Goal: Task Accomplishment & Management: Manage account settings

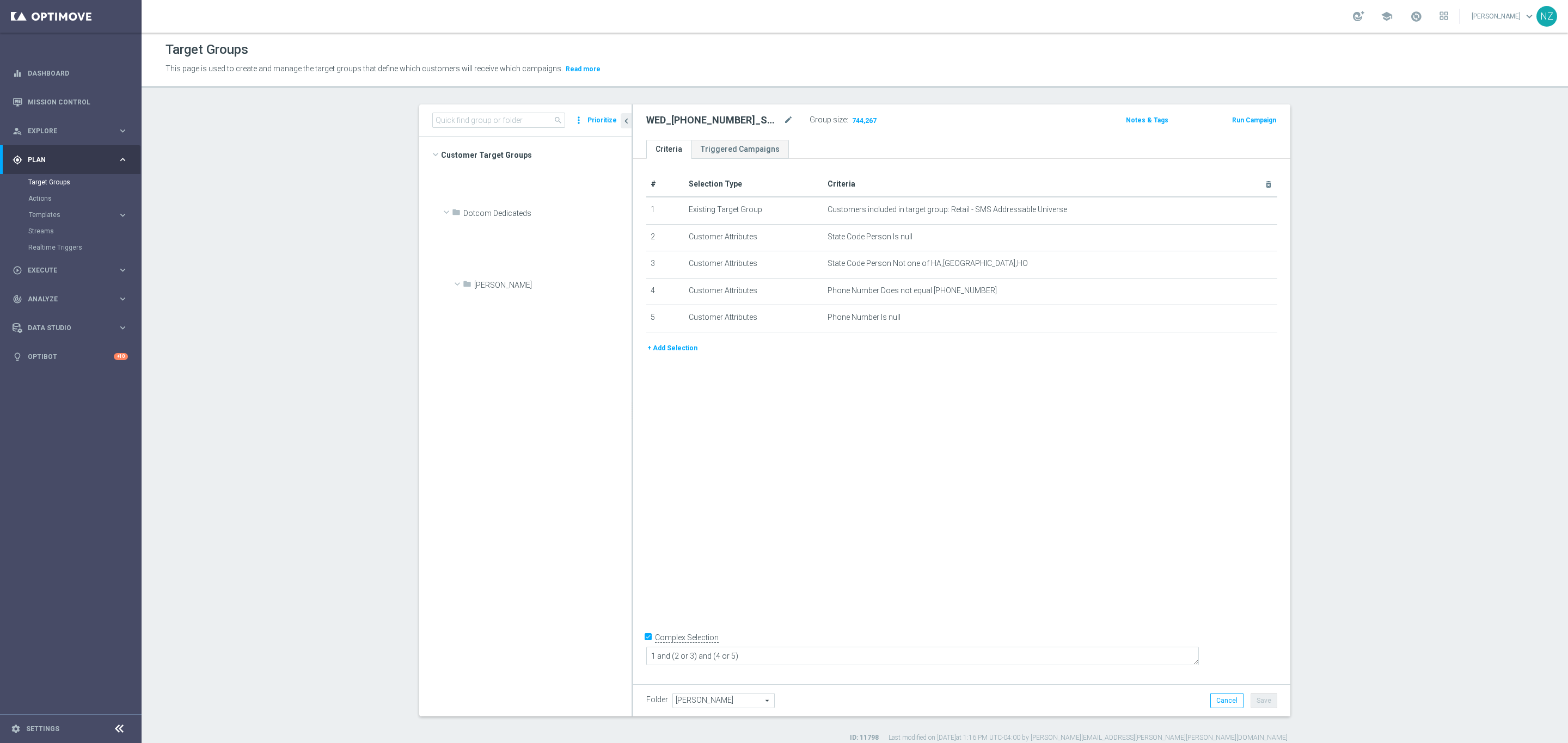
scroll to position [3332, 0]
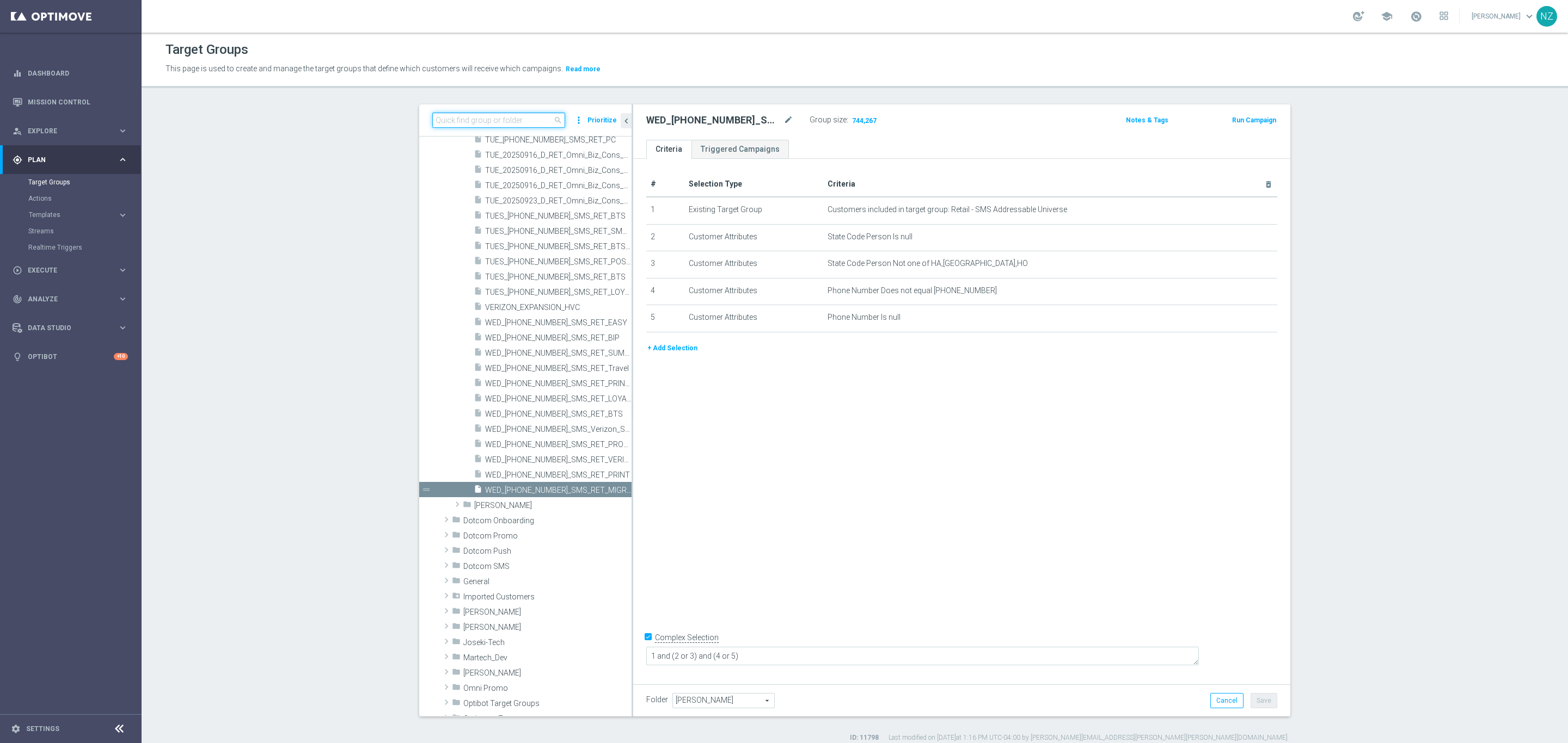
click at [521, 120] on input at bounding box center [499, 120] width 133 height 15
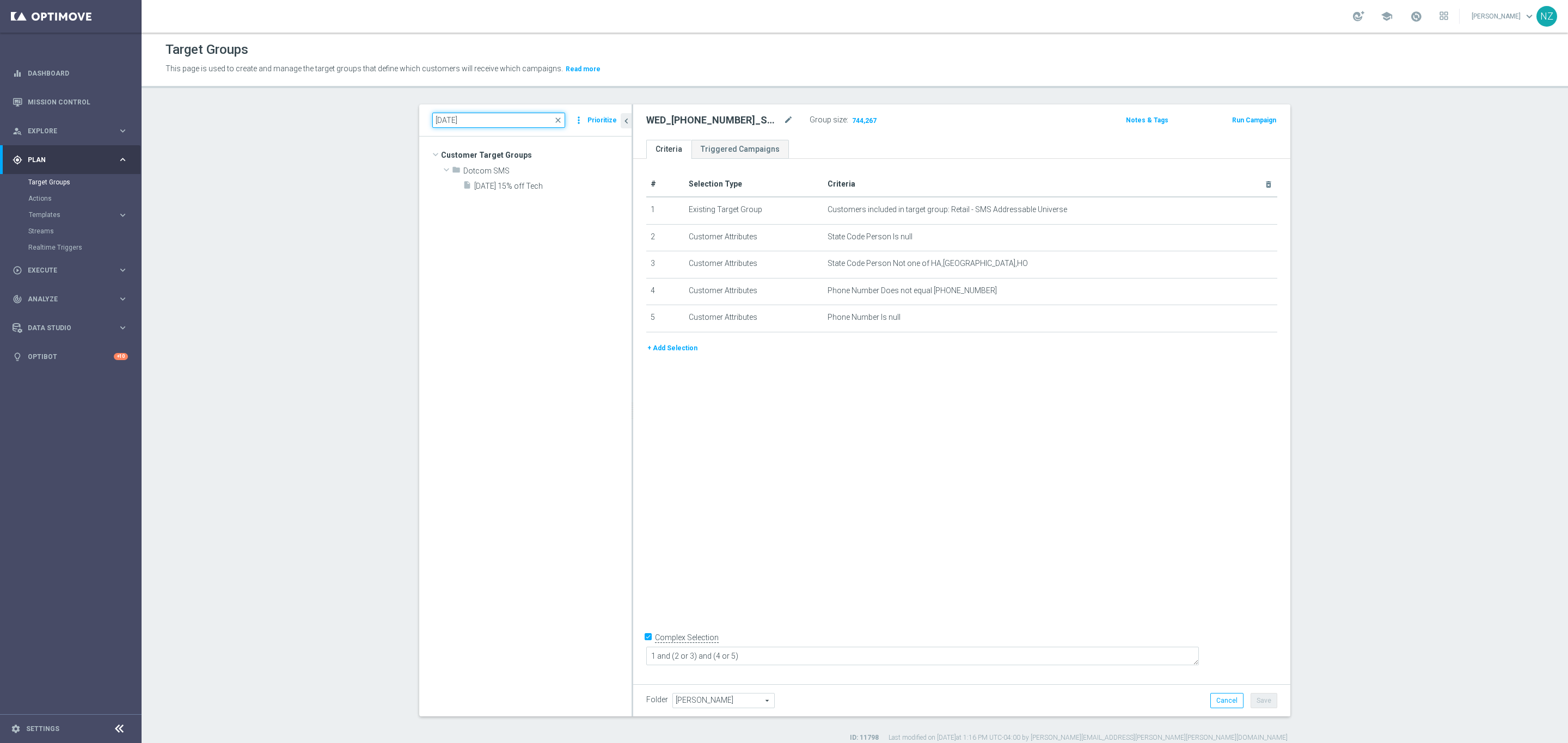
scroll to position [0, 0]
type input "[DATE]"
click at [537, 182] on span "[DATE] 15% off Tech" at bounding box center [540, 187] width 131 height 10
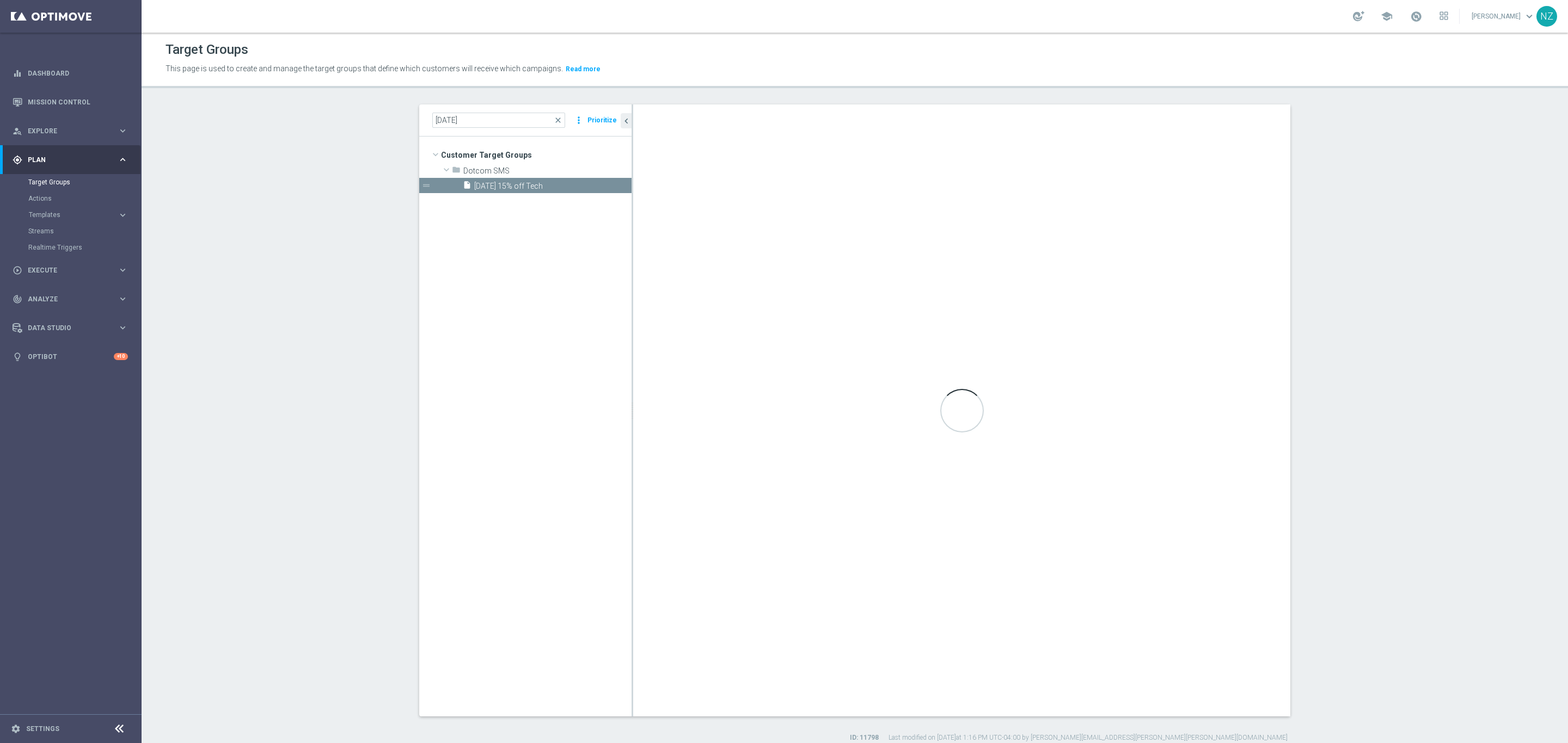
type textarea "1 and 4 and (5 and 6) and (2 or 3)"
type input "Dotcom SMS"
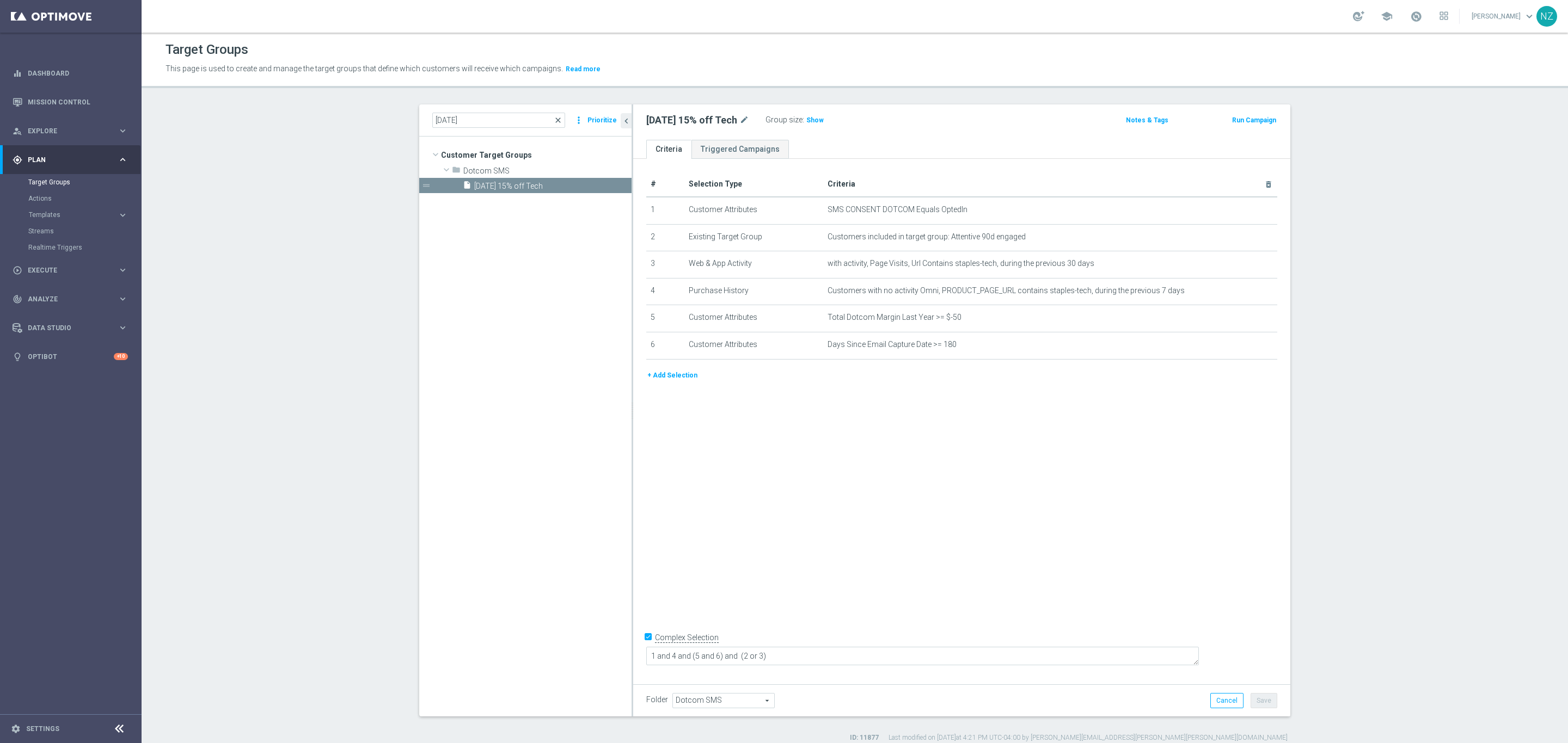
click at [553, 120] on span "close" at bounding box center [557, 120] width 9 height 9
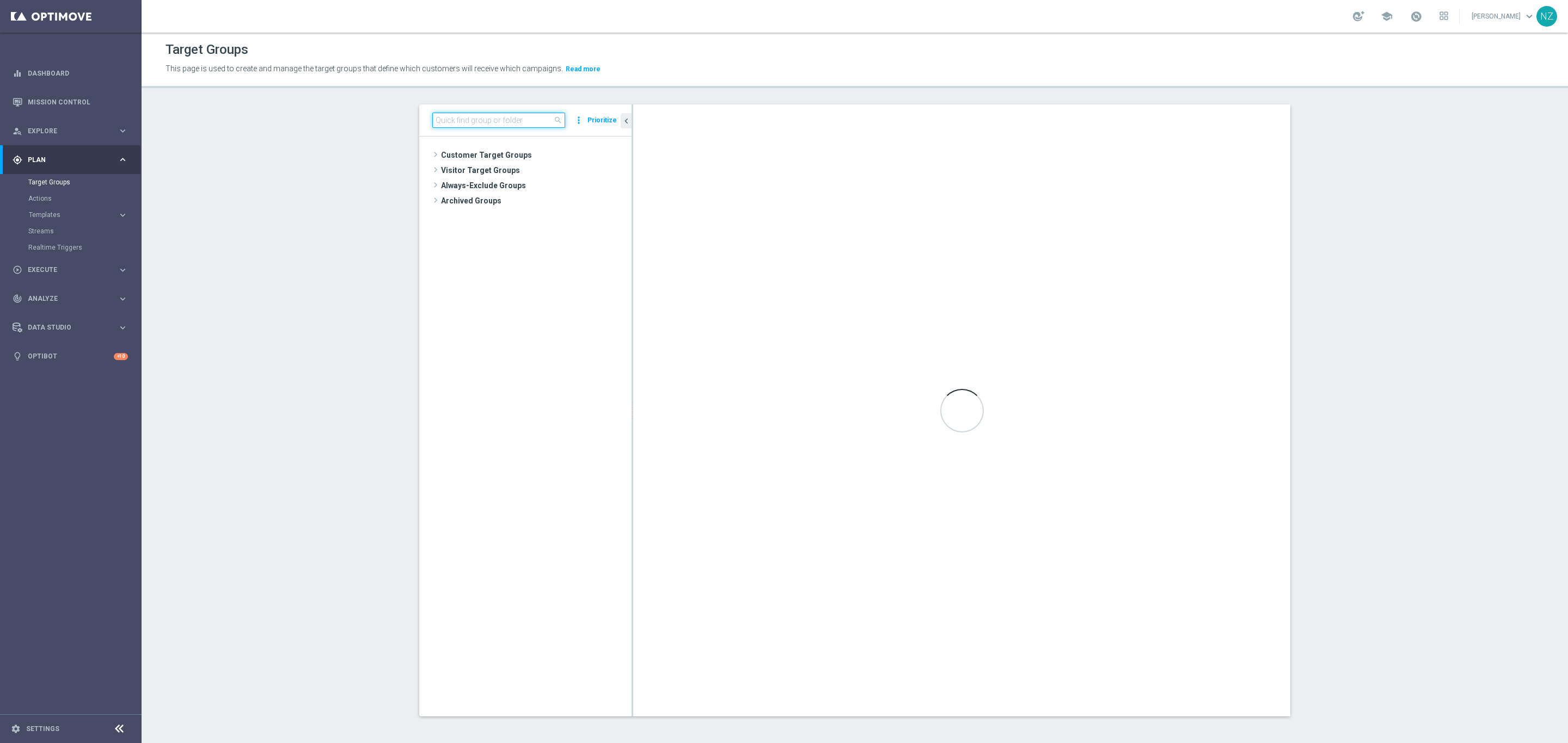
click at [512, 118] on input at bounding box center [499, 120] width 133 height 15
type input "[DATE]"
click at [523, 196] on div "insert_drive_file [DATE] Party City [GEOGRAPHIC_DATA]" at bounding box center [534, 200] width 143 height 15
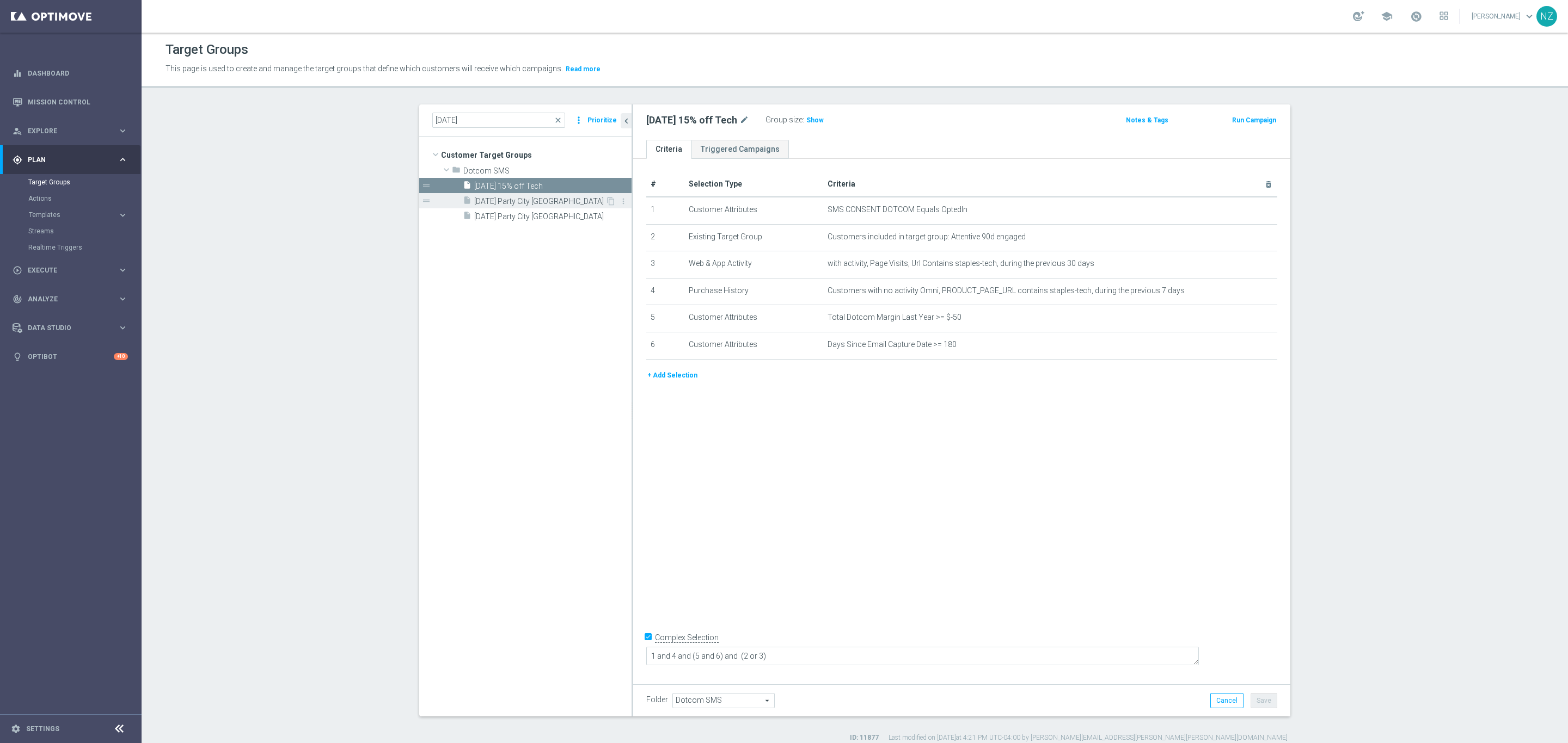
click at [528, 195] on div "insert_drive_file [DATE] Party City [GEOGRAPHIC_DATA]" at bounding box center [534, 200] width 143 height 15
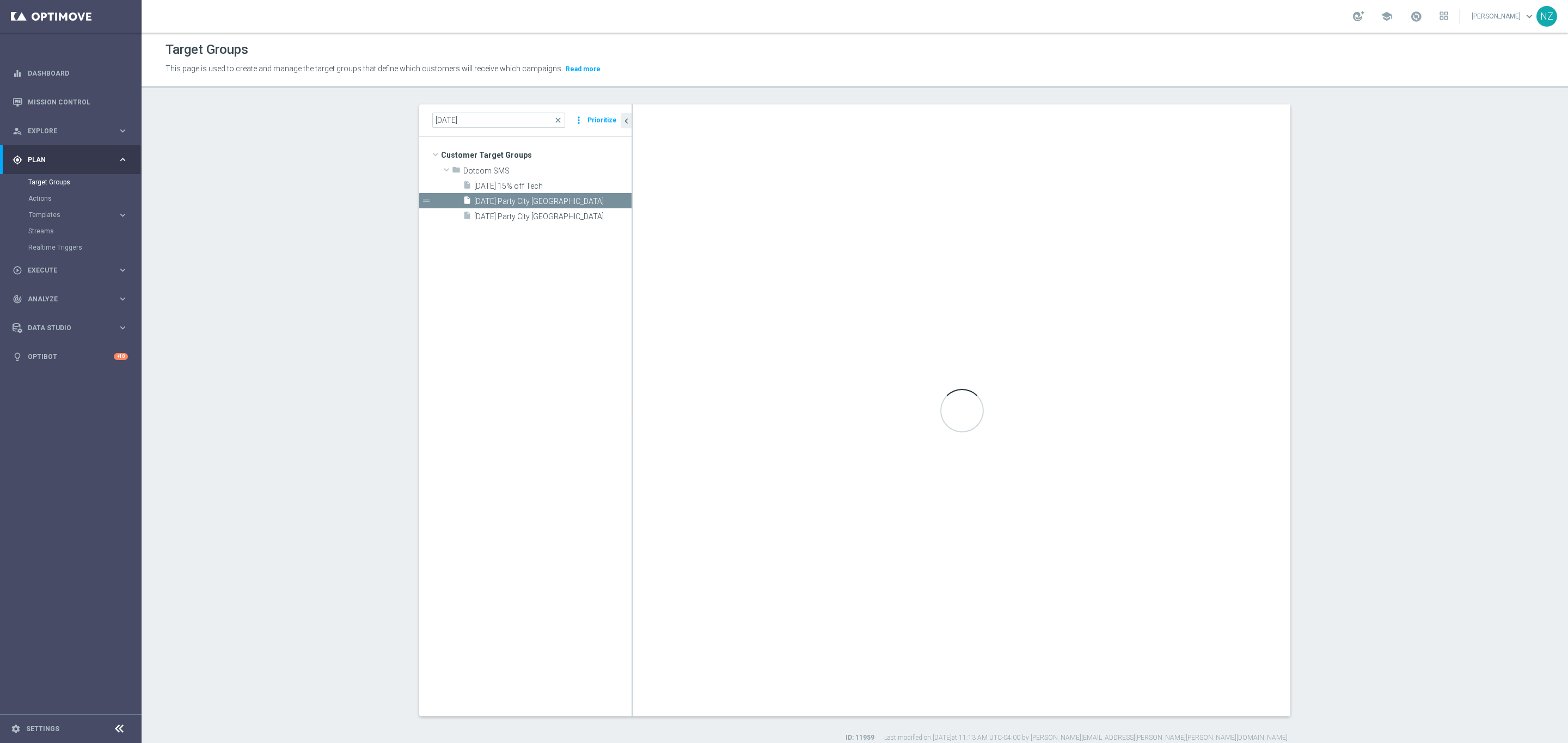
checkbox input "false"
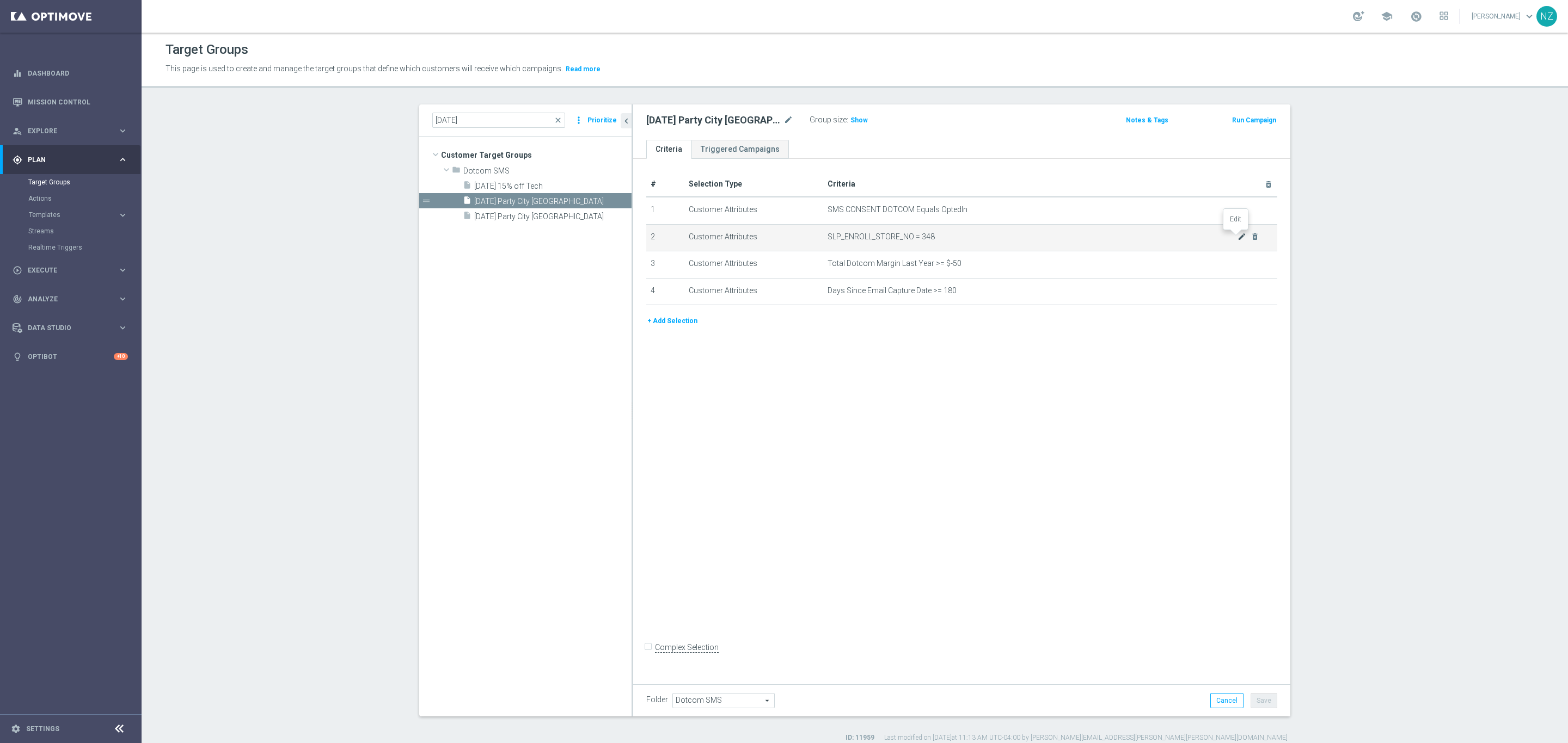
click at [1237, 234] on icon "mode_edit" at bounding box center [1241, 236] width 9 height 9
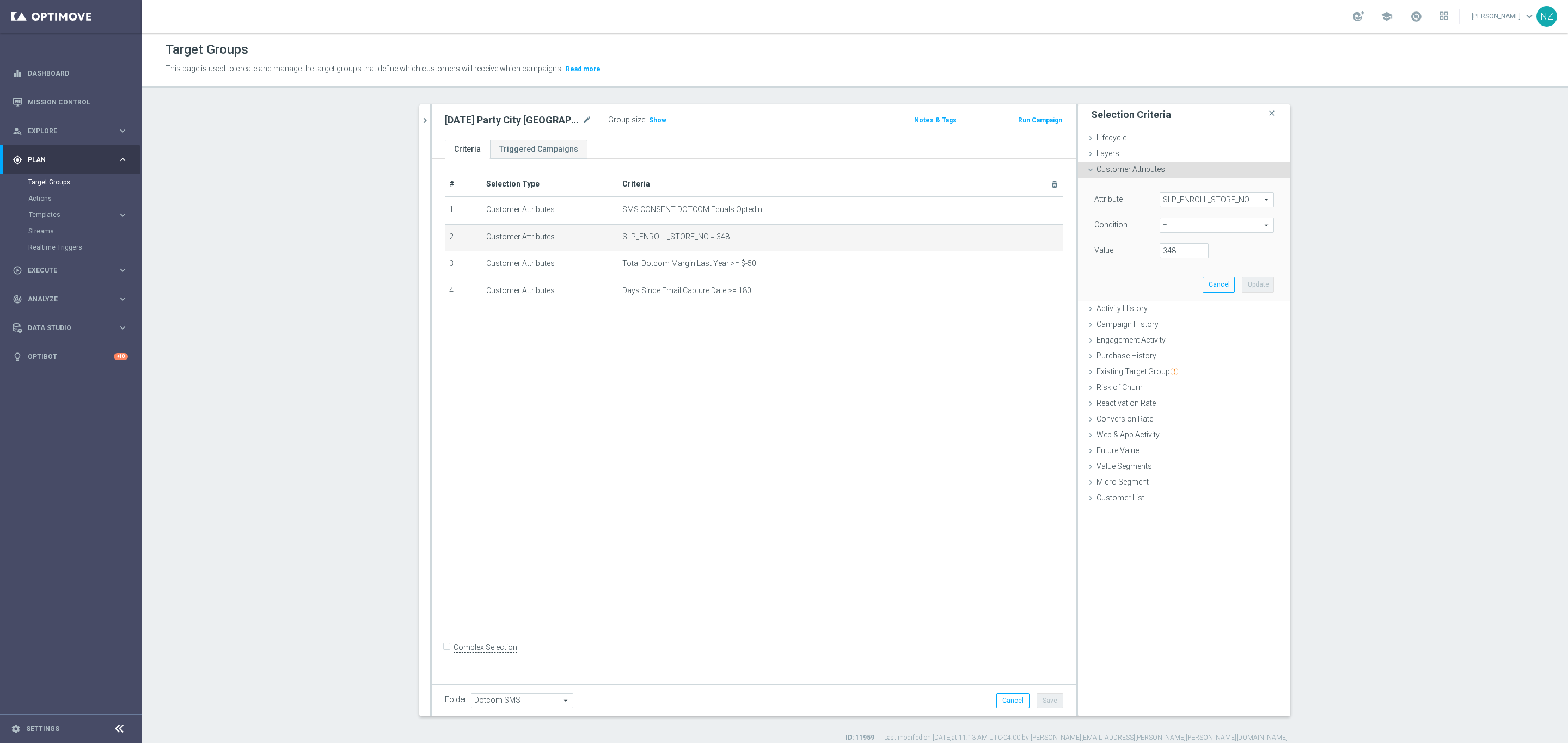
click at [1172, 196] on span "SLP_ENROLL_STORE_NO" at bounding box center [1216, 200] width 113 height 14
click at [1173, 198] on input "search" at bounding box center [1216, 199] width 115 height 15
type input "best"
click at [1192, 281] on label "Best Store" at bounding box center [1216, 287] width 115 height 14
type input "Best Store"
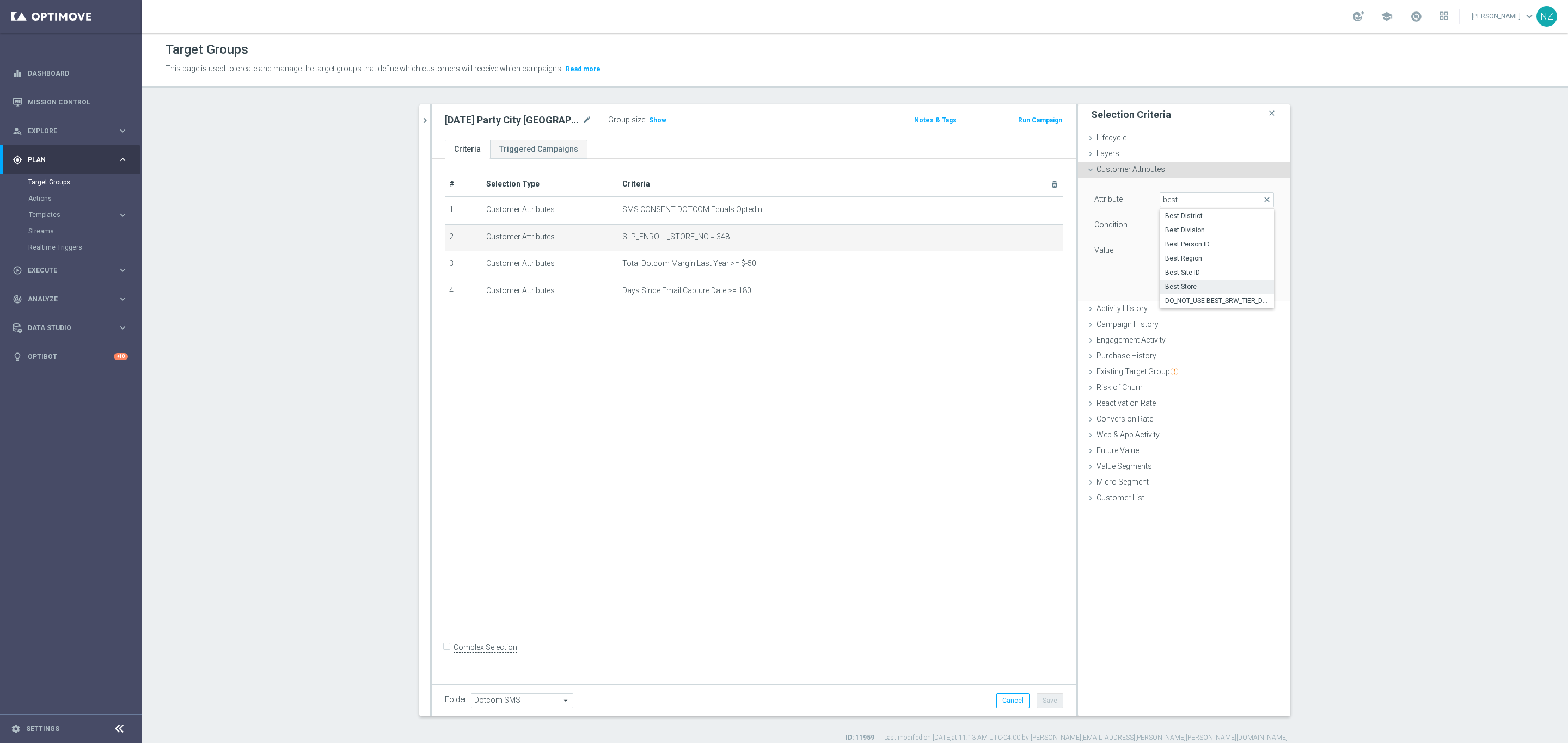
type input "Equals"
click at [1172, 249] on input "text" at bounding box center [1216, 251] width 115 height 15
type input "348"
click at [649, 118] on span "Show" at bounding box center [657, 120] width 18 height 8
click at [1252, 286] on button "Update" at bounding box center [1257, 284] width 32 height 15
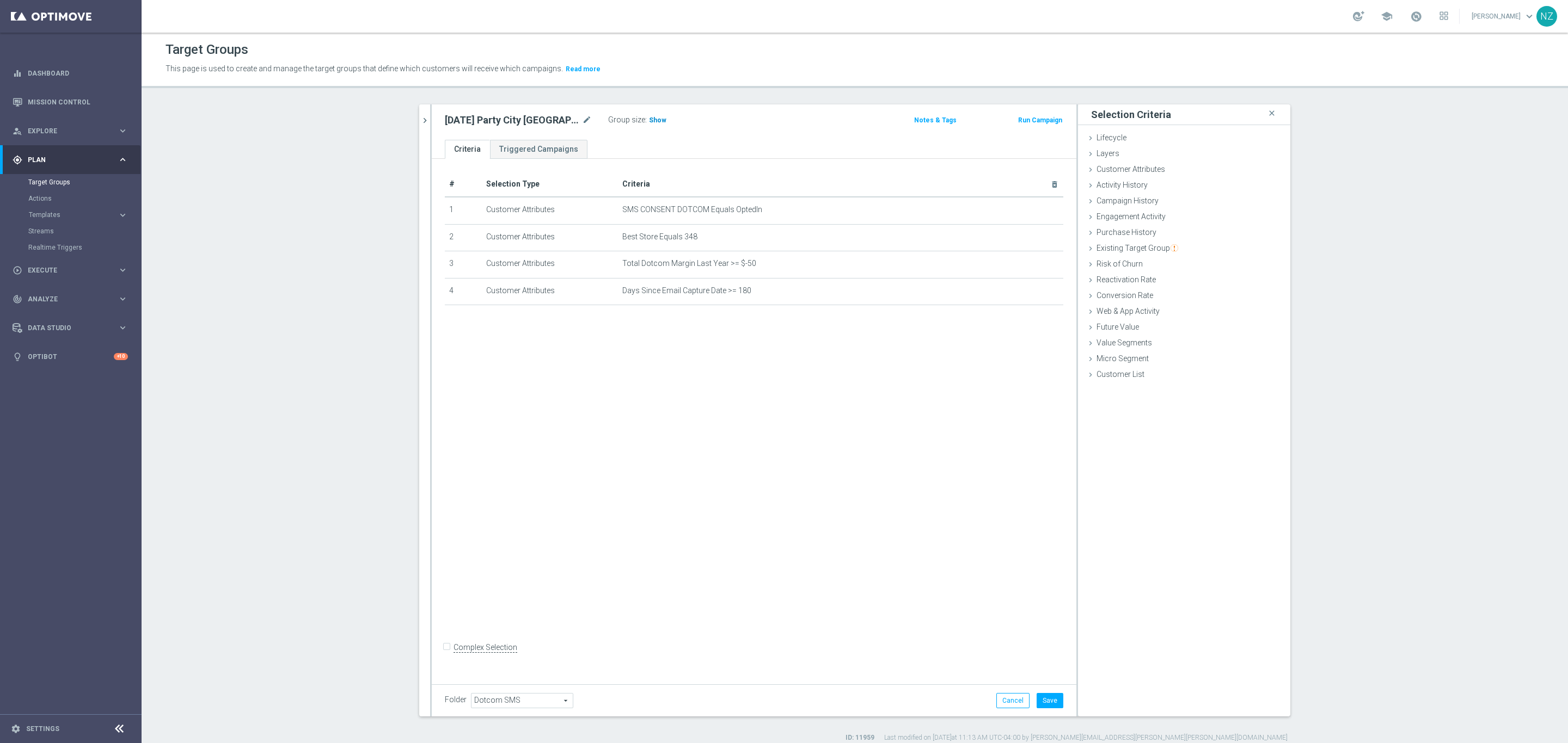
click at [649, 121] on span "Show" at bounding box center [657, 120] width 18 height 8
click at [1013, 701] on button "Cancel" at bounding box center [1012, 701] width 33 height 15
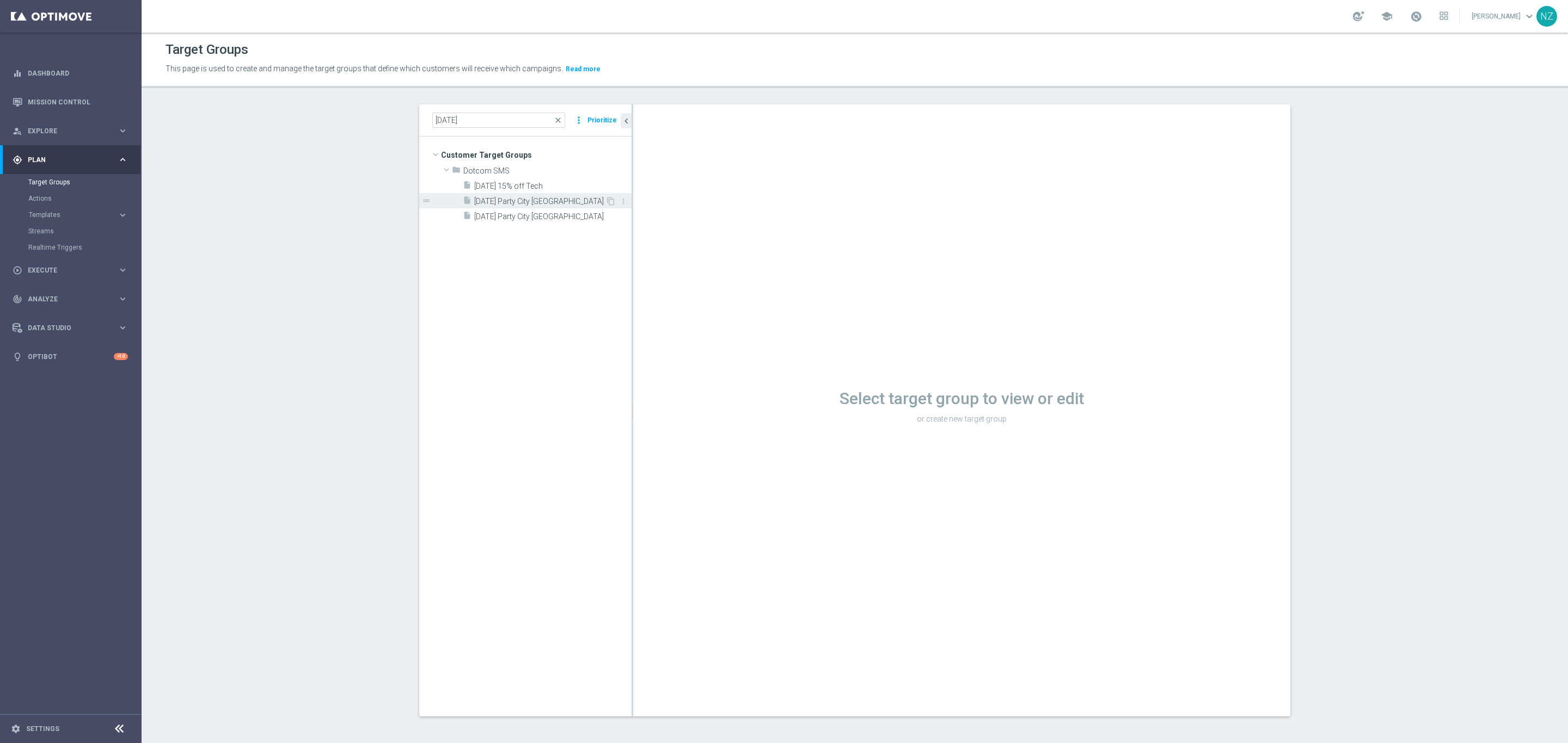
click at [541, 198] on span "[DATE] Party City [GEOGRAPHIC_DATA]" at bounding box center [540, 202] width 131 height 10
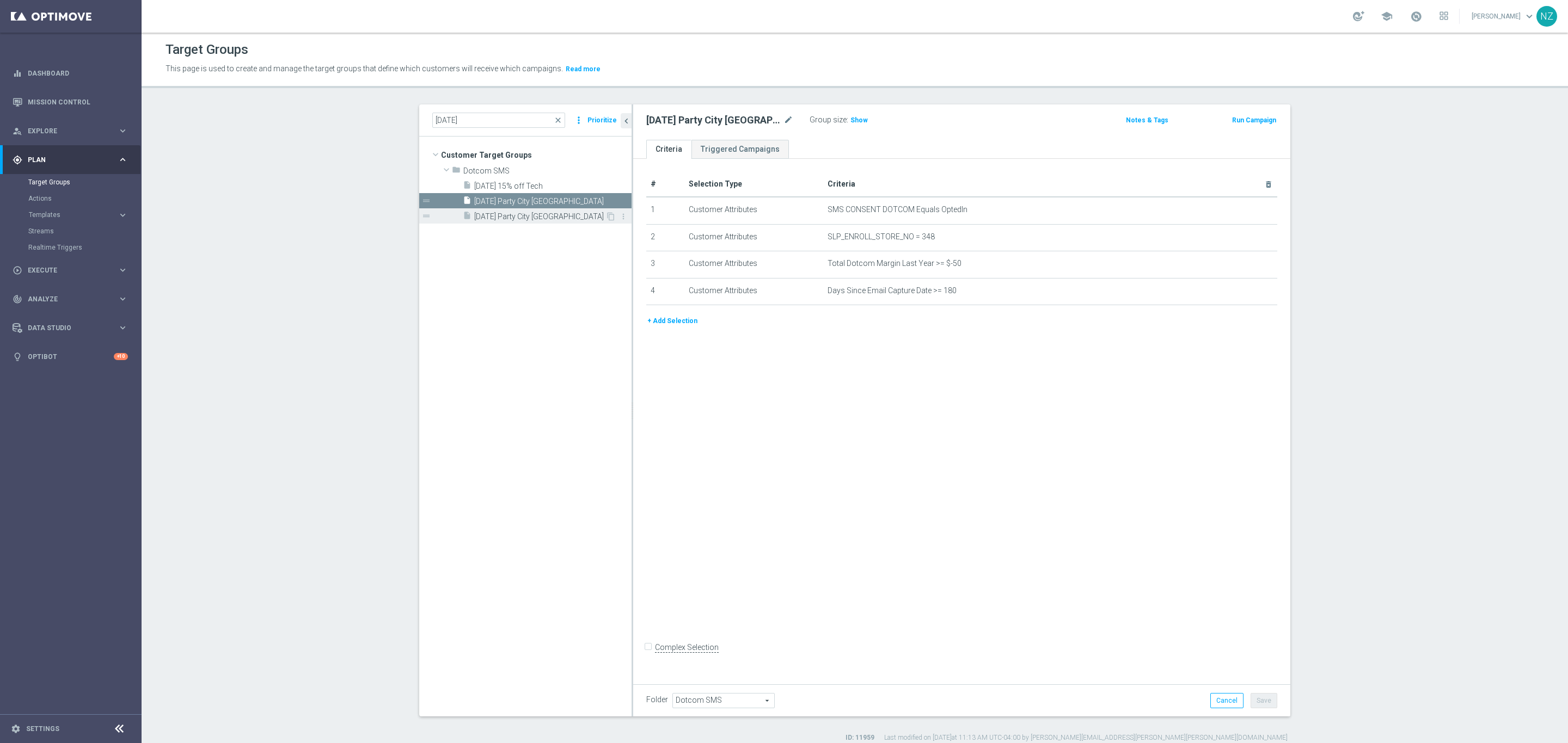
click at [545, 215] on span "[DATE] Party City [GEOGRAPHIC_DATA]" at bounding box center [540, 217] width 131 height 10
click at [850, 121] on span "Show" at bounding box center [859, 120] width 18 height 8
click at [567, 199] on span "[DATE] Party City [GEOGRAPHIC_DATA]" at bounding box center [540, 202] width 131 height 10
click at [853, 120] on span "Show" at bounding box center [859, 120] width 18 height 8
click at [606, 201] on icon "content_copy" at bounding box center [610, 201] width 9 height 9
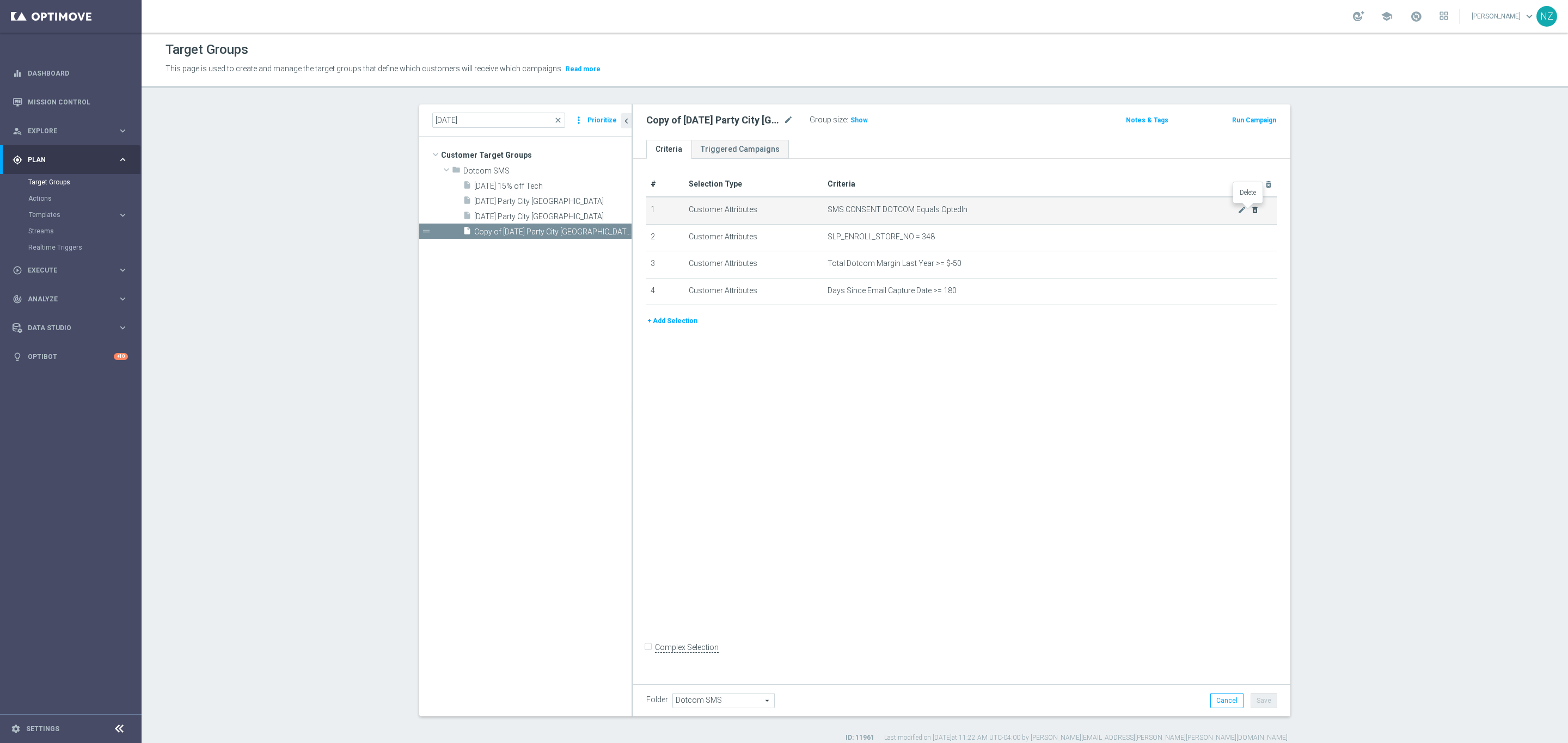
click at [1251, 207] on icon "delete_forever" at bounding box center [1254, 210] width 9 height 9
click at [1250, 235] on icon "delete_forever" at bounding box center [1254, 236] width 9 height 9
click at [1250, 239] on icon "delete_forever" at bounding box center [1254, 236] width 9 height 9
click at [858, 114] on h3 "Show" at bounding box center [858, 120] width 19 height 12
click at [661, 242] on button "+ Add Selection" at bounding box center [672, 240] width 52 height 12
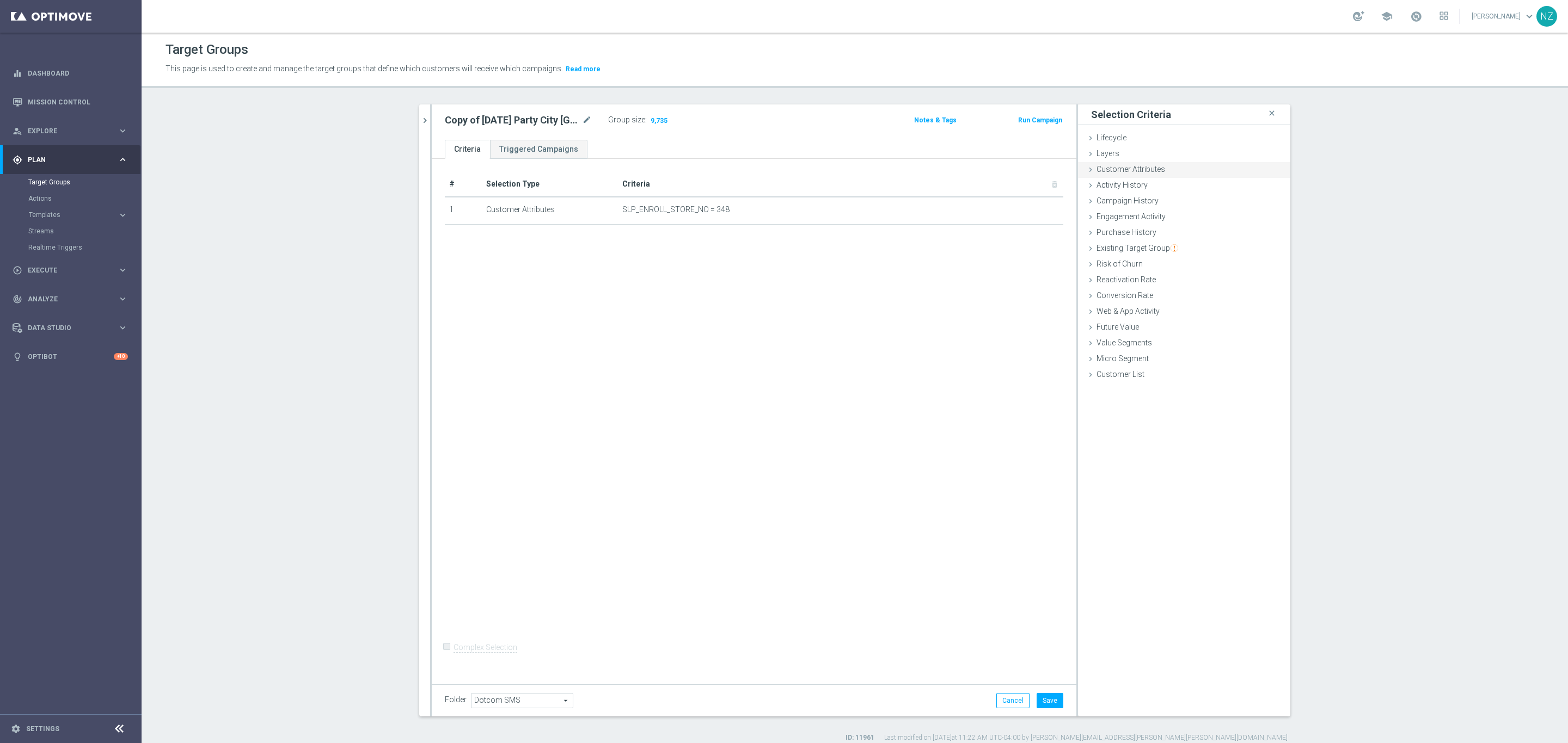
click at [1139, 166] on span "Customer Attributes" at bounding box center [1131, 169] width 69 height 9
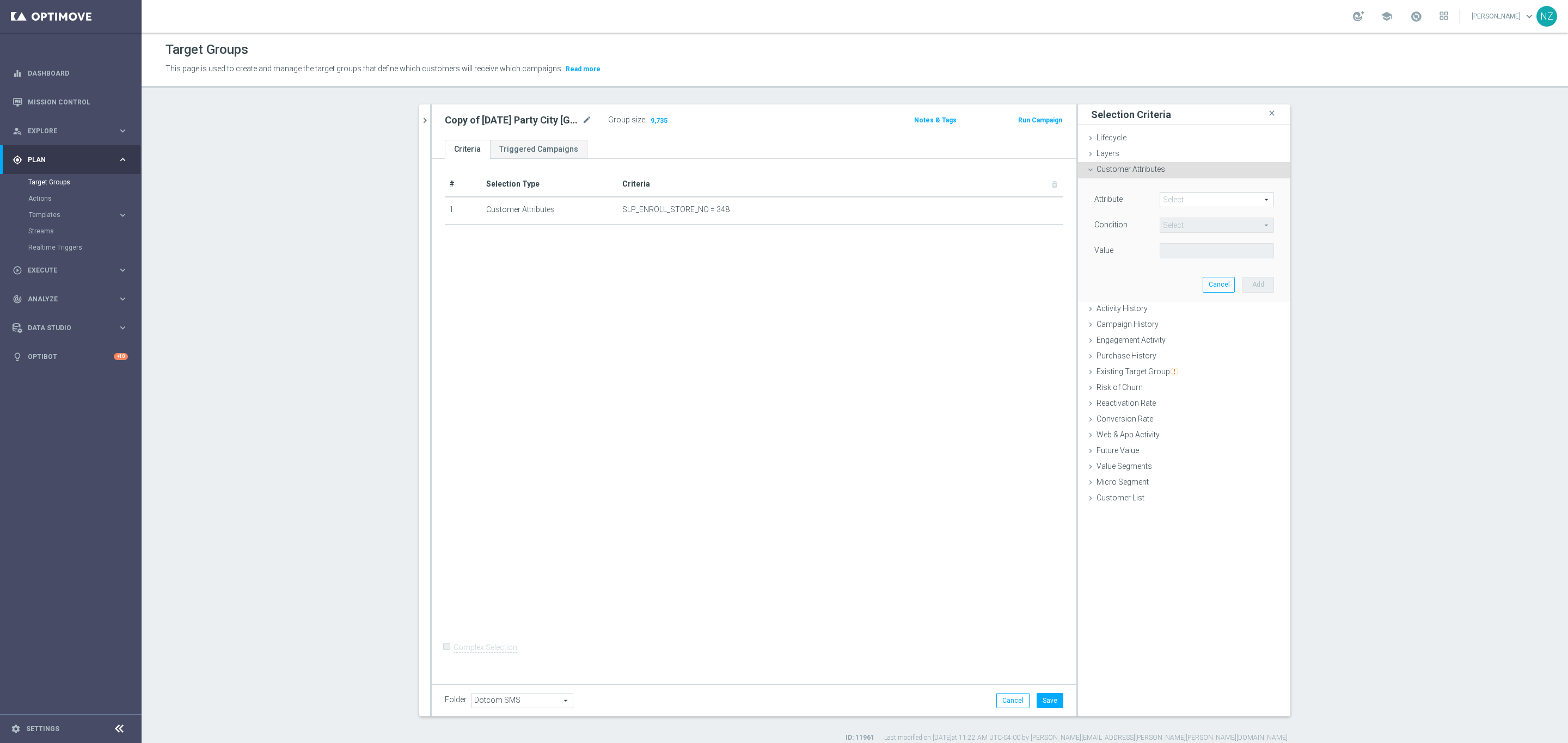
click at [1186, 204] on span at bounding box center [1216, 200] width 113 height 14
click at [1196, 195] on input "search" at bounding box center [1216, 199] width 115 height 15
type input "sms"
click at [1220, 261] on span "SMS CONSENT DOTCOM" at bounding box center [1216, 258] width 103 height 9
type input "SMS CONSENT DOTCOM"
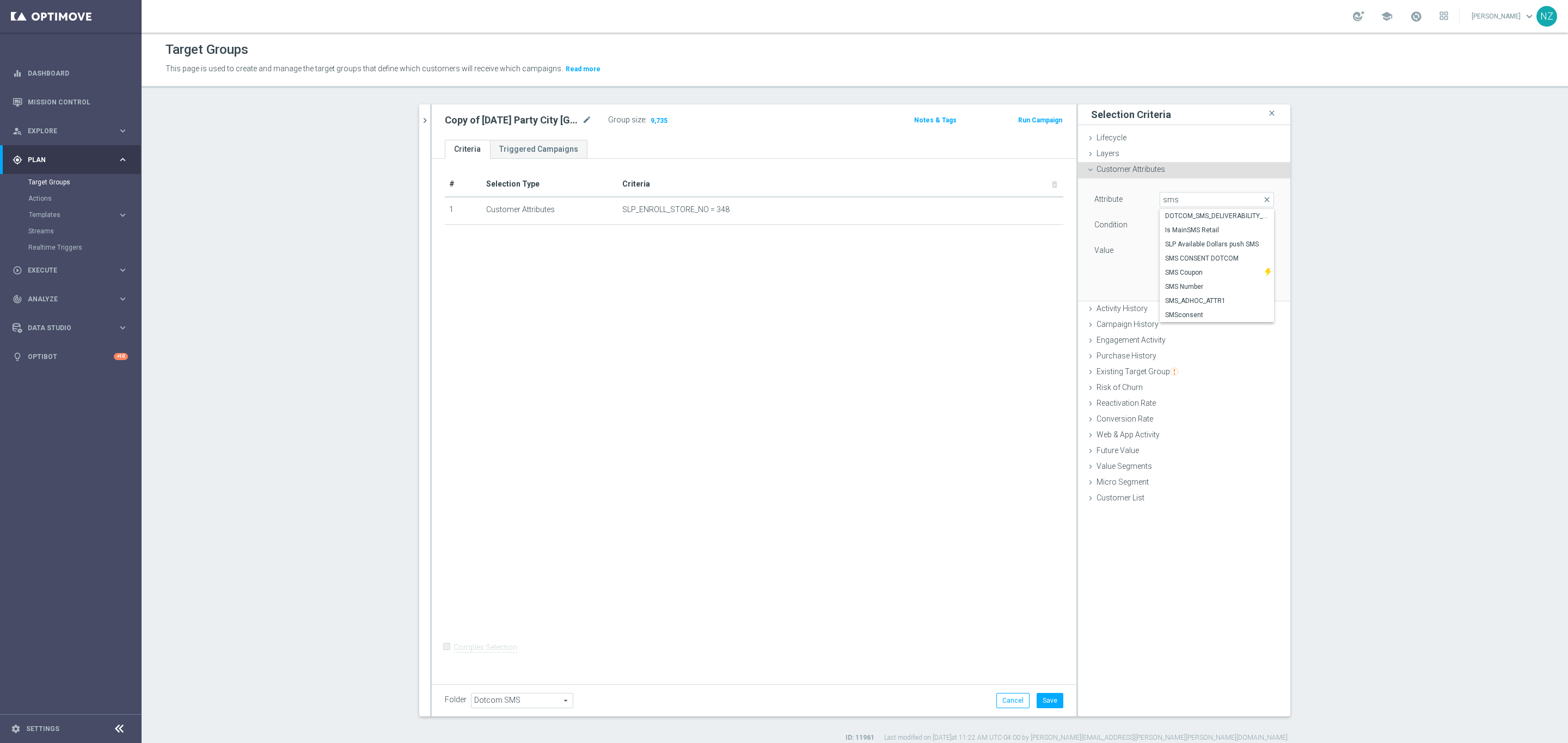
type input "Equals"
click at [1207, 261] on div "Attribute SMS CONSENT DOTCOM SMS CONSENT DOTCOM arrow_drop_down search Conditio…" at bounding box center [1184, 239] width 196 height 122
click at [1207, 251] on span at bounding box center [1216, 251] width 113 height 14
drag, startPoint x: 1192, startPoint y: 267, endPoint x: 1252, endPoint y: 283, distance: 62.1
click at [1194, 266] on span "OptedIn" at bounding box center [1216, 267] width 103 height 9
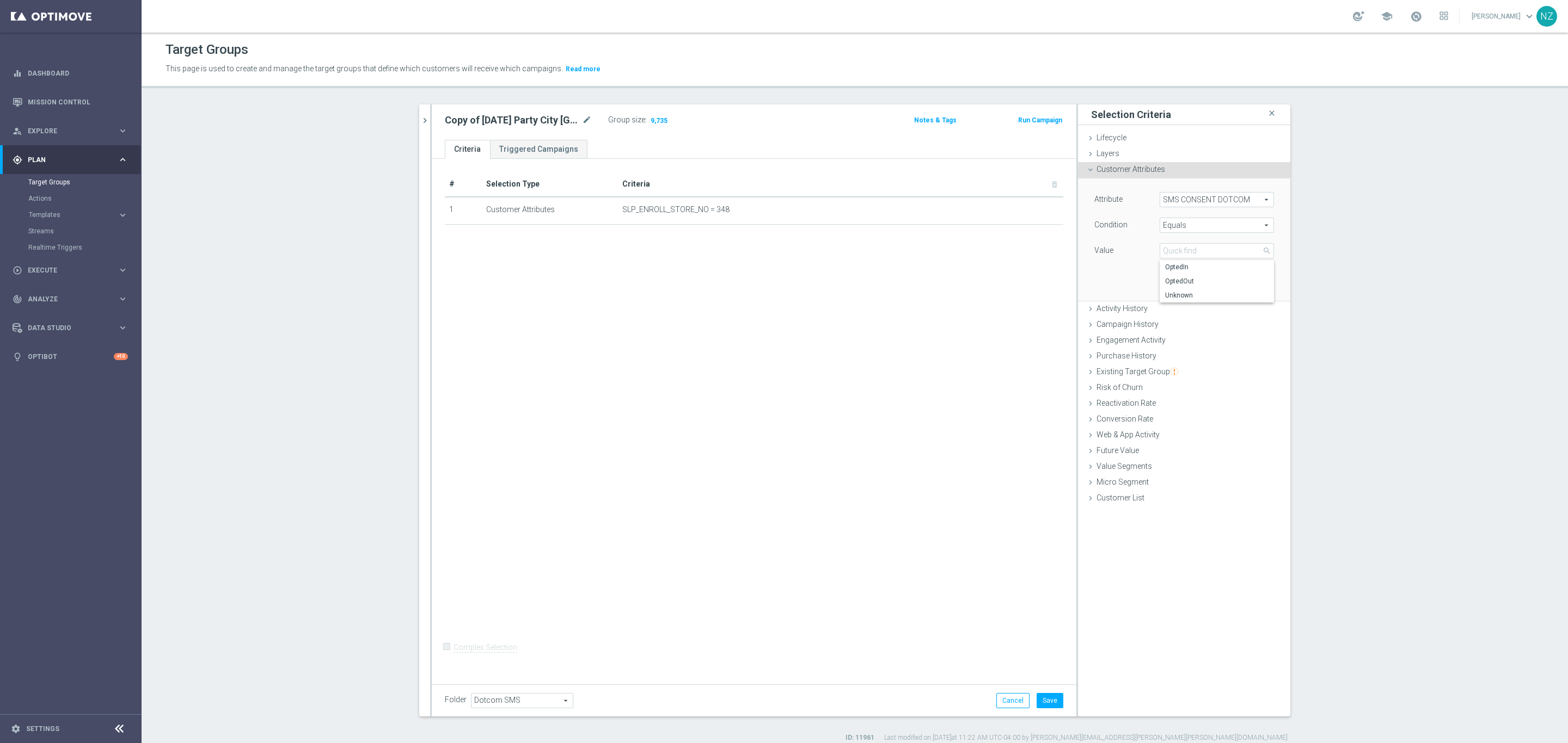
type input "OptedIn"
click at [1263, 287] on button "Add" at bounding box center [1257, 284] width 32 height 15
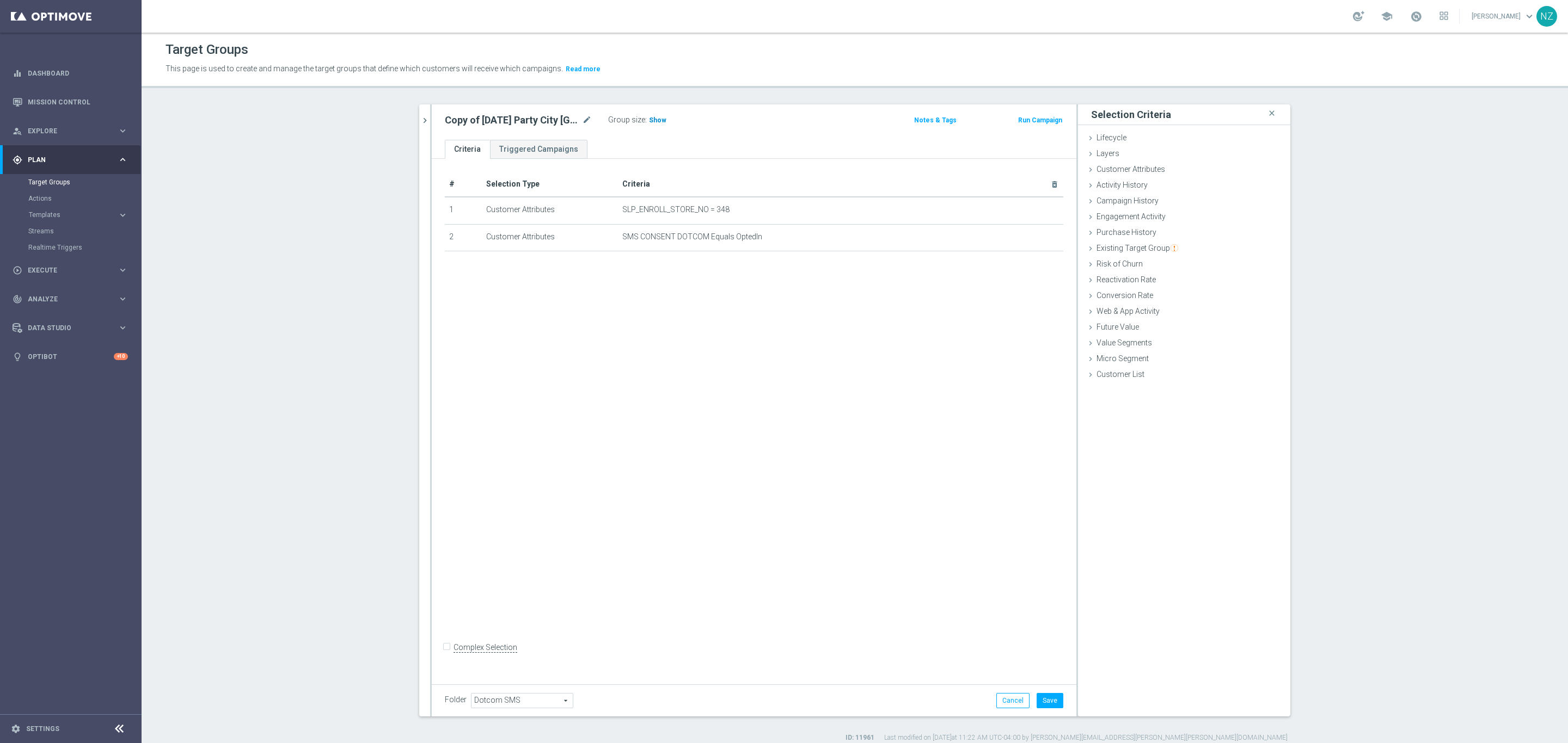
click at [649, 118] on span "Show" at bounding box center [657, 120] width 18 height 8
click at [420, 119] on icon "chevron_right" at bounding box center [424, 120] width 10 height 10
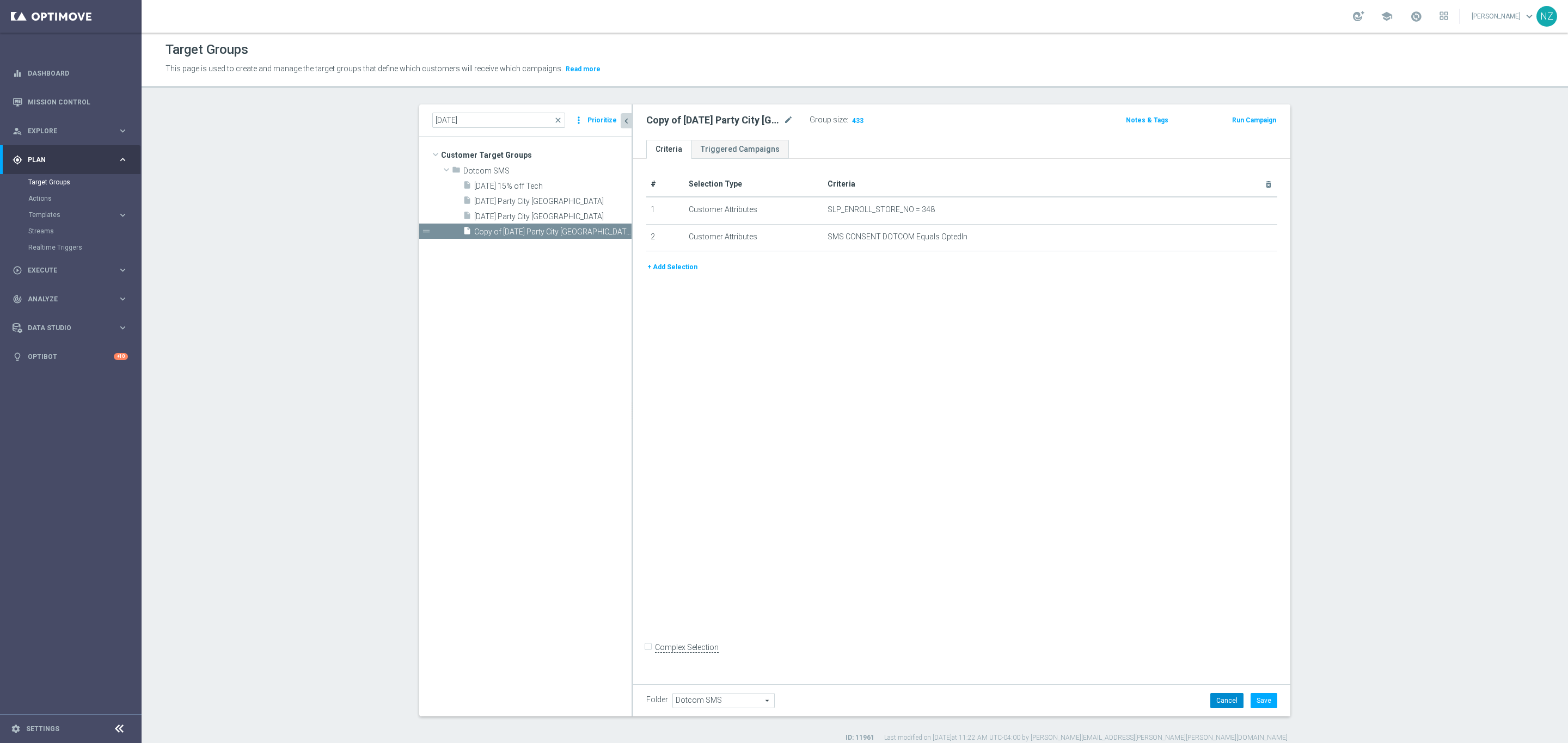
click at [1219, 704] on button "Cancel" at bounding box center [1226, 701] width 33 height 15
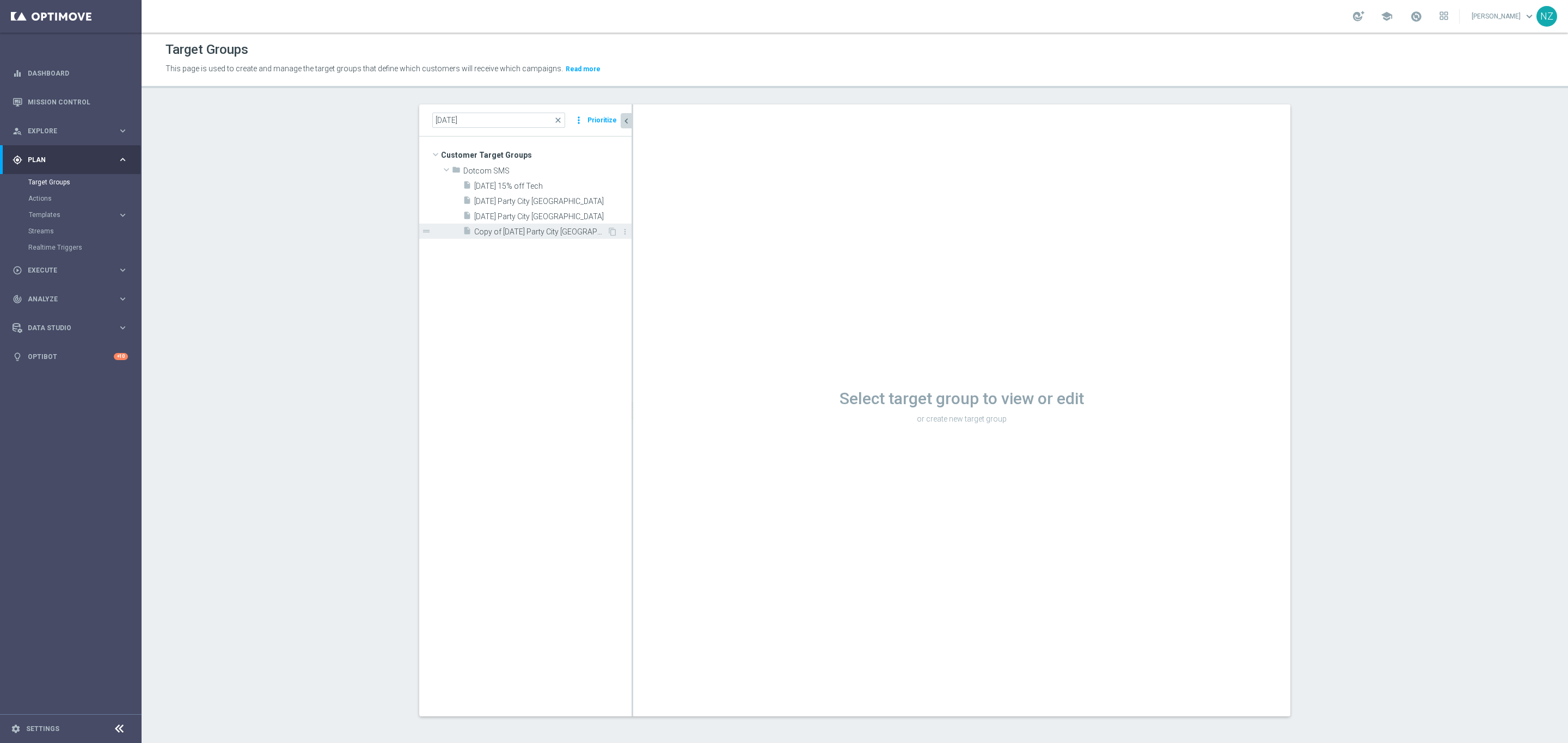
click at [582, 232] on span "Copy of [DATE] Party City [GEOGRAPHIC_DATA]" at bounding box center [541, 232] width 133 height 10
click at [621, 231] on icon "more_vert" at bounding box center [625, 231] width 9 height 9
click at [650, 259] on span "Delete" at bounding box center [644, 262] width 23 height 8
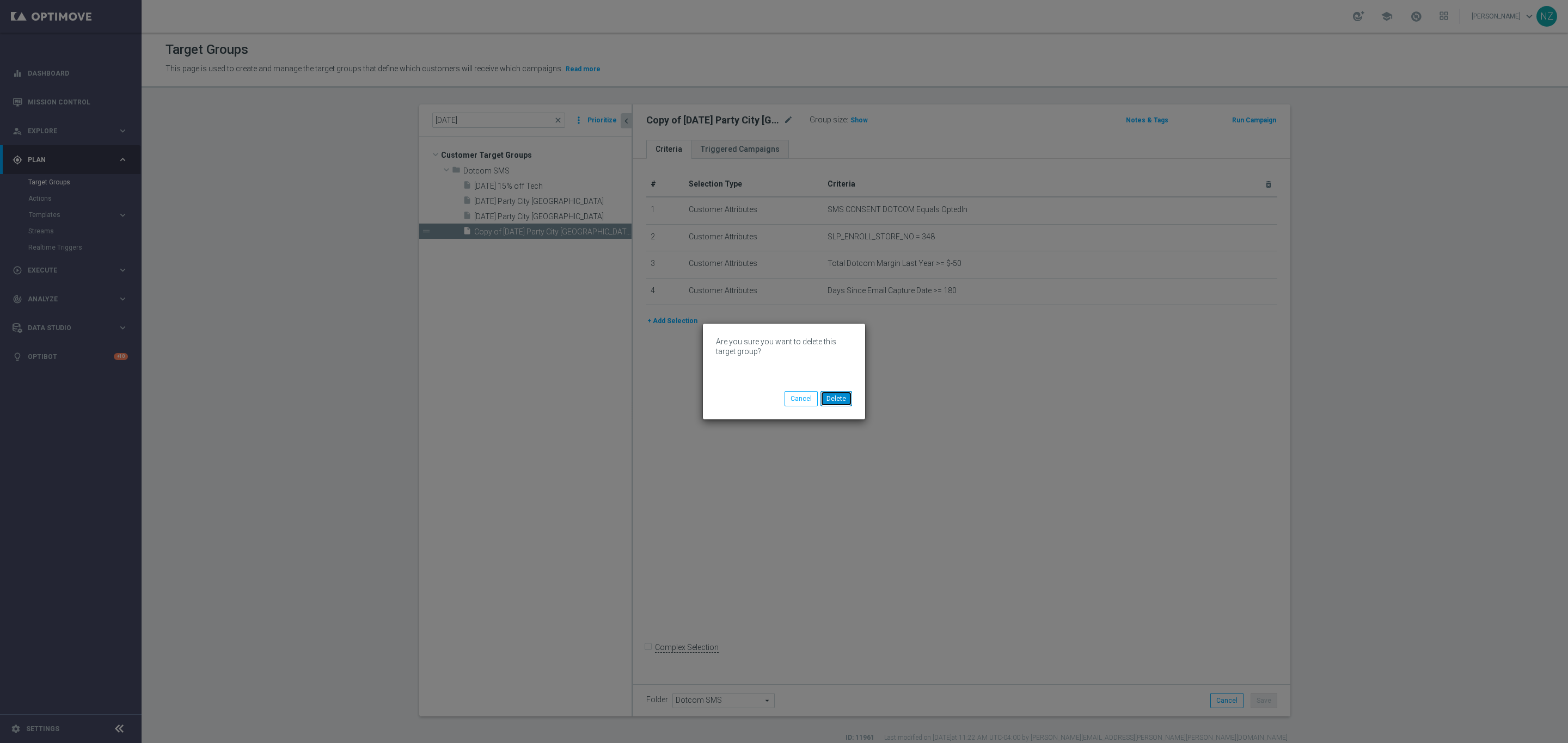
click at [845, 400] on button "Delete" at bounding box center [835, 399] width 31 height 15
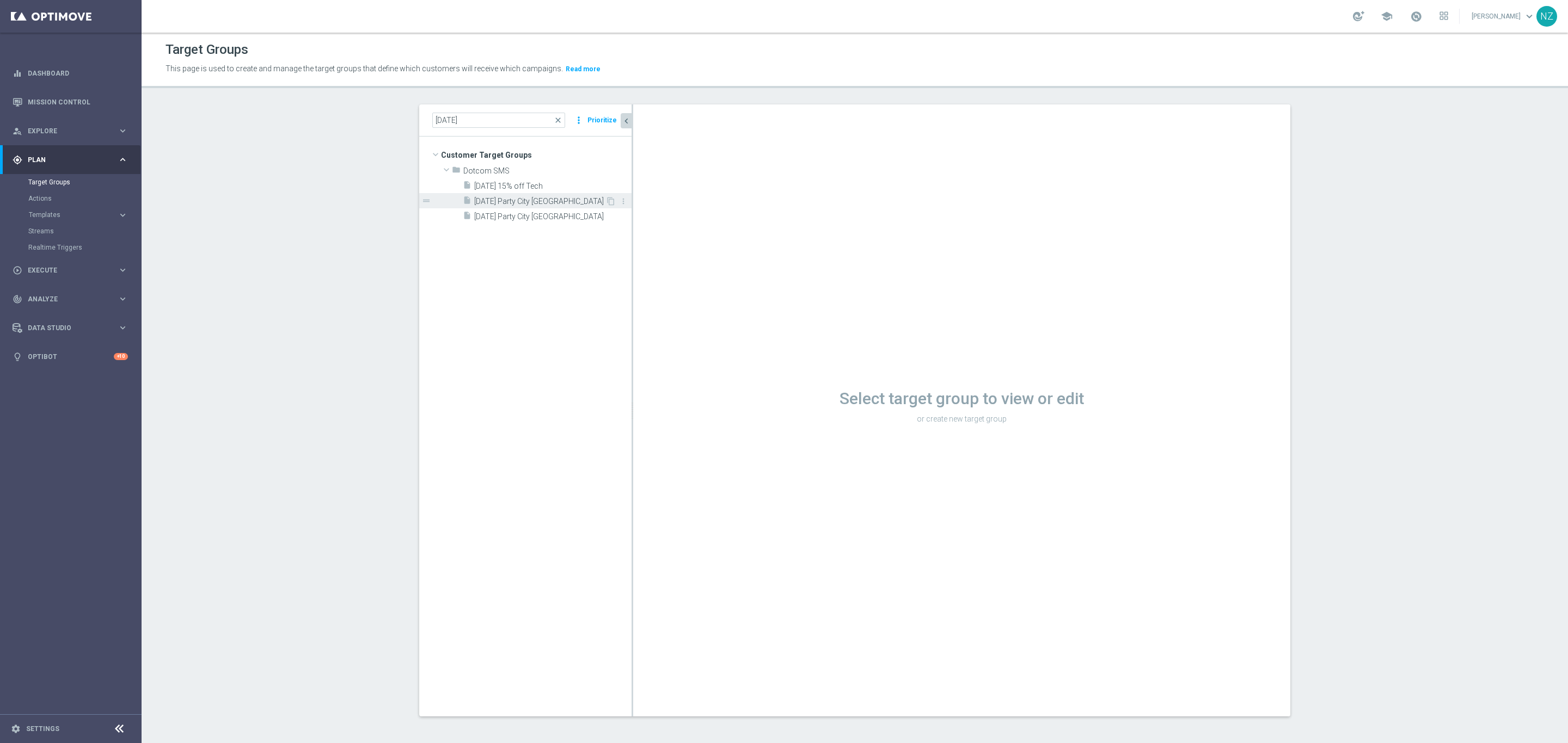
click at [543, 201] on span "[DATE] Party City [GEOGRAPHIC_DATA]" at bounding box center [540, 202] width 131 height 10
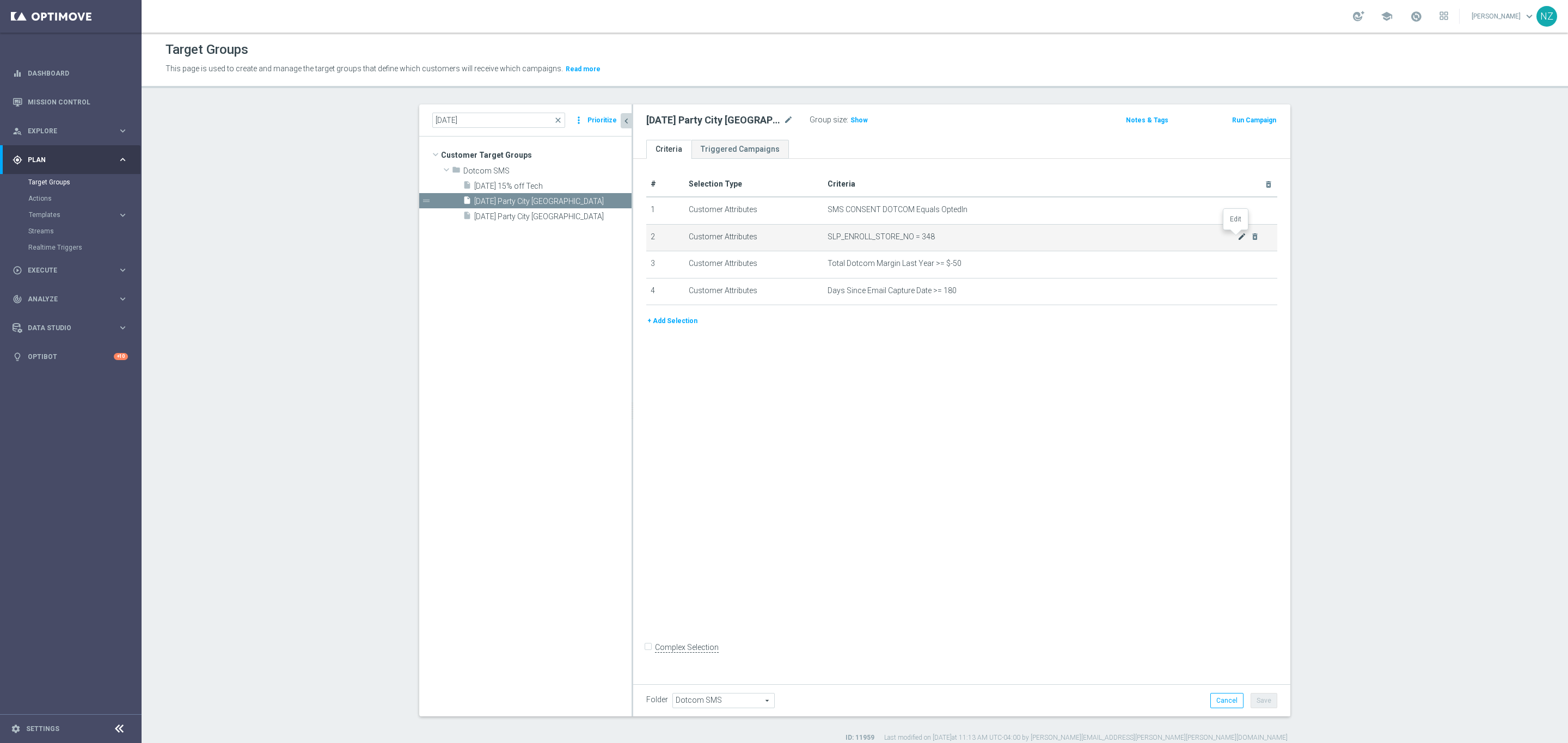
click at [1237, 237] on icon "mode_edit" at bounding box center [1241, 236] width 9 height 9
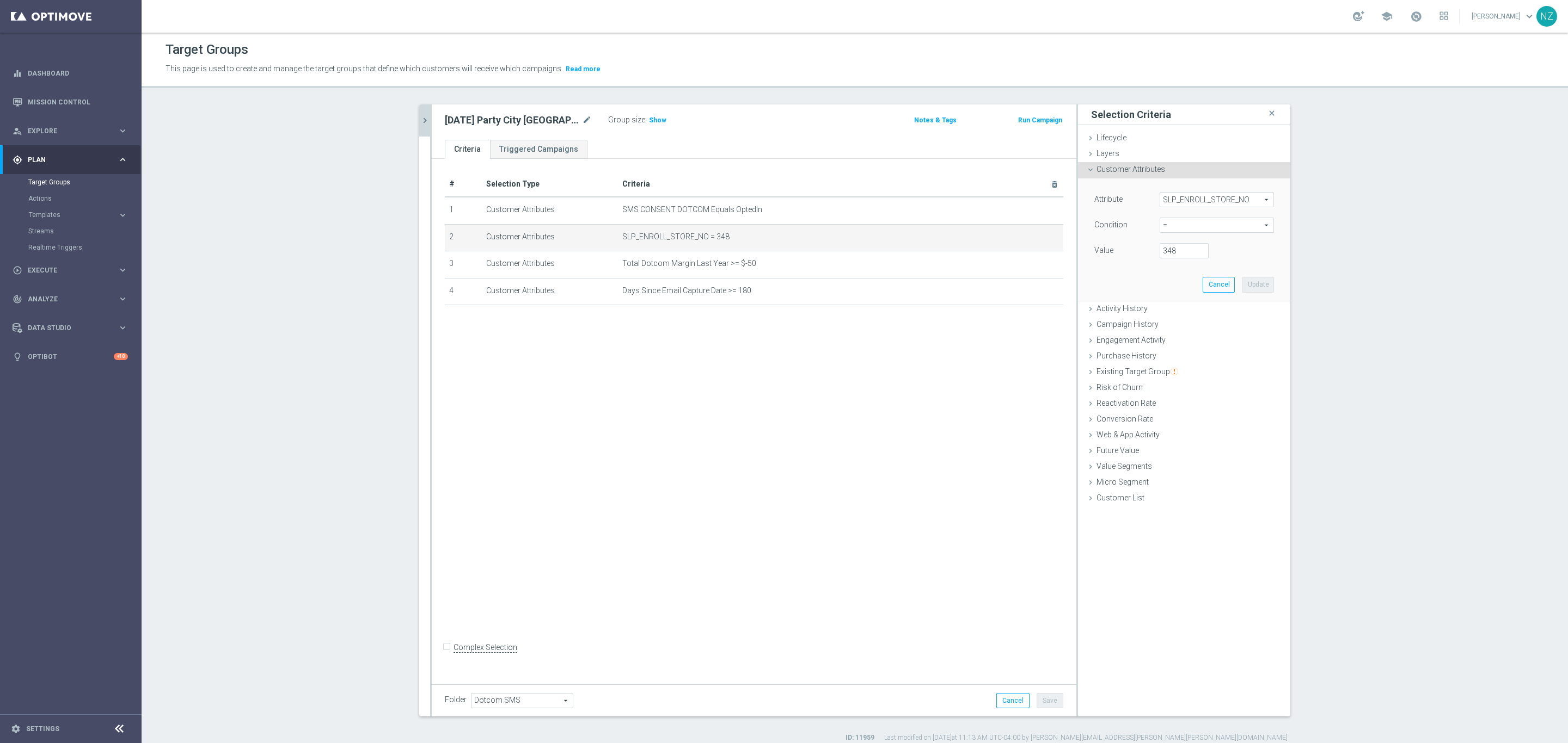
click at [1176, 195] on span "SLP_ENROLL_STORE_NO" at bounding box center [1216, 200] width 113 height 14
click at [1188, 203] on input "search" at bounding box center [1216, 199] width 115 height 15
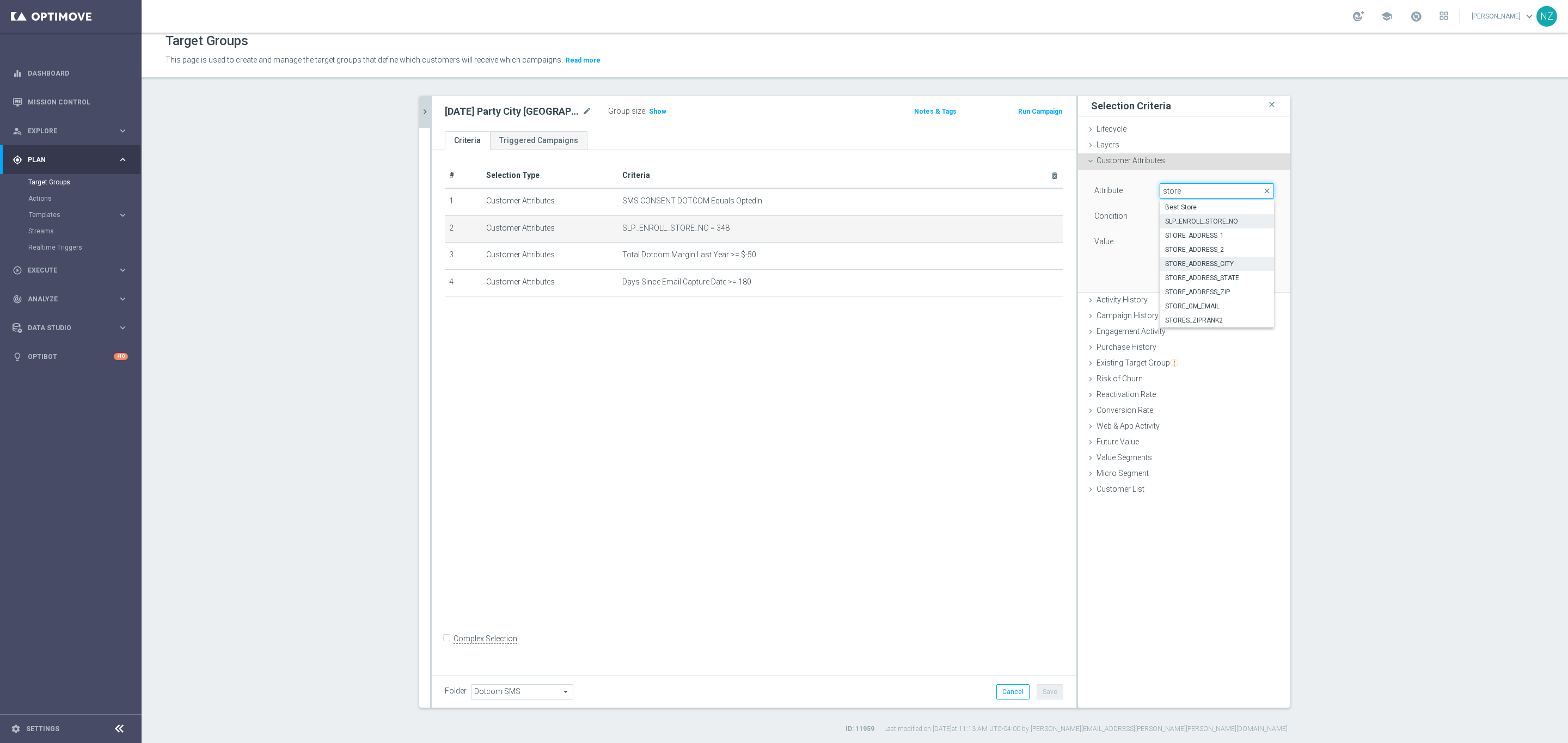
scroll to position [10, 0]
type input "store"
click at [1199, 206] on span "Best Store" at bounding box center [1216, 205] width 103 height 9
type input "Best Store"
type input "Equals"
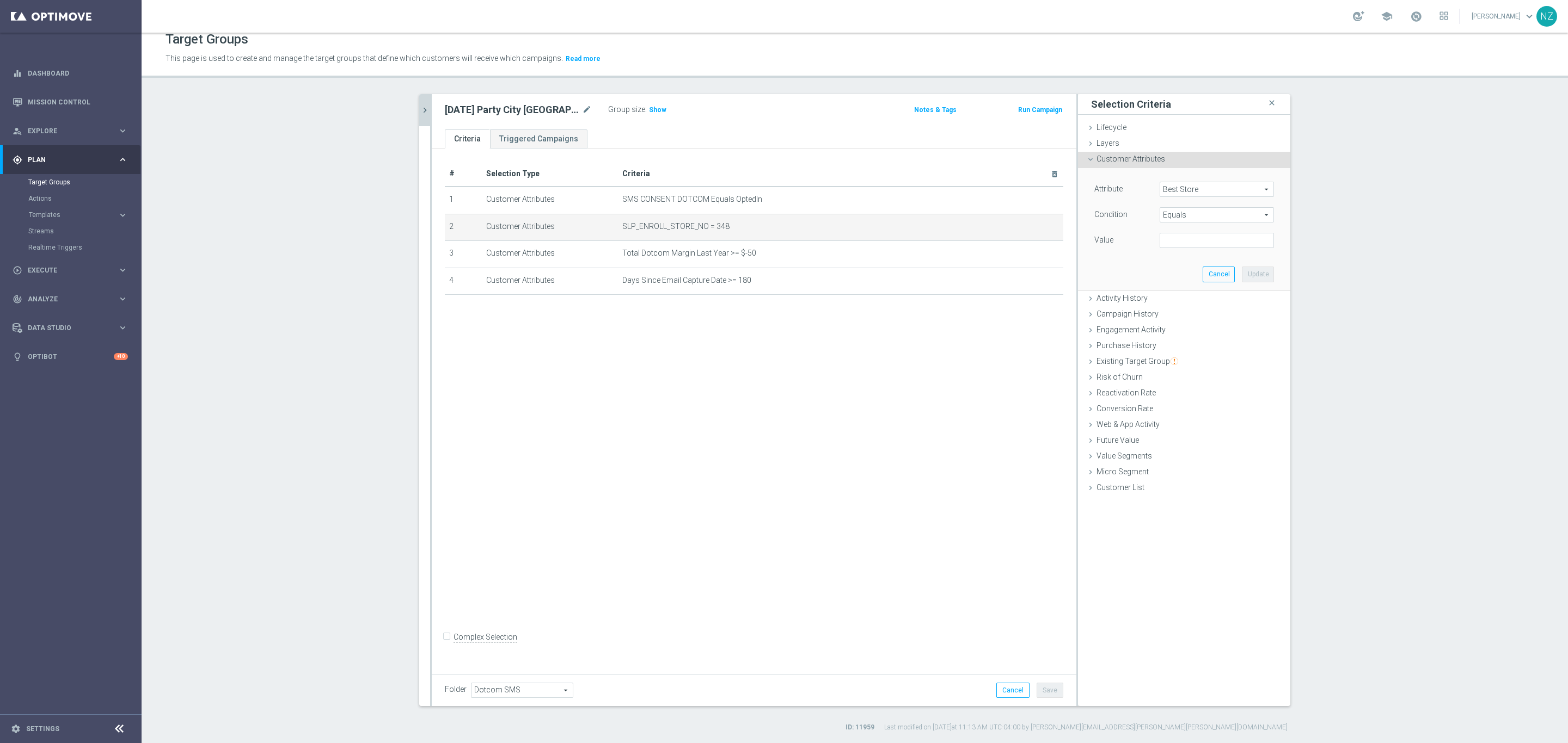
click at [1182, 213] on span "Equals" at bounding box center [1216, 215] width 113 height 14
click at [1191, 297] on label "Equals" at bounding box center [1216, 302] width 115 height 14
click at [1200, 237] on input "text" at bounding box center [1216, 240] width 115 height 15
type input "00348"
click at [1255, 270] on button "Update" at bounding box center [1257, 274] width 32 height 15
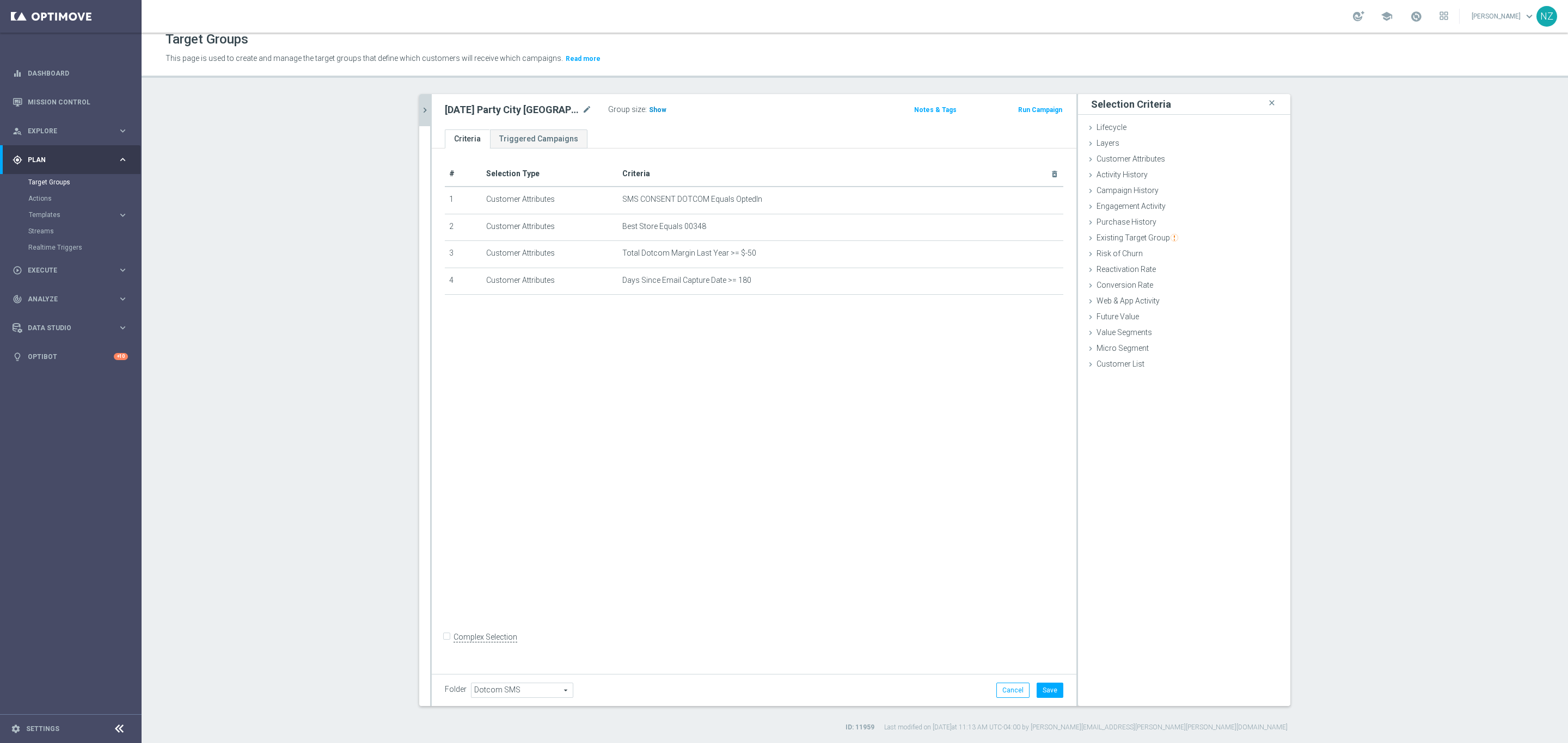
click at [649, 108] on span "Show" at bounding box center [657, 110] width 18 height 8
drag, startPoint x: 1003, startPoint y: 693, endPoint x: 935, endPoint y: 471, distance: 232.2
click at [1003, 693] on button "Cancel" at bounding box center [1012, 690] width 33 height 15
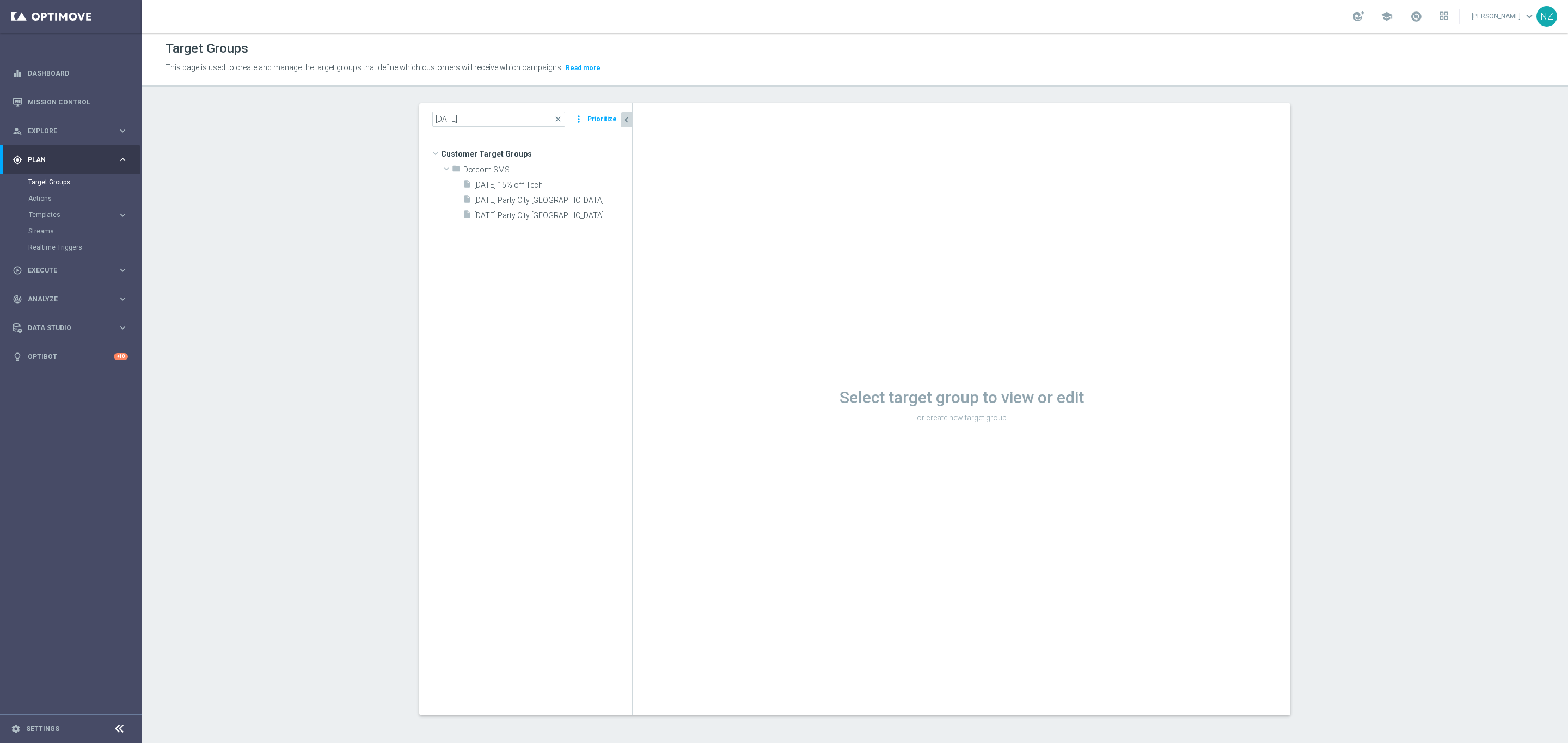
scroll to position [1, 0]
click at [496, 203] on span "[DATE] Party City [GEOGRAPHIC_DATA]" at bounding box center [540, 201] width 131 height 10
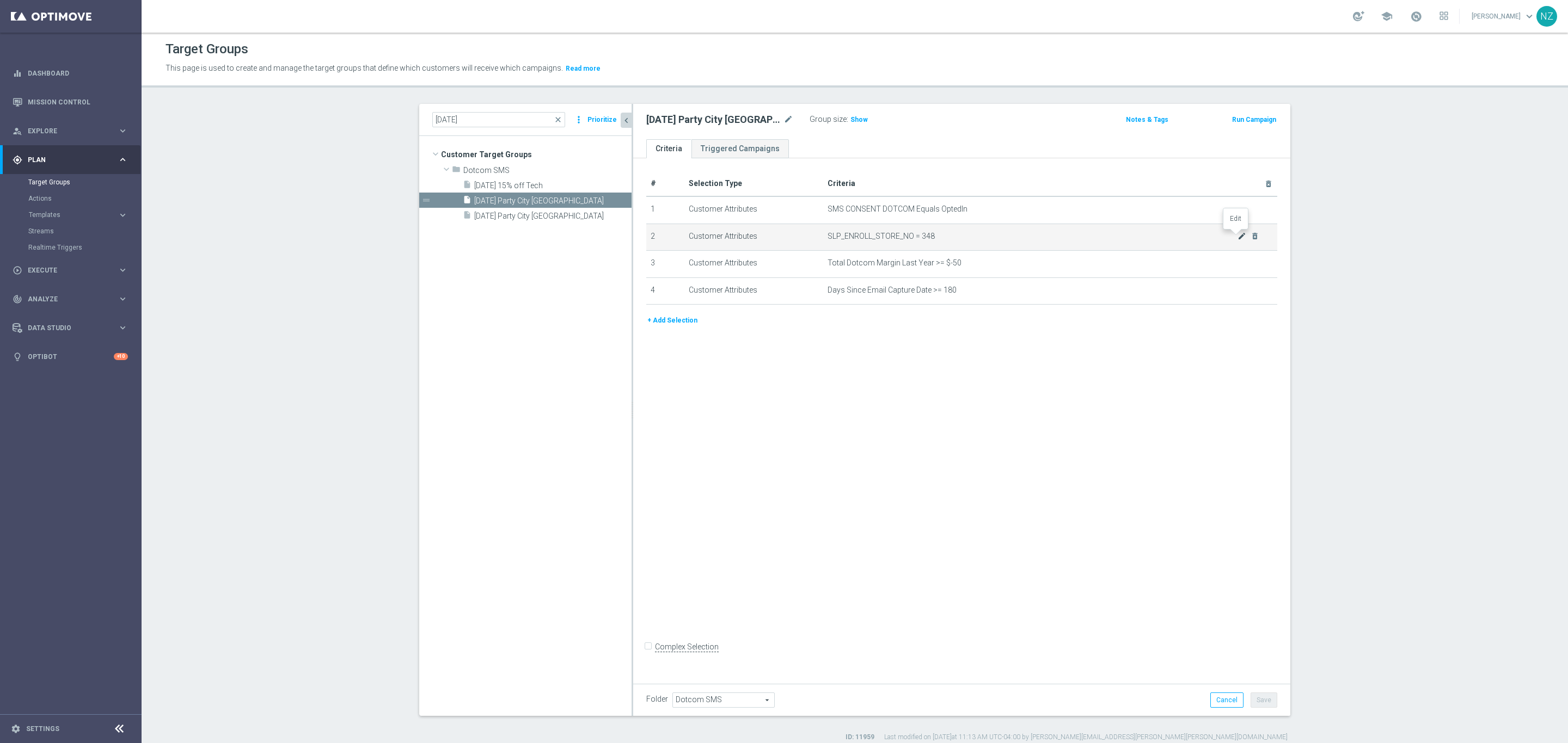
click at [1237, 239] on icon "mode_edit" at bounding box center [1241, 236] width 9 height 9
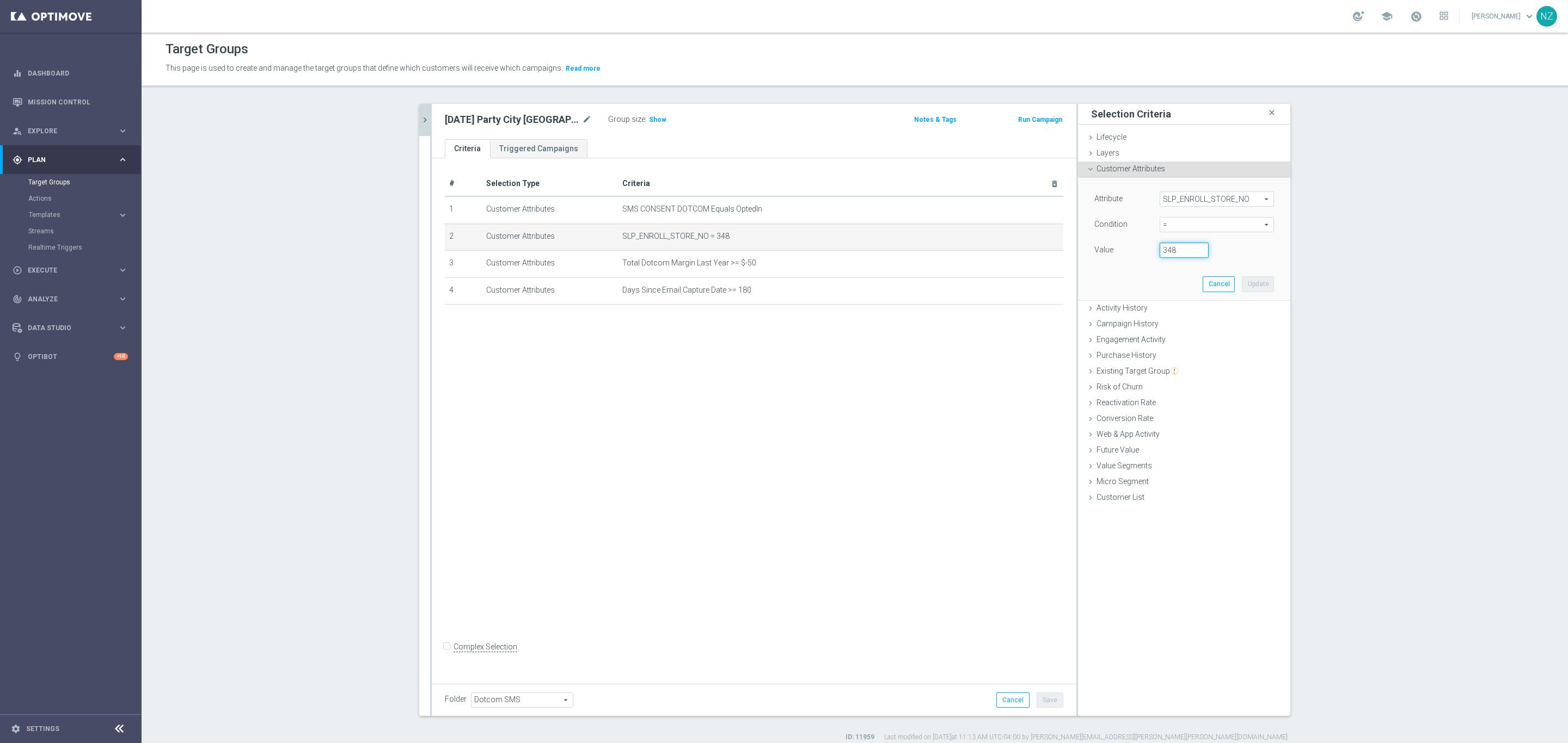
click at [1160, 250] on input "348" at bounding box center [1184, 250] width 49 height 15
type input "00348"
click at [1260, 278] on button "Update" at bounding box center [1257, 283] width 32 height 15
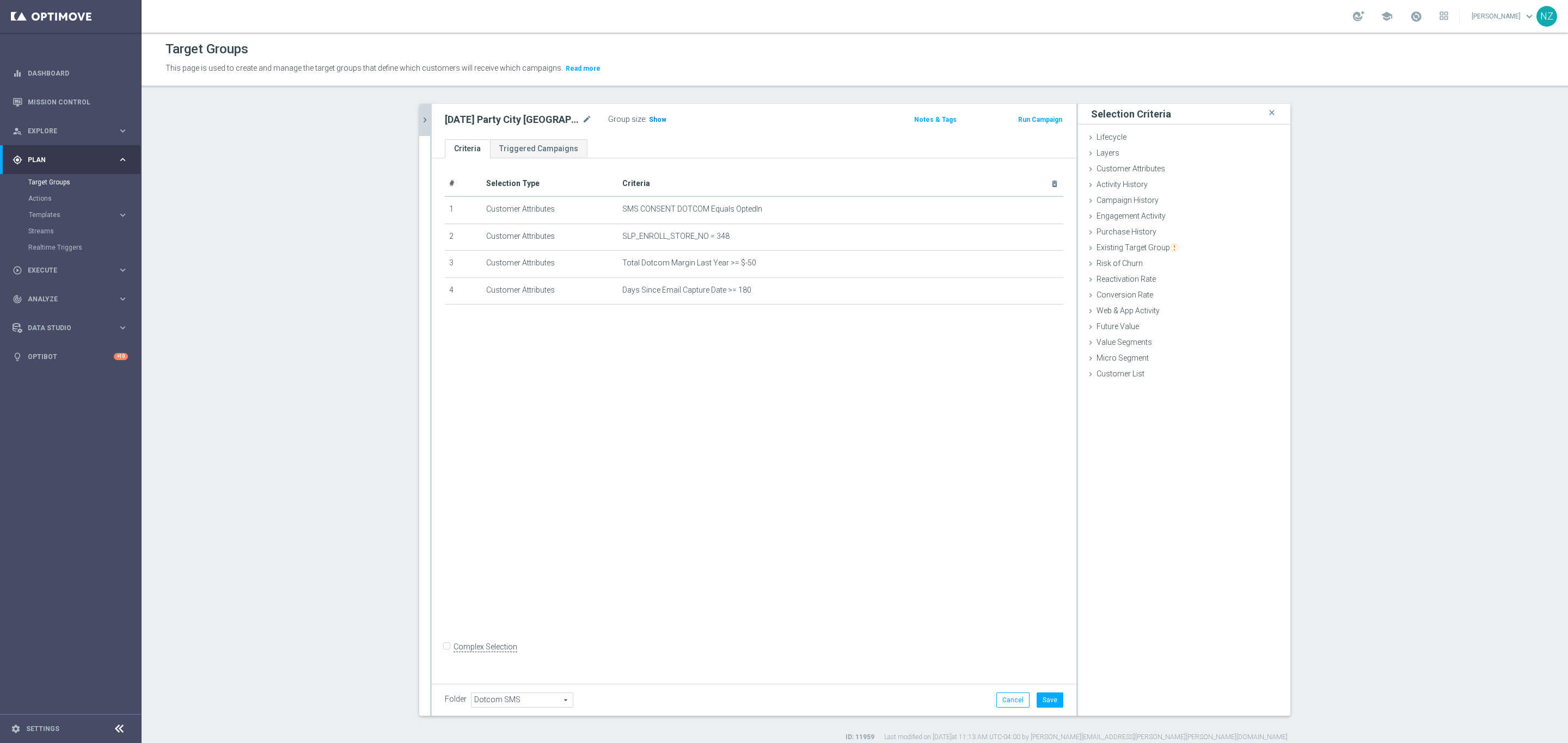
click at [652, 120] on span "Show" at bounding box center [657, 120] width 18 height 8
click at [1004, 697] on button "Cancel" at bounding box center [1012, 700] width 33 height 15
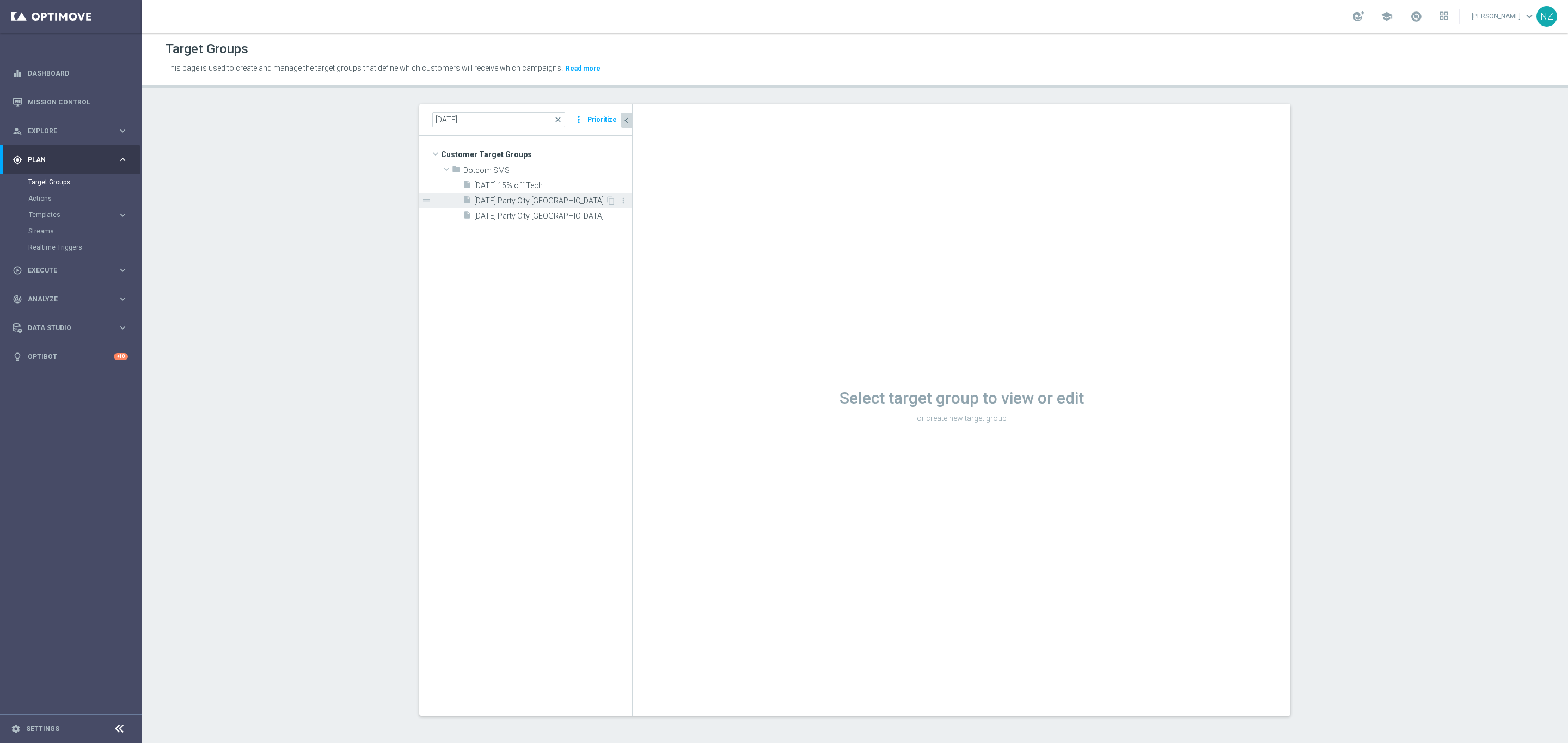
click at [515, 193] on div "insert_drive_file [DATE] Party City [GEOGRAPHIC_DATA]" at bounding box center [534, 200] width 143 height 15
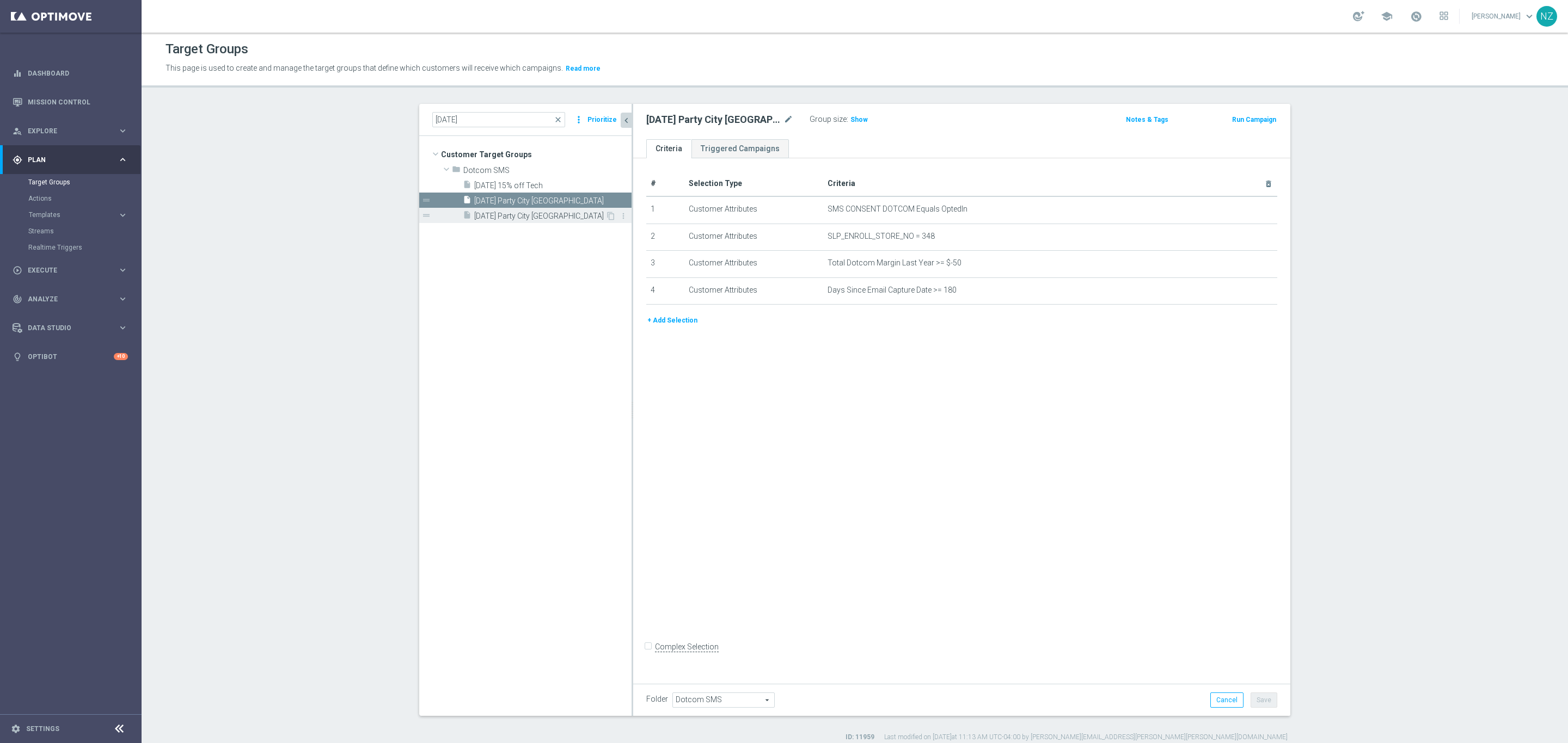
click at [510, 219] on span "[DATE] Party City [GEOGRAPHIC_DATA]" at bounding box center [540, 216] width 131 height 10
click at [220, 299] on section "[DATE] close more_vert Prioritize Customer Target Groups library_add create_new…" at bounding box center [854, 423] width 1426 height 638
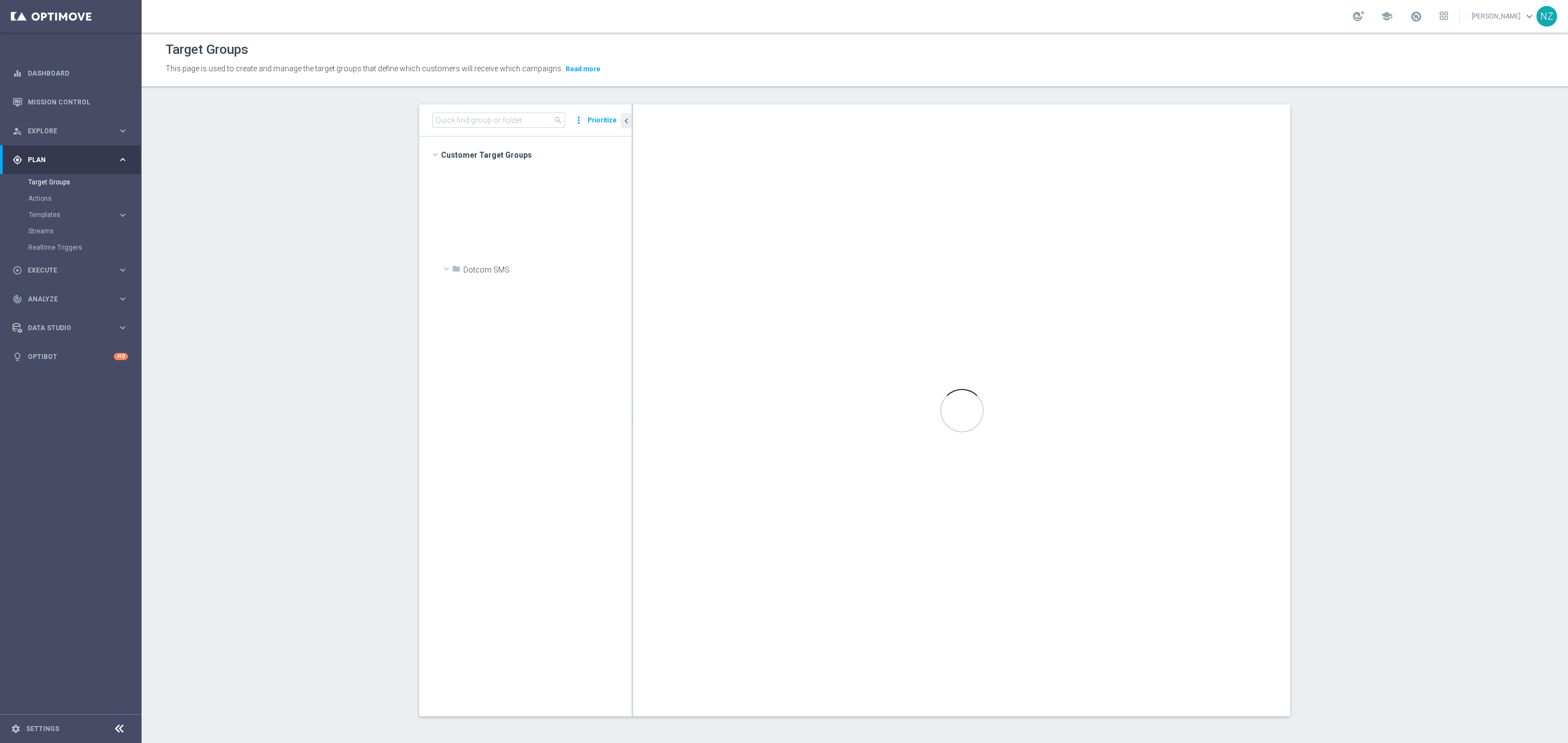
scroll to position [1464, 0]
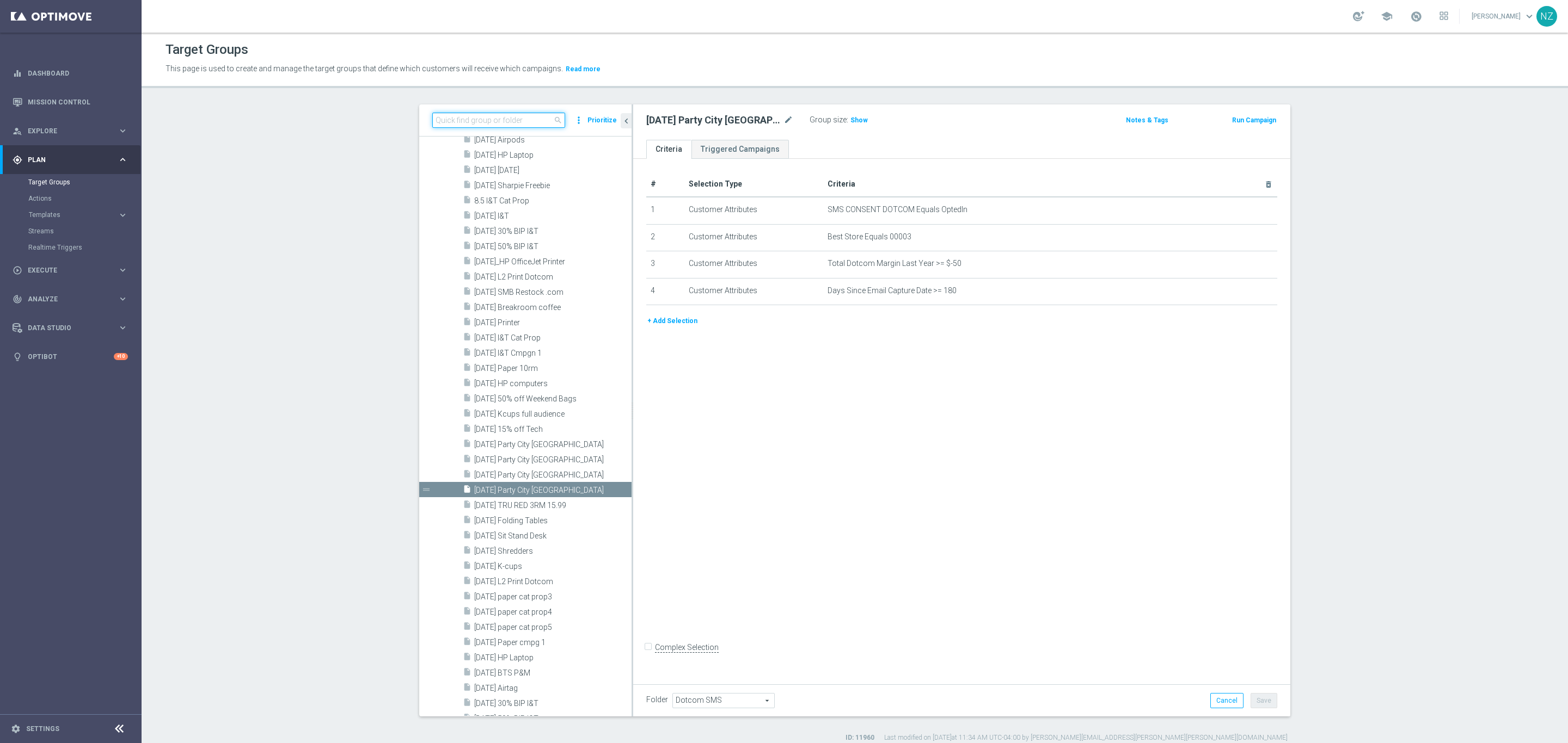
click at [512, 118] on input at bounding box center [499, 120] width 133 height 15
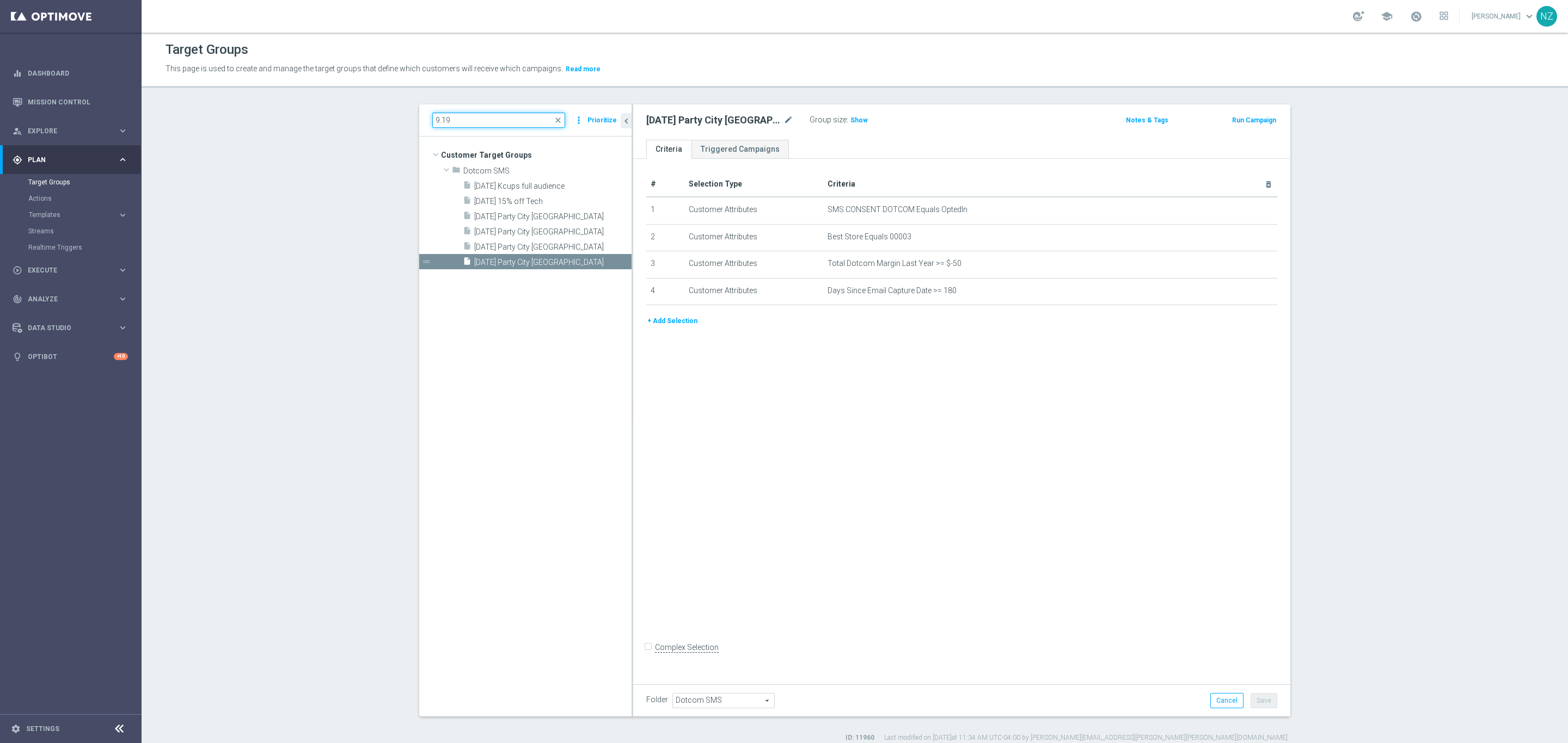
scroll to position [0, 0]
type input "9.19"
click at [528, 216] on span "9.19.25 Party City Attleboro" at bounding box center [540, 217] width 131 height 10
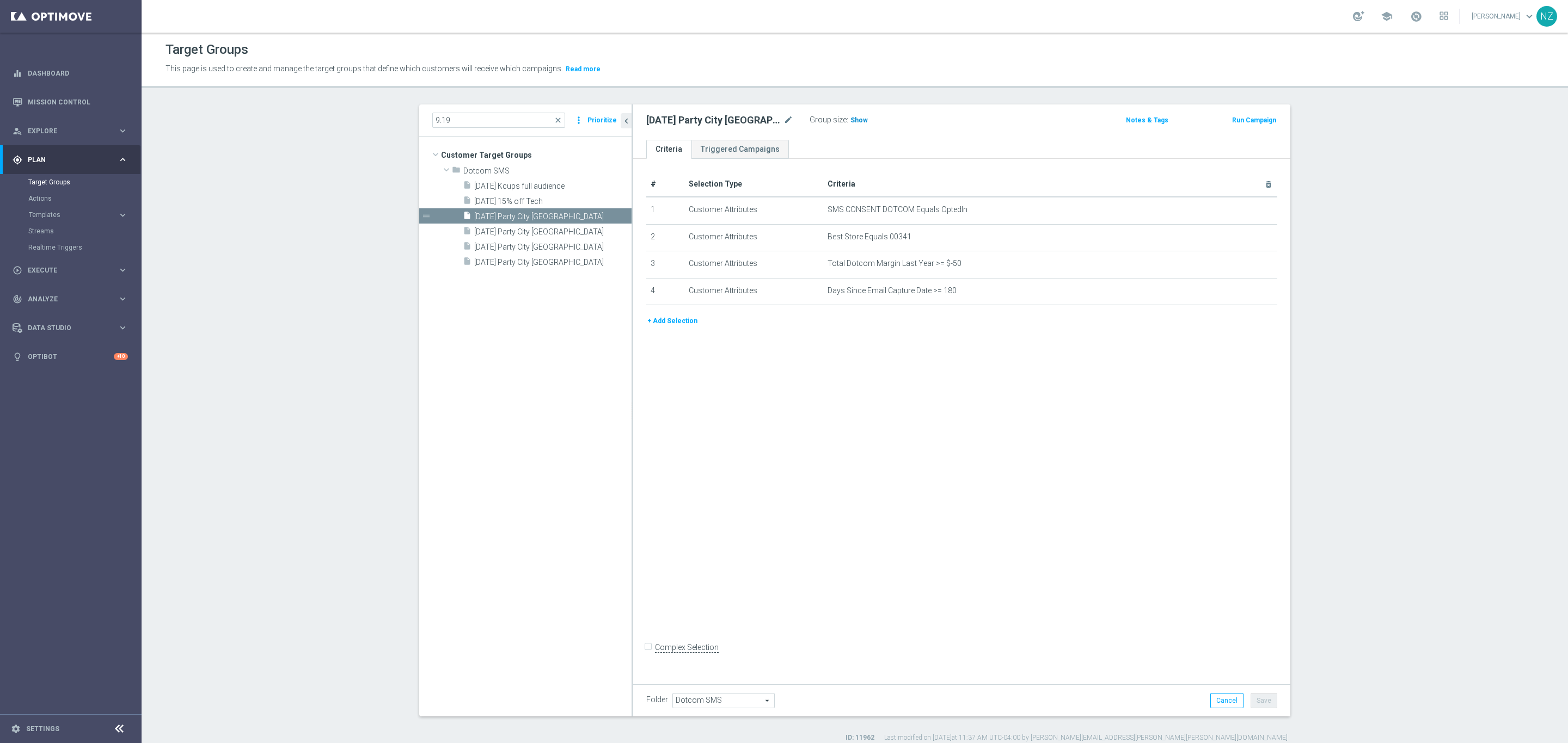
click at [850, 116] on span "Show" at bounding box center [859, 120] width 18 height 8
drag, startPoint x: 518, startPoint y: 235, endPoint x: 573, endPoint y: 220, distance: 57.0
click at [518, 235] on span "[DATE] Party City [GEOGRAPHIC_DATA]" at bounding box center [553, 232] width 157 height 10
click at [850, 118] on span "Show" at bounding box center [859, 120] width 18 height 8
click at [541, 245] on span "9.19.25 Party City Mansfield" at bounding box center [540, 247] width 131 height 10
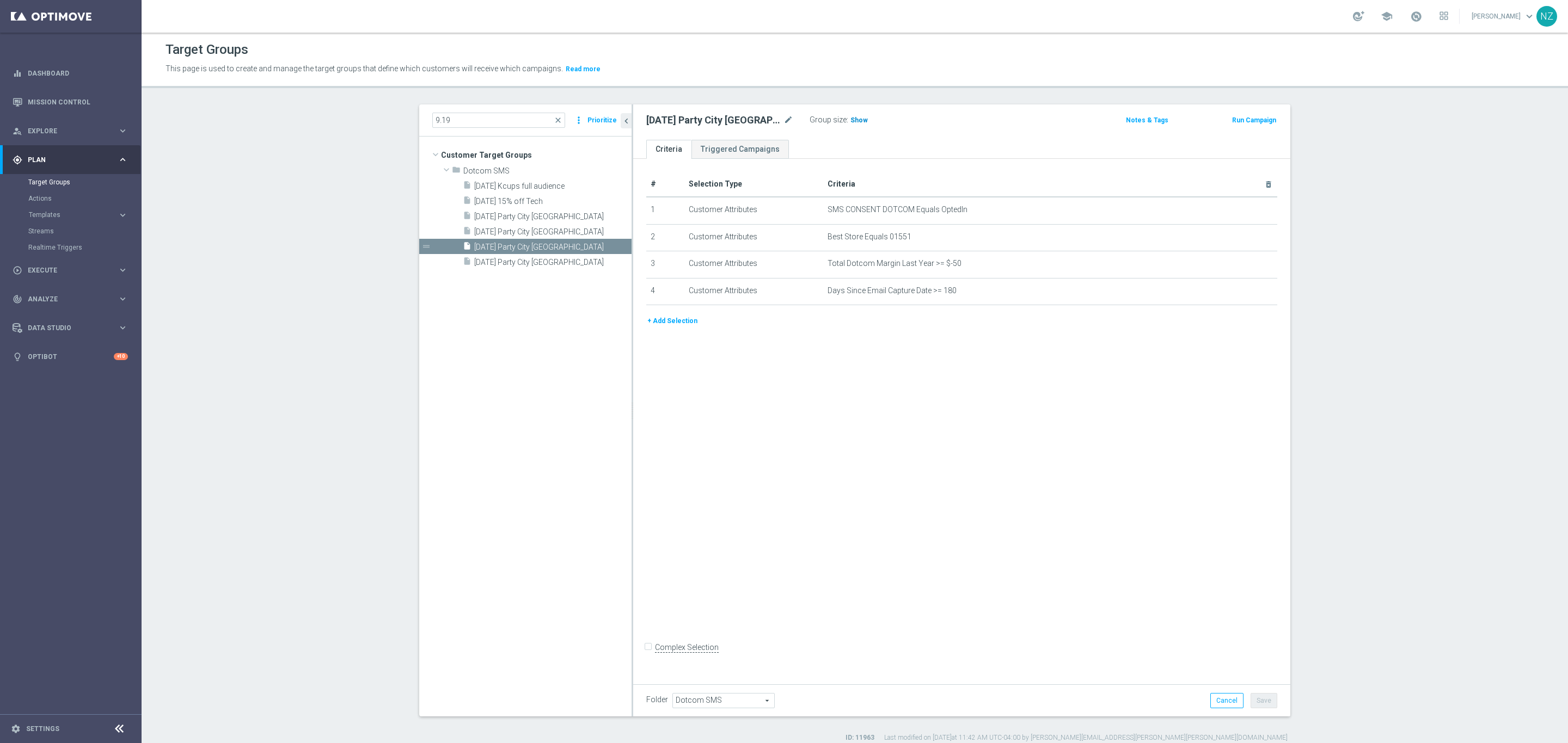
click at [850, 123] on span "Show" at bounding box center [859, 120] width 18 height 8
click at [545, 263] on span "[DATE] Party City [GEOGRAPHIC_DATA]" at bounding box center [540, 263] width 131 height 10
click at [854, 118] on span "Show" at bounding box center [859, 120] width 18 height 8
drag, startPoint x: 324, startPoint y: 89, endPoint x: 312, endPoint y: 89, distance: 12.0
click at [312, 89] on div "Target Groups This page is used to create and manage the target groups that def…" at bounding box center [854, 388] width 1426 height 711
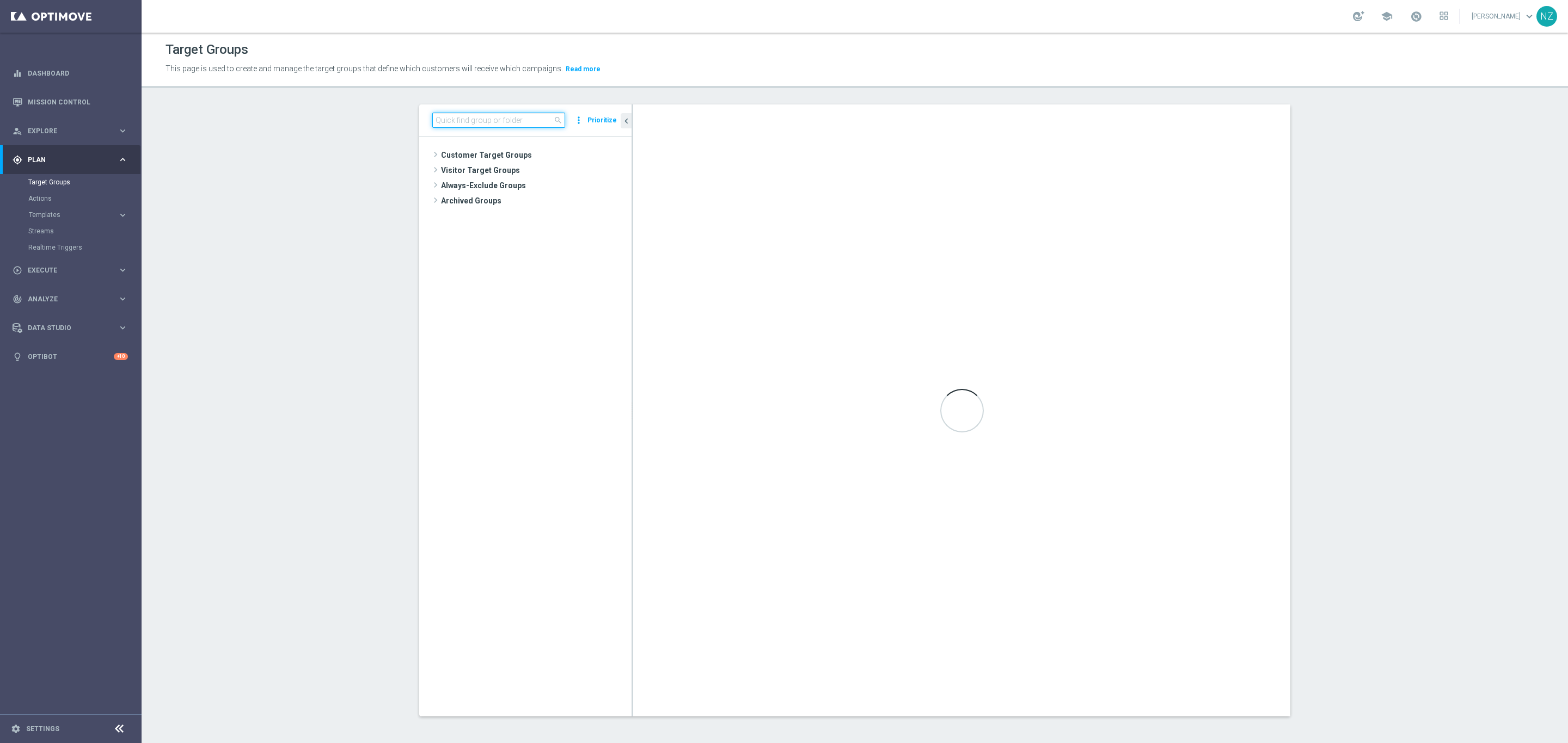
click at [484, 114] on input at bounding box center [499, 120] width 133 height 15
click at [514, 184] on span "9.22.25 Paper 10rm" at bounding box center [540, 187] width 131 height 10
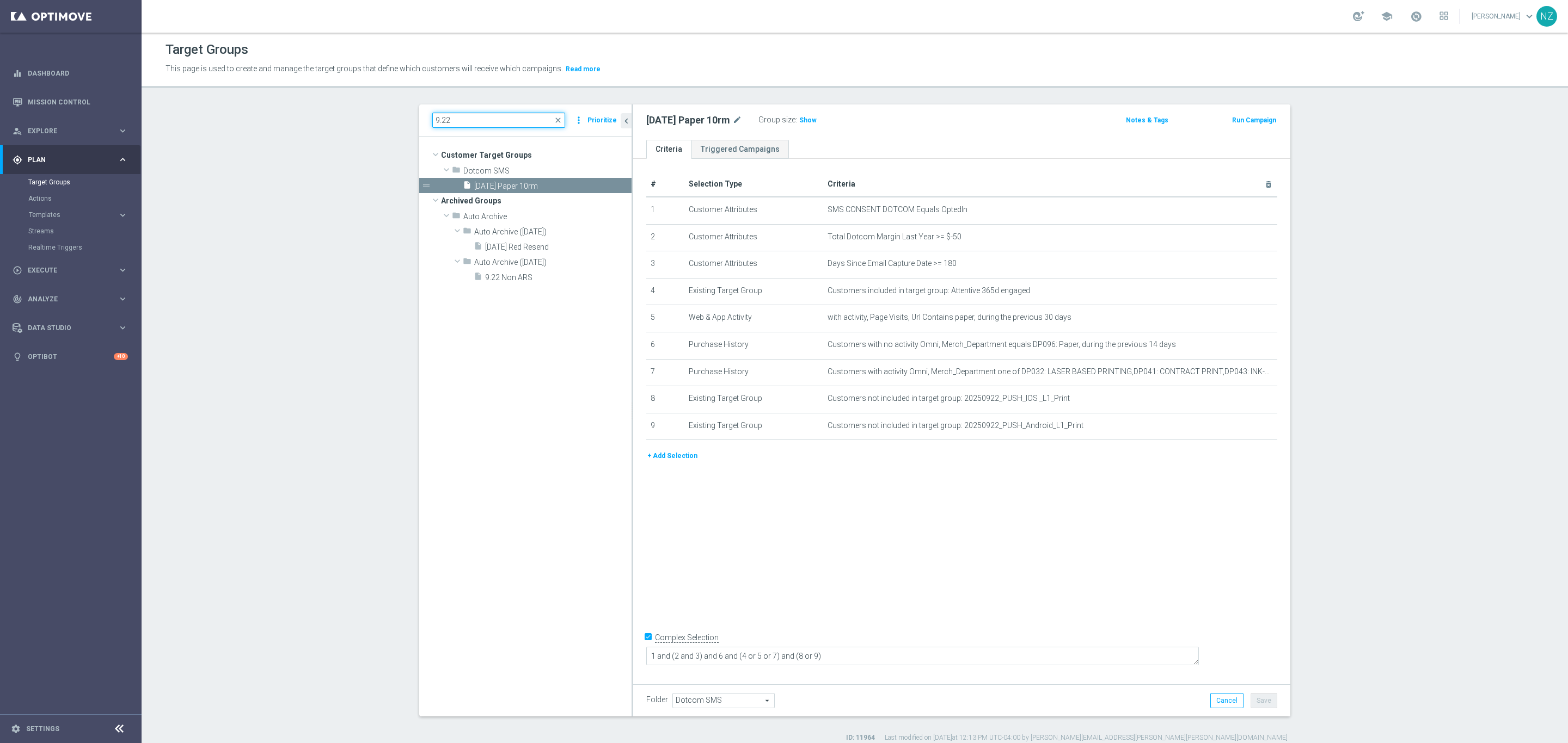
click at [457, 120] on input "9.22" at bounding box center [499, 120] width 133 height 15
type input "9.25.25"
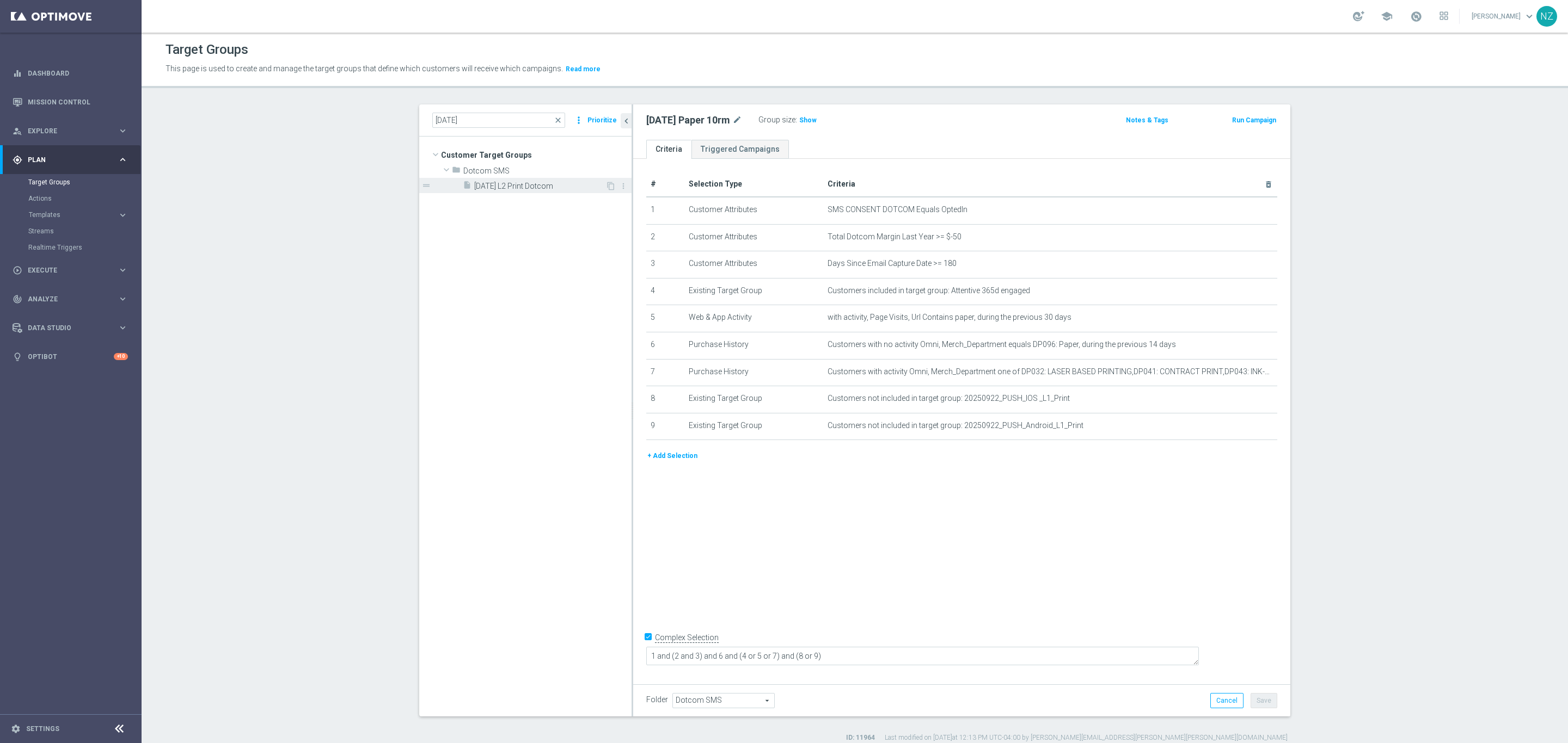
click at [511, 190] on span "9.25.25 L2 Print Dotcom" at bounding box center [540, 187] width 131 height 10
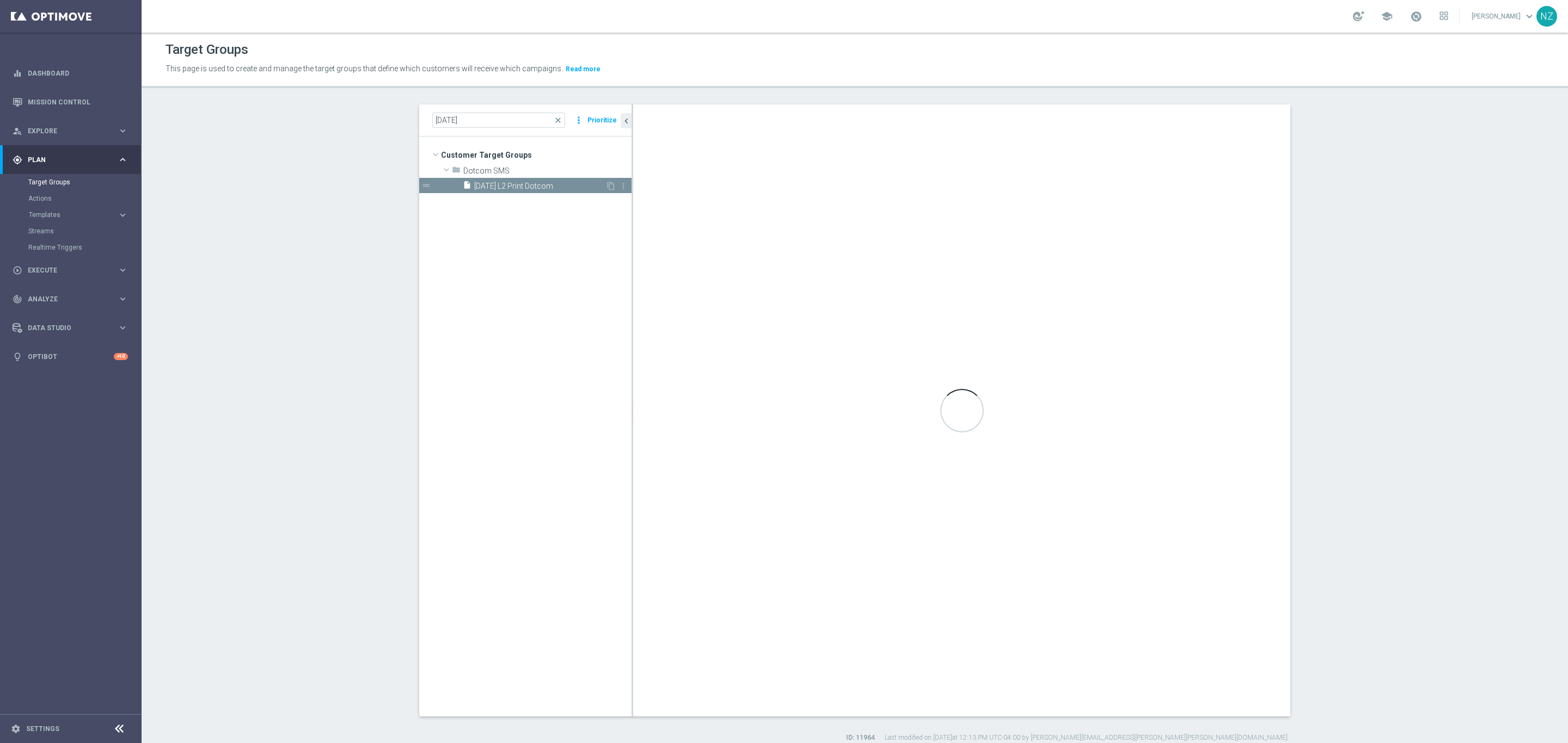
type textarea "1 and (2 and 3) and (6 or 7) and (4 or 5)"
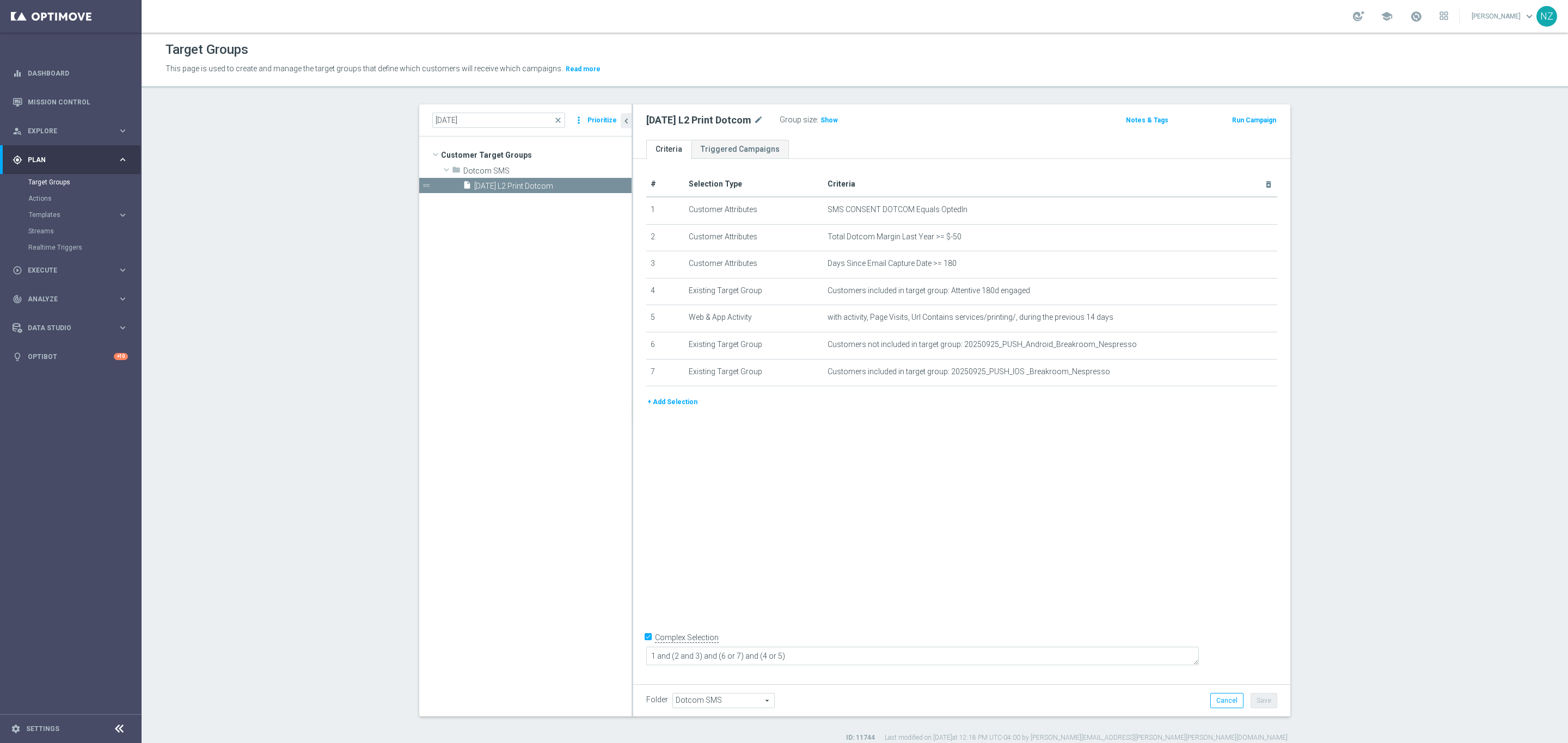
click at [560, 122] on div "9.25.25 close more_vert Prioritize" at bounding box center [525, 120] width 186 height 15
click at [557, 123] on span "close" at bounding box center [557, 120] width 9 height 9
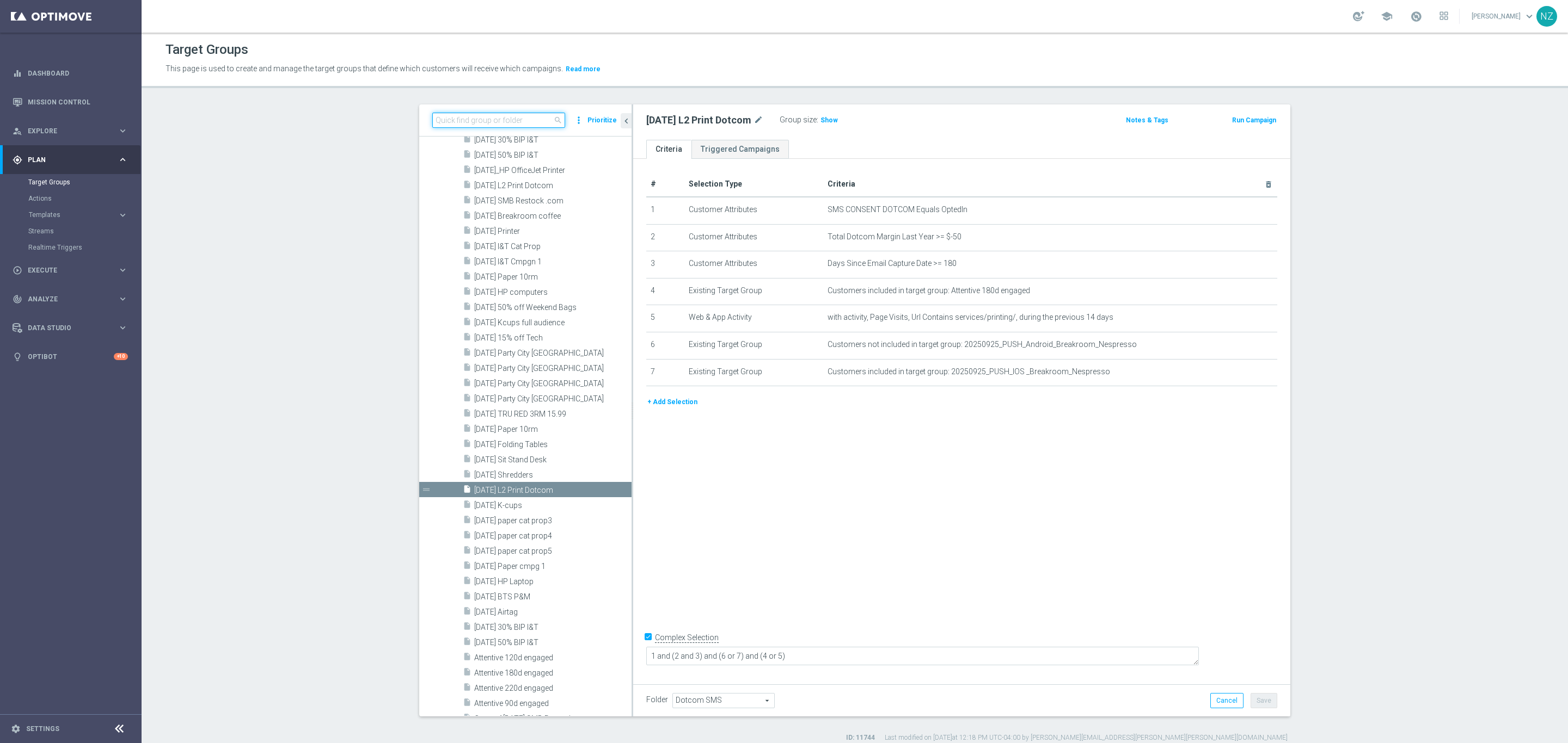
click at [536, 127] on input at bounding box center [499, 120] width 133 height 15
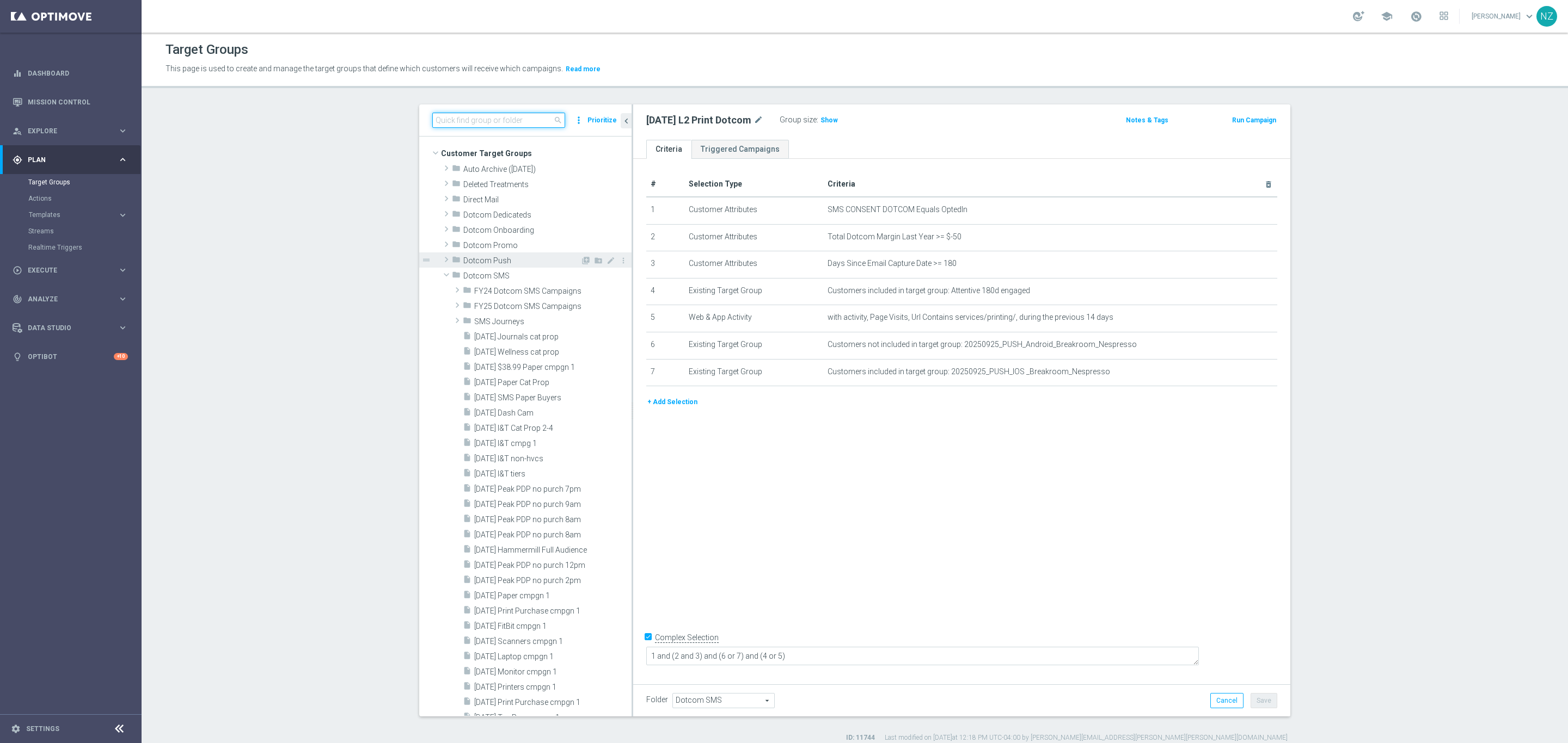
scroll to position [0, 0]
click at [461, 119] on input at bounding box center [499, 120] width 133 height 15
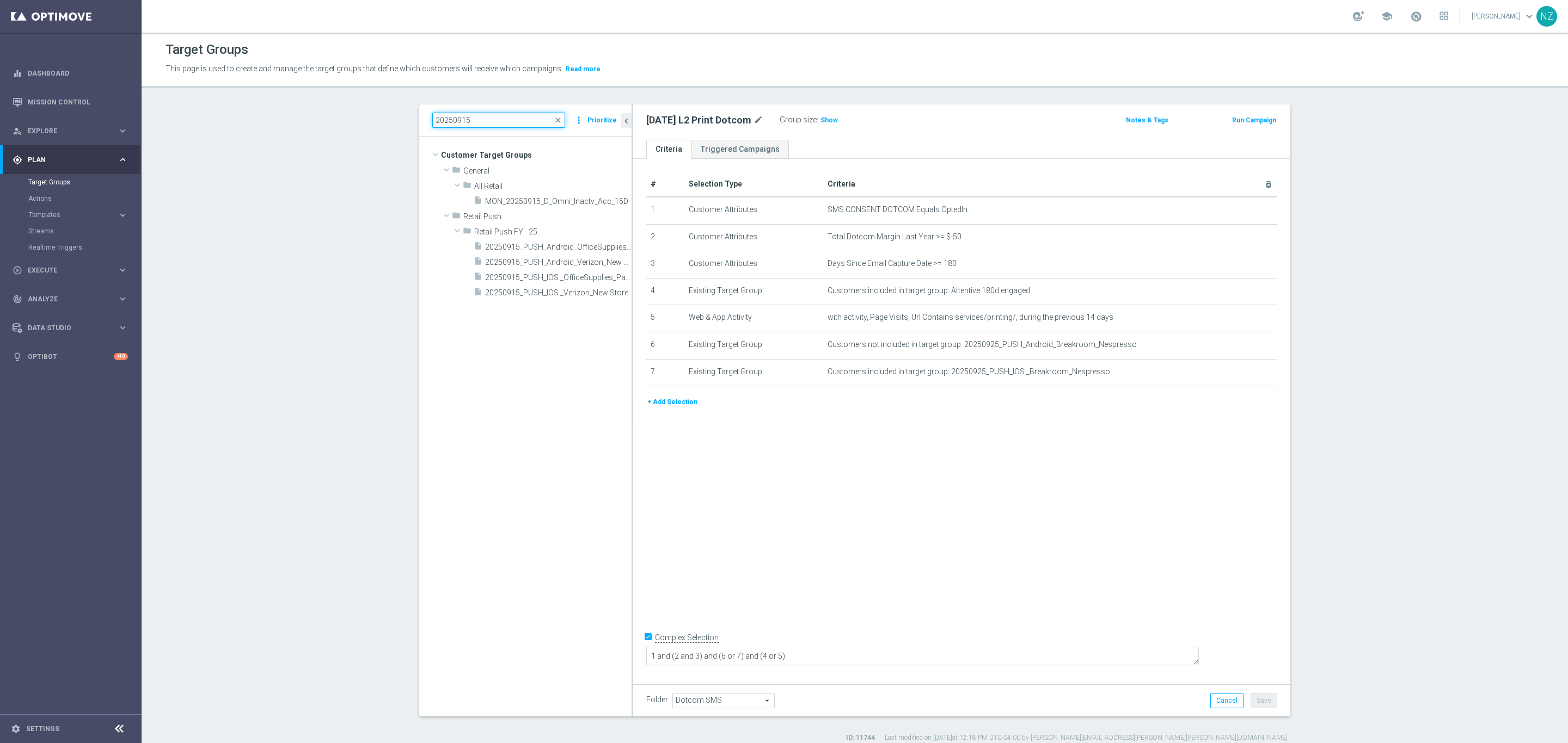
drag, startPoint x: 472, startPoint y: 113, endPoint x: 368, endPoint y: 91, distance: 106.3
click at [372, 92] on div "Target Groups This page is used to create and manage the target groups that def…" at bounding box center [854, 388] width 1426 height 711
click at [471, 123] on input "20250915" at bounding box center [499, 120] width 133 height 15
type input "20250912"
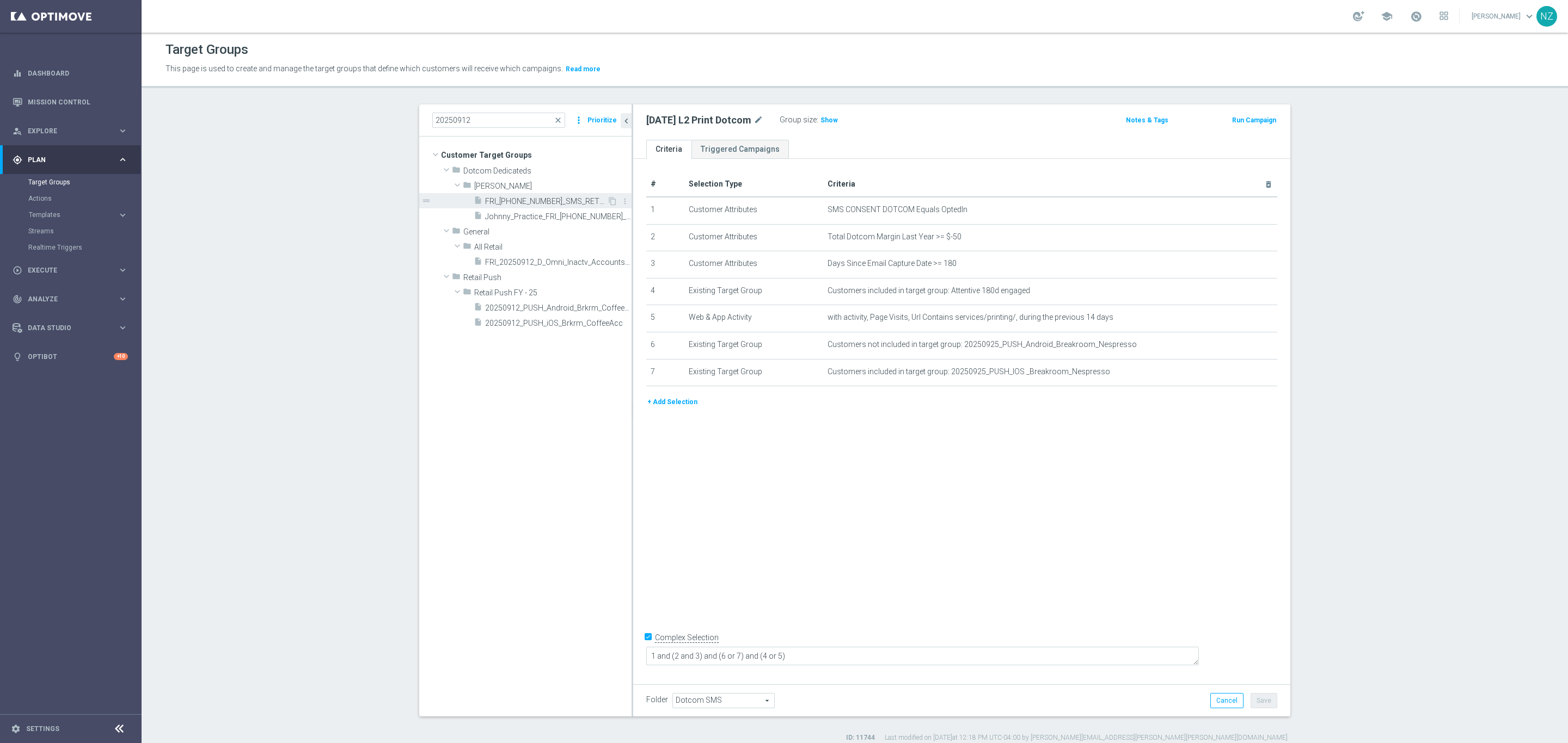
click at [553, 204] on span "FRI_20250912_SMS_RET_Printer" at bounding box center [546, 202] width 122 height 10
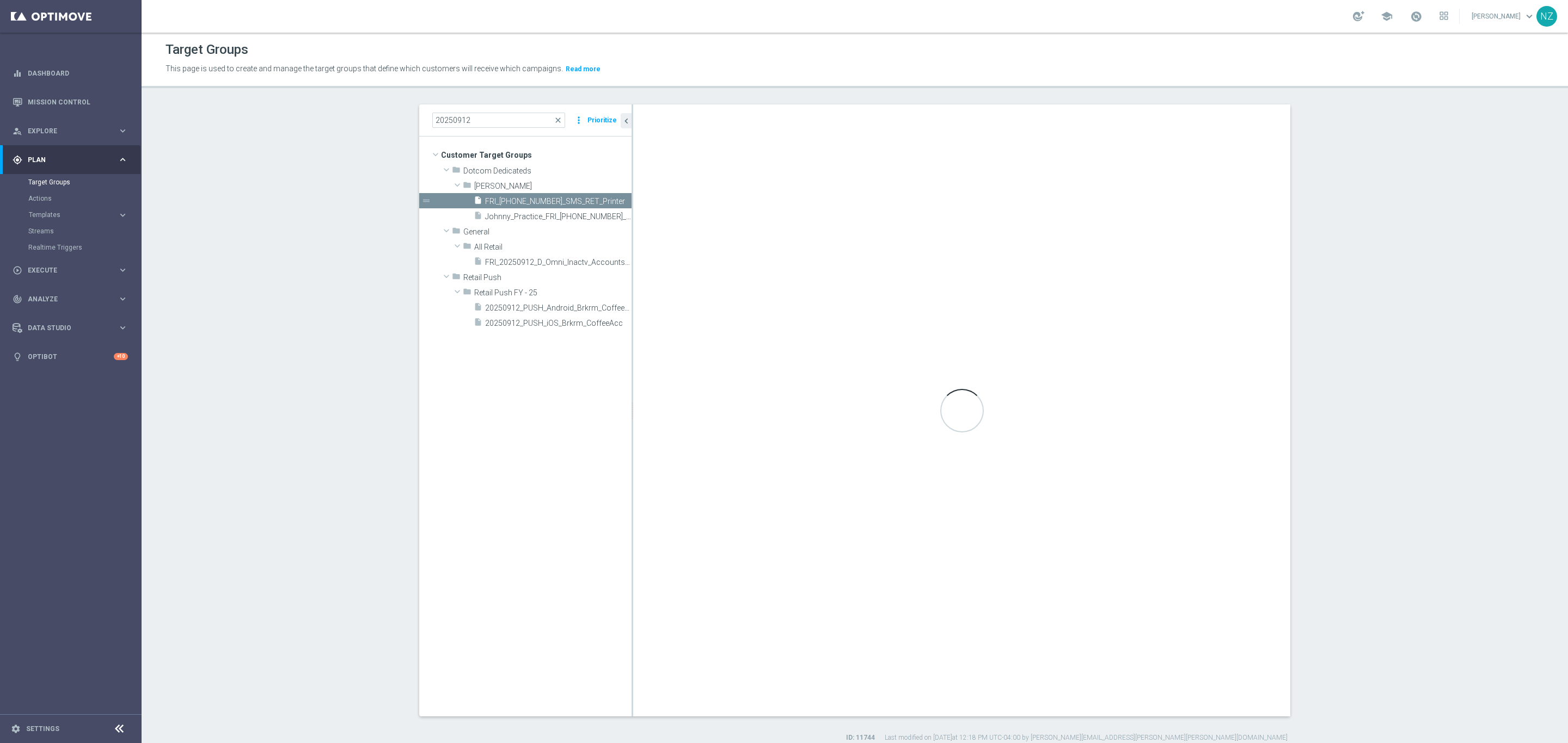
type textarea "1 and 2 and (3 or 4) and 5 and (6 or 11 or 12 or 13) and 7 and (8 or 9) and 10"
type input "Johnny"
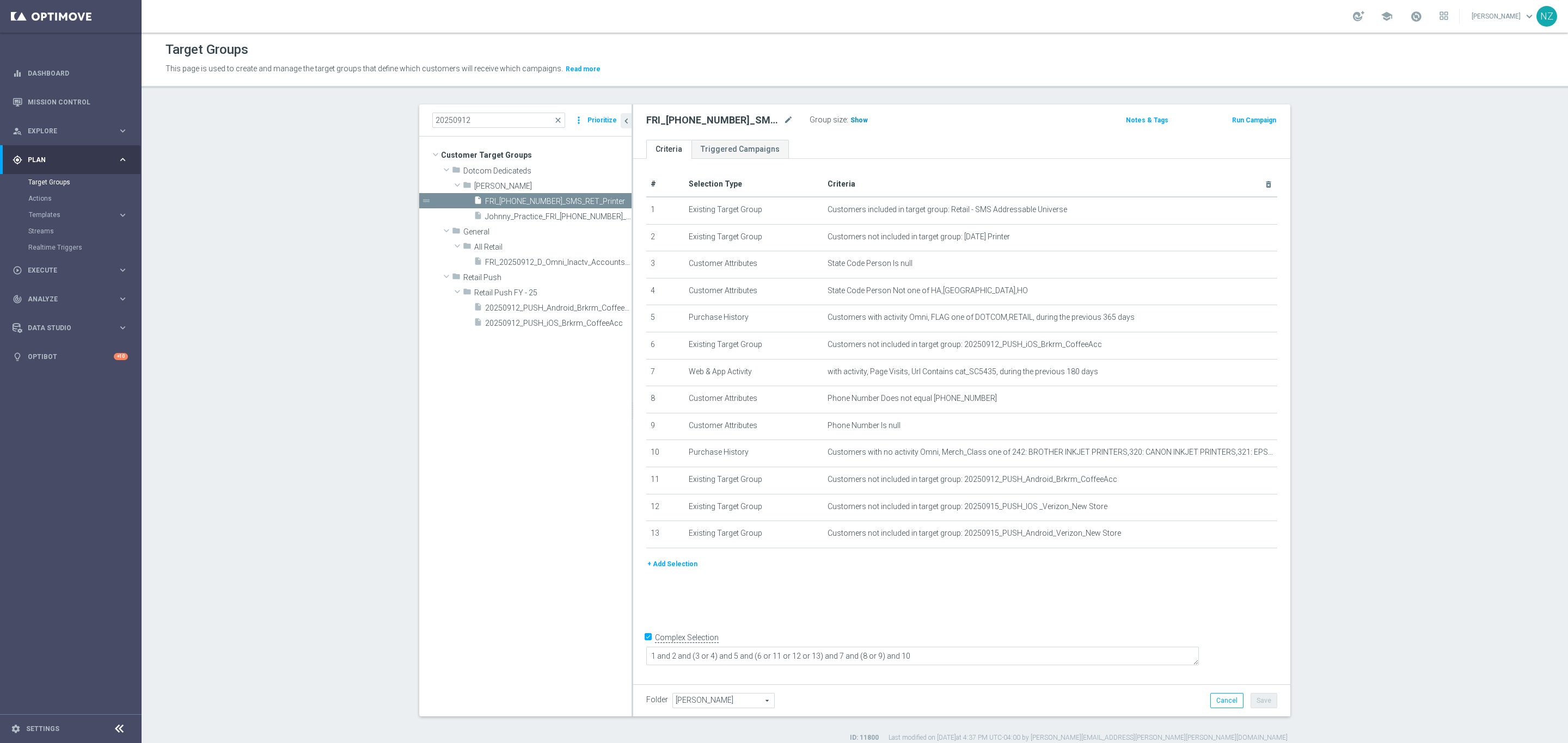
click at [850, 121] on span "Show" at bounding box center [859, 120] width 18 height 8
click at [552, 217] on span "Johnny_Practice_FRI_20250912_SMS_RET_Printer" at bounding box center [546, 217] width 122 height 10
click at [851, 127] on div "Group size : Show" at bounding box center [864, 120] width 109 height 15
click at [850, 116] on span "Show" at bounding box center [859, 120] width 18 height 8
click at [556, 120] on span "close" at bounding box center [557, 120] width 9 height 9
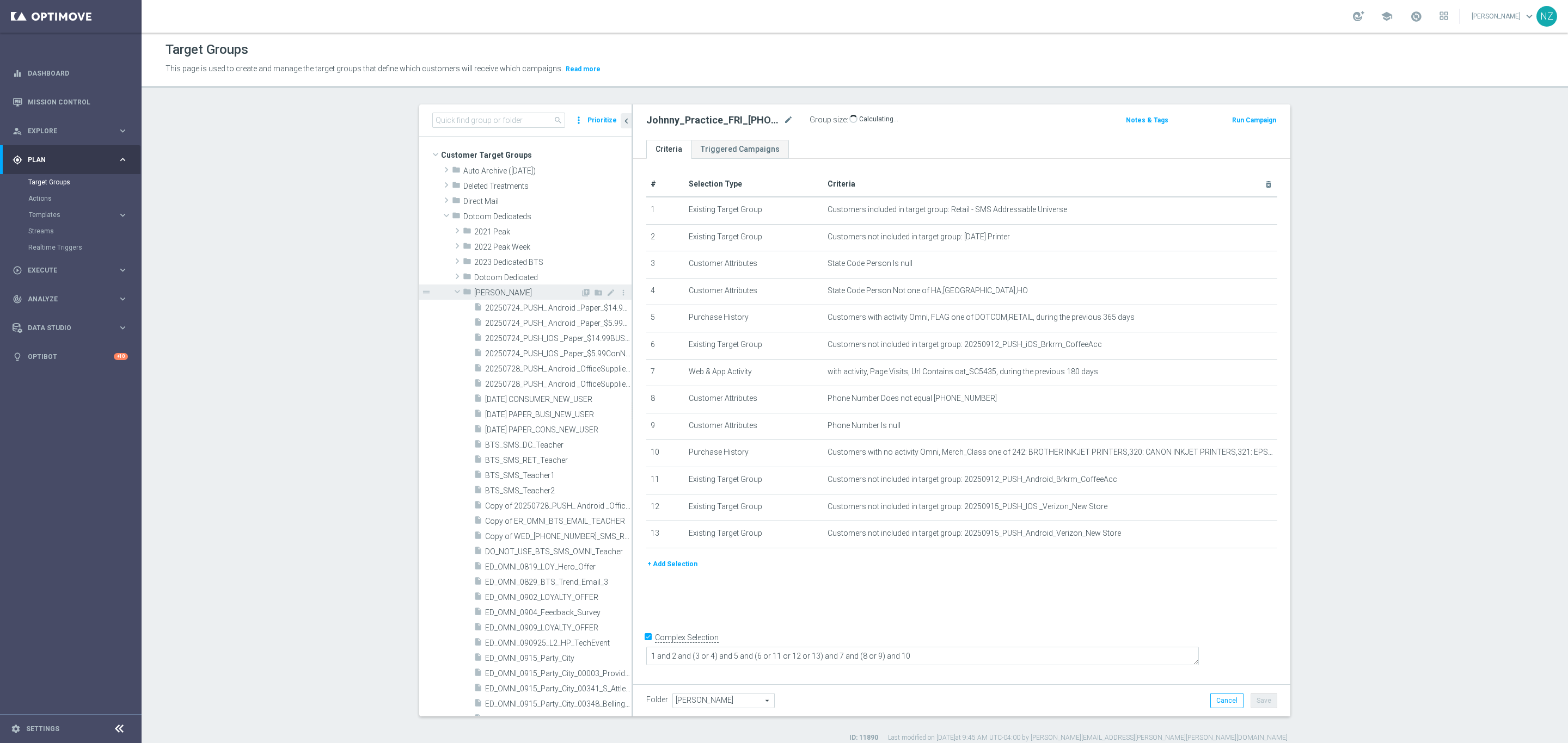
click at [451, 290] on span at bounding box center [457, 292] width 13 height 11
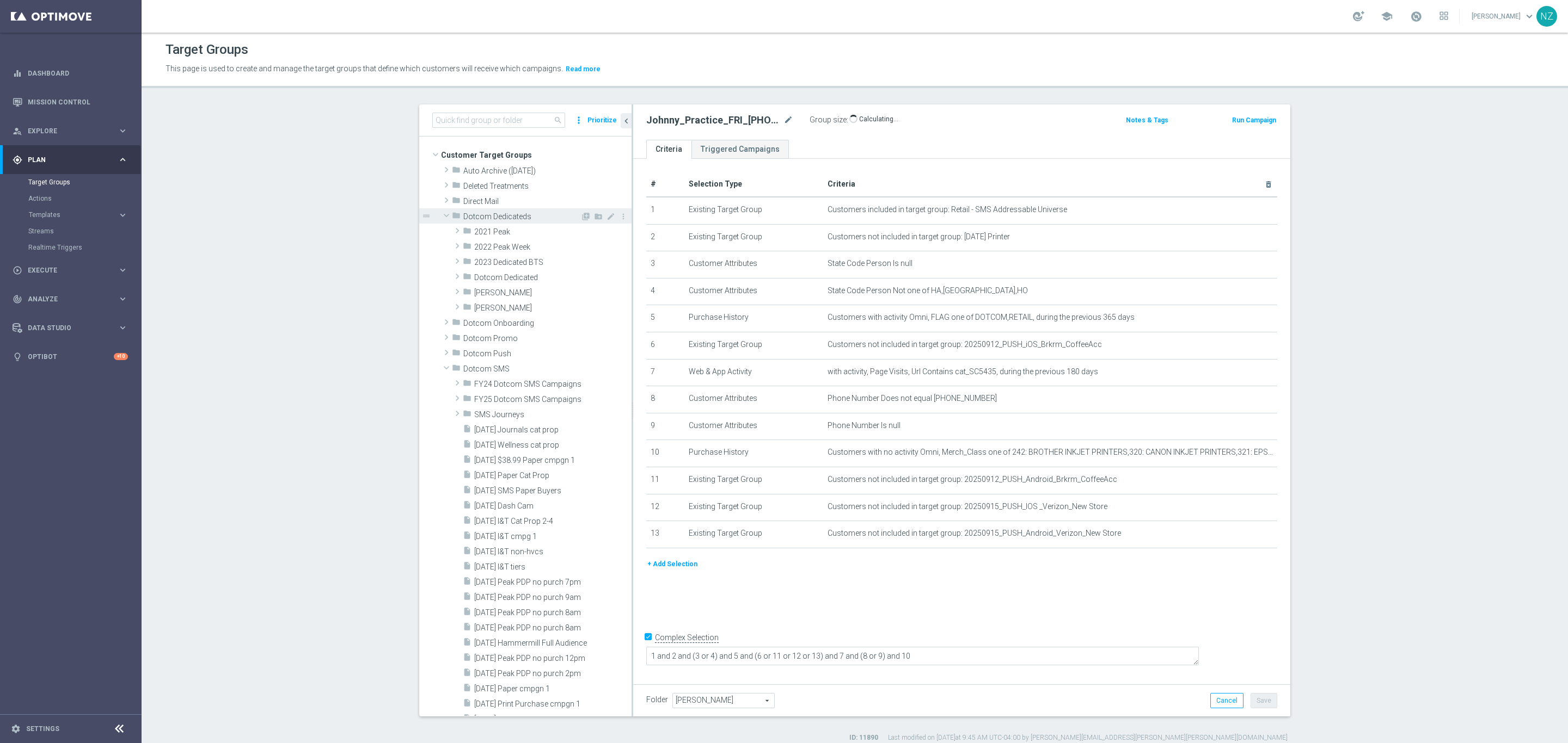
click at [440, 215] on span at bounding box center [446, 215] width 13 height 11
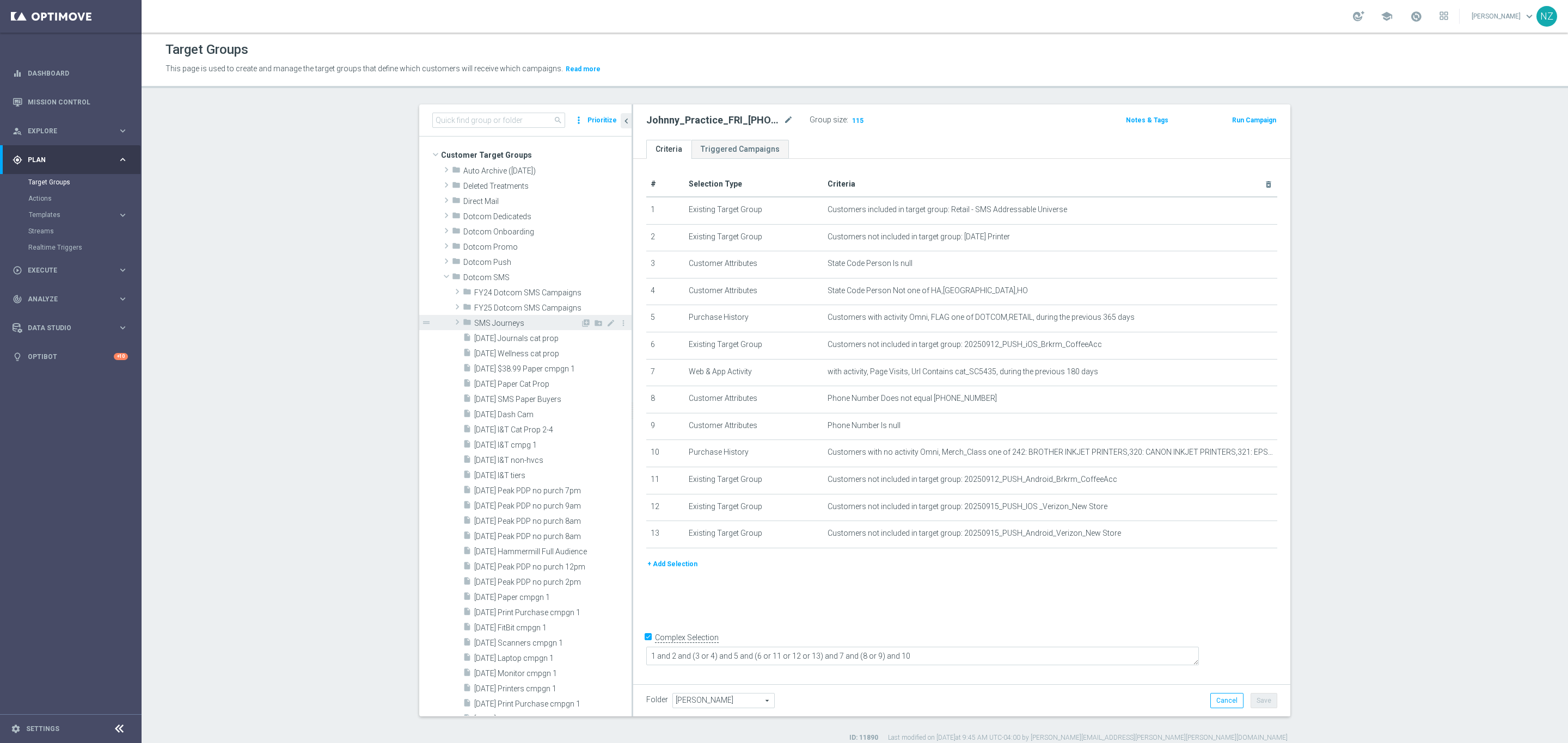
click at [452, 322] on span at bounding box center [457, 322] width 11 height 13
click at [451, 322] on span at bounding box center [457, 323] width 13 height 11
type input "FY25 Dotcom SMS Campaigns"
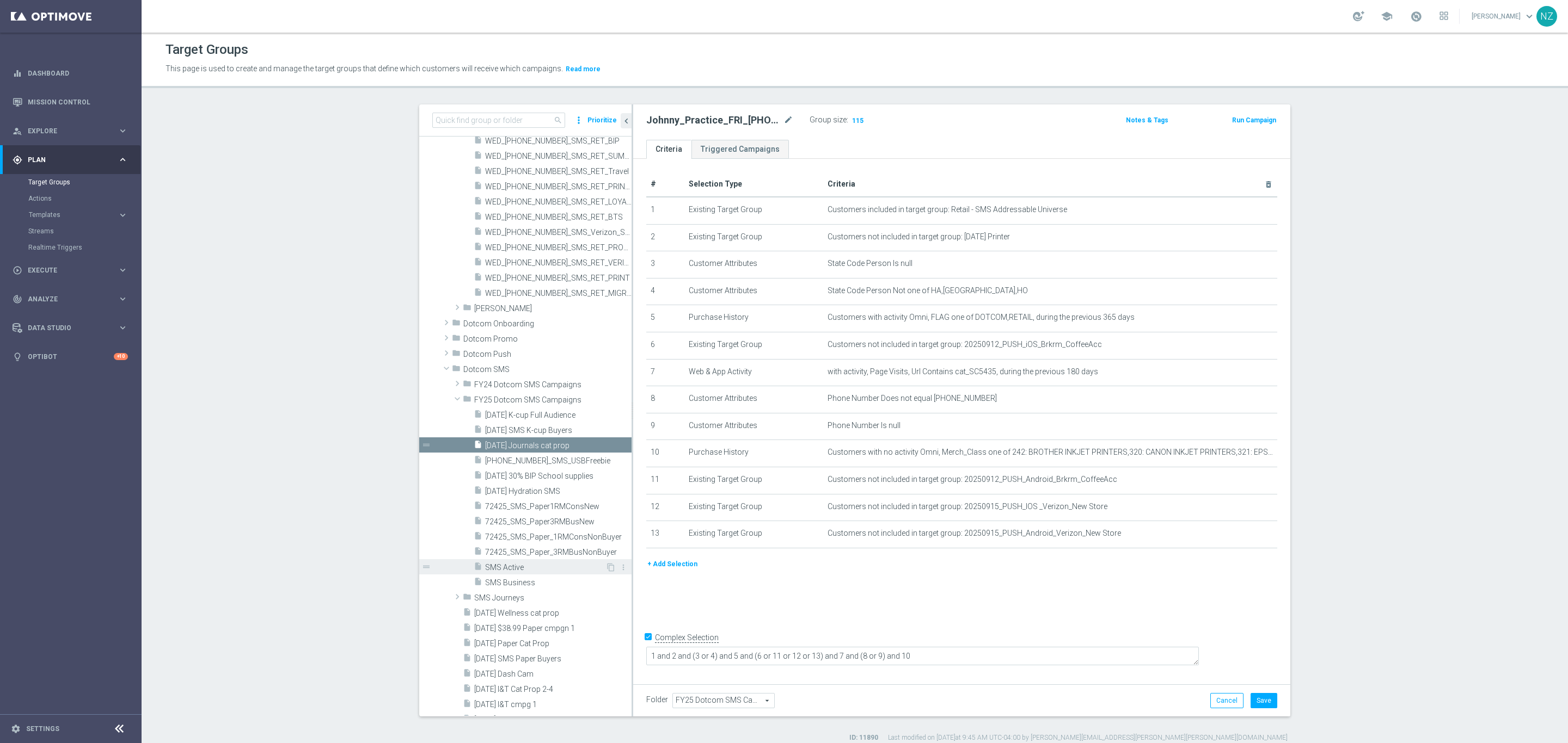
scroll to position [3556, 0]
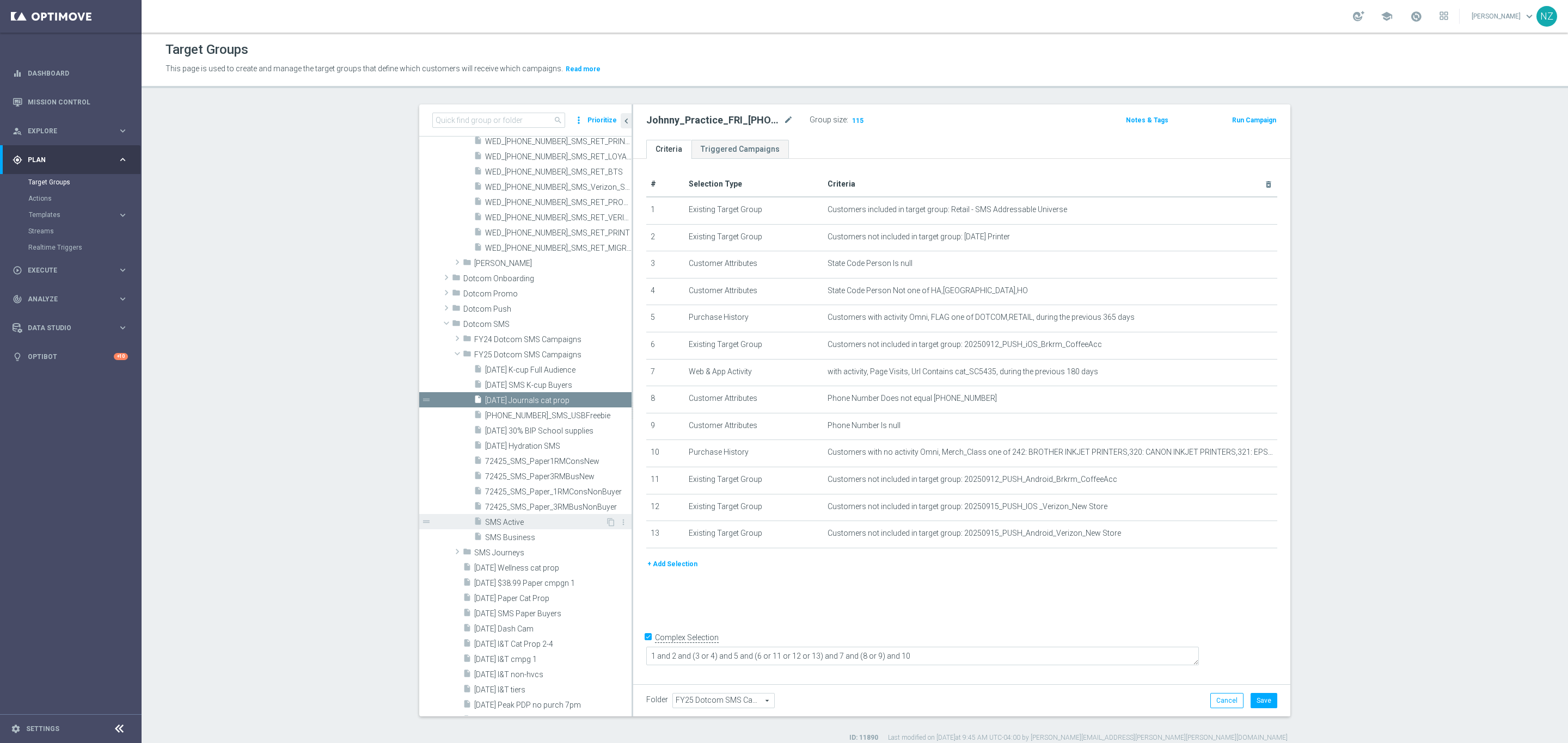
click at [495, 521] on span "SMS Active" at bounding box center [545, 523] width 120 height 10
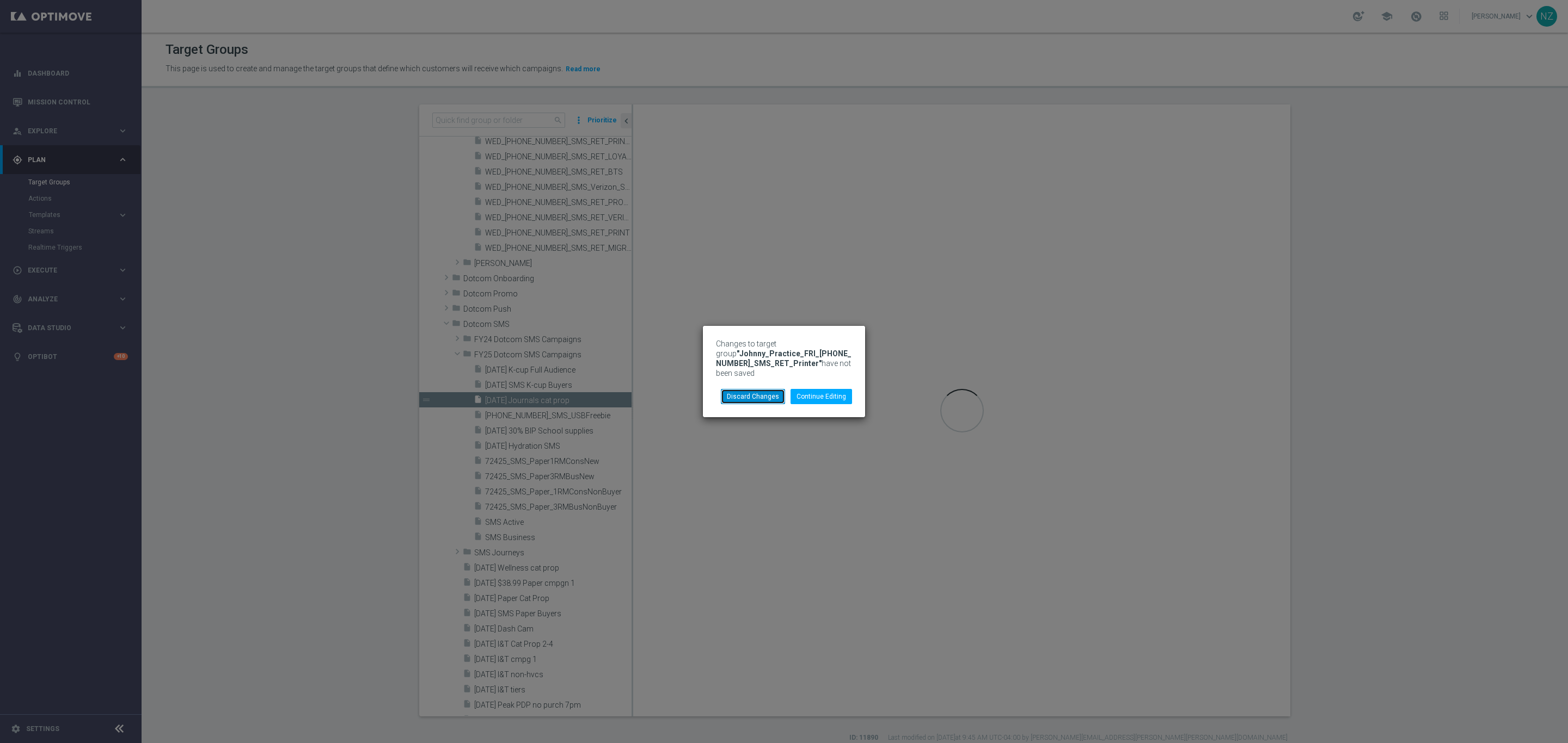
click at [764, 395] on button "Discard Changes" at bounding box center [753, 396] width 64 height 15
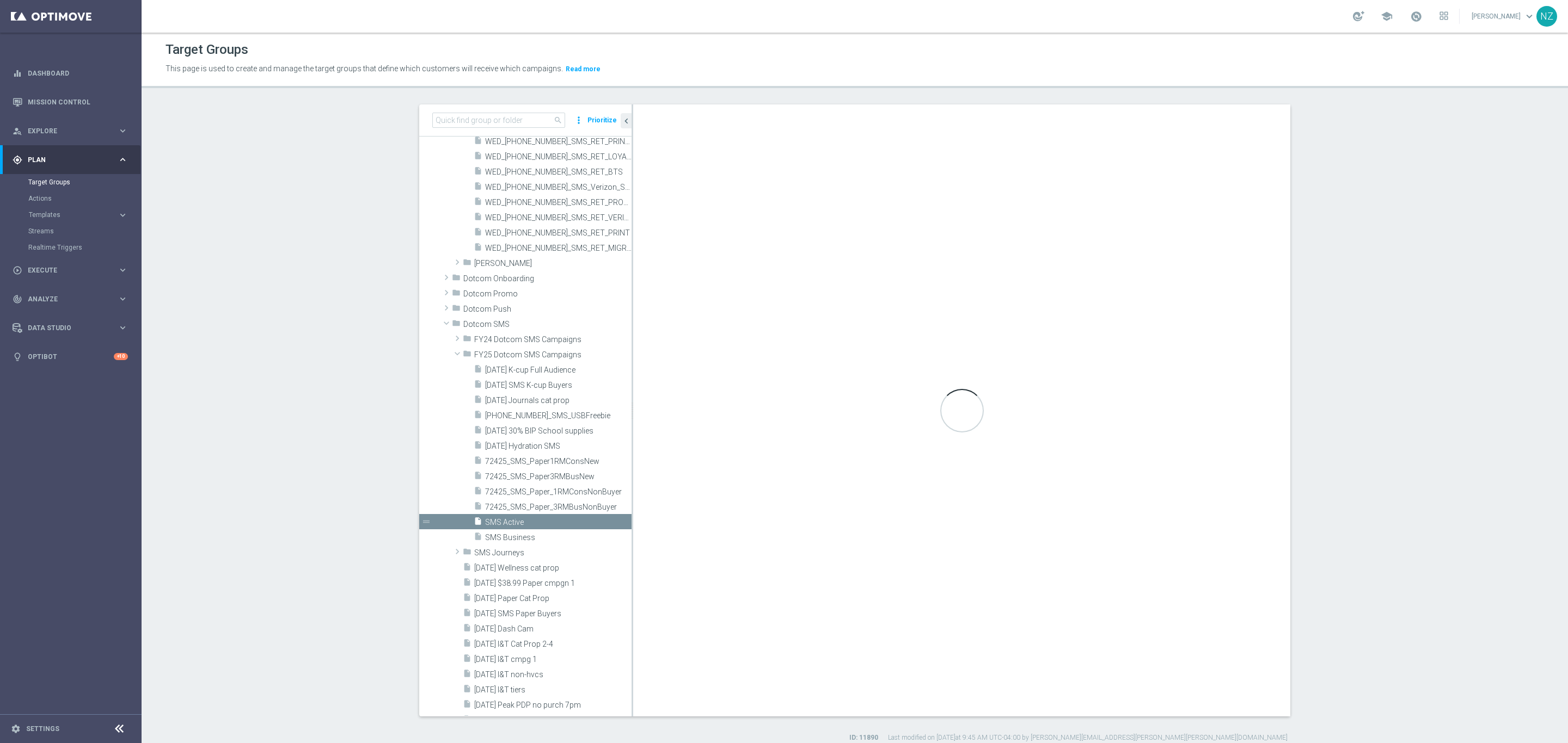
checkbox input "false"
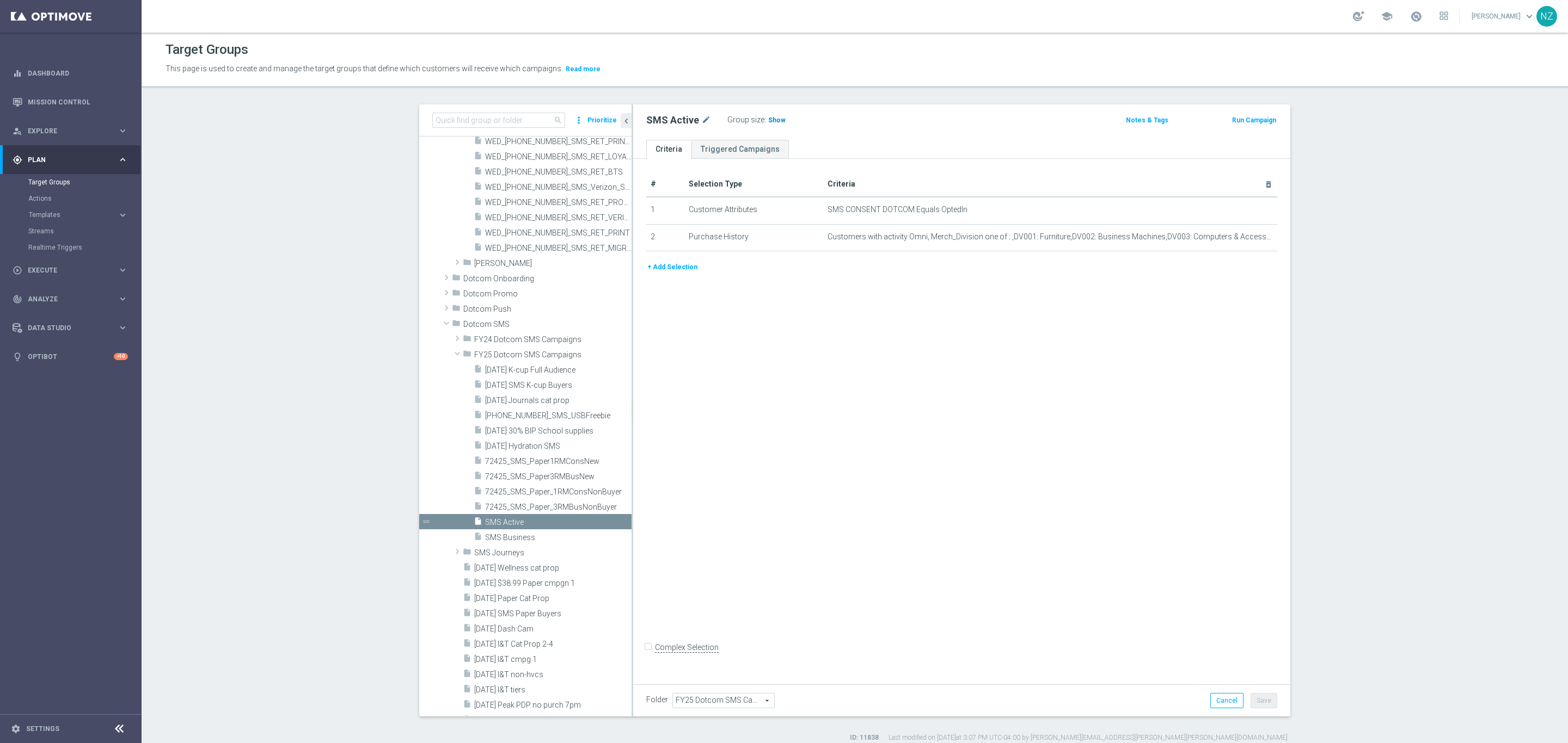
click at [768, 118] on span "Show" at bounding box center [777, 120] width 18 height 8
click at [521, 536] on span "SMS Business" at bounding box center [545, 538] width 120 height 10
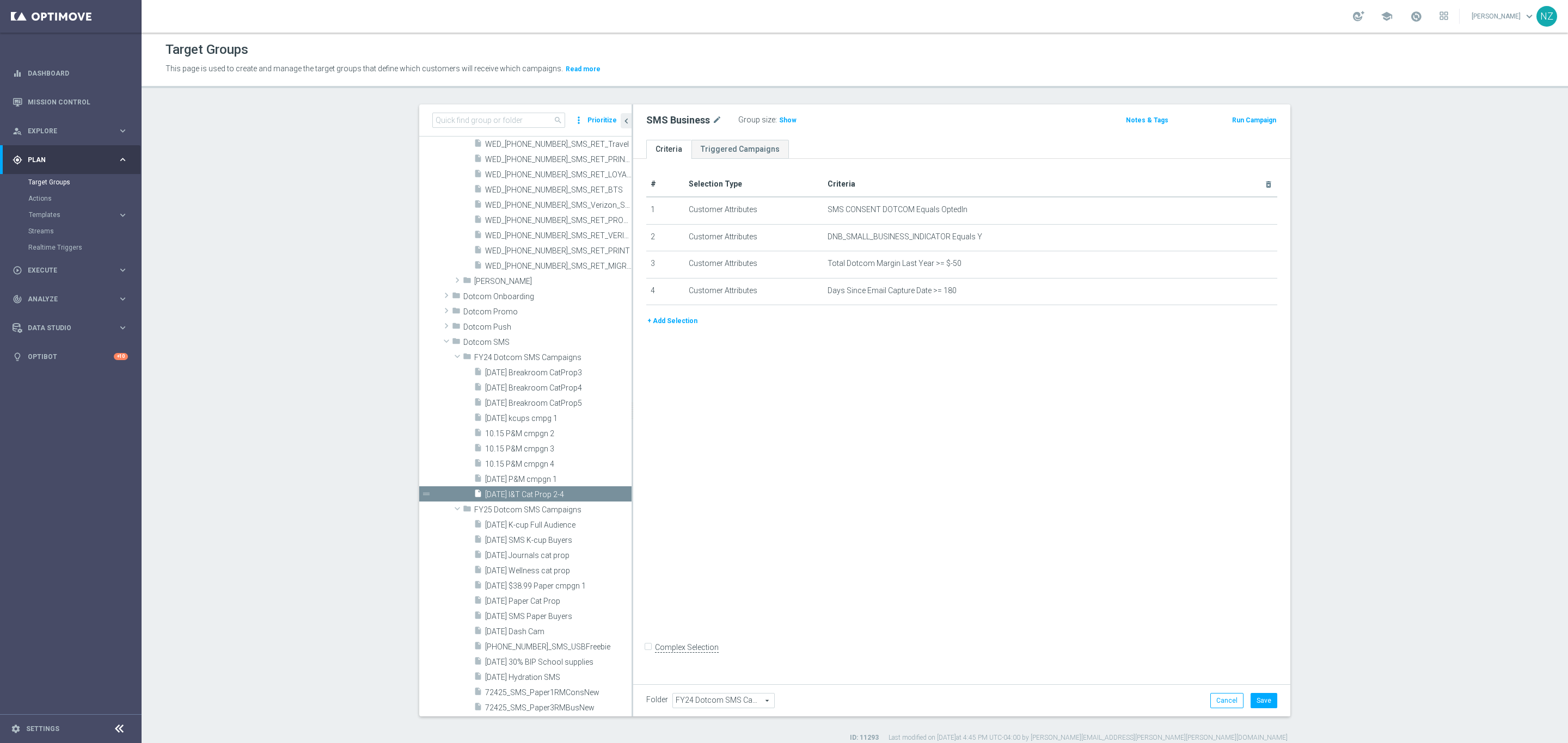
scroll to position [3544, 0]
click at [451, 356] on span at bounding box center [457, 356] width 13 height 11
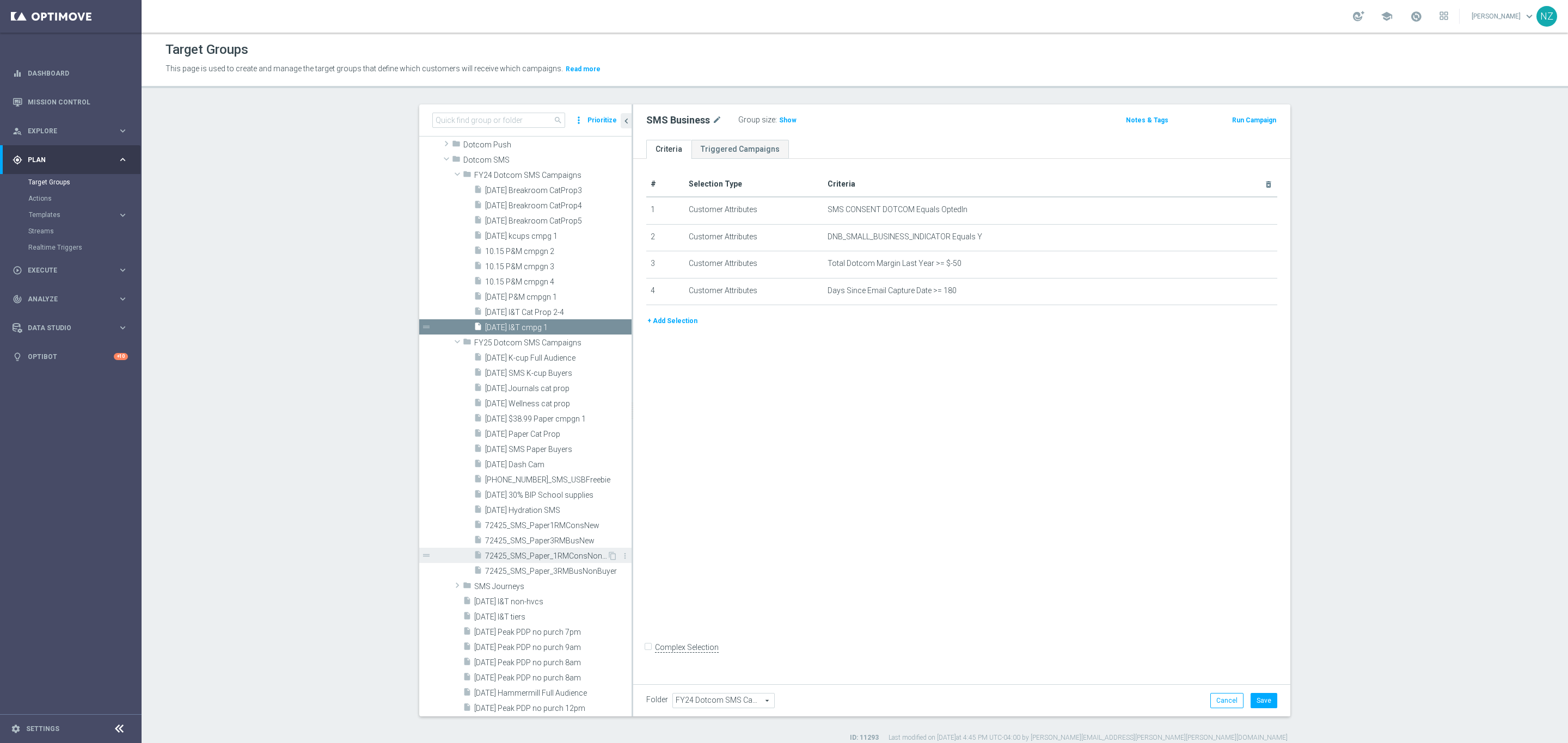
scroll to position [3722, 0]
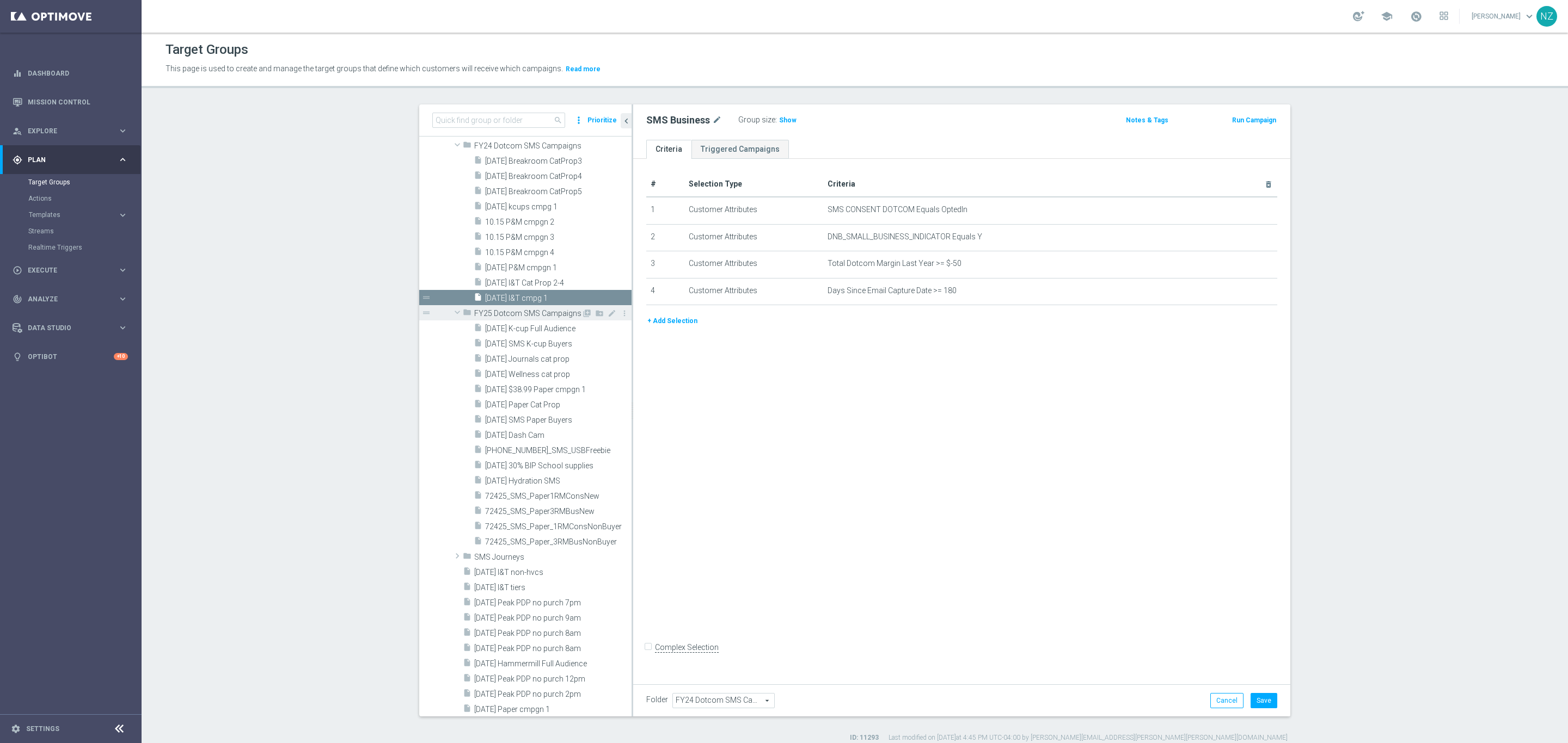
click at [451, 308] on span at bounding box center [457, 312] width 13 height 11
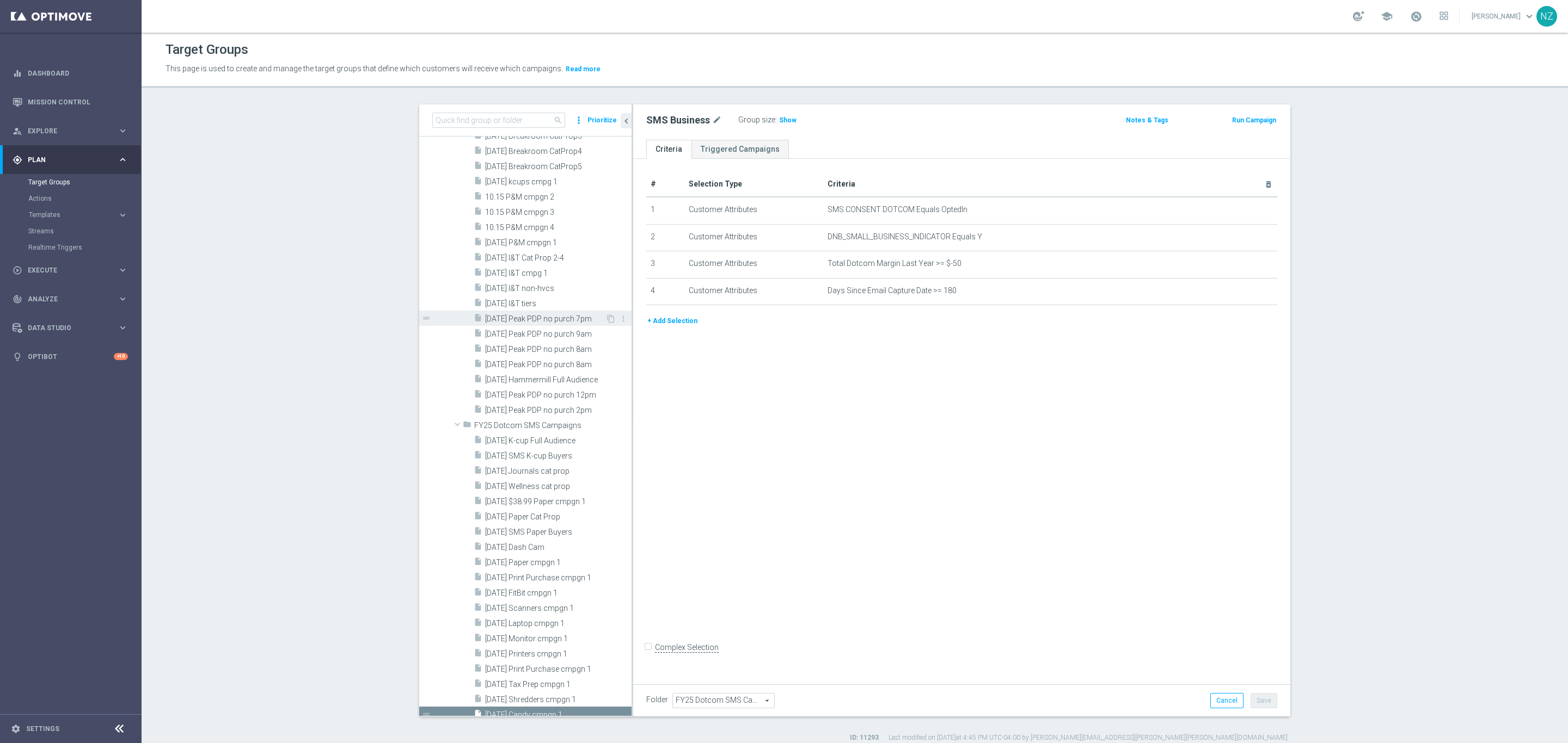
scroll to position [3724, 0]
click at [452, 444] on span at bounding box center [457, 448] width 13 height 11
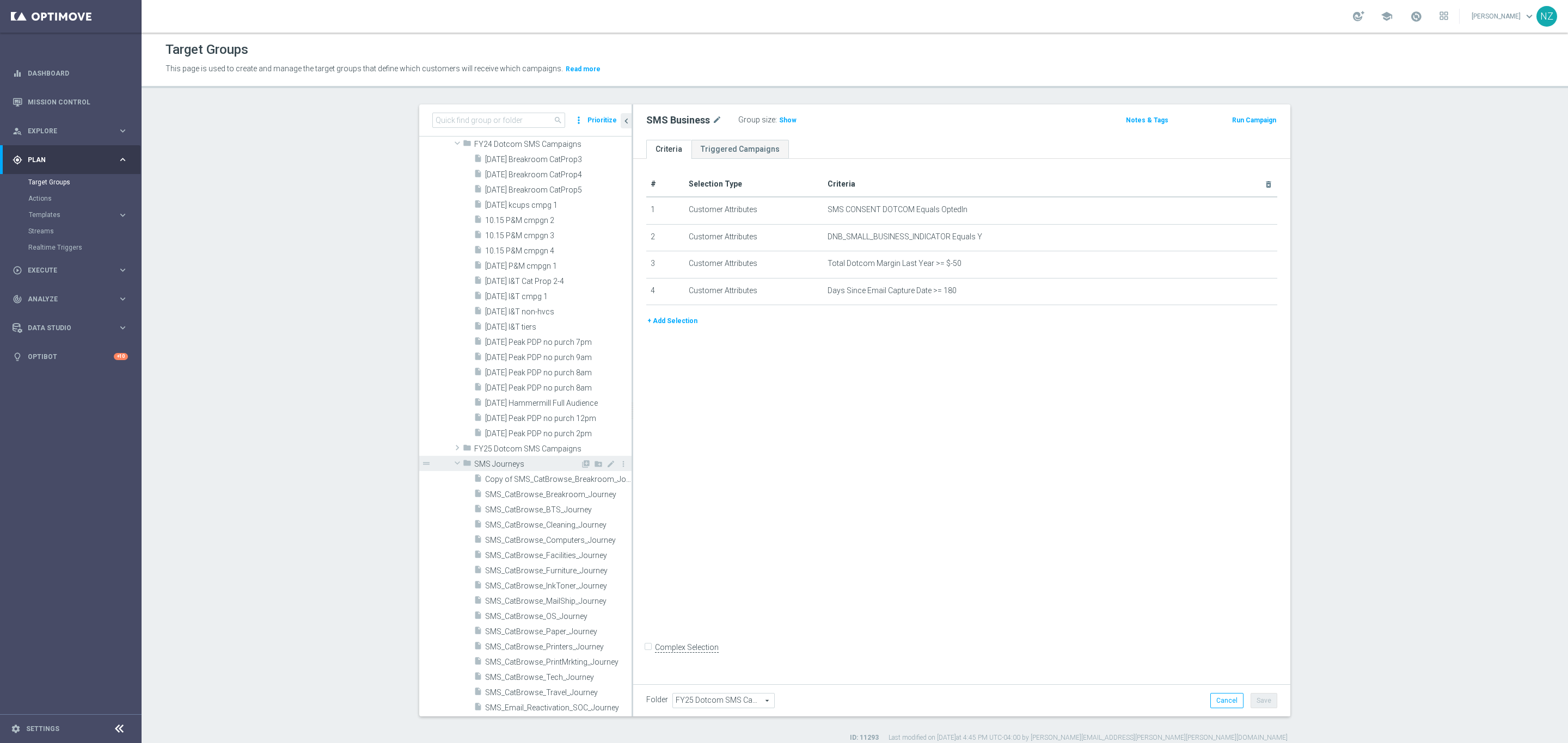
click at [451, 464] on span at bounding box center [457, 464] width 13 height 11
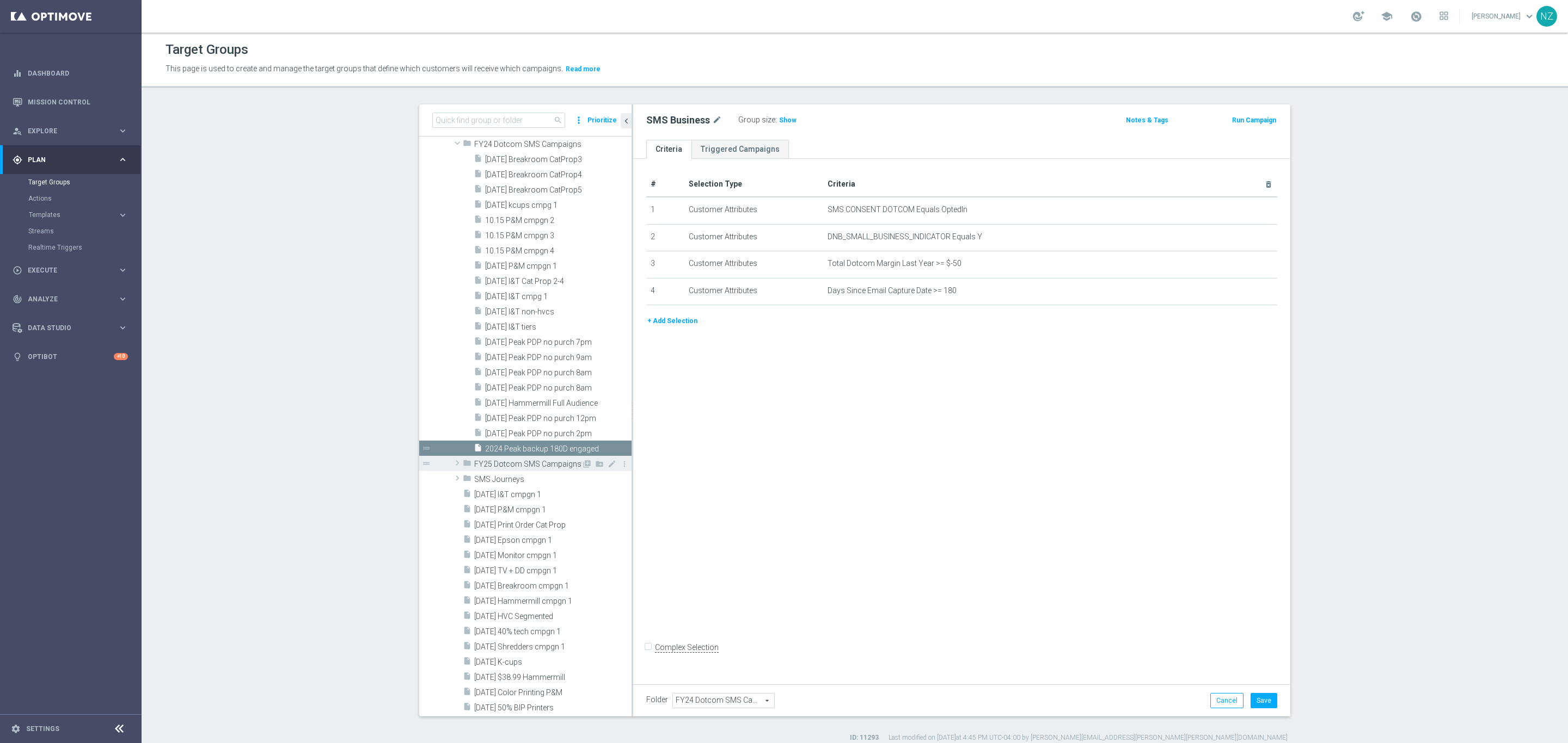
scroll to position [3700, 0]
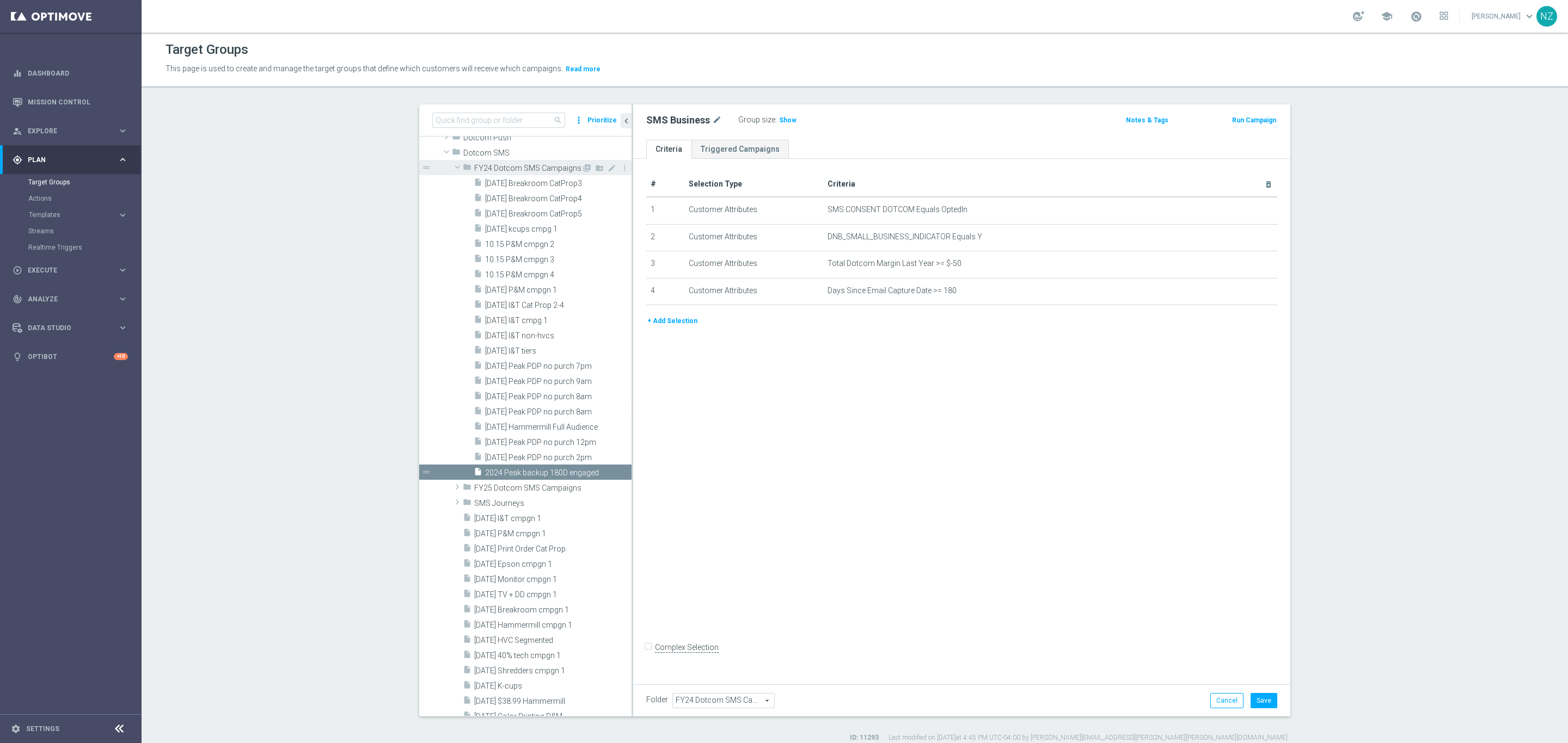
click at [451, 167] on span at bounding box center [457, 167] width 13 height 11
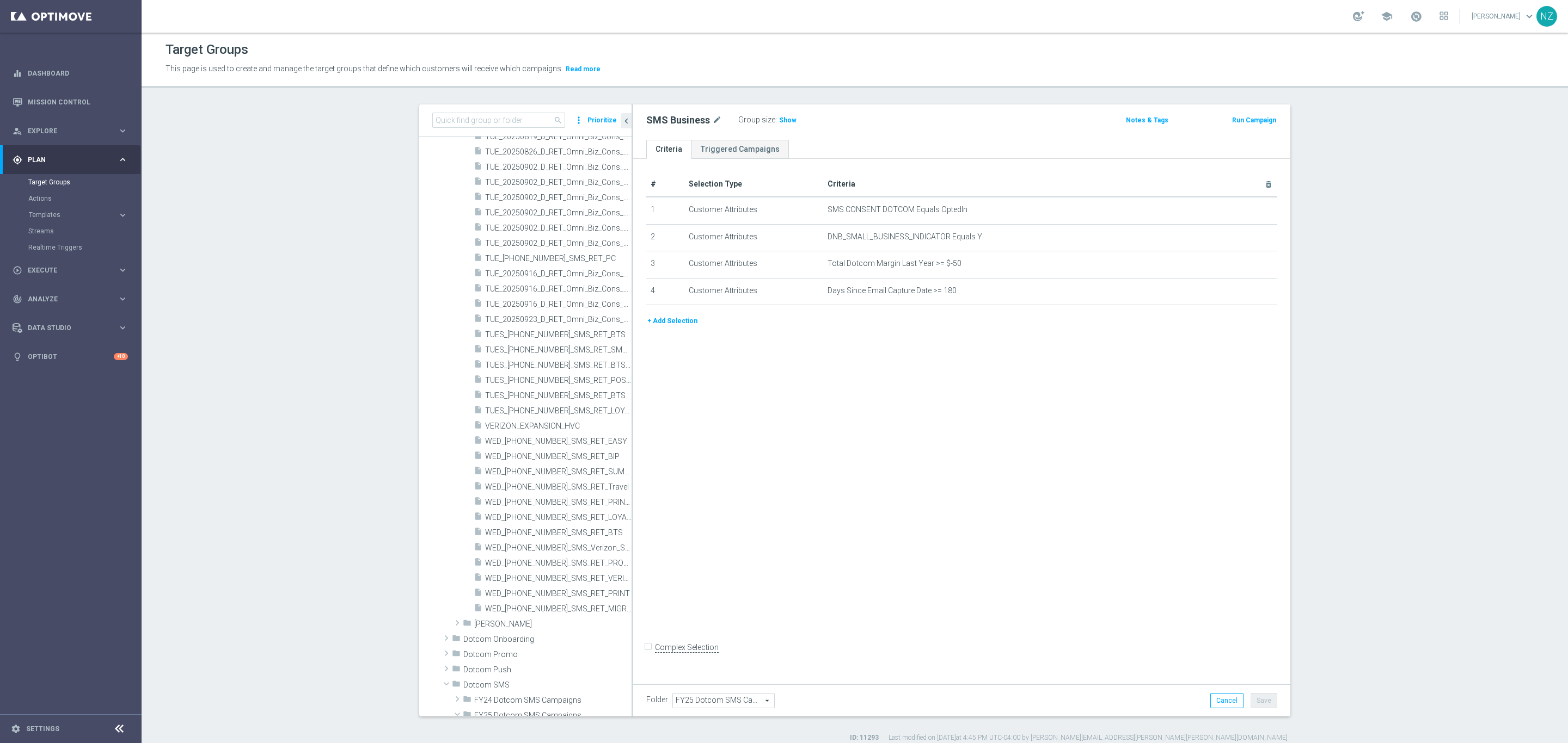
scroll to position [3384, 0]
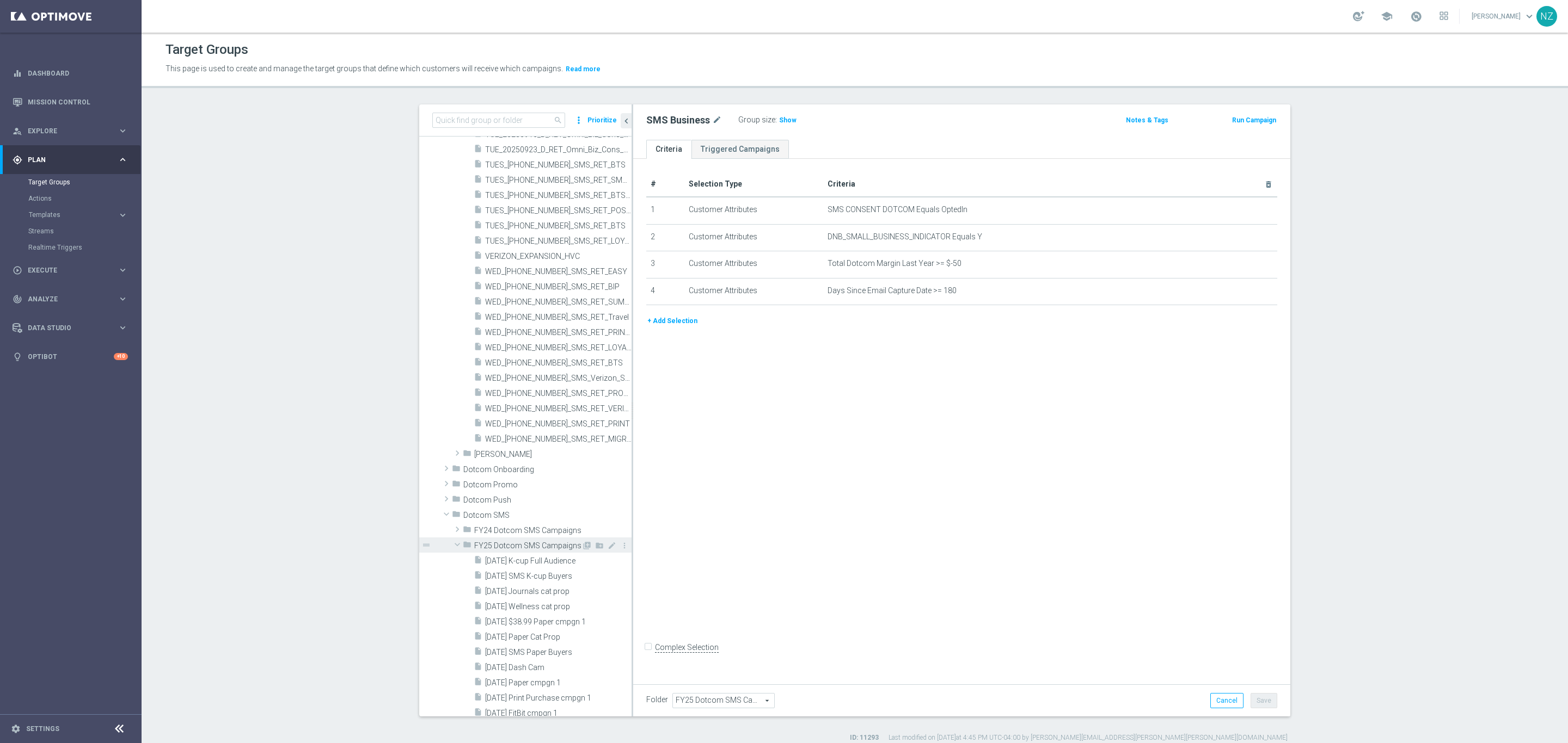
click at [451, 546] on span at bounding box center [457, 545] width 13 height 11
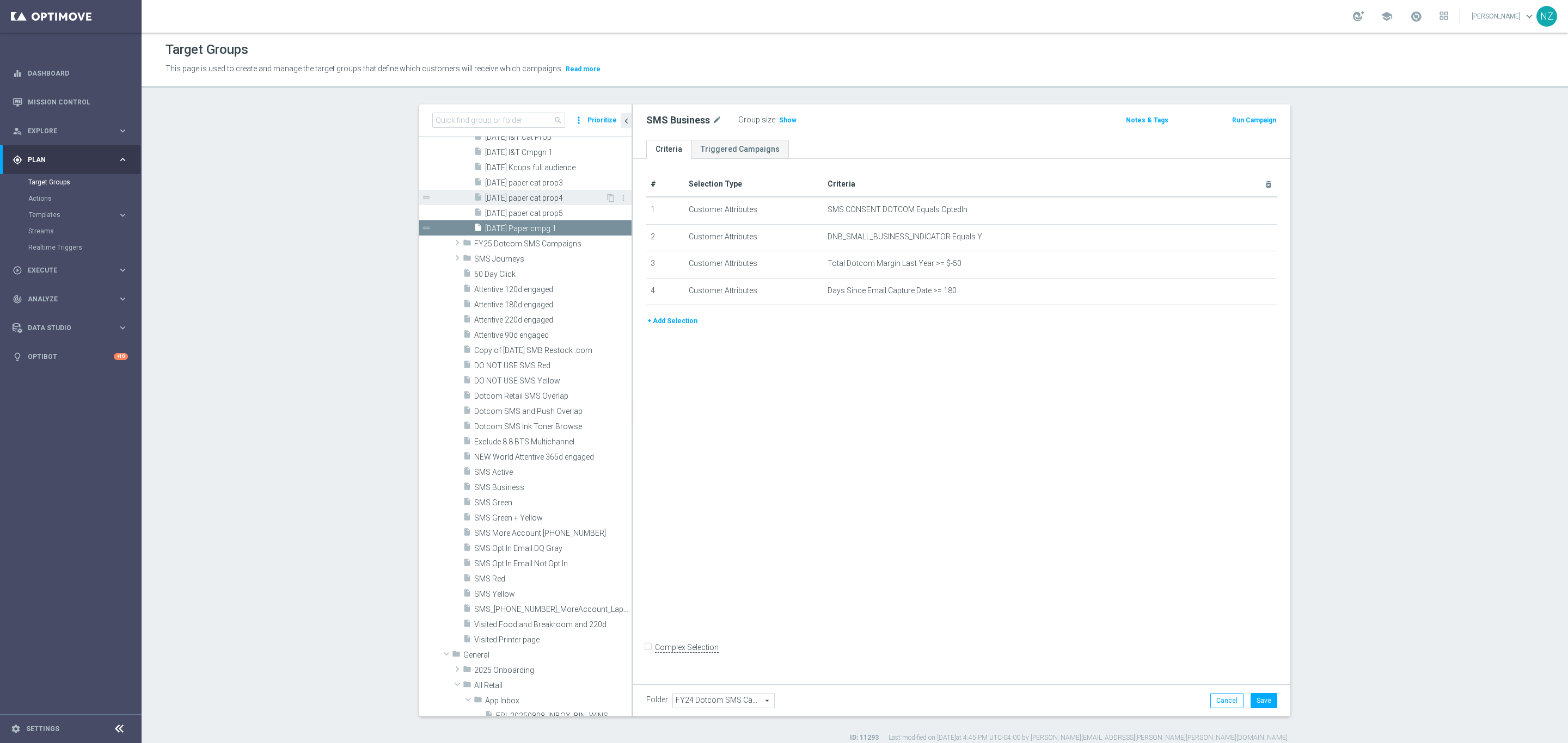
scroll to position [4183, 0]
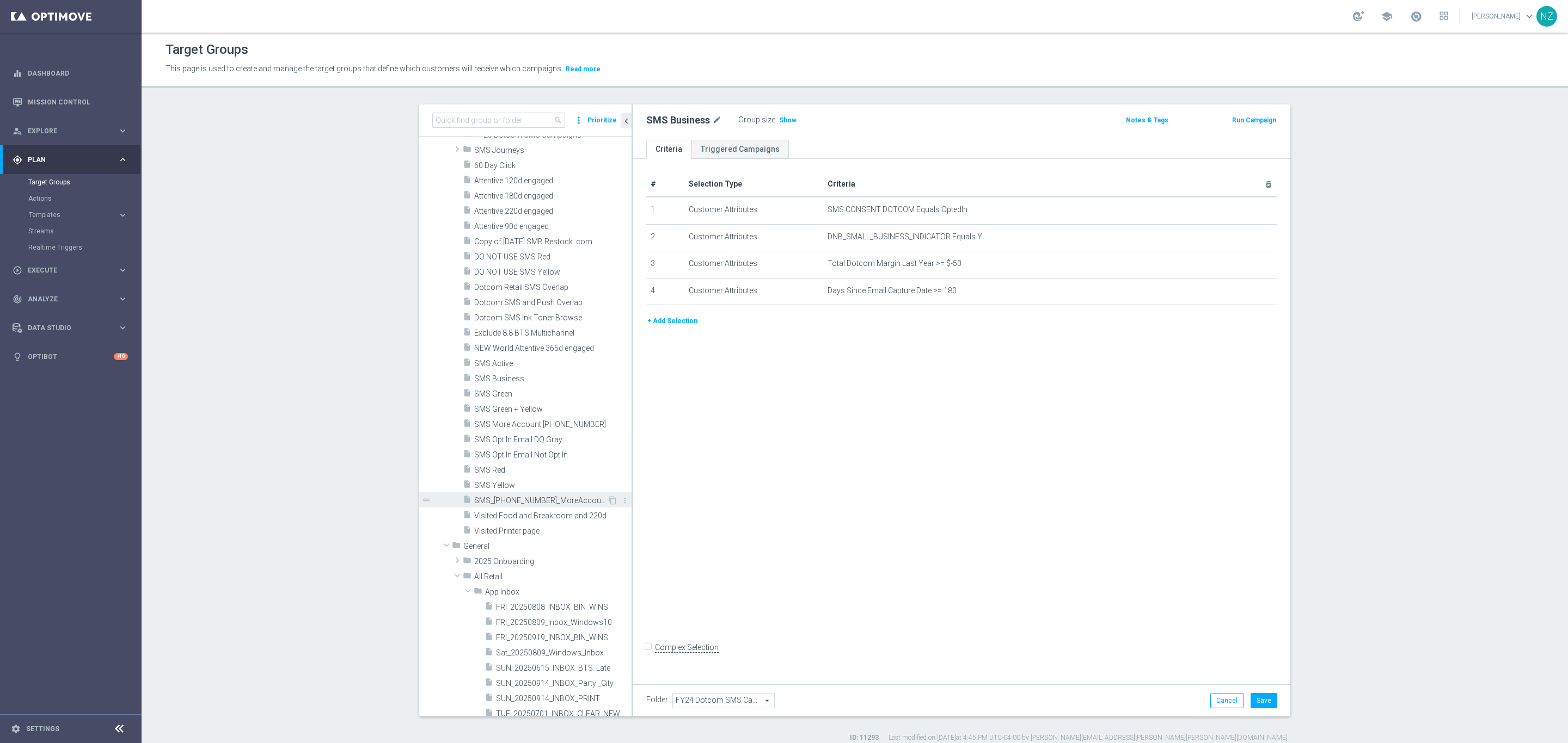
click at [528, 502] on span "SMS_20231004_MoreAccount_Lapsed_25off100" at bounding box center [541, 501] width 133 height 10
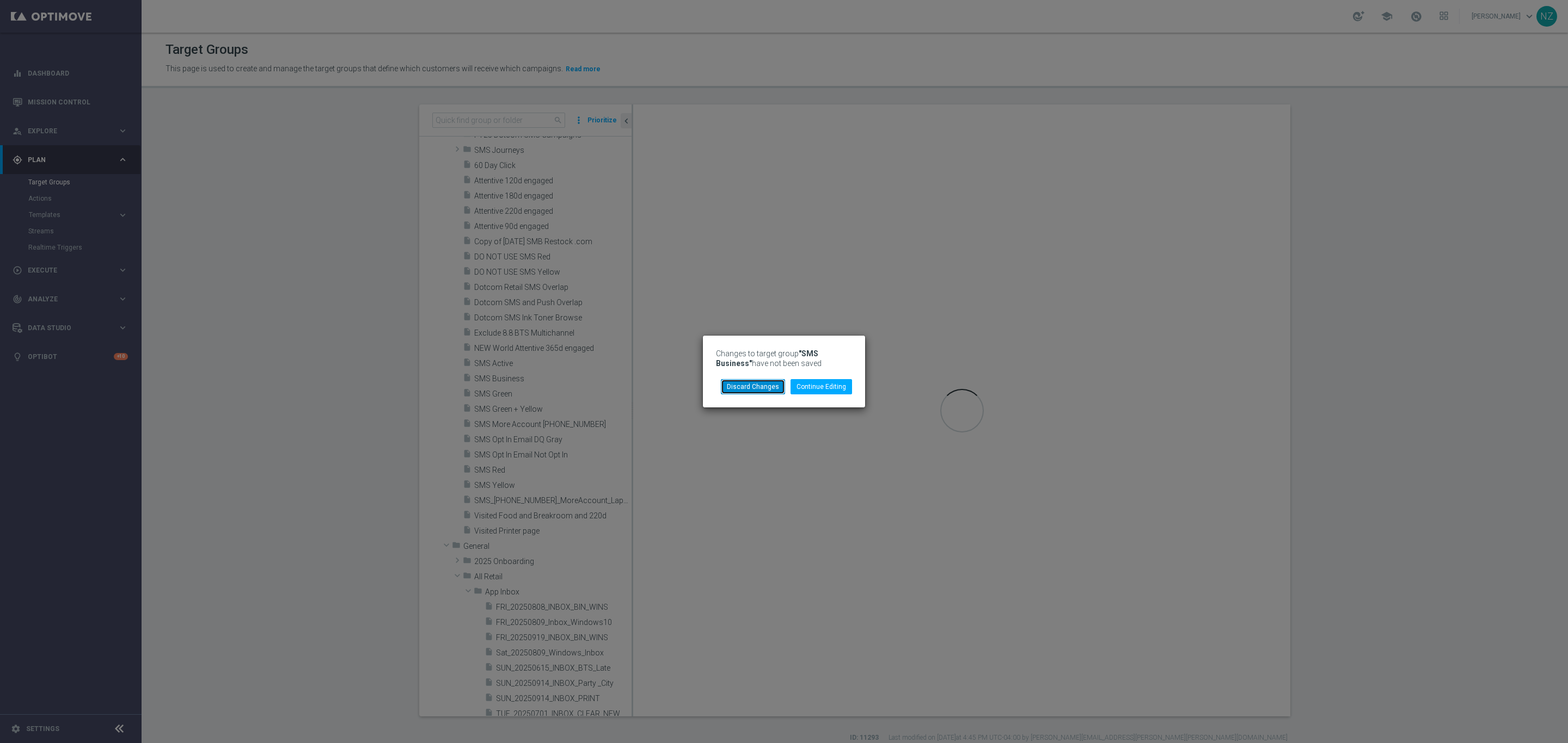
click at [760, 390] on button "Discard Changes" at bounding box center [753, 387] width 64 height 15
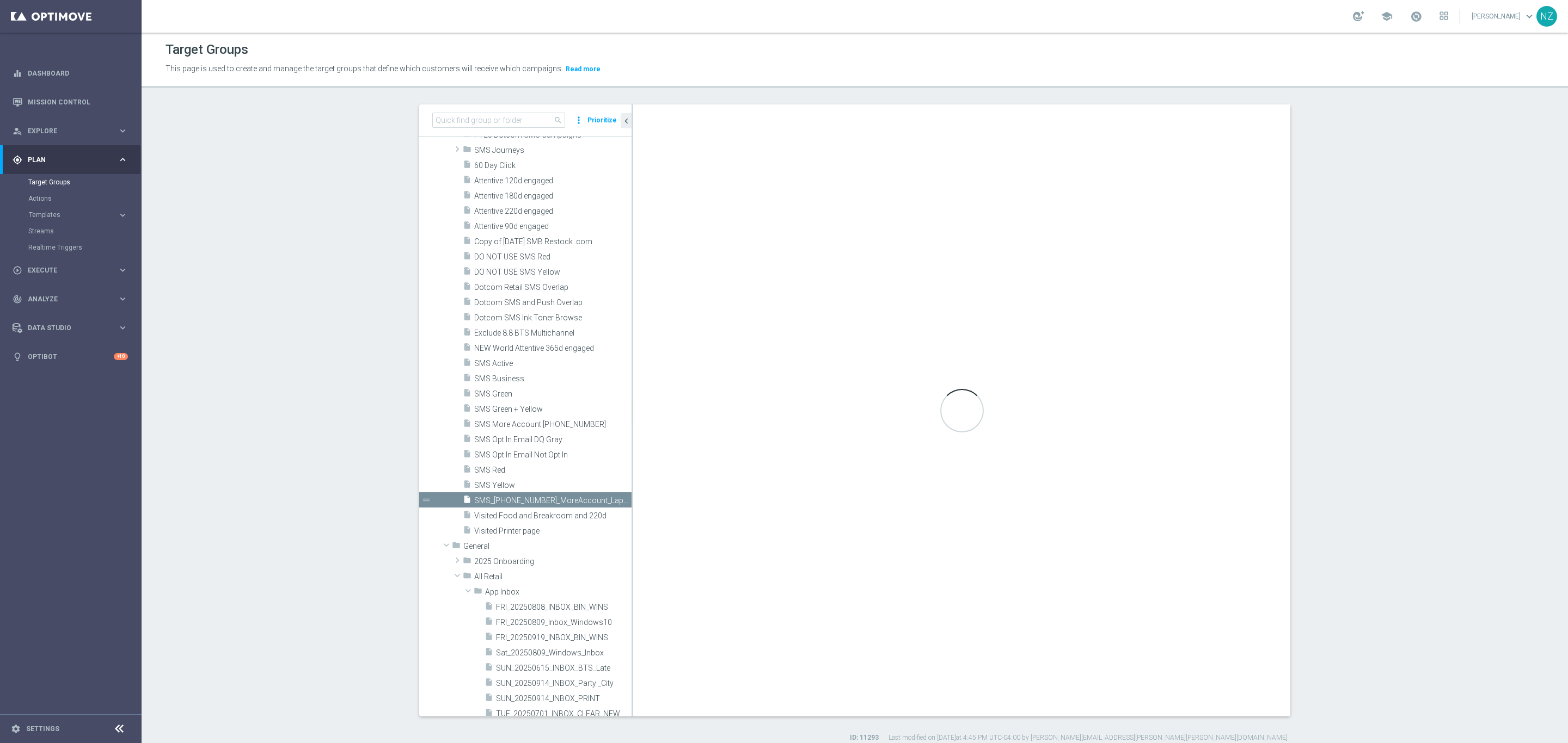
type input "Dotcom SMS"
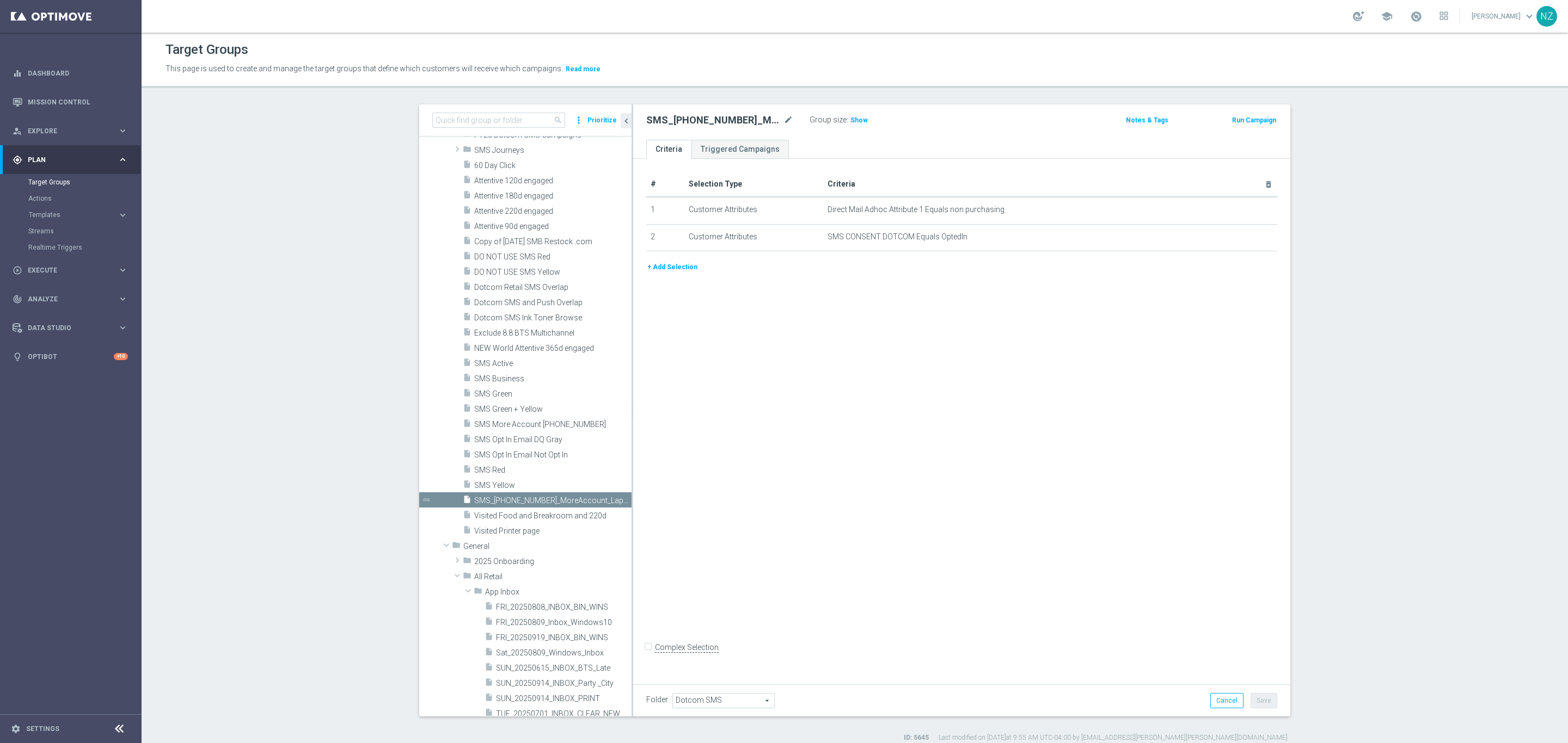
click at [746, 697] on span "Dotcom SMS" at bounding box center [723, 701] width 101 height 14
click at [867, 468] on div "# Selection Type Criteria delete_forever 1 Customer Attributes Direct Mail Adho…" at bounding box center [961, 419] width 657 height 520
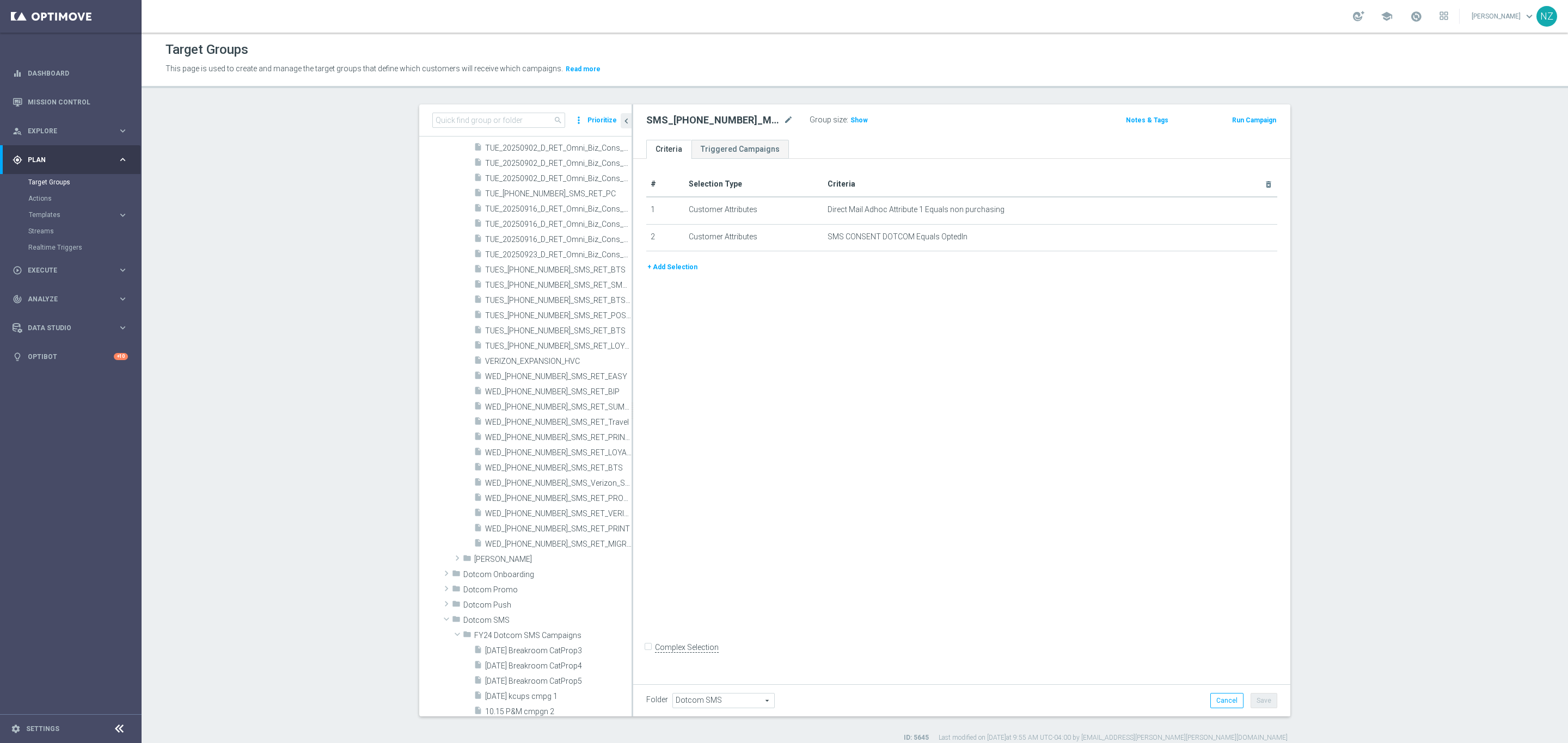
scroll to position [3367, 0]
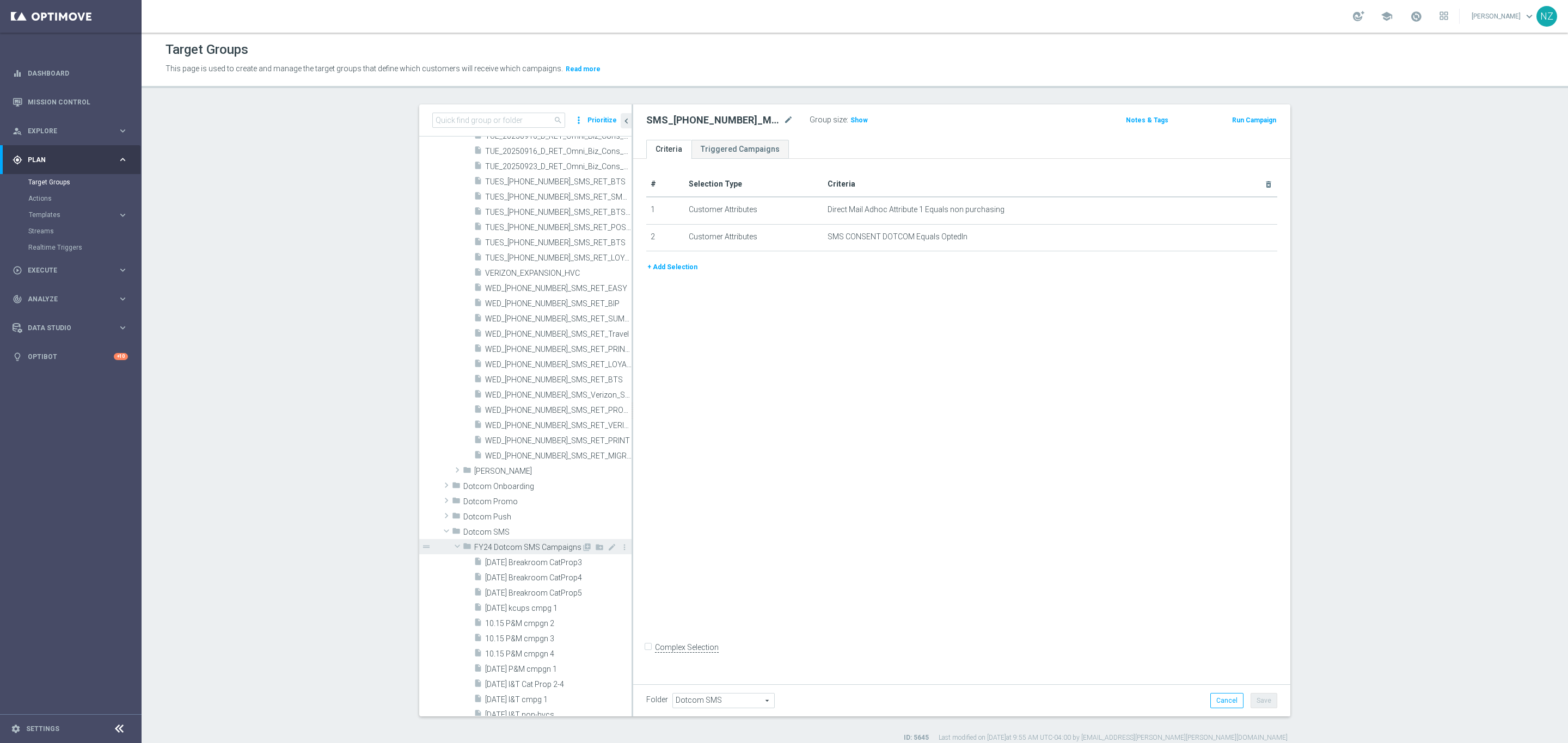
click at [452, 547] on span at bounding box center [457, 547] width 13 height 11
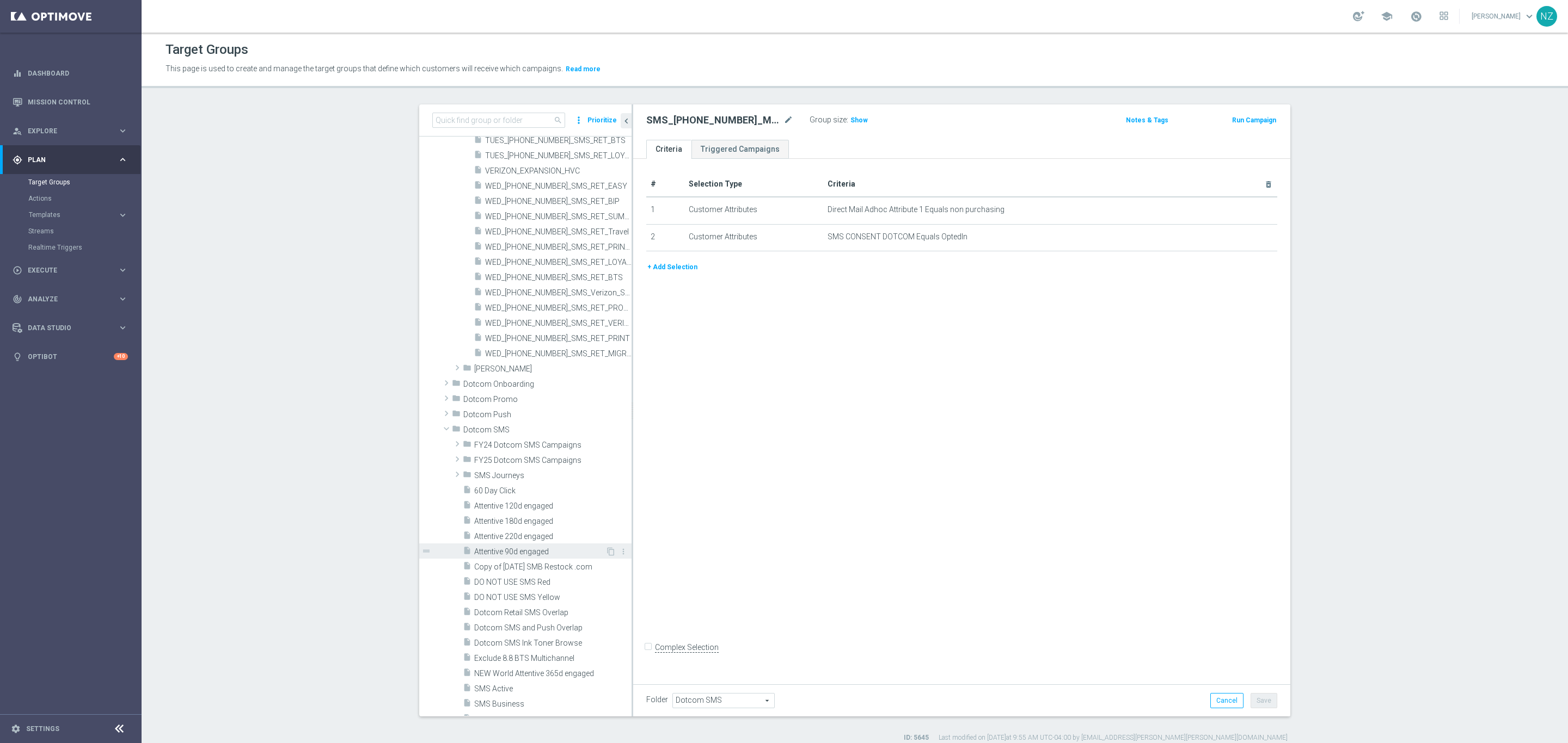
scroll to position [3530, 0]
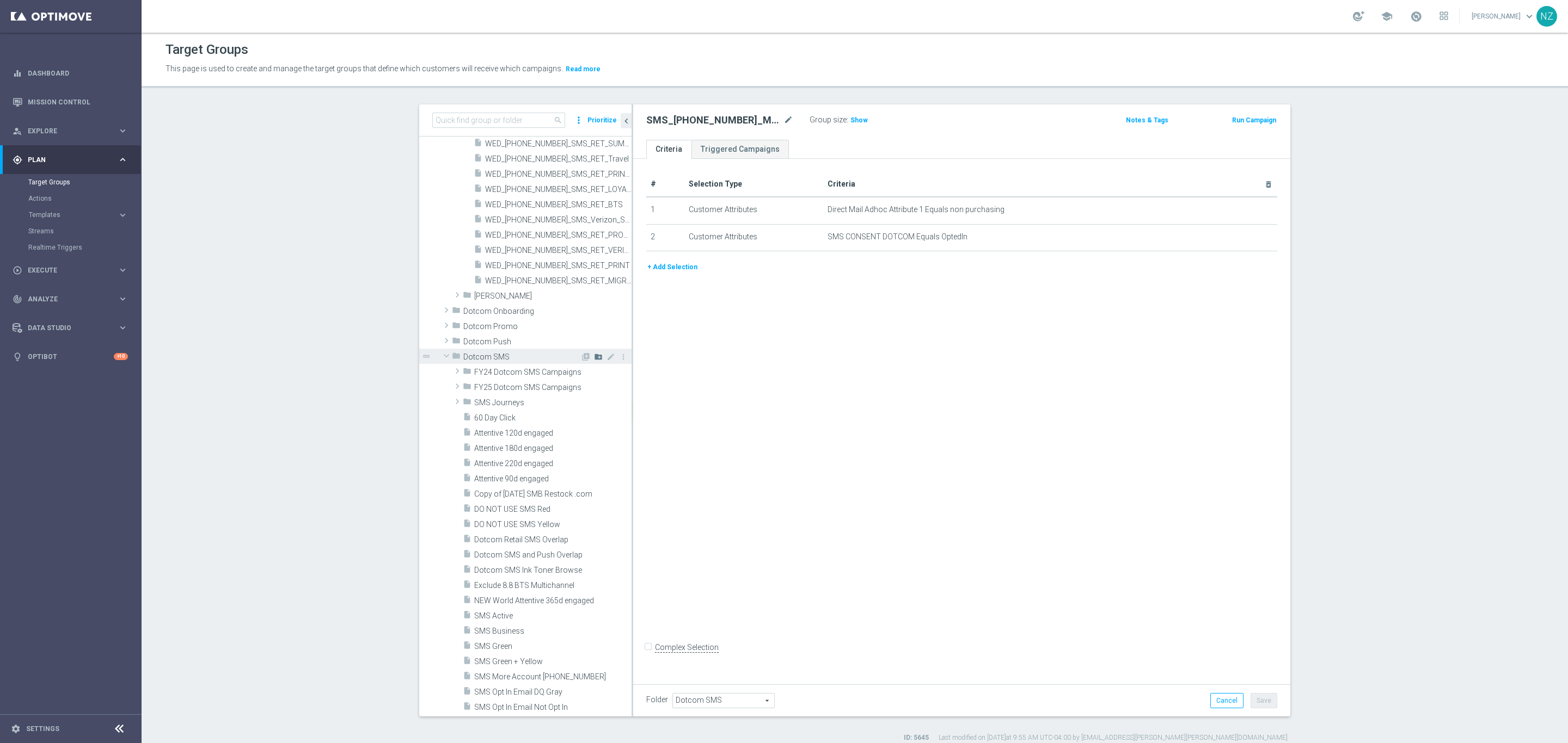
click at [594, 356] on icon "create_new_folder" at bounding box center [598, 356] width 9 height 9
type input "FY23 SMS"
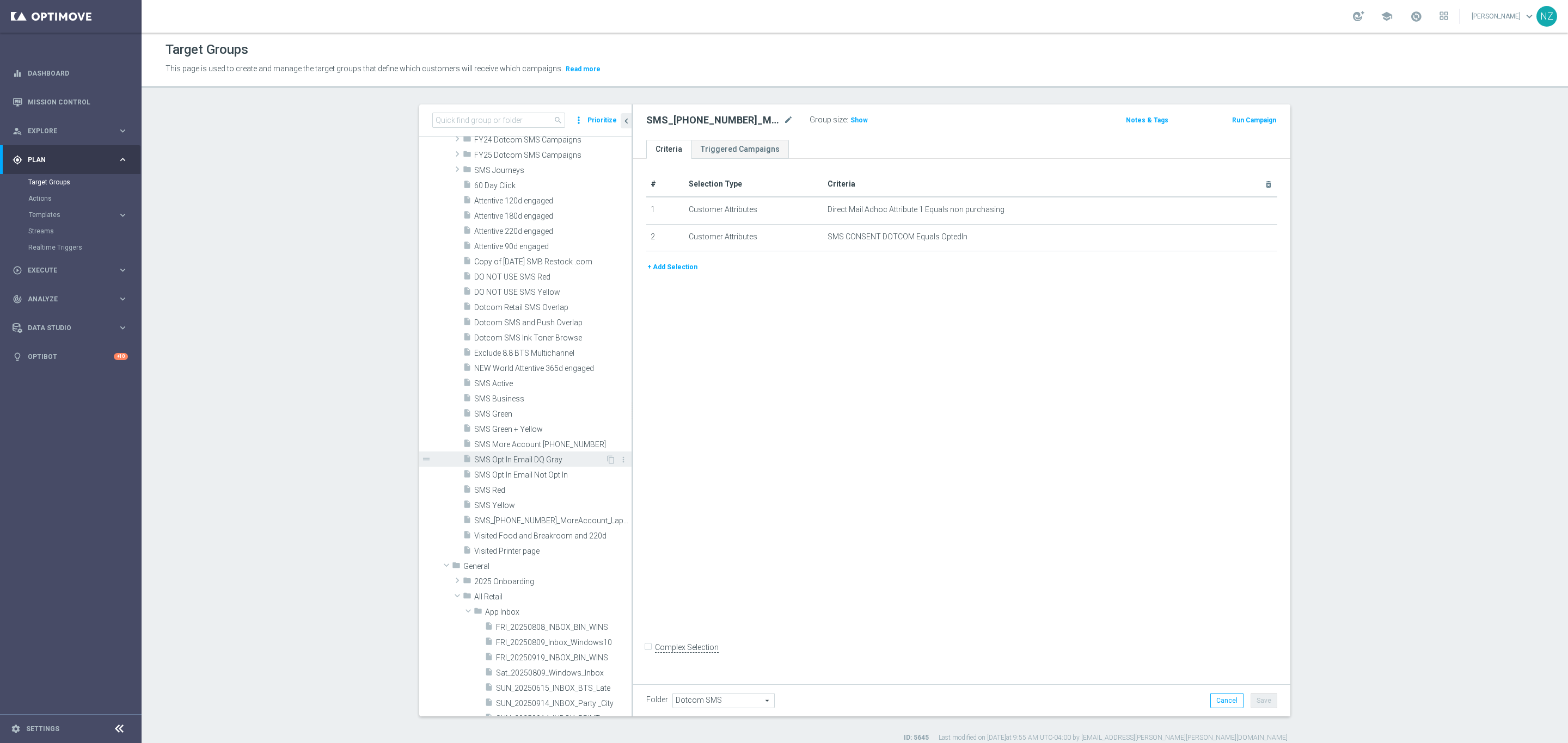
scroll to position [3662, 0]
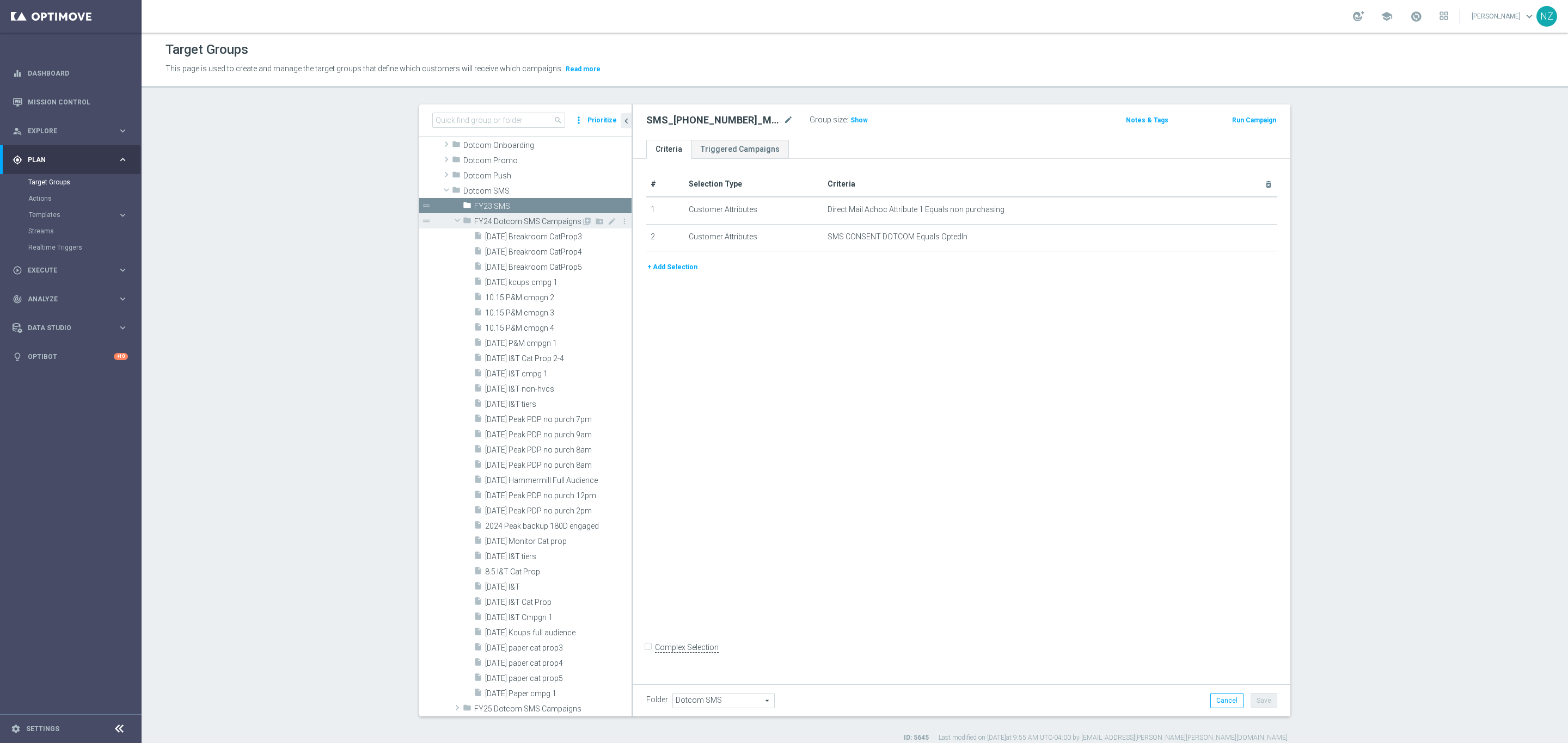
click at [451, 220] on span at bounding box center [457, 220] width 13 height 11
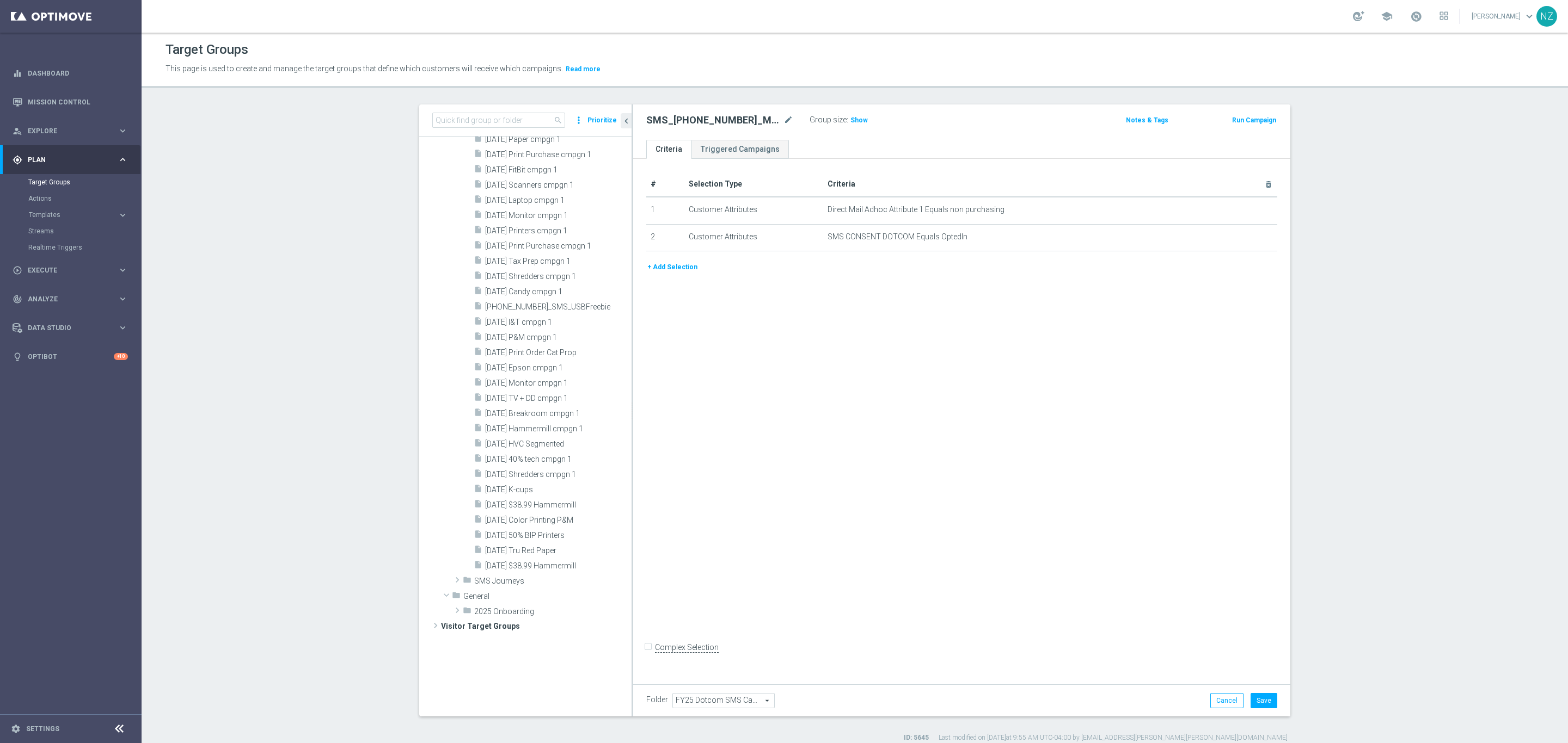
scroll to position [3797, 0]
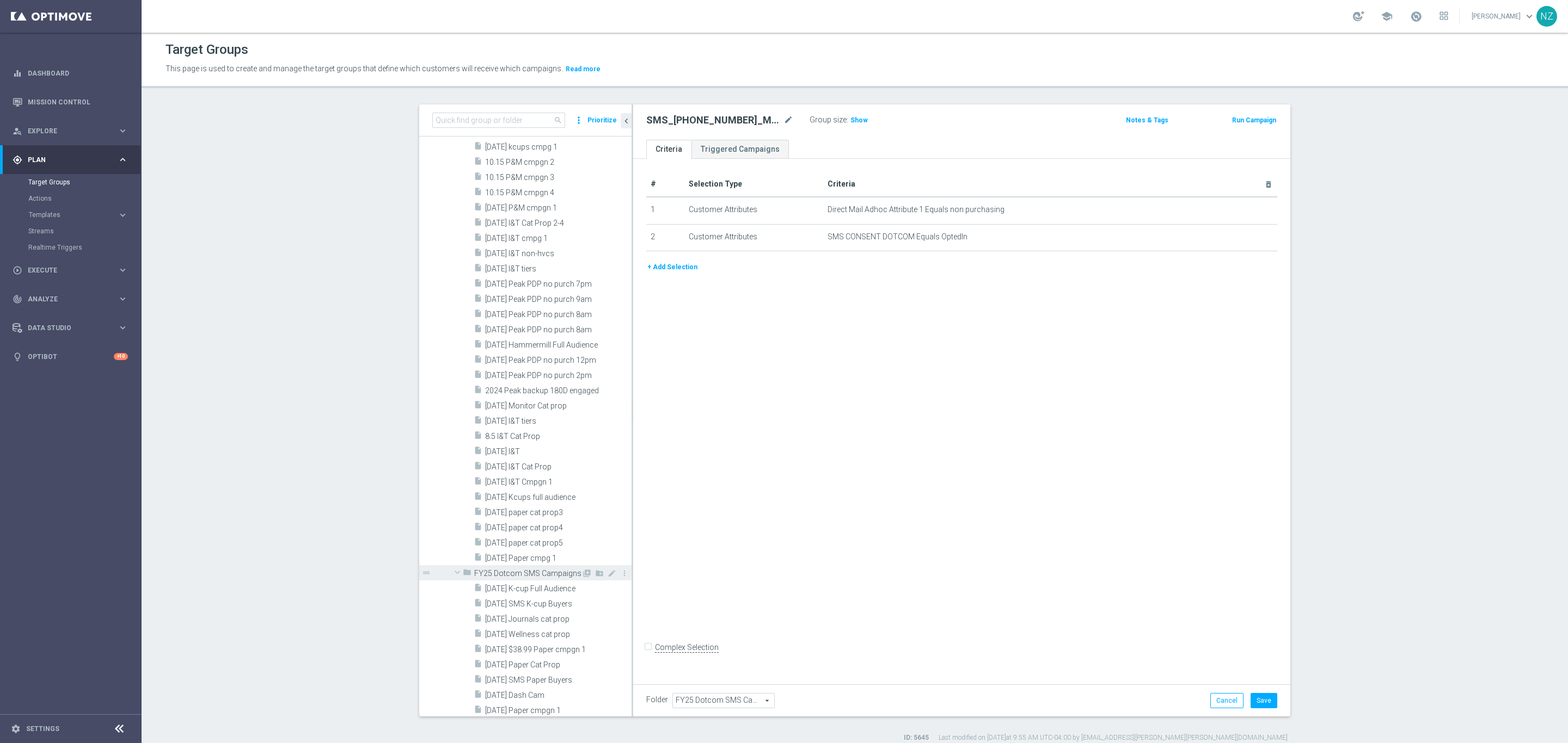
click at [452, 572] on span at bounding box center [457, 572] width 13 height 11
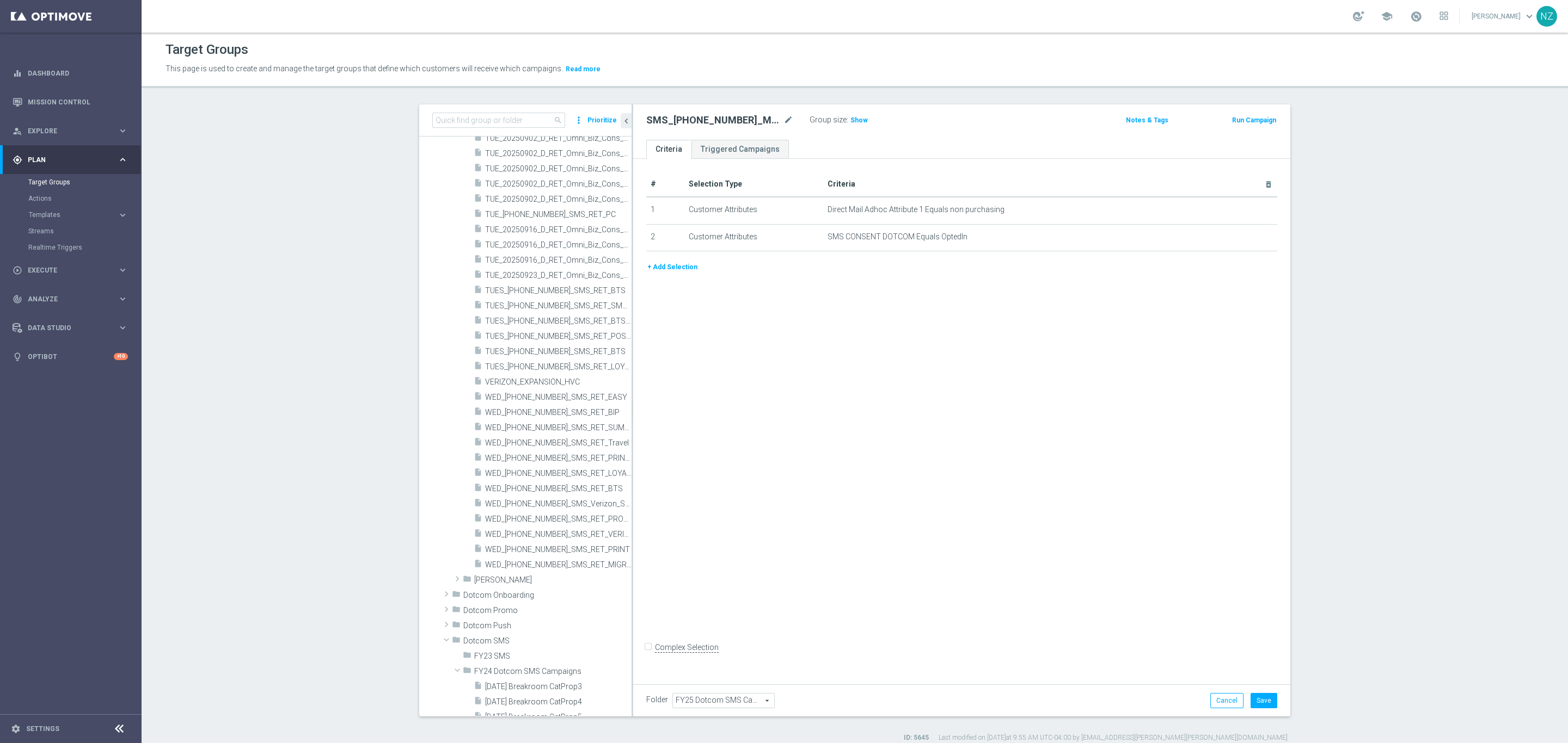
scroll to position [3307, 0]
click at [451, 622] on span at bounding box center [457, 621] width 13 height 11
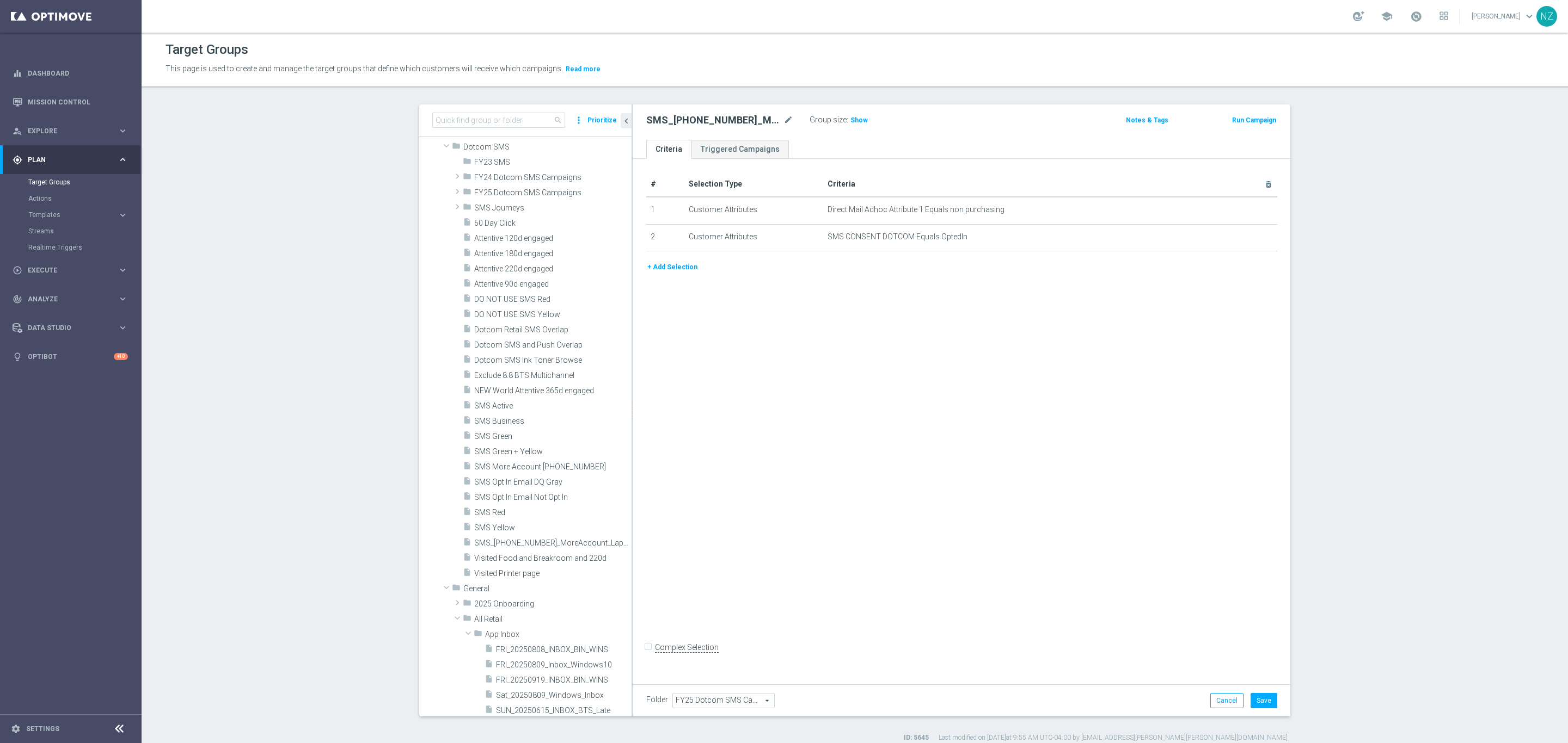
scroll to position [3716, 0]
click at [526, 534] on span "SMS_20231004_MoreAccount_Lapsed_25off100" at bounding box center [541, 534] width 133 height 10
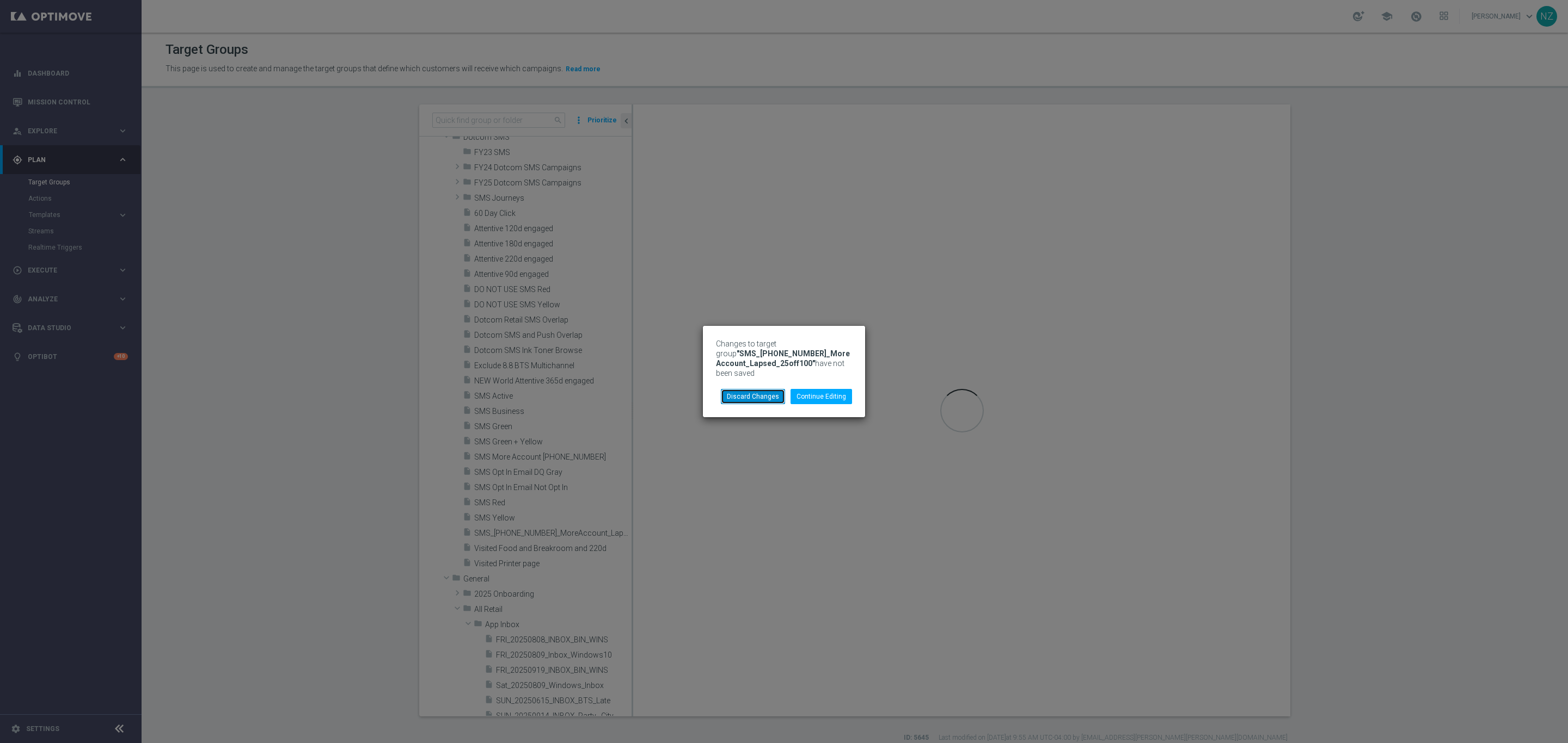
click at [771, 392] on button "Discard Changes" at bounding box center [753, 396] width 64 height 15
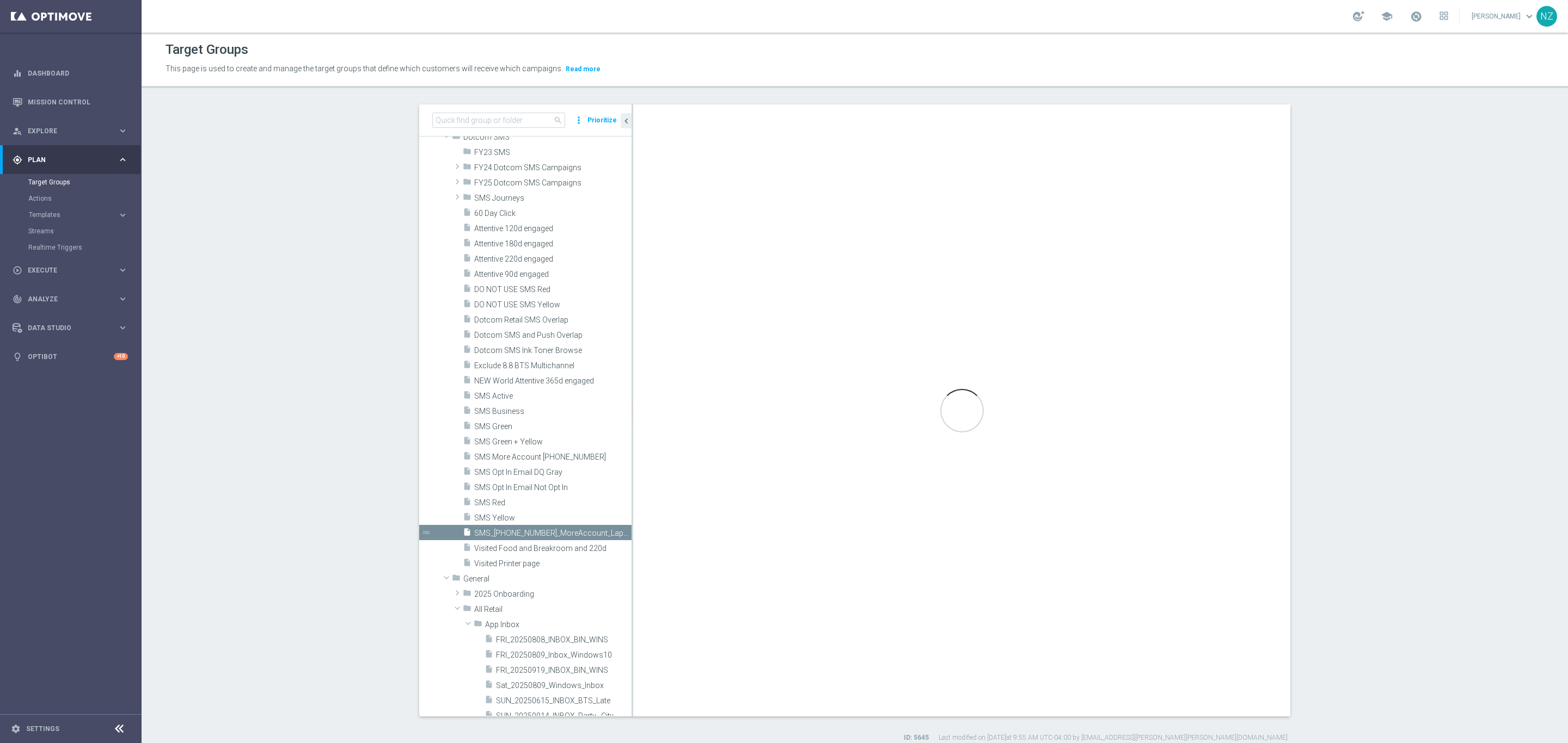
type input "Dotcom SMS"
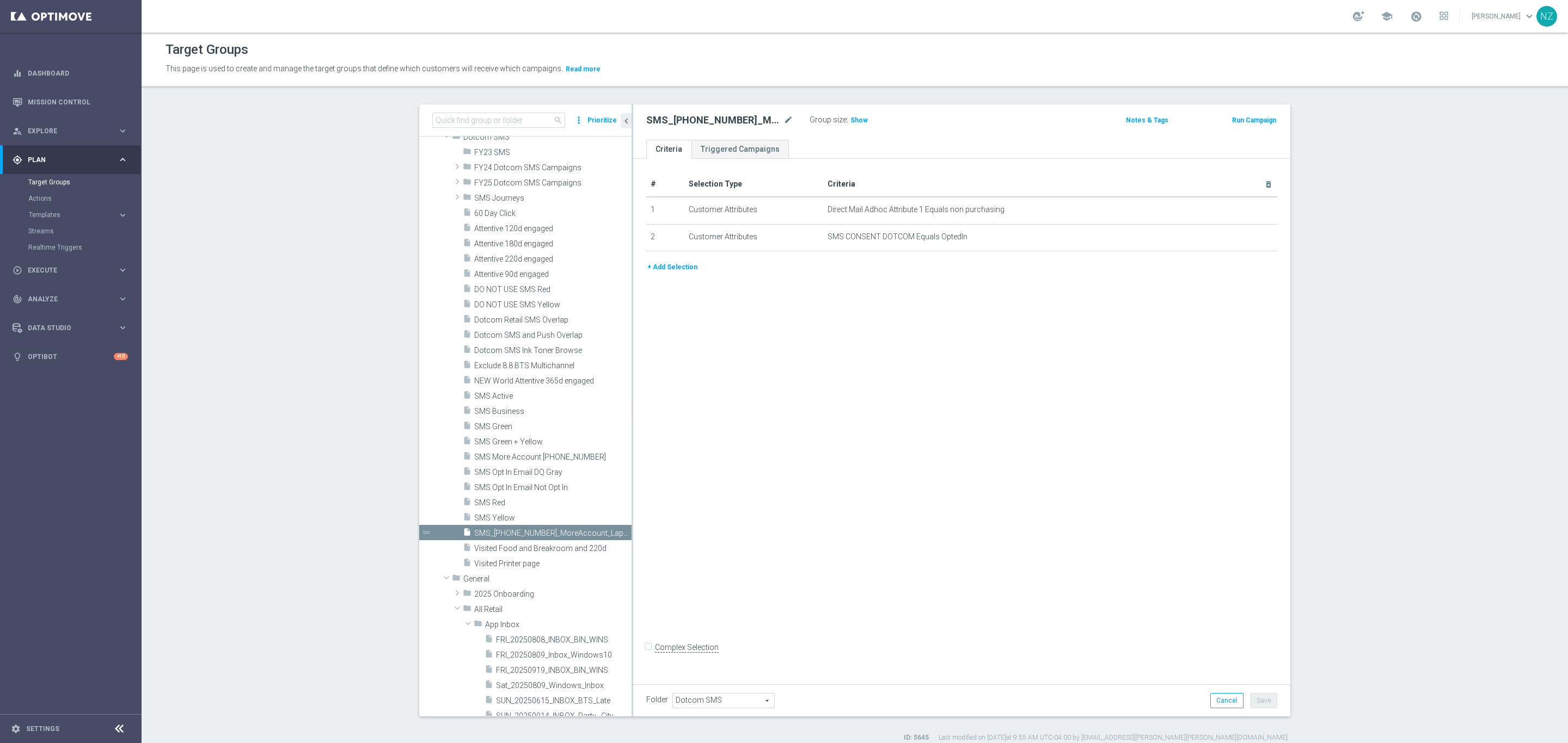
click at [688, 699] on span "Dotcom SMS" at bounding box center [723, 701] width 101 height 14
click at [709, 699] on input "search" at bounding box center [722, 701] width 101 height 15
type input "fy23"
click at [714, 687] on span "FY23 SMS" at bounding box center [722, 686] width 90 height 9
click at [1261, 699] on button "Save" at bounding box center [1263, 701] width 26 height 15
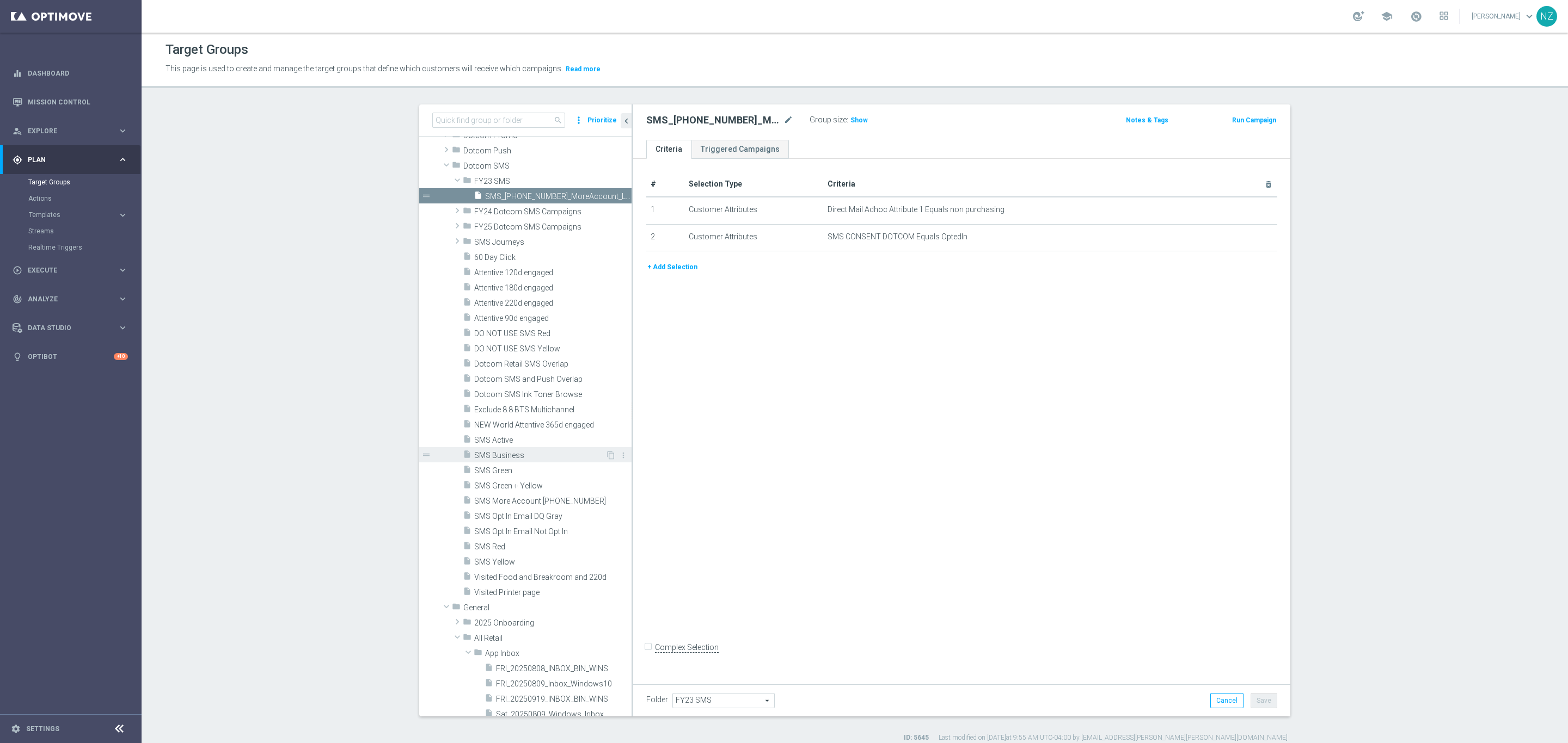
scroll to position [3677, 0]
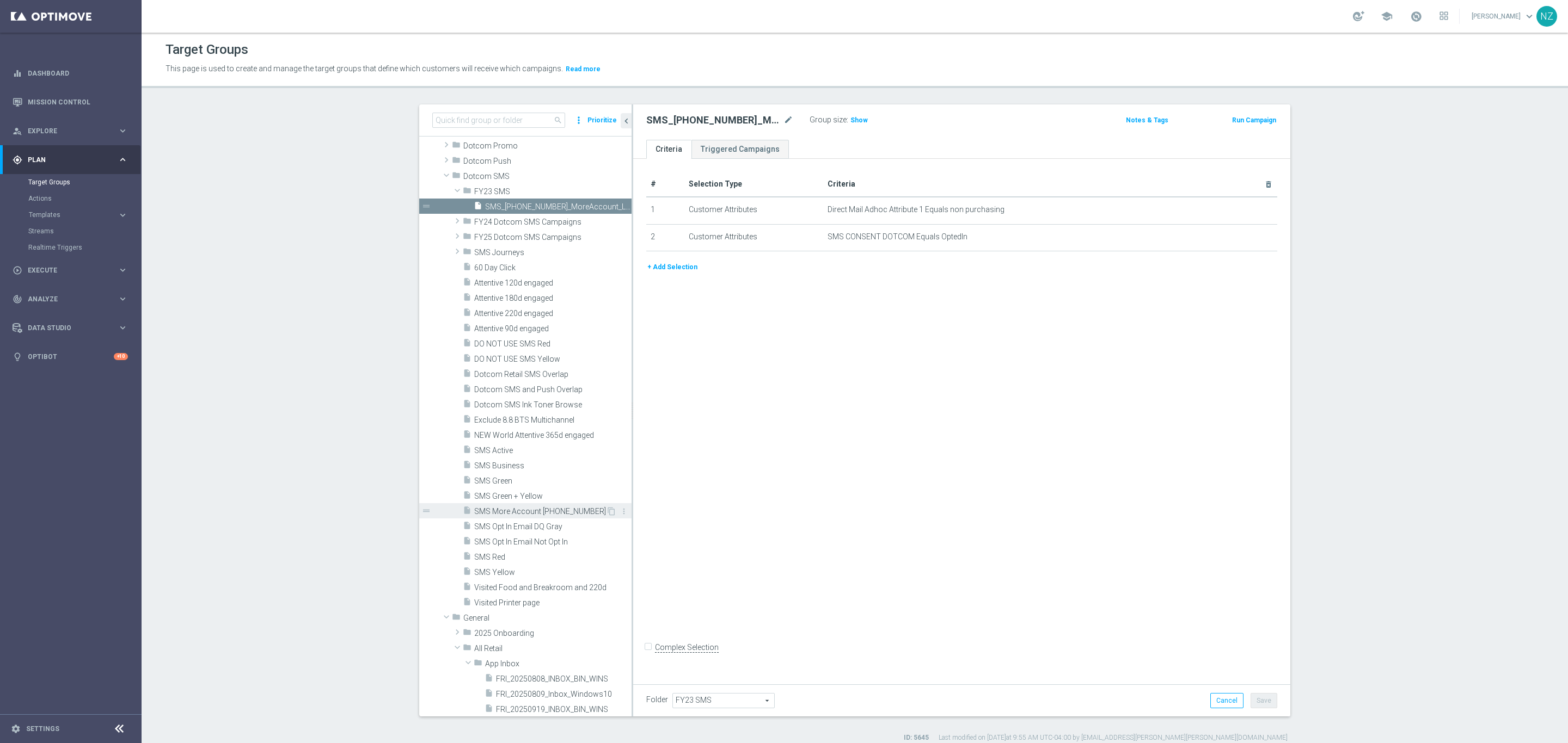
click at [540, 512] on span "SMS More Account 20231011" at bounding box center [540, 512] width 131 height 10
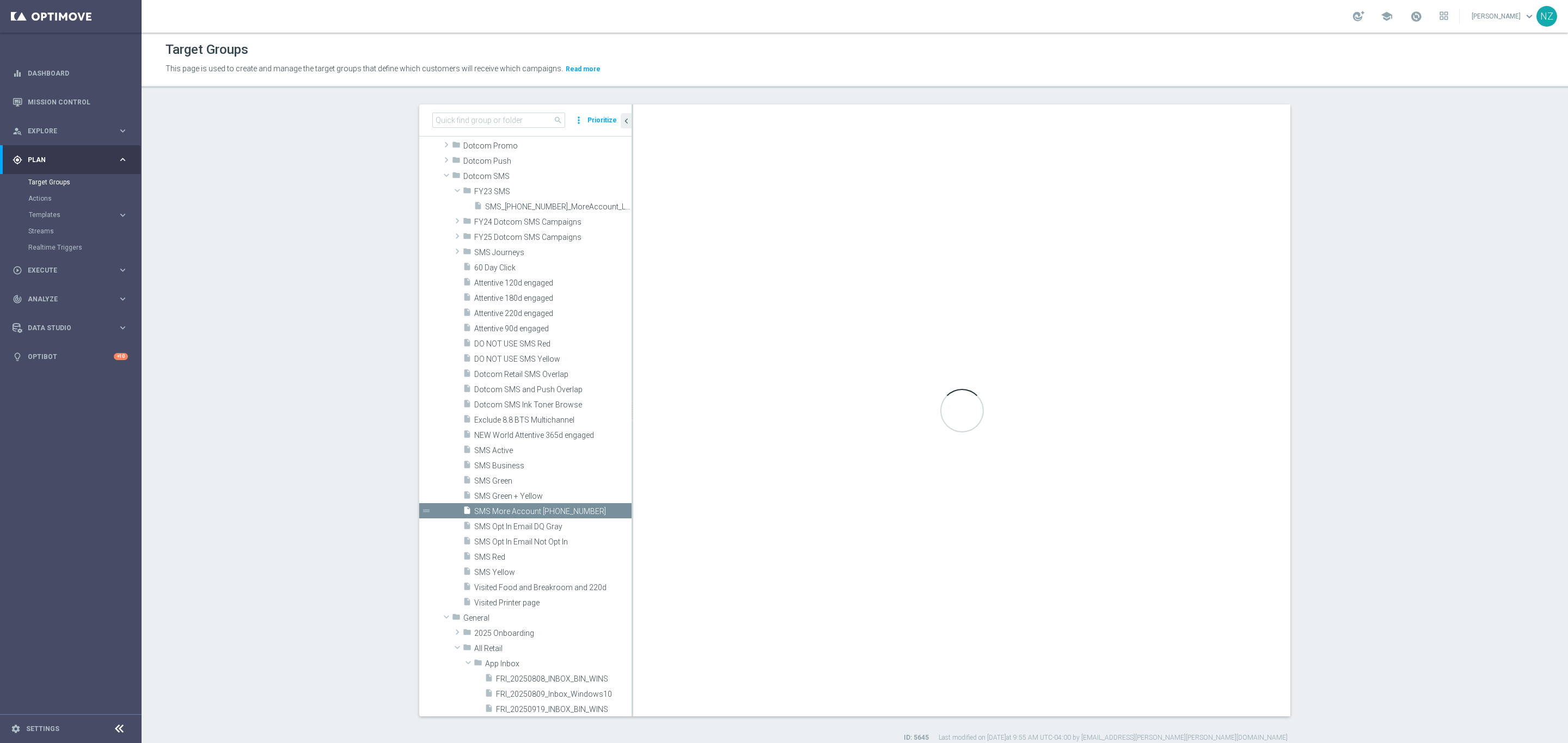
type input "Dotcom SMS"
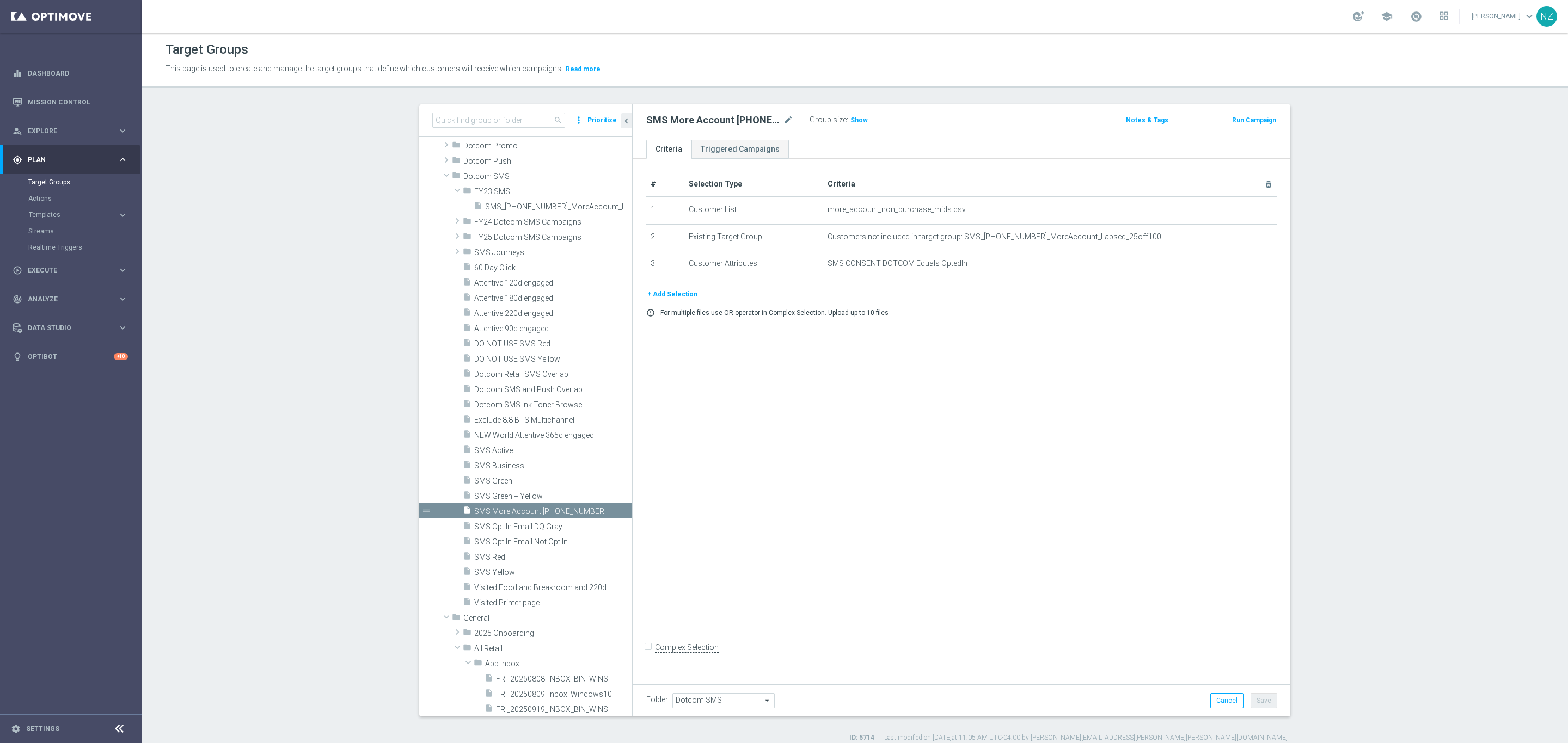
click at [701, 704] on span "Dotcom SMS" at bounding box center [723, 701] width 101 height 14
click at [701, 704] on input "search" at bounding box center [722, 701] width 101 height 15
type input "fy23"
click at [724, 686] on span "FY23 SMS" at bounding box center [722, 686] width 90 height 9
click at [1259, 699] on button "Save" at bounding box center [1263, 701] width 26 height 15
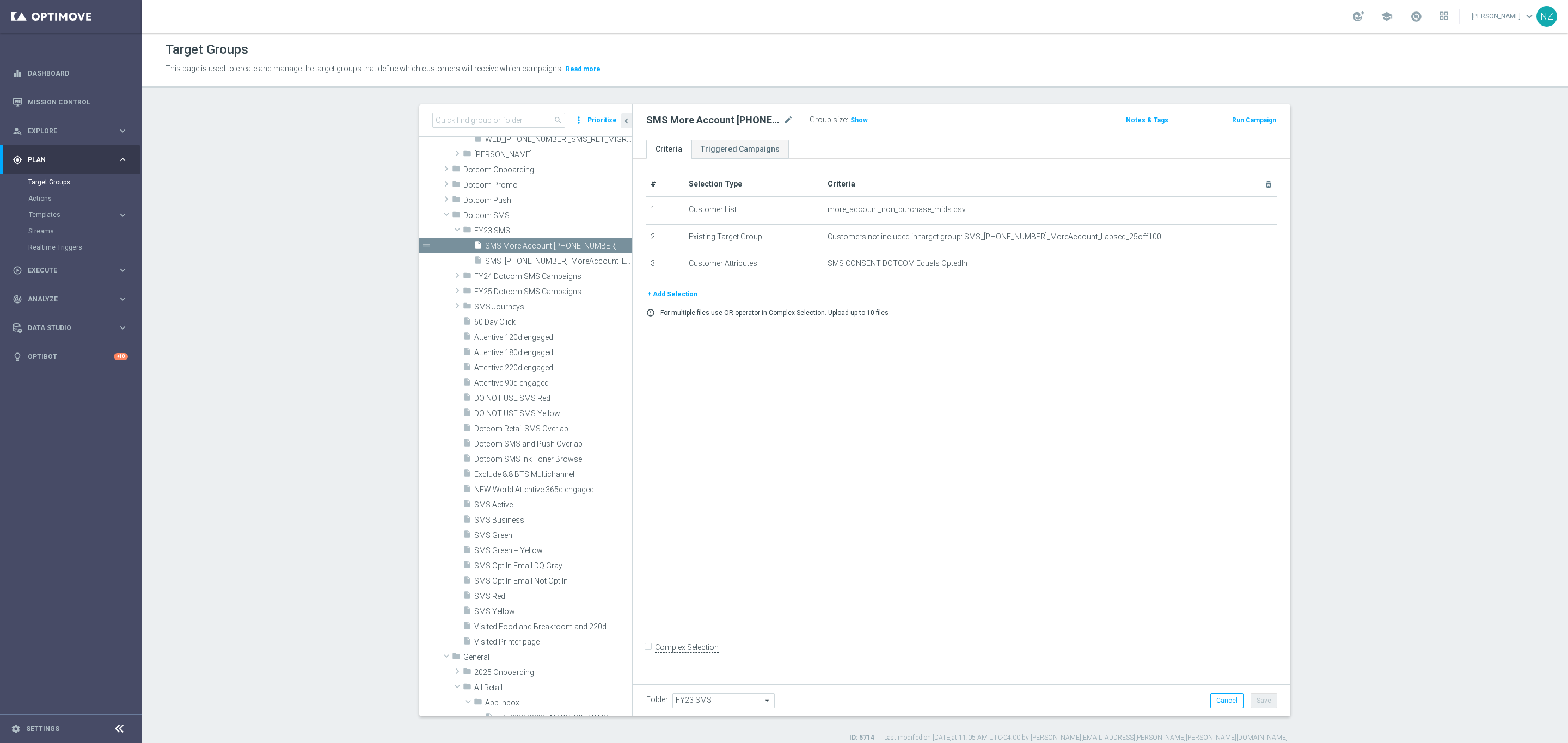
scroll to position [3432, 0]
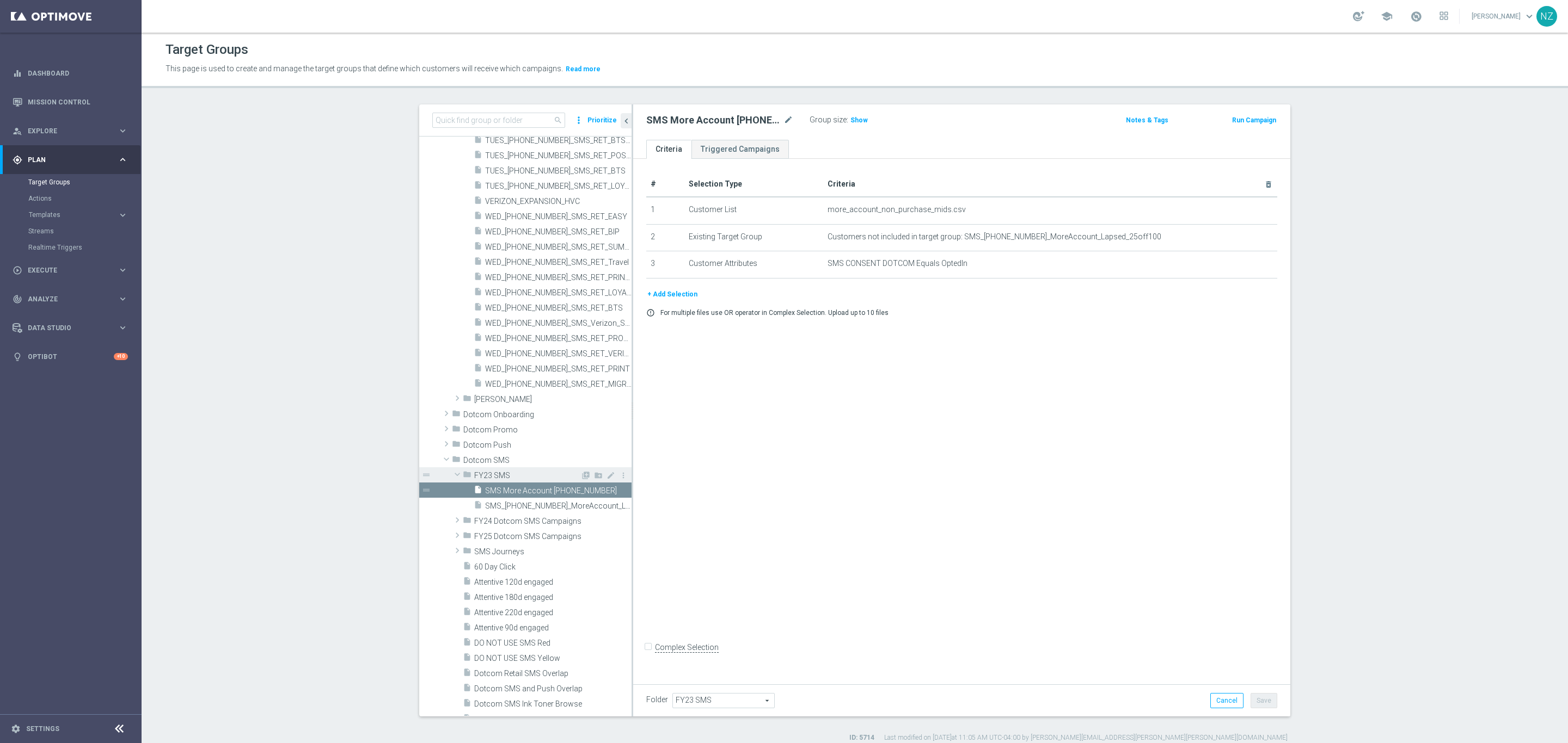
click at [451, 476] on span at bounding box center [457, 475] width 13 height 11
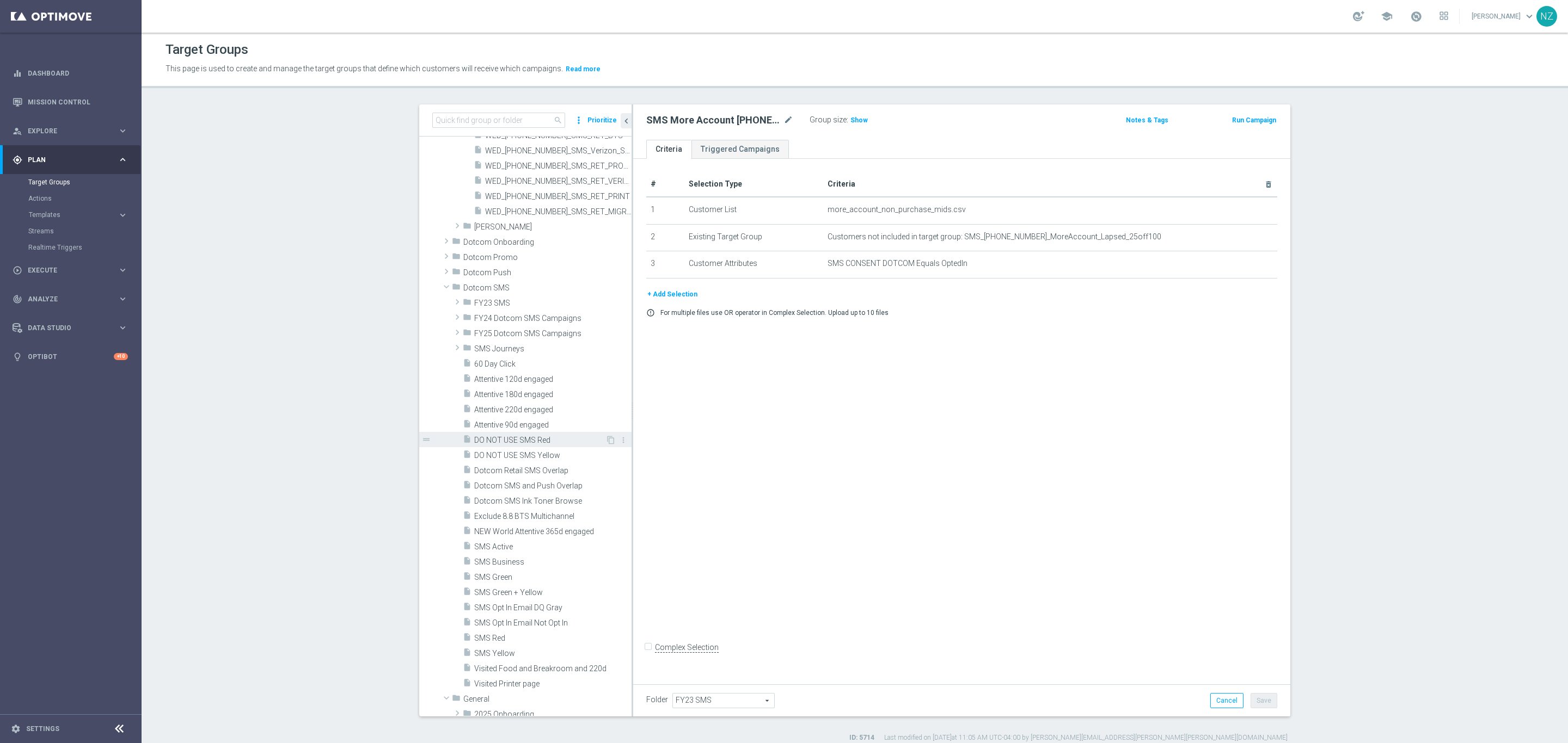
scroll to position [3595, 0]
click at [550, 516] on span "Exclude 8.8 BTS Multichannel" at bounding box center [540, 514] width 131 height 10
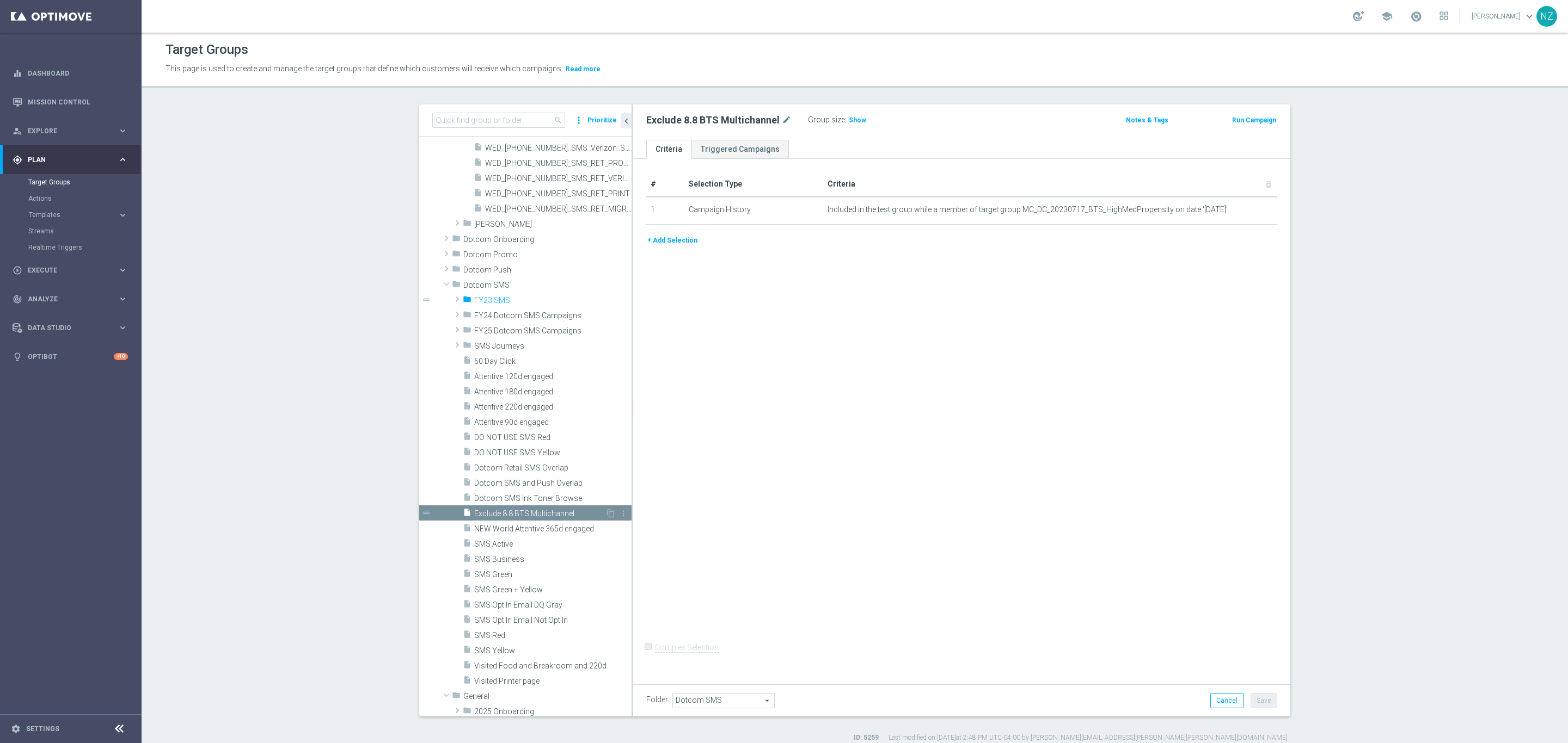
type input "FY23 SMS"
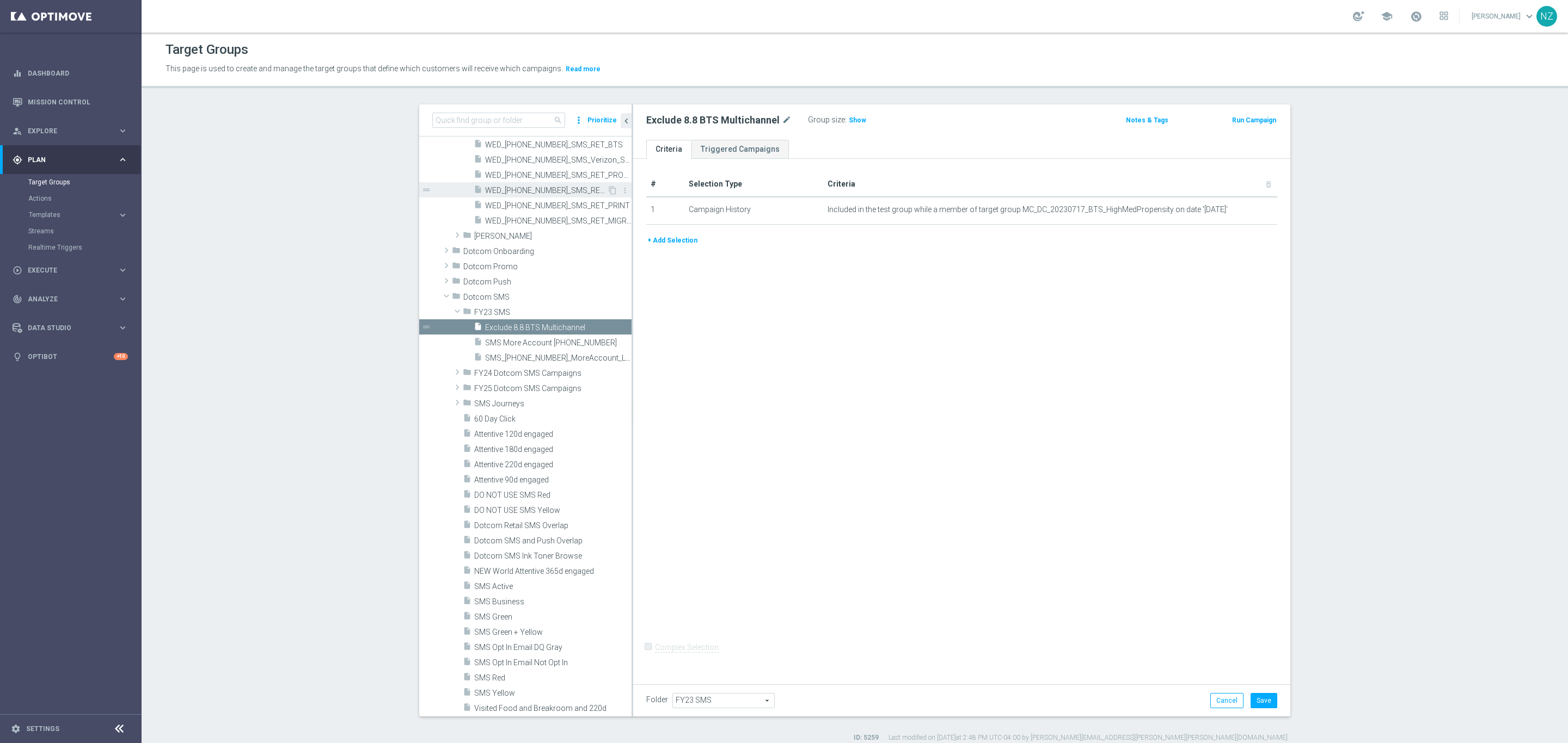
scroll to position [3432, 0]
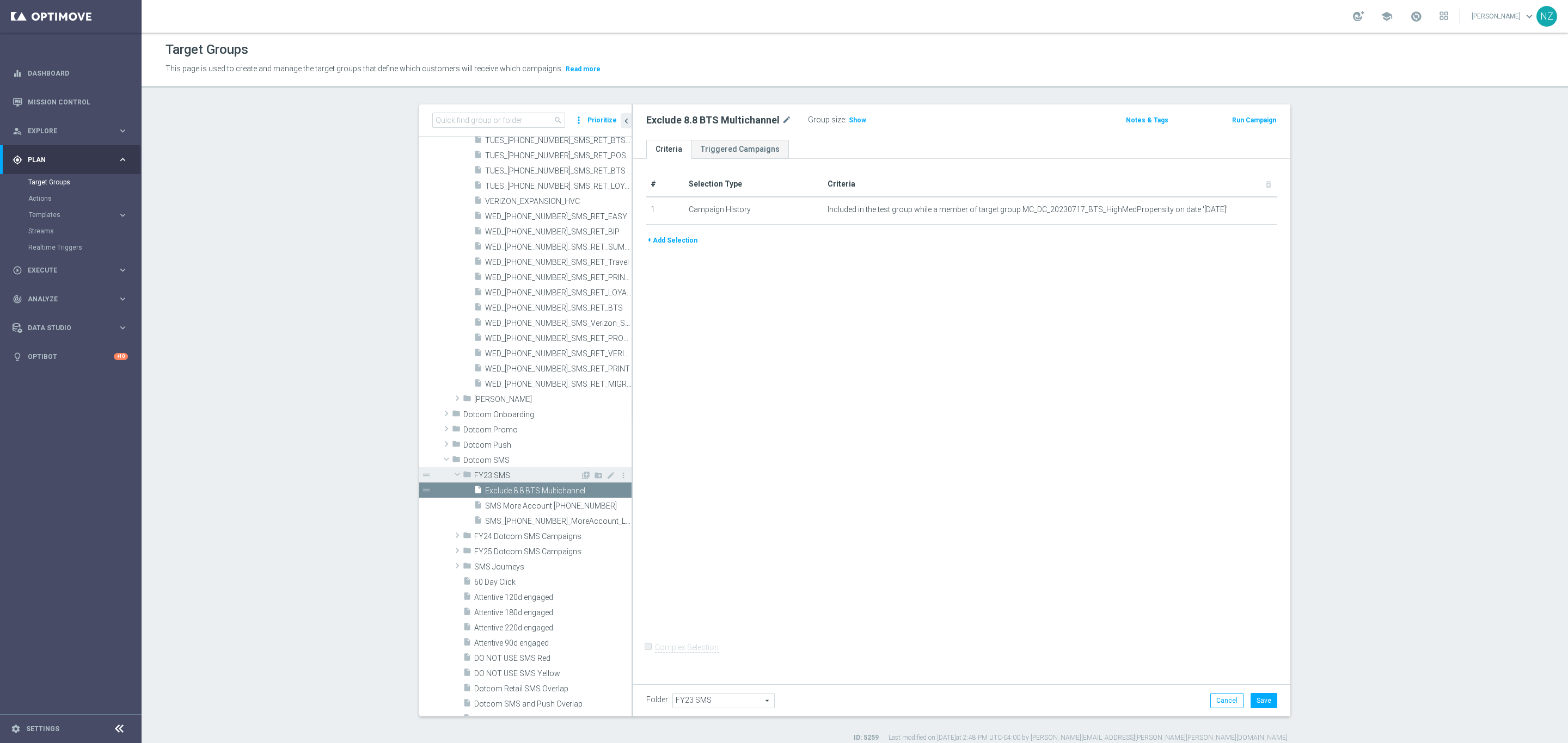
click at [451, 475] on span at bounding box center [457, 475] width 13 height 11
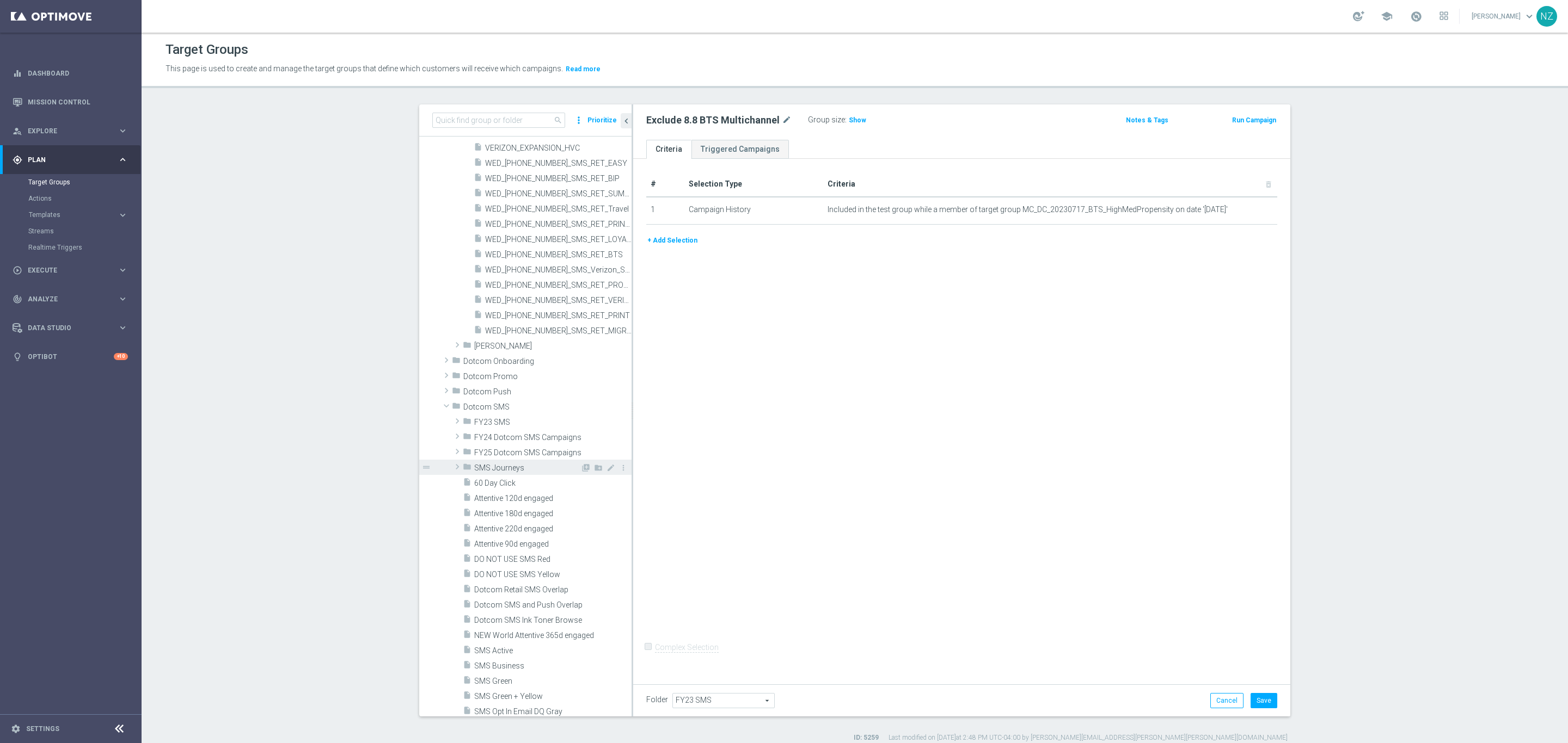
scroll to position [3595, 0]
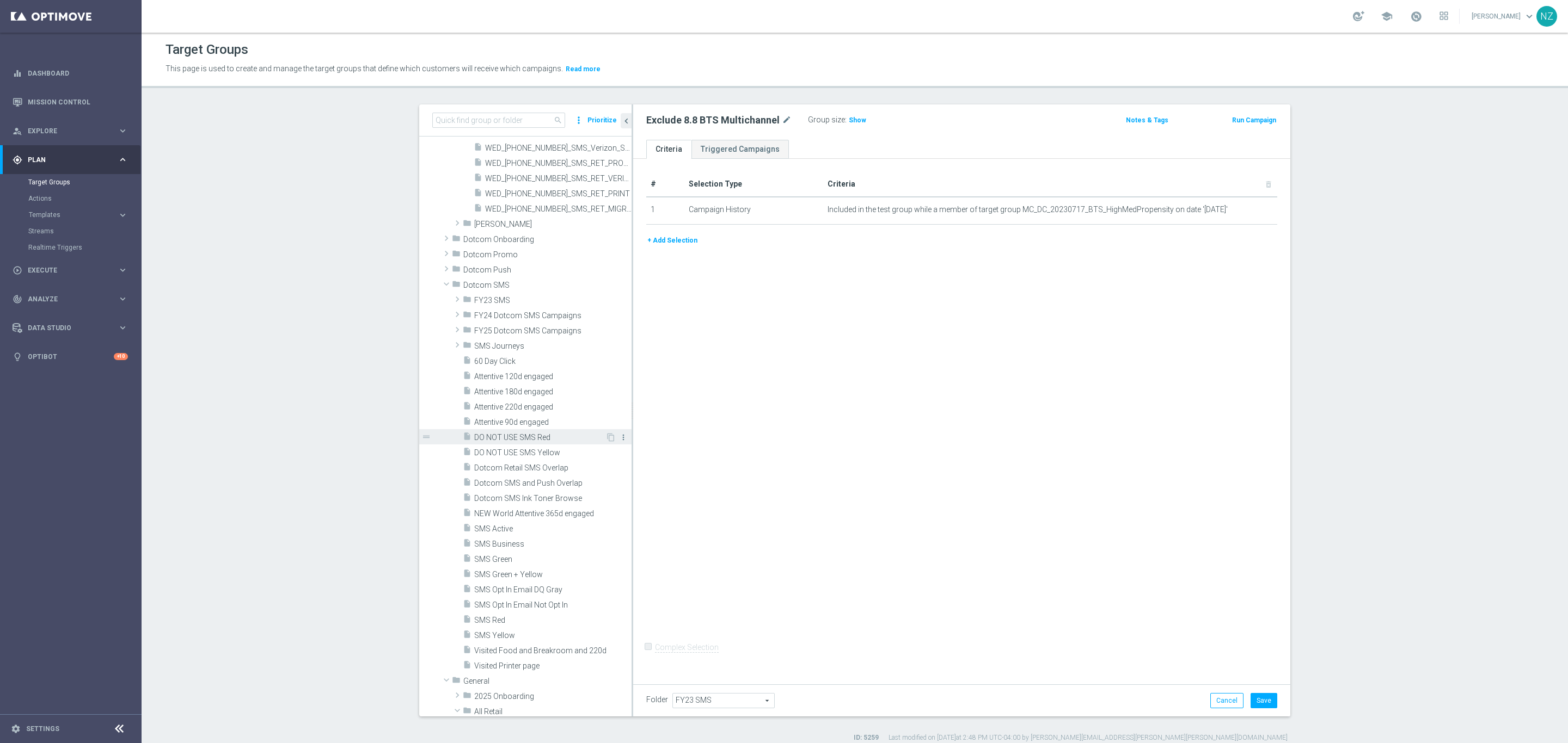
click at [619, 436] on icon "more_vert" at bounding box center [623, 437] width 9 height 9
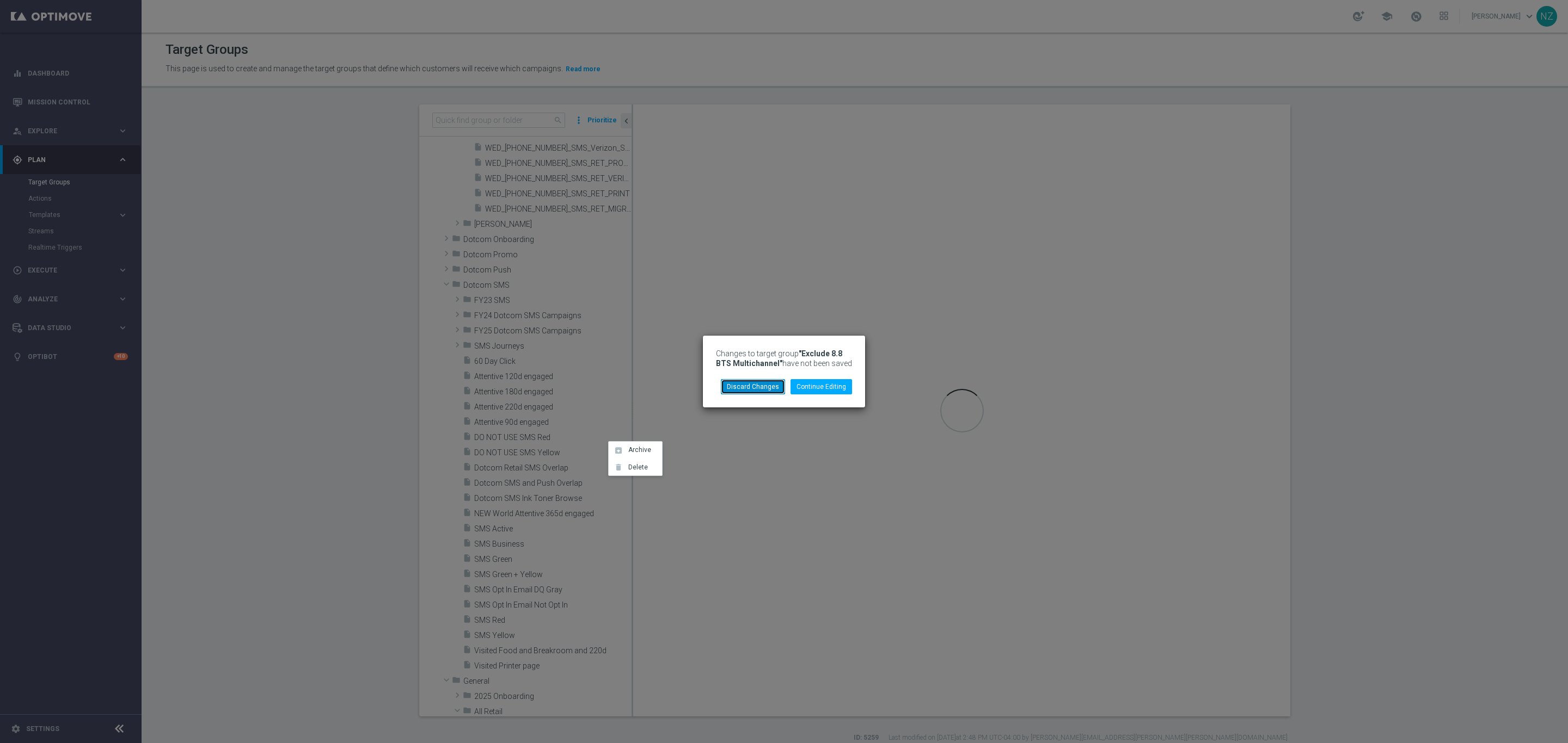
click at [773, 386] on button "Discard Changes" at bounding box center [753, 387] width 64 height 15
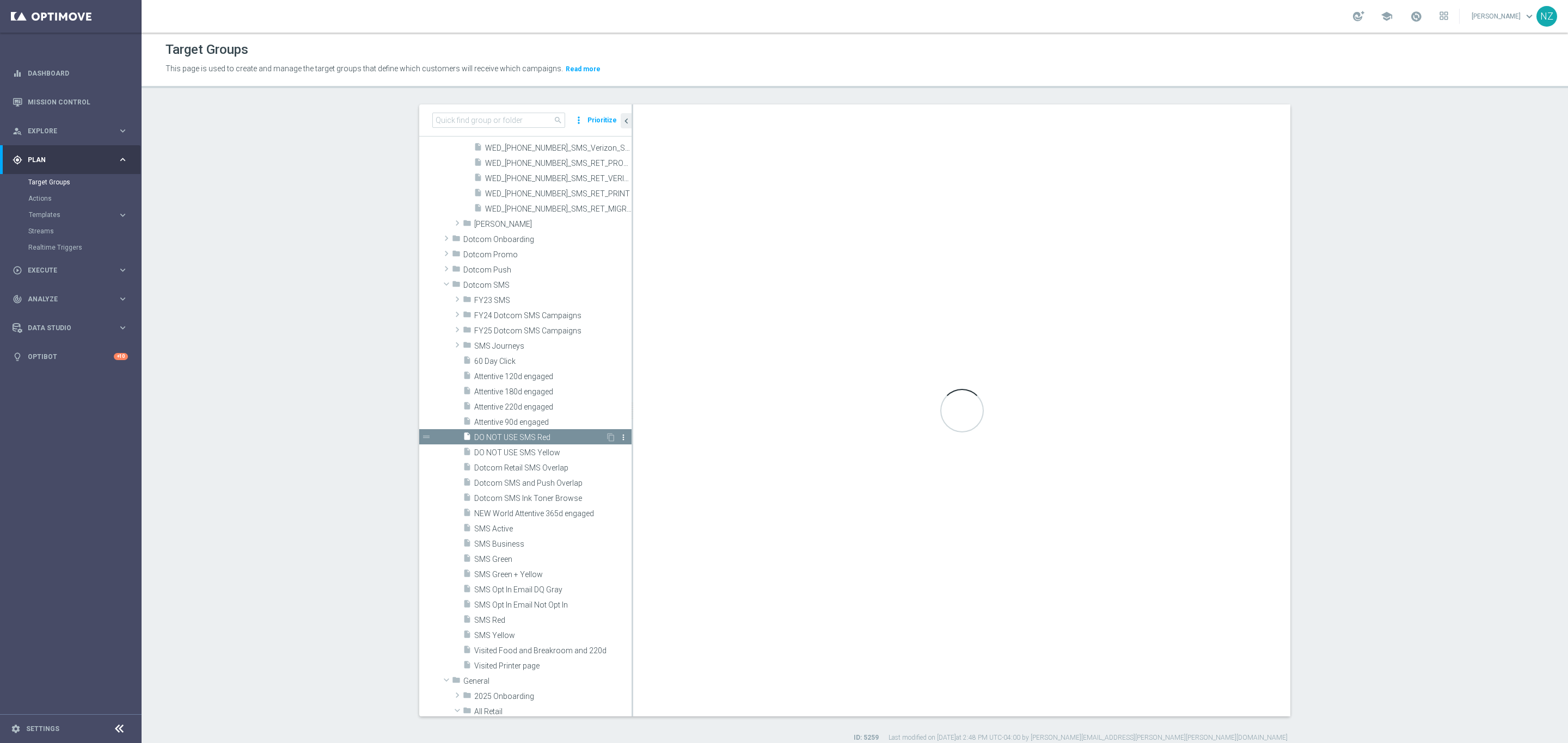
click at [619, 438] on icon "more_vert" at bounding box center [623, 437] width 9 height 9
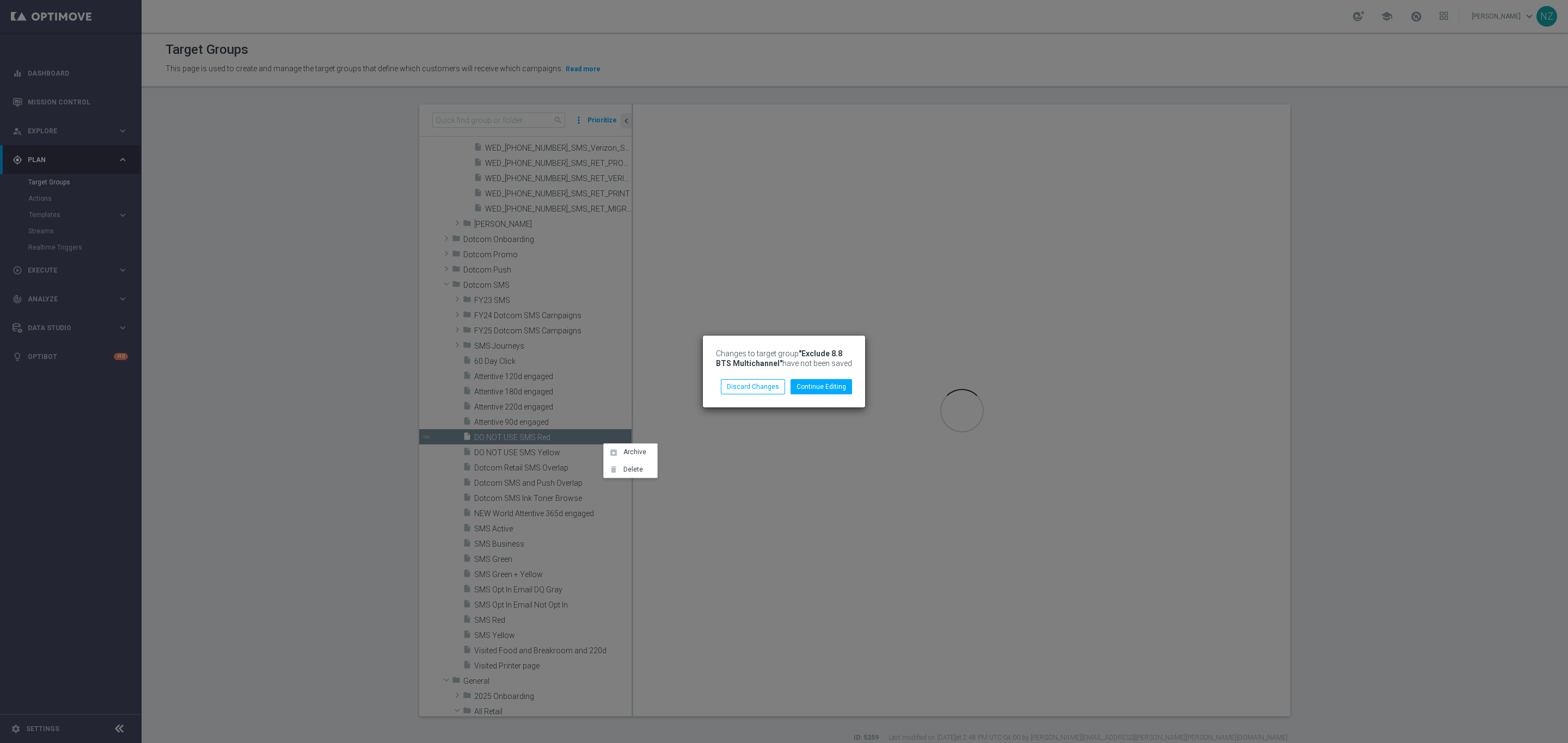
checkbox input "true"
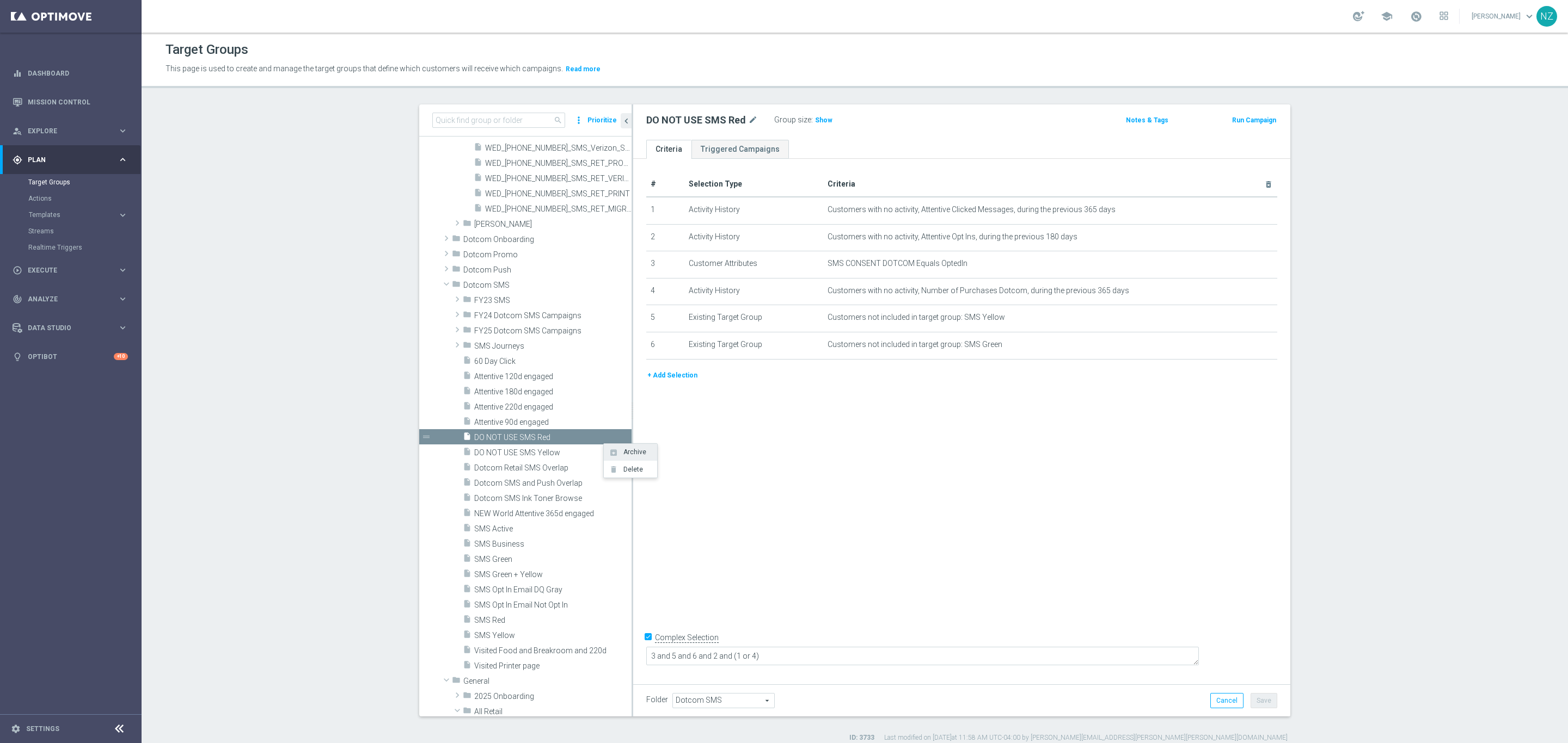
click at [625, 449] on span "Archive" at bounding box center [633, 452] width 26 height 8
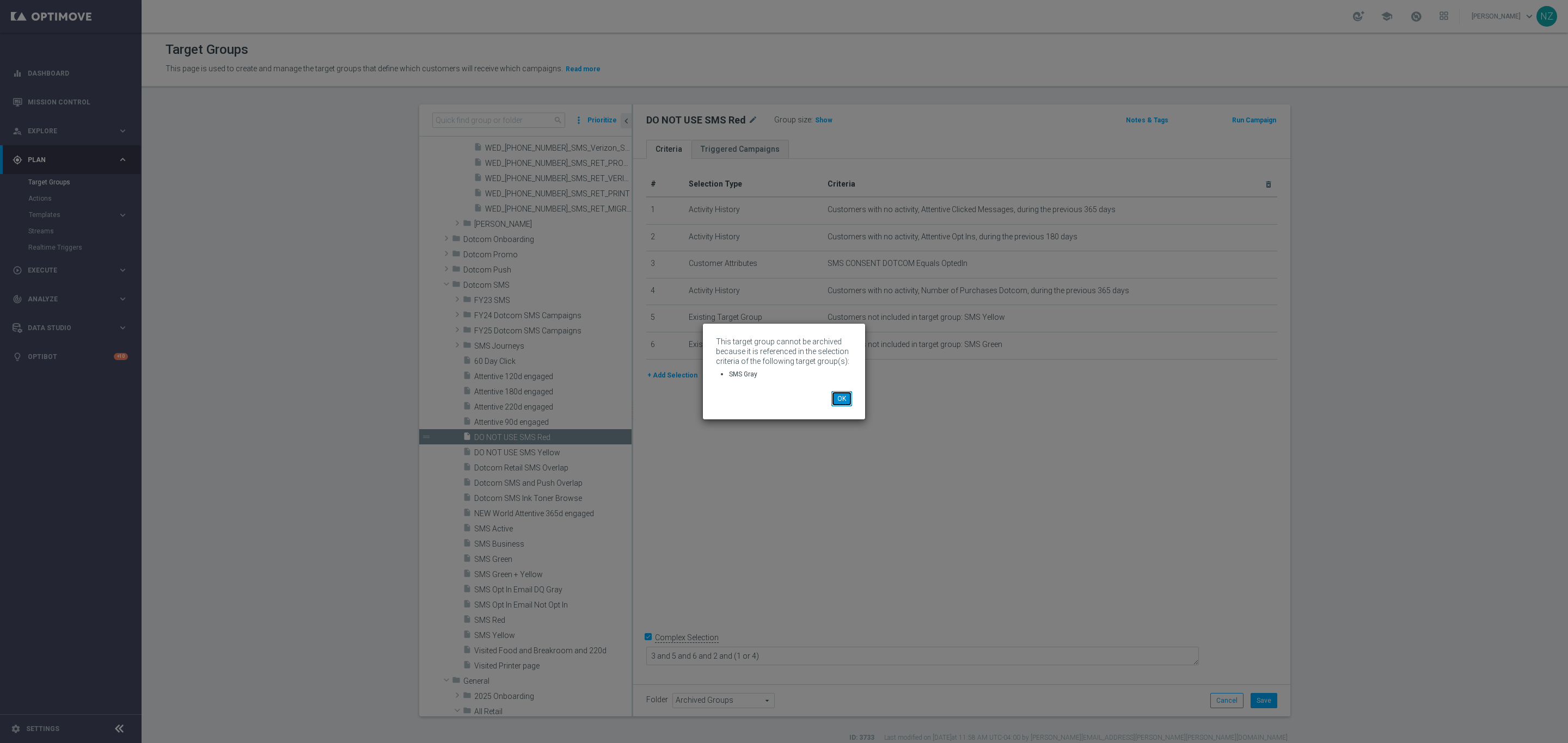
click at [845, 399] on button "OK" at bounding box center [842, 399] width 21 height 15
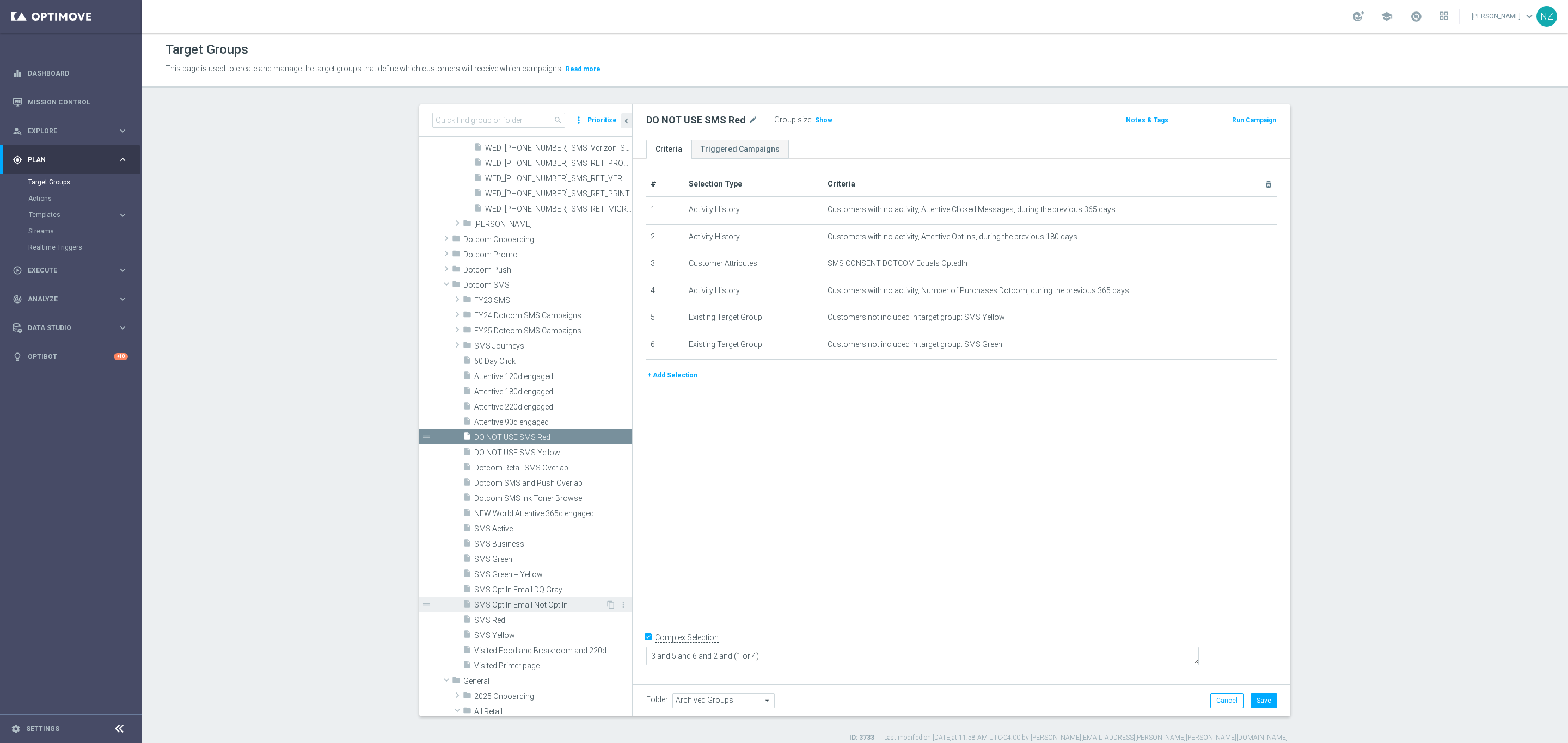
scroll to position [3677, 0]
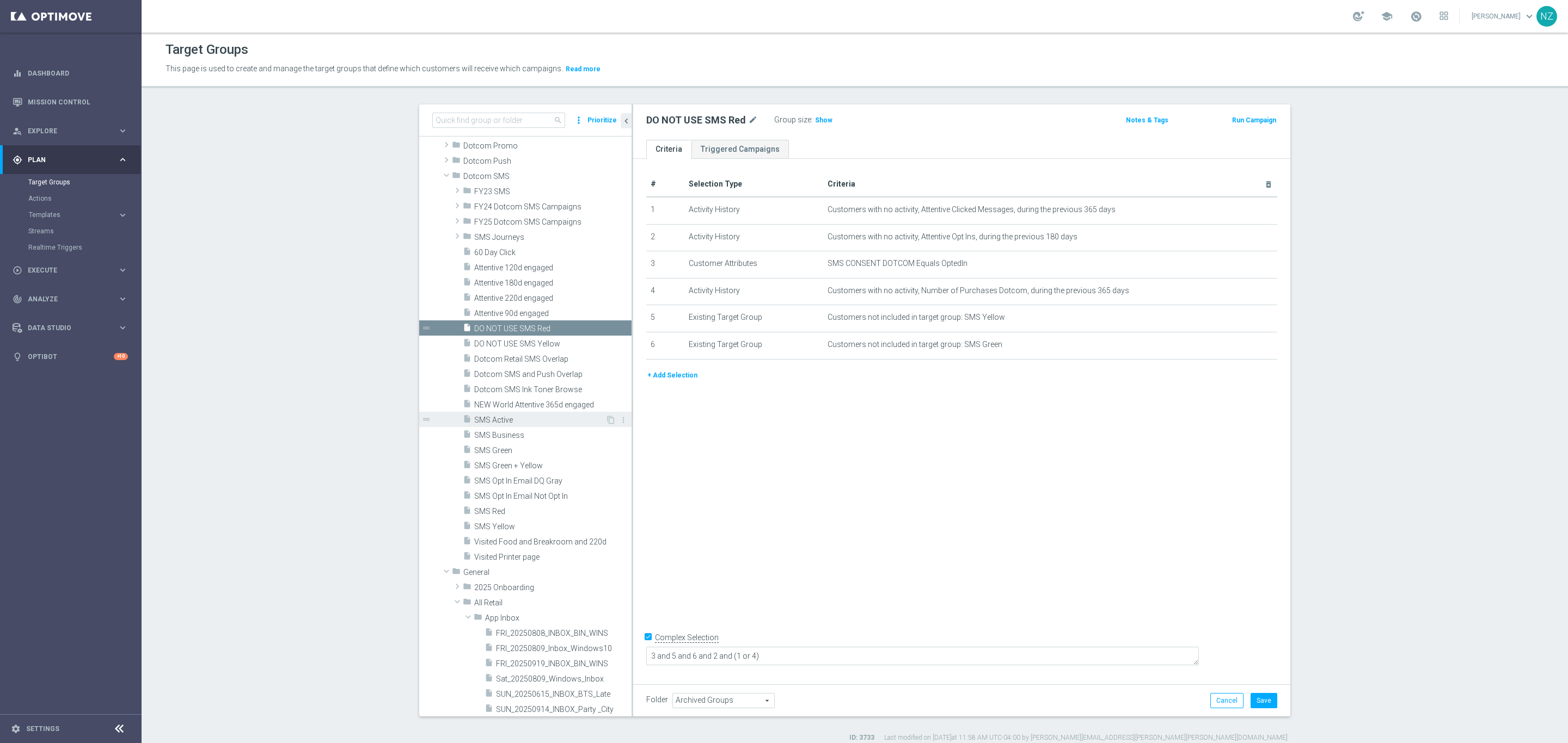
click at [559, 419] on span "SMS Active" at bounding box center [540, 420] width 131 height 10
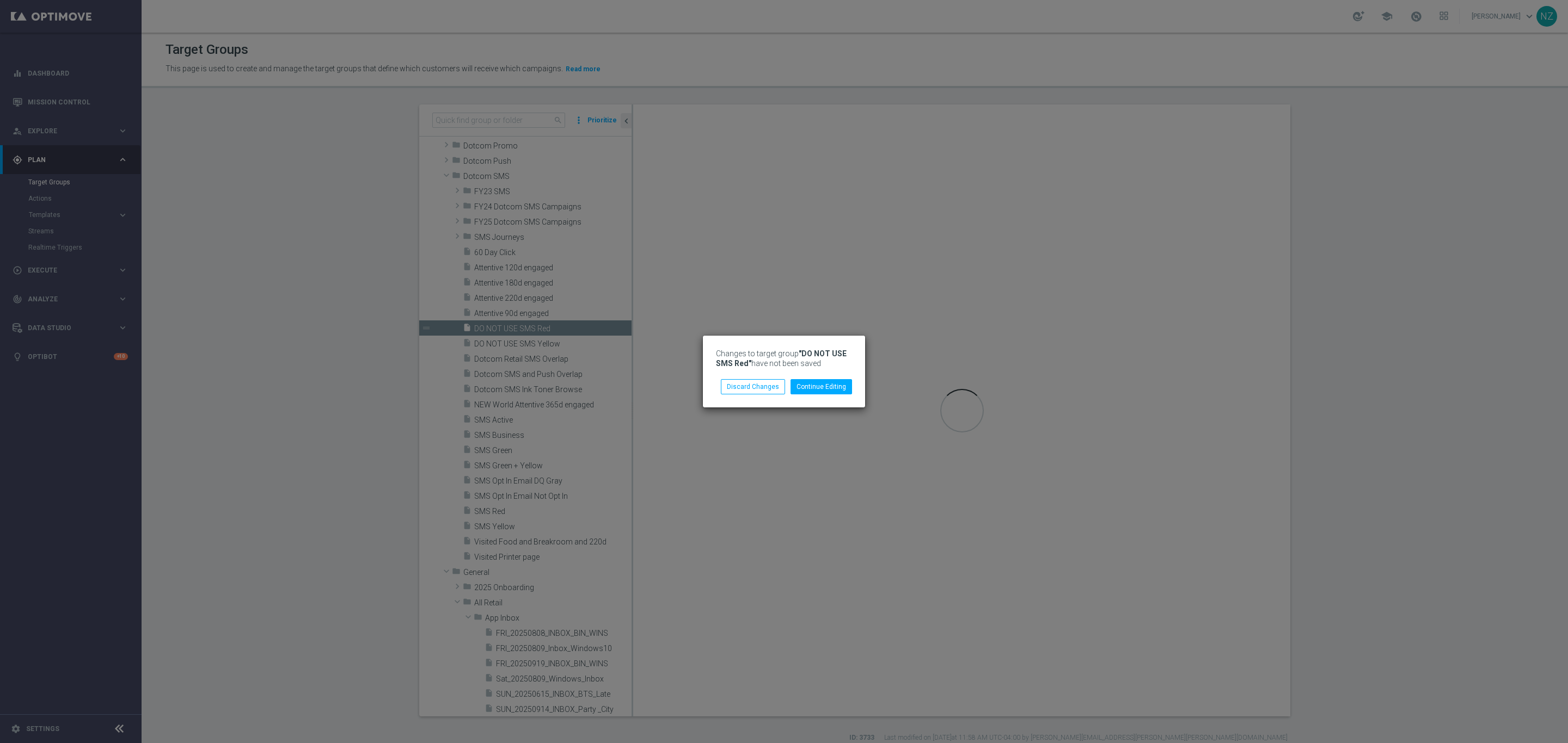
click at [787, 388] on li "Discard Changes" at bounding box center [753, 387] width 70 height 15
click at [776, 384] on button "Discard Changes" at bounding box center [753, 387] width 64 height 15
type input "Select"
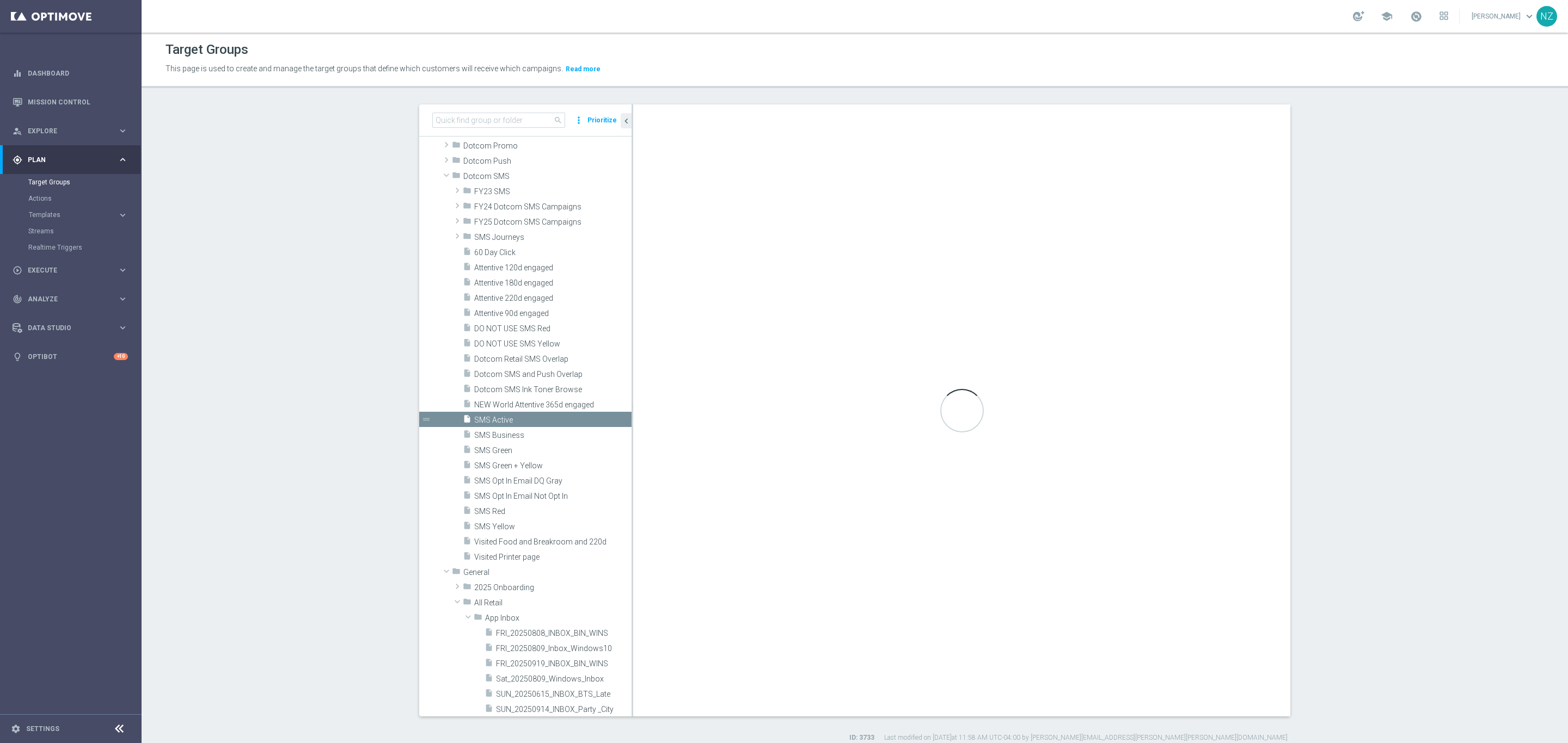
checkbox input "false"
type input "Dotcom SMS"
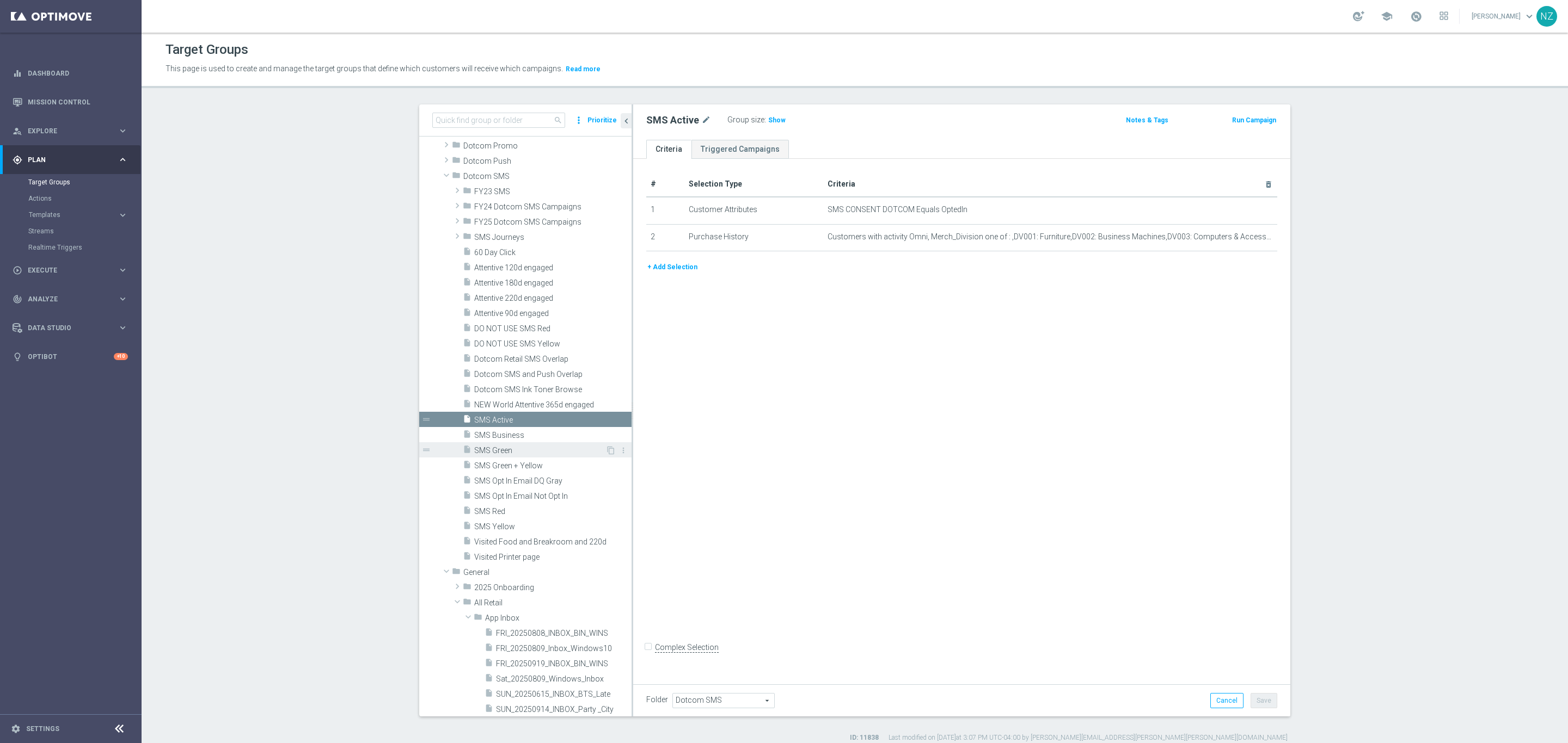
click at [505, 454] on span "SMS Green" at bounding box center [540, 451] width 131 height 10
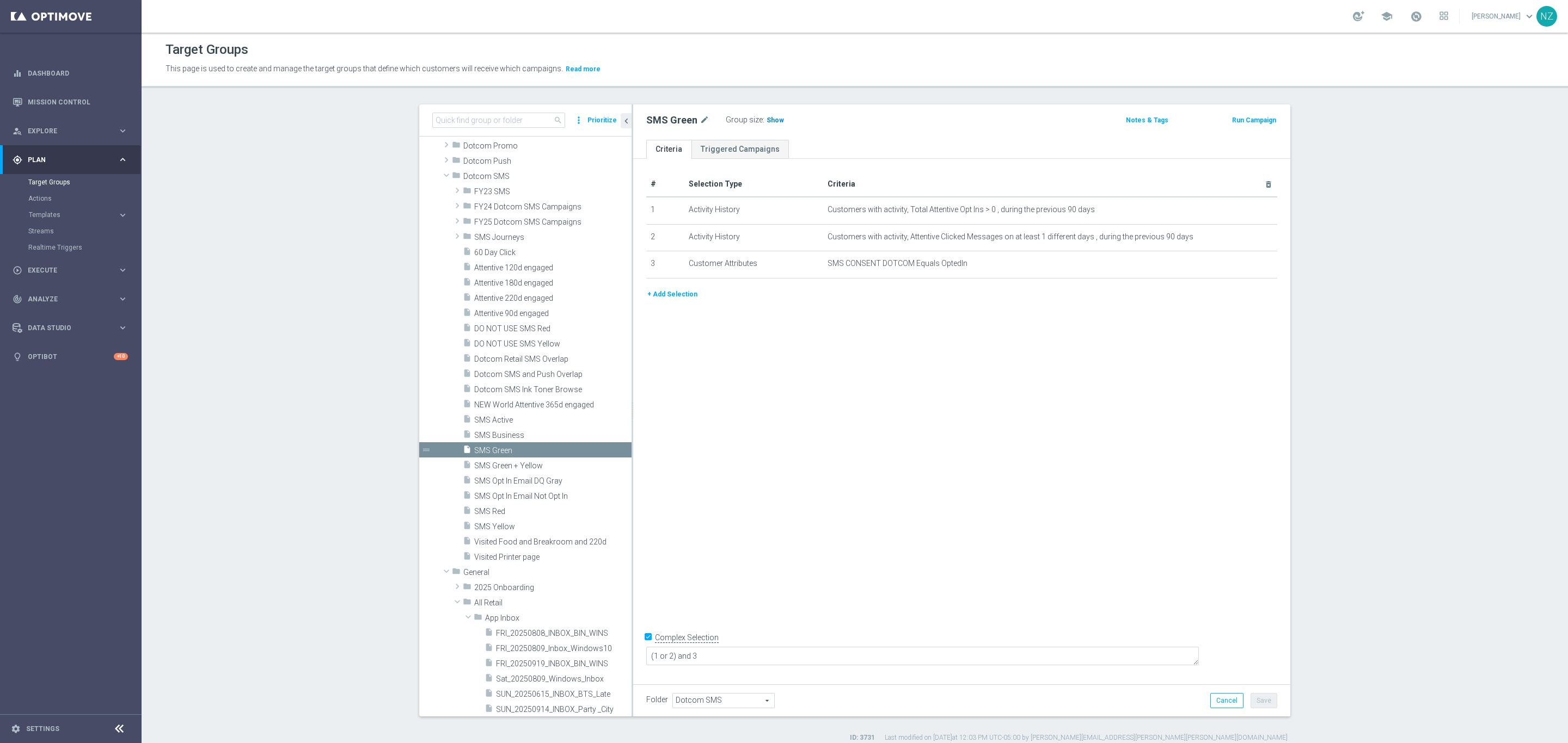
click at [766, 122] on span "Show" at bounding box center [775, 120] width 18 height 8
click at [581, 178] on icon "library_add" at bounding box center [585, 176] width 9 height 9
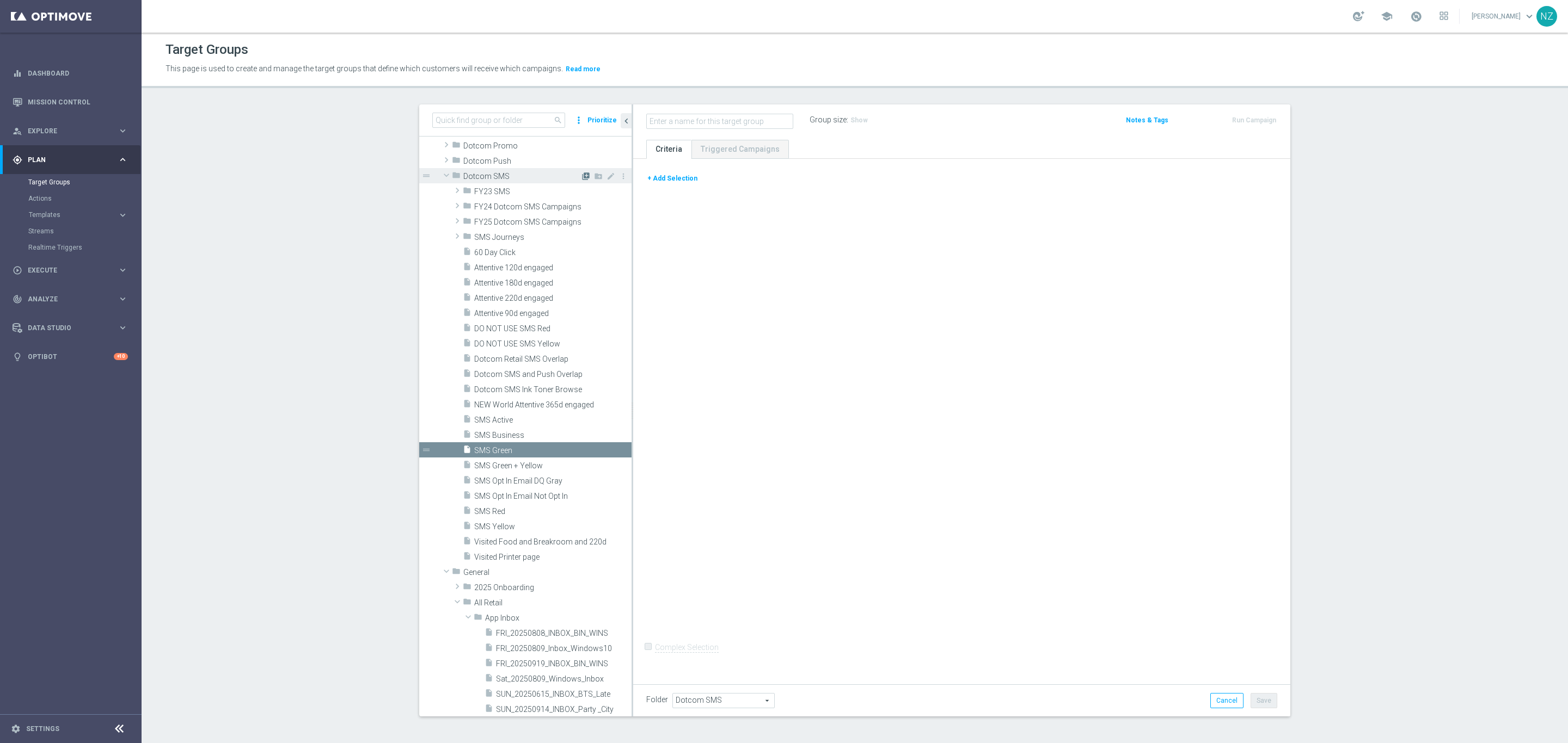
checkbox input "false"
type input "Full Dotcom SMS"
click at [680, 174] on button "+ Add Selection" at bounding box center [672, 178] width 52 height 12
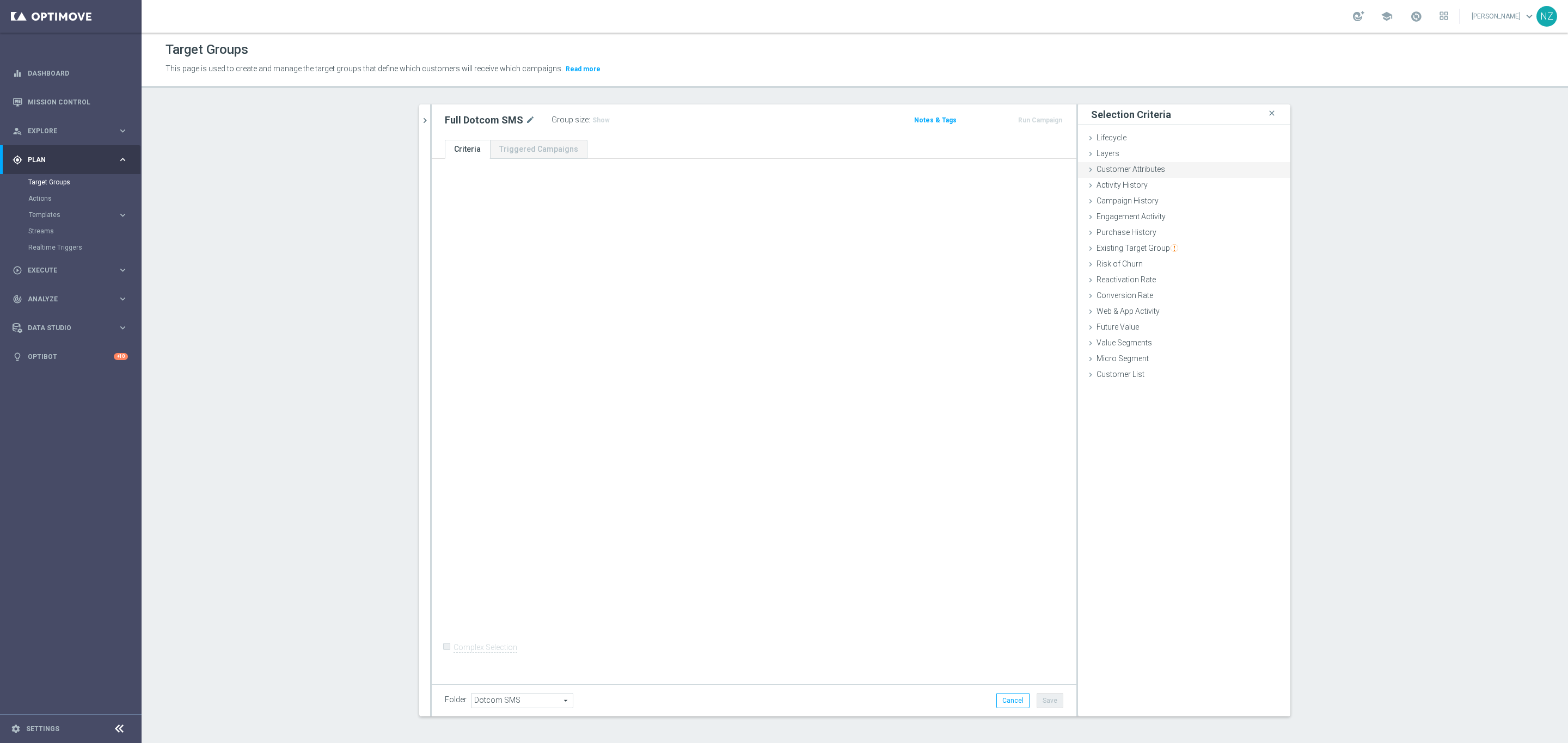
click at [1161, 167] on div "Customer Attributes done" at bounding box center [1184, 171] width 212 height 16
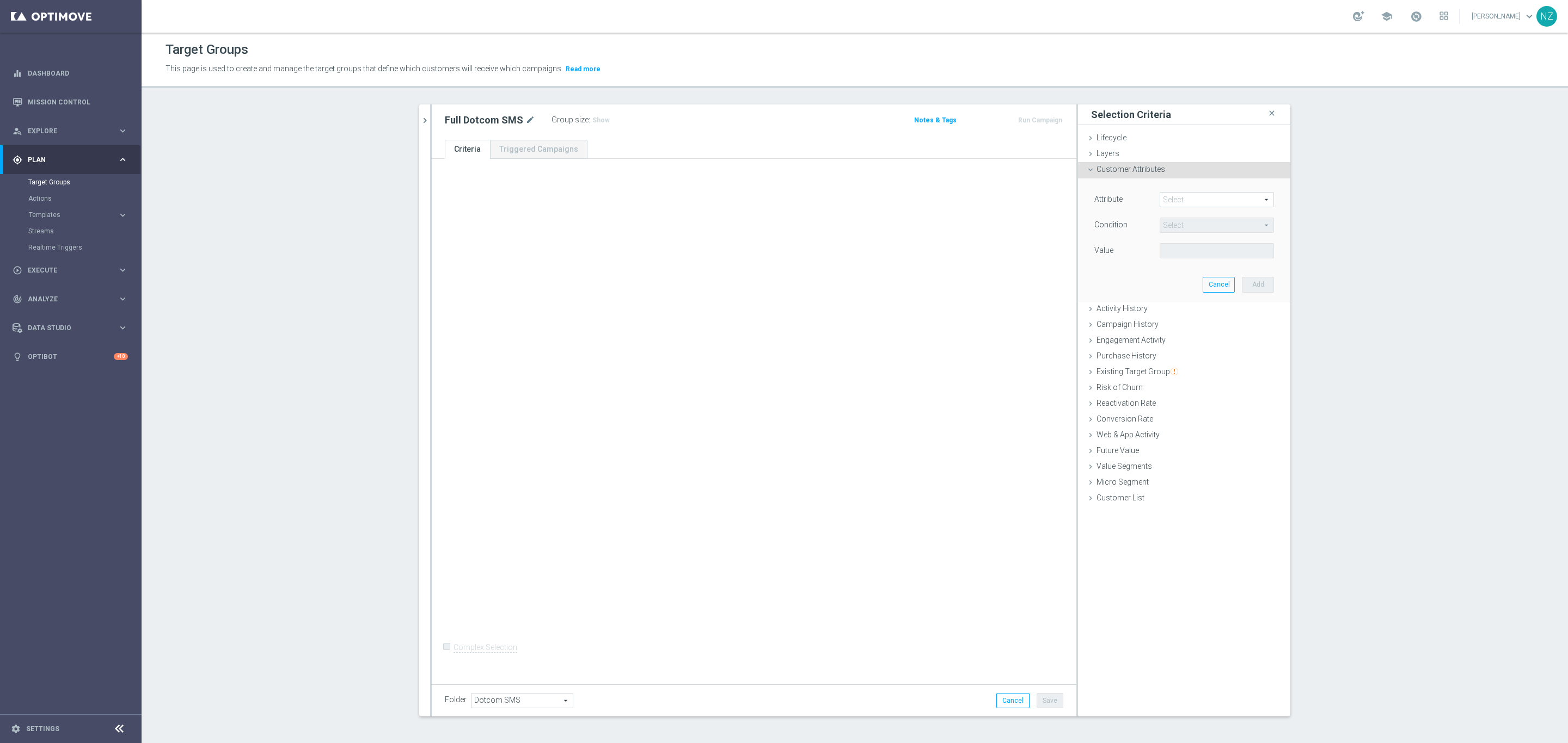
click at [1171, 199] on span at bounding box center [1216, 200] width 113 height 14
click at [1180, 204] on input "search" at bounding box center [1216, 199] width 115 height 15
type input "sms"
click at [1187, 261] on span "SMS CONSENT DOTCOM" at bounding box center [1216, 258] width 103 height 9
type input "SMS CONSENT DOTCOM"
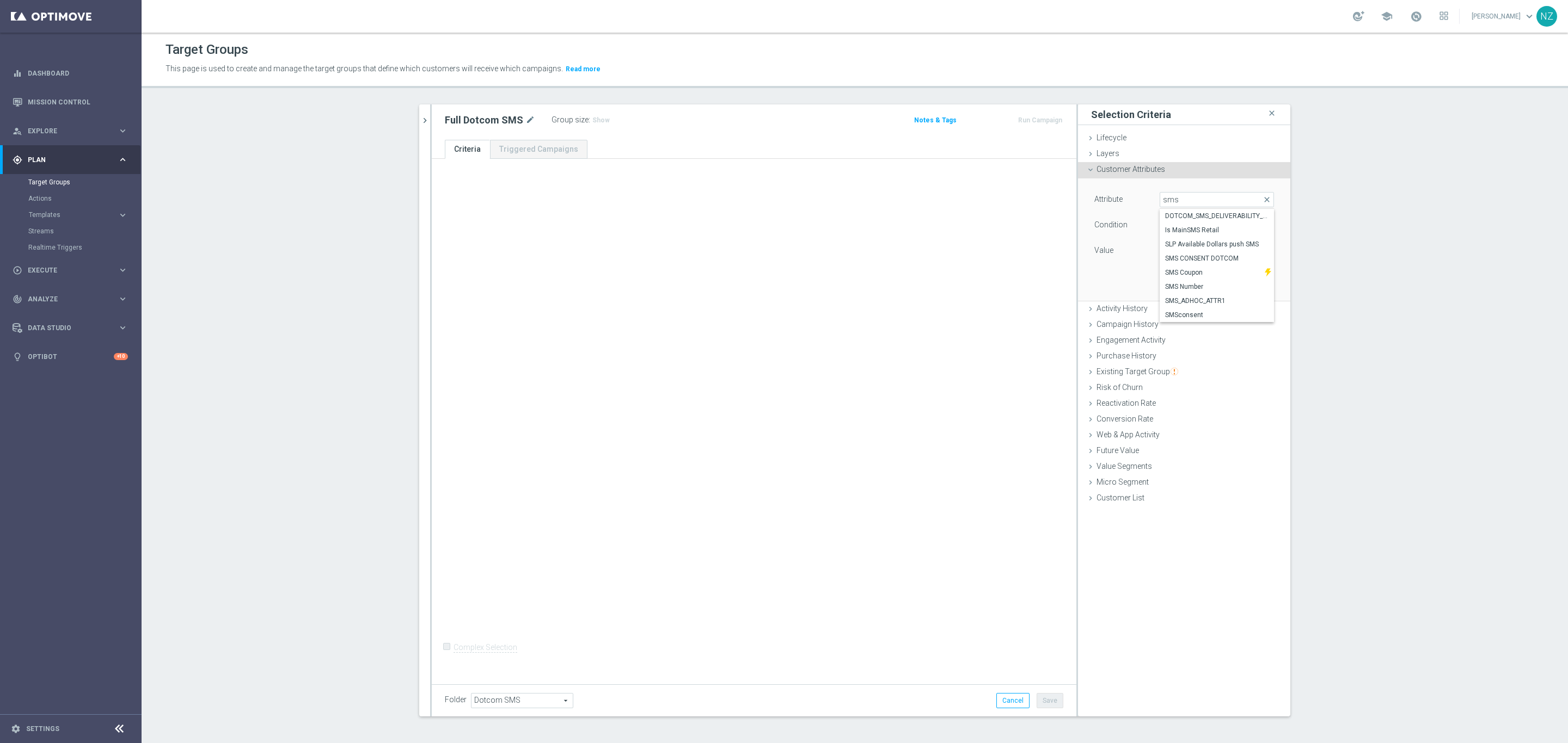
type input "Equals"
drag, startPoint x: 1188, startPoint y: 250, endPoint x: 1189, endPoint y: 259, distance: 9.1
click at [1189, 249] on span at bounding box center [1216, 251] width 113 height 14
click at [1186, 266] on span "OptedIn" at bounding box center [1216, 267] width 103 height 9
type input "OptedIn"
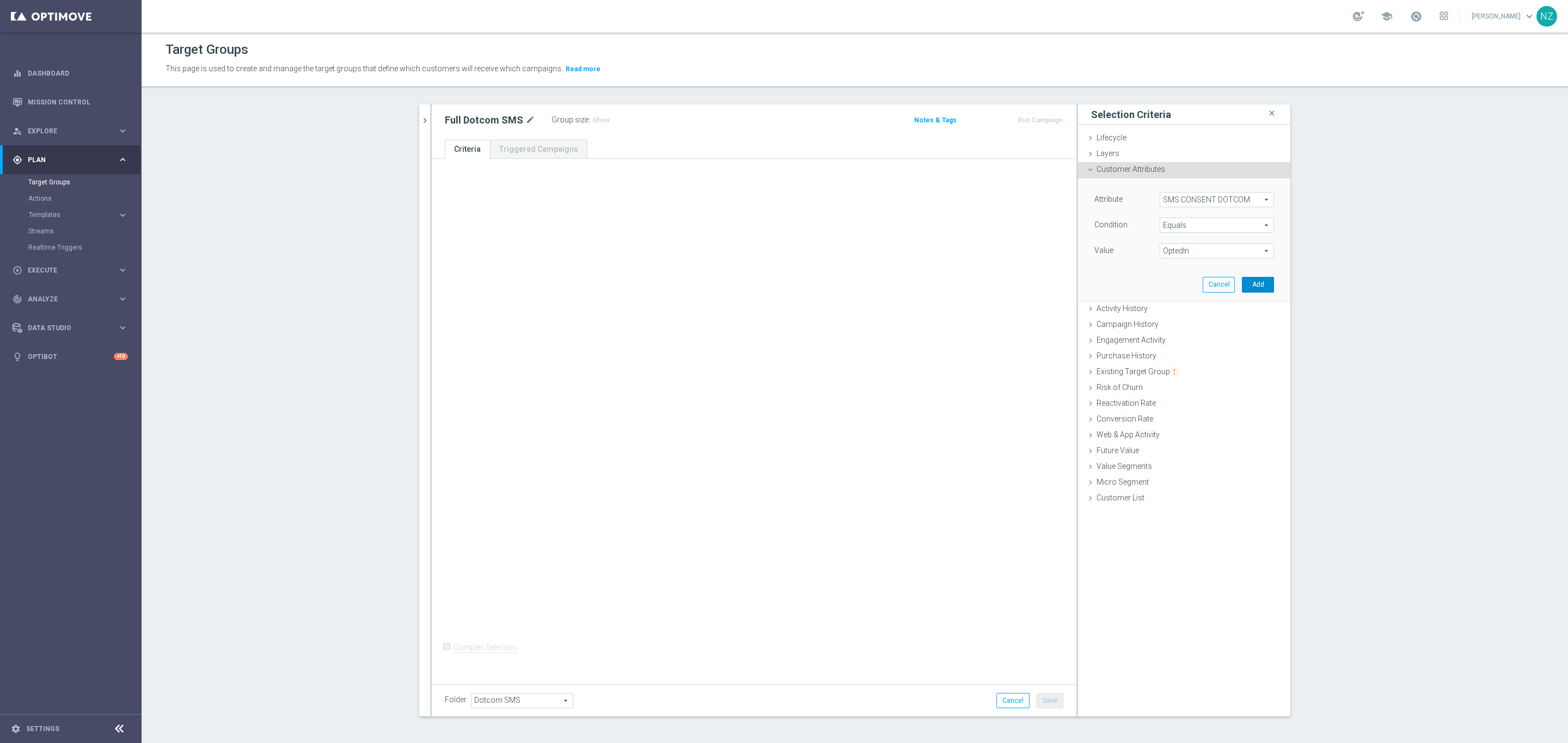
click at [1247, 287] on button "Add" at bounding box center [1257, 284] width 32 height 15
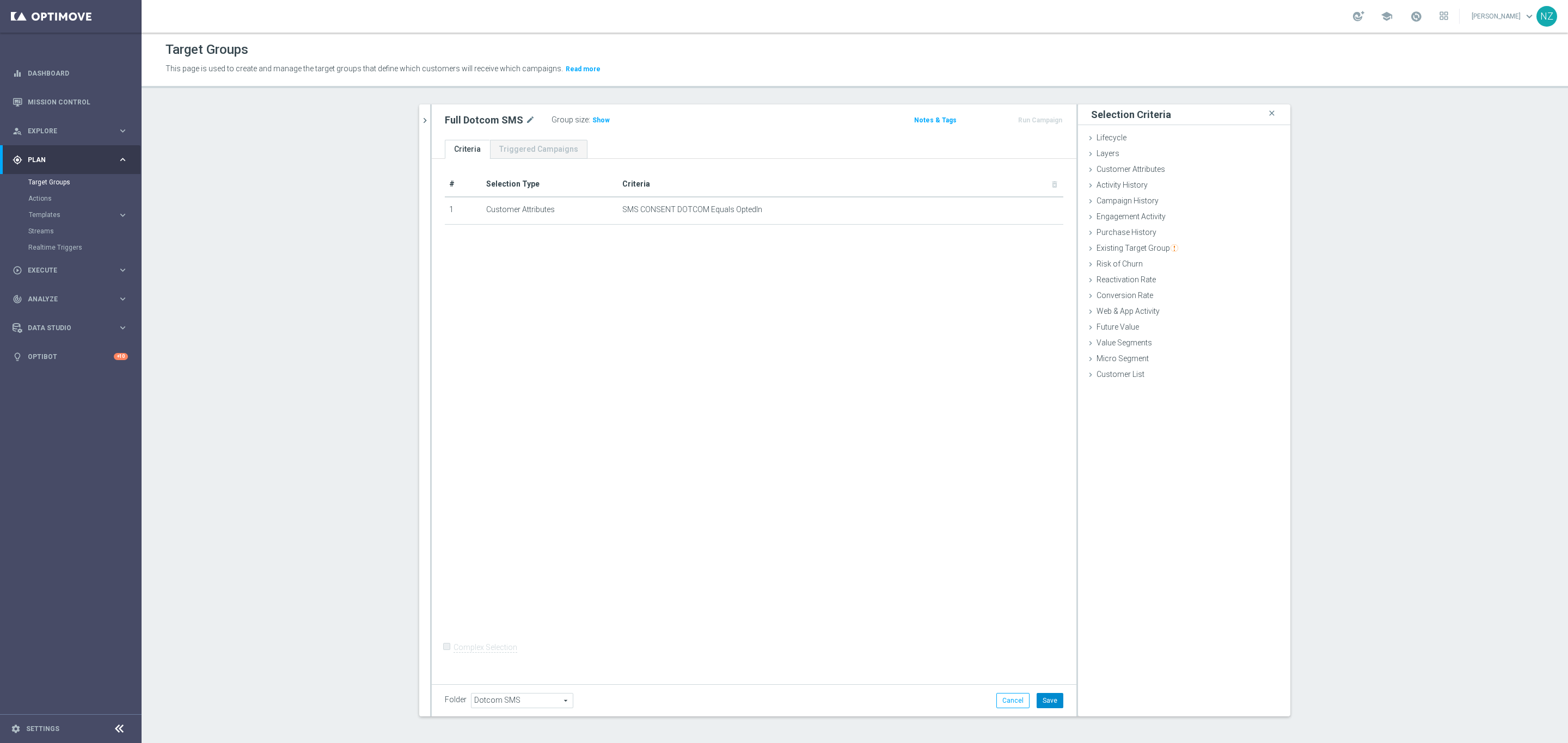
drag, startPoint x: 1054, startPoint y: 702, endPoint x: 850, endPoint y: 407, distance: 358.7
click at [1054, 701] on button "Save" at bounding box center [1049, 701] width 26 height 15
click at [593, 120] on span "Show" at bounding box center [601, 120] width 18 height 8
click at [422, 122] on icon "chevron_right" at bounding box center [424, 120] width 10 height 10
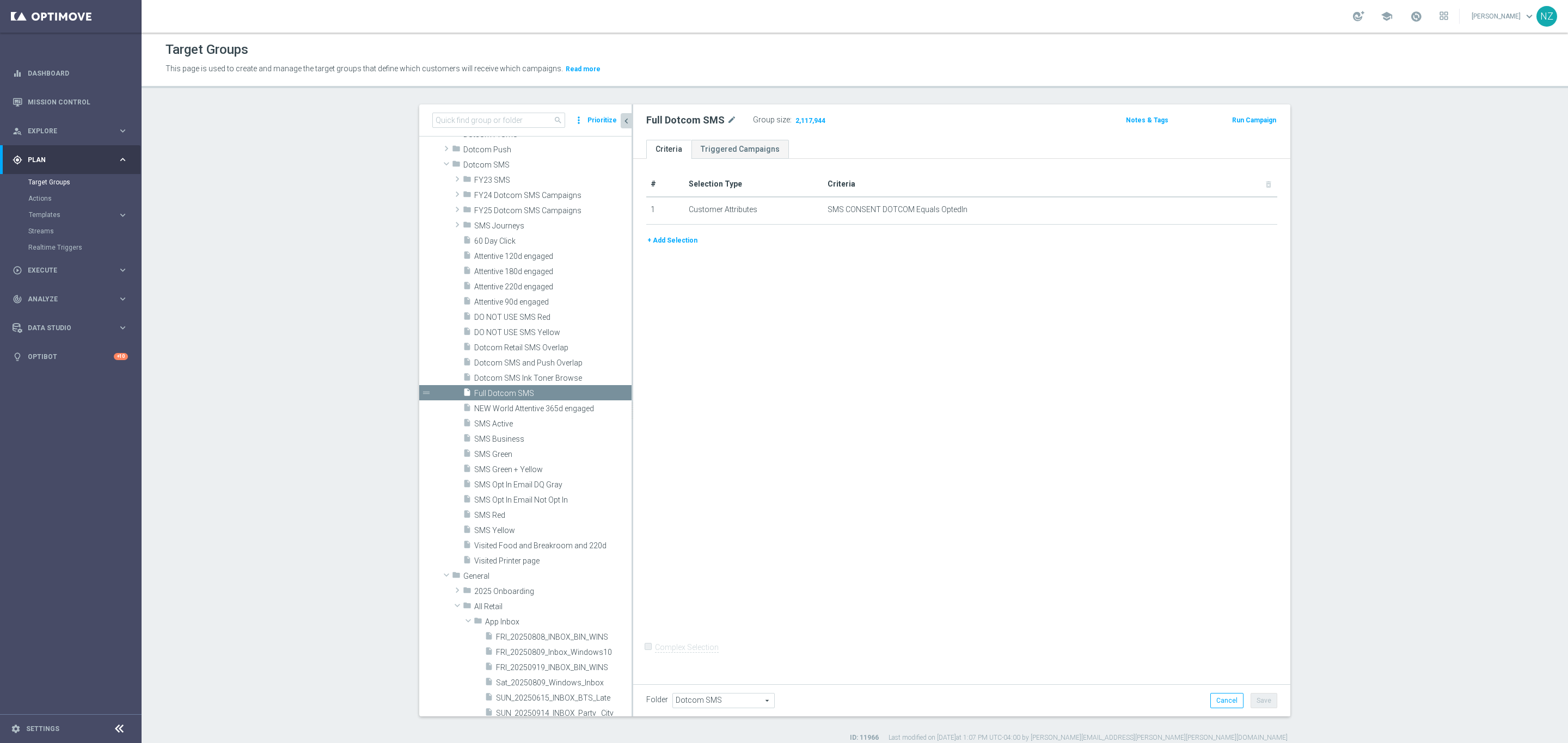
scroll to position [3677, 0]
click at [685, 239] on button "+ Add Selection" at bounding box center [672, 240] width 52 height 12
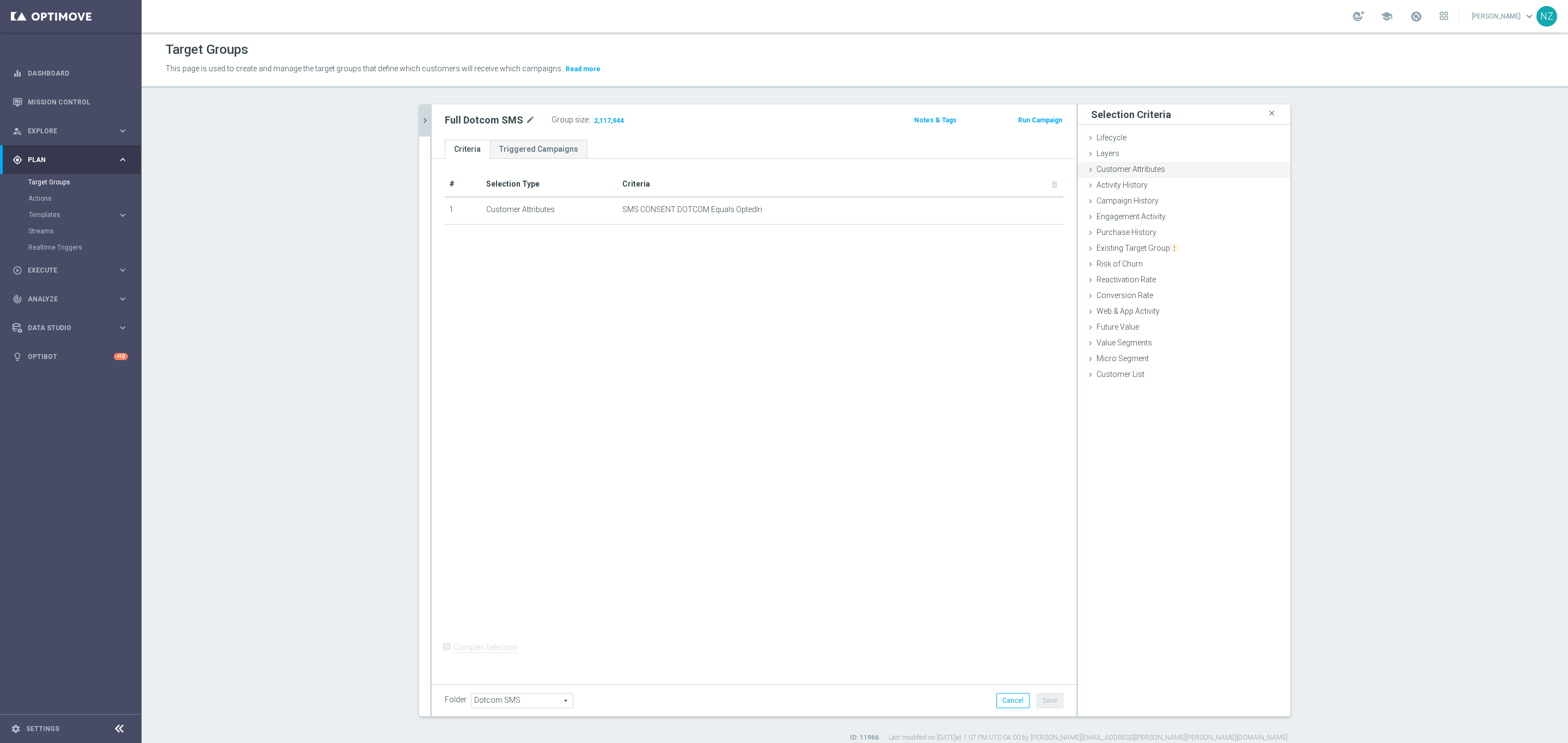
click at [1125, 172] on span "Customer Attributes" at bounding box center [1131, 169] width 69 height 9
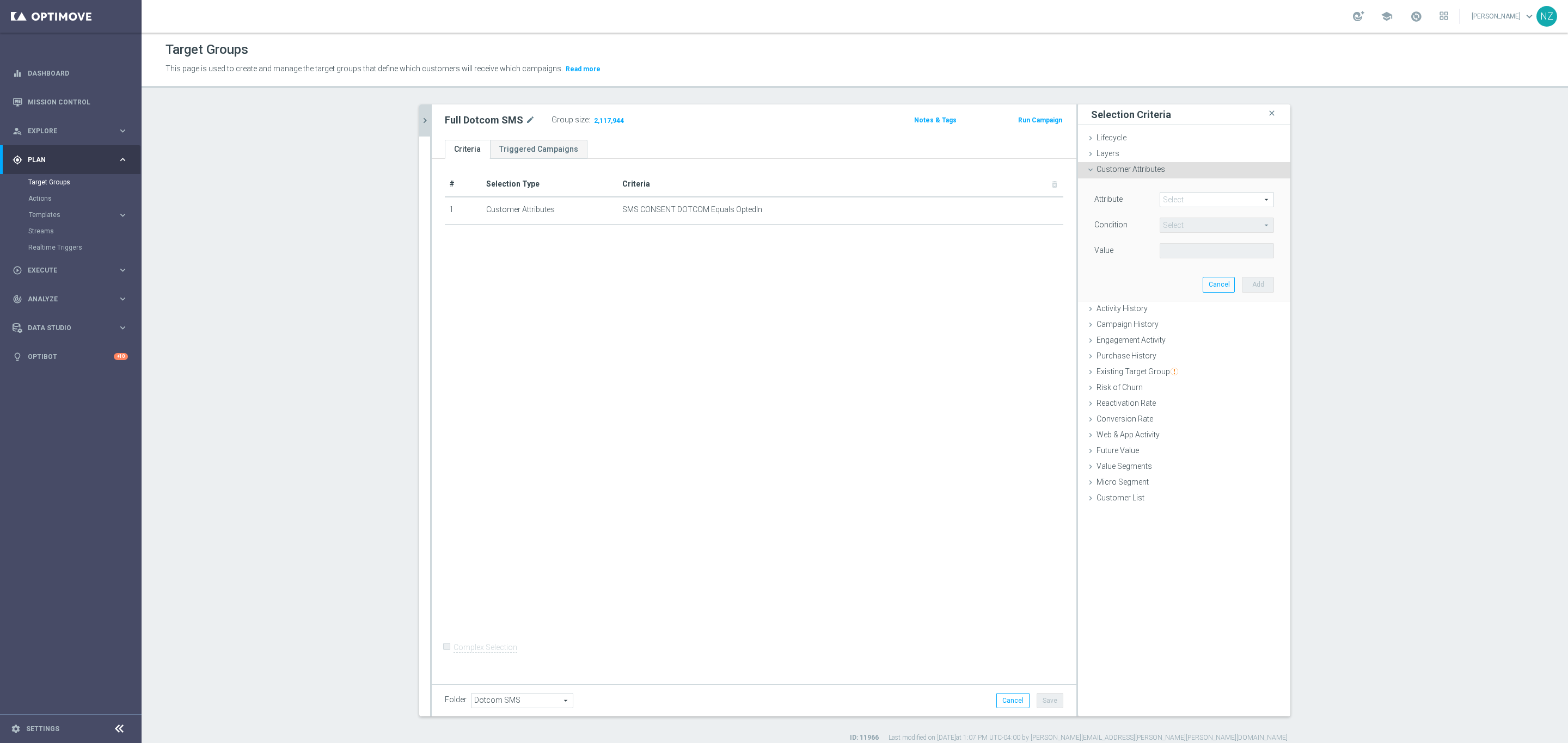
click at [1199, 208] on div "Attribute Select arrow_drop_down search" at bounding box center [1184, 201] width 196 height 18
click at [1204, 201] on span at bounding box center [1216, 200] width 113 height 14
click at [1184, 205] on input "search" at bounding box center [1216, 199] width 115 height 15
type input "phon"
click at [1192, 225] on label "Phone Number" at bounding box center [1216, 231] width 115 height 14
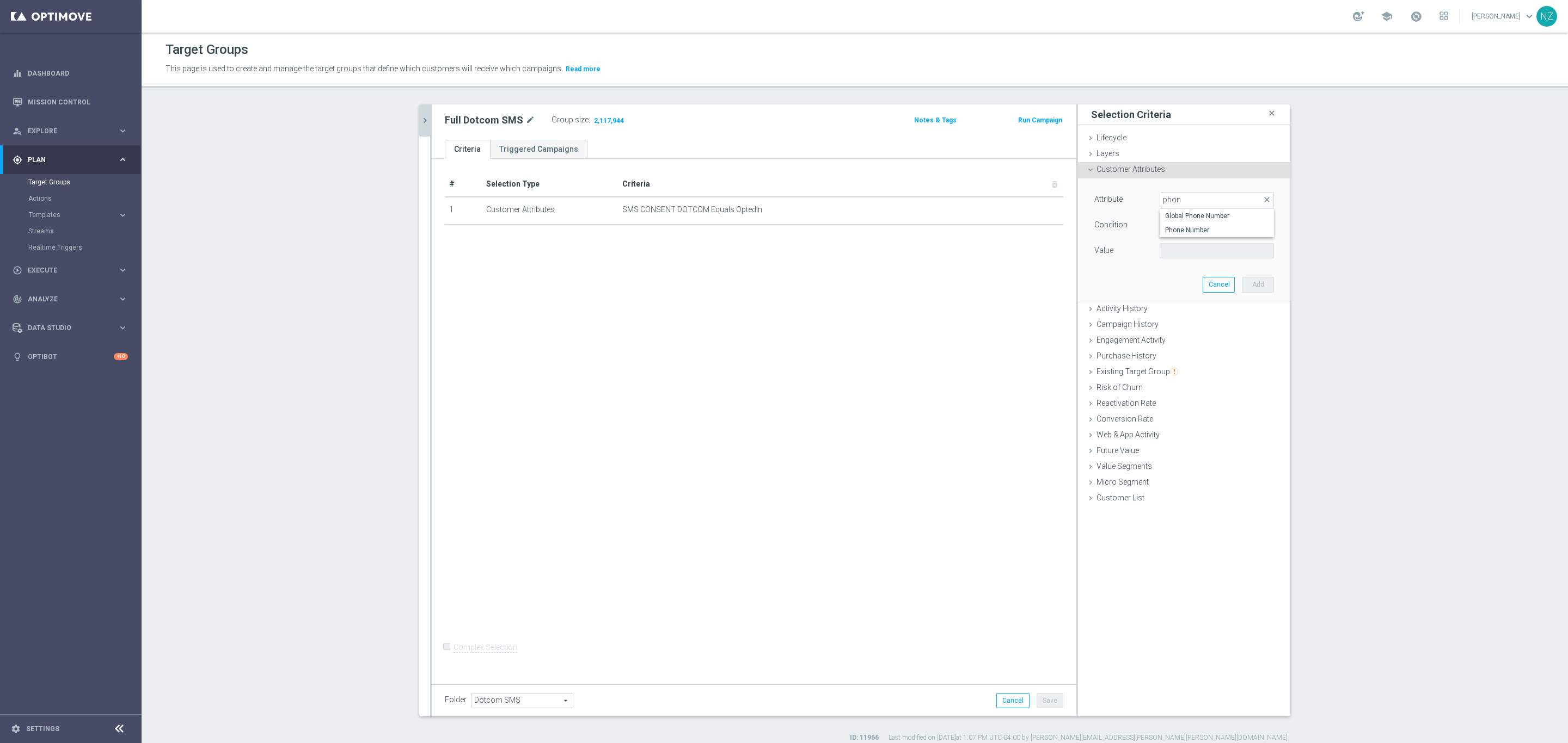
type input "Phone Number"
click at [1184, 251] on input "text" at bounding box center [1216, 251] width 115 height 15
click at [1194, 224] on span "Equals" at bounding box center [1216, 226] width 113 height 14
click at [1171, 330] on span "Is not null" at bounding box center [1216, 326] width 103 height 9
type input "Is not null"
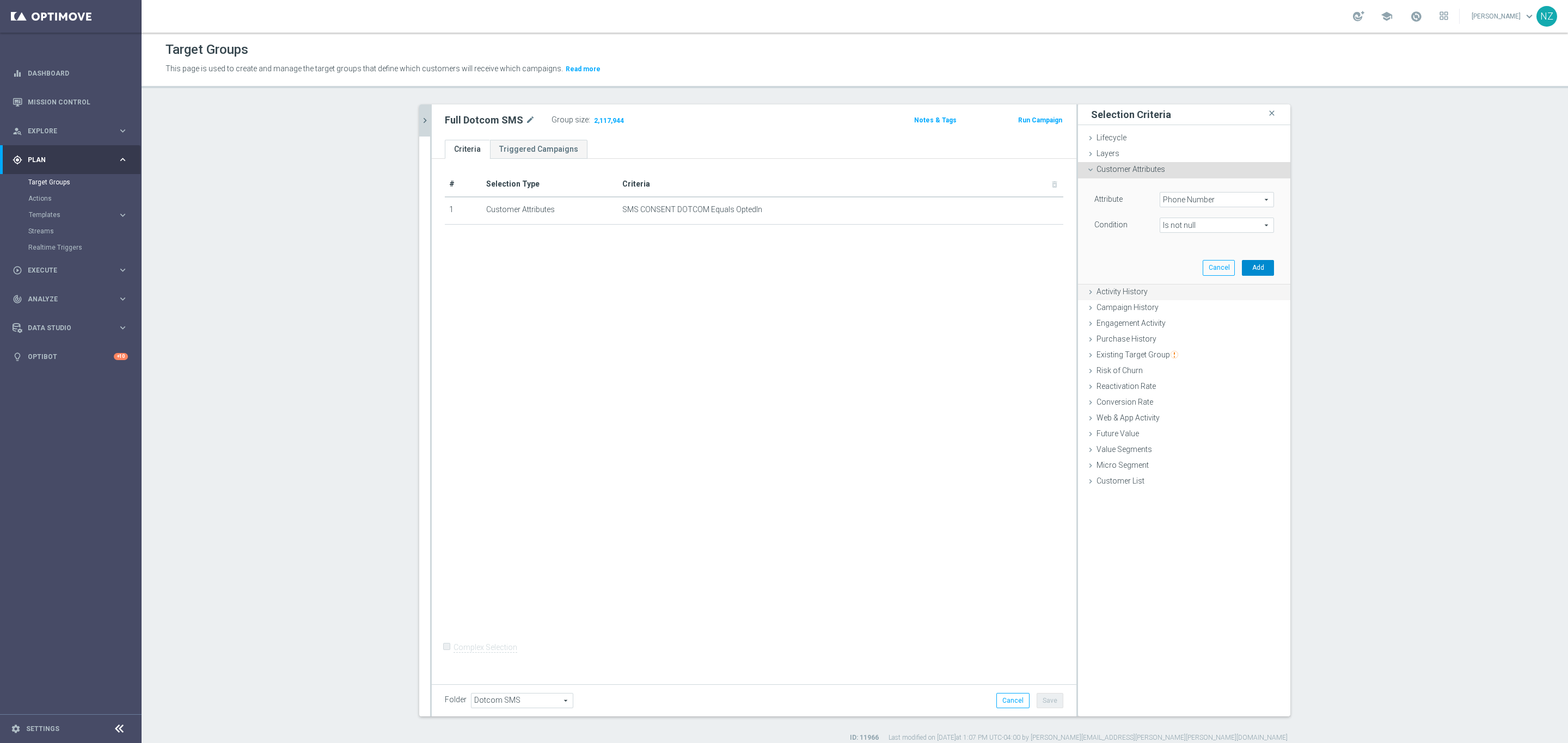
click at [1260, 266] on button "Add" at bounding box center [1257, 267] width 32 height 15
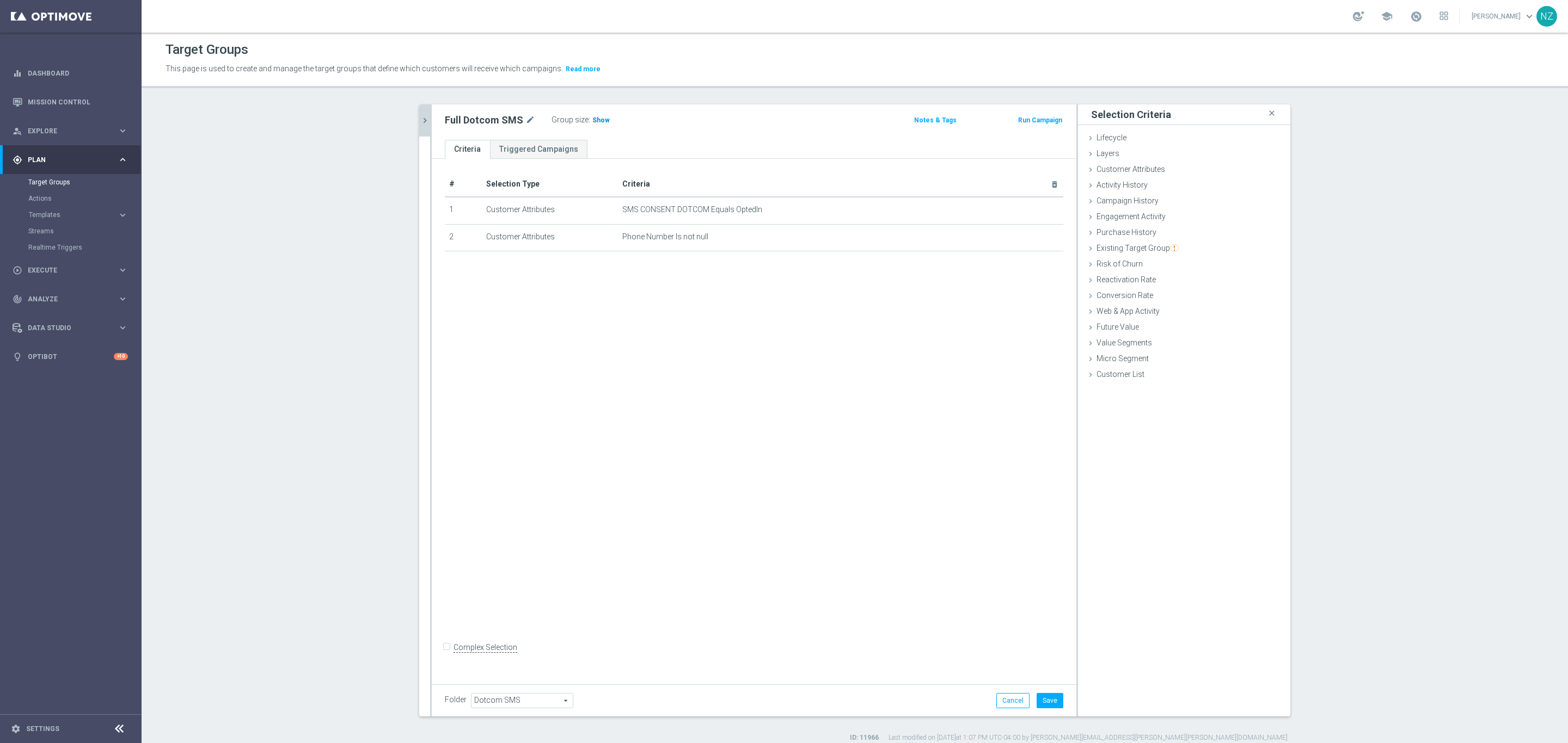
click at [593, 122] on span "Show" at bounding box center [601, 120] width 18 height 8
click at [1039, 235] on icon "delete_forever" at bounding box center [1041, 236] width 9 height 9
click at [593, 123] on span "Show" at bounding box center [601, 120] width 18 height 8
click at [420, 122] on icon "chevron_right" at bounding box center [424, 120] width 10 height 10
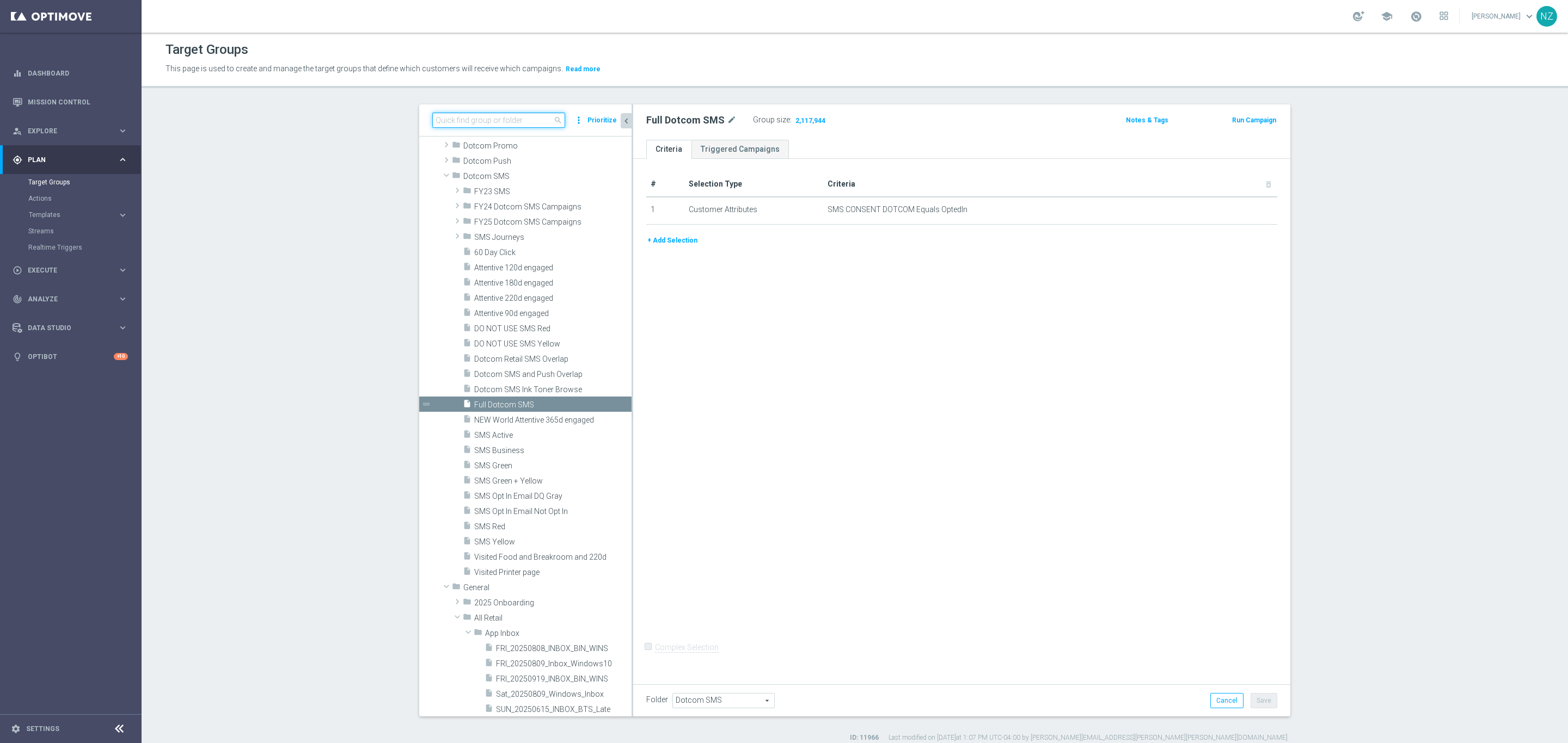
click at [479, 118] on input at bounding box center [499, 120] width 133 height 15
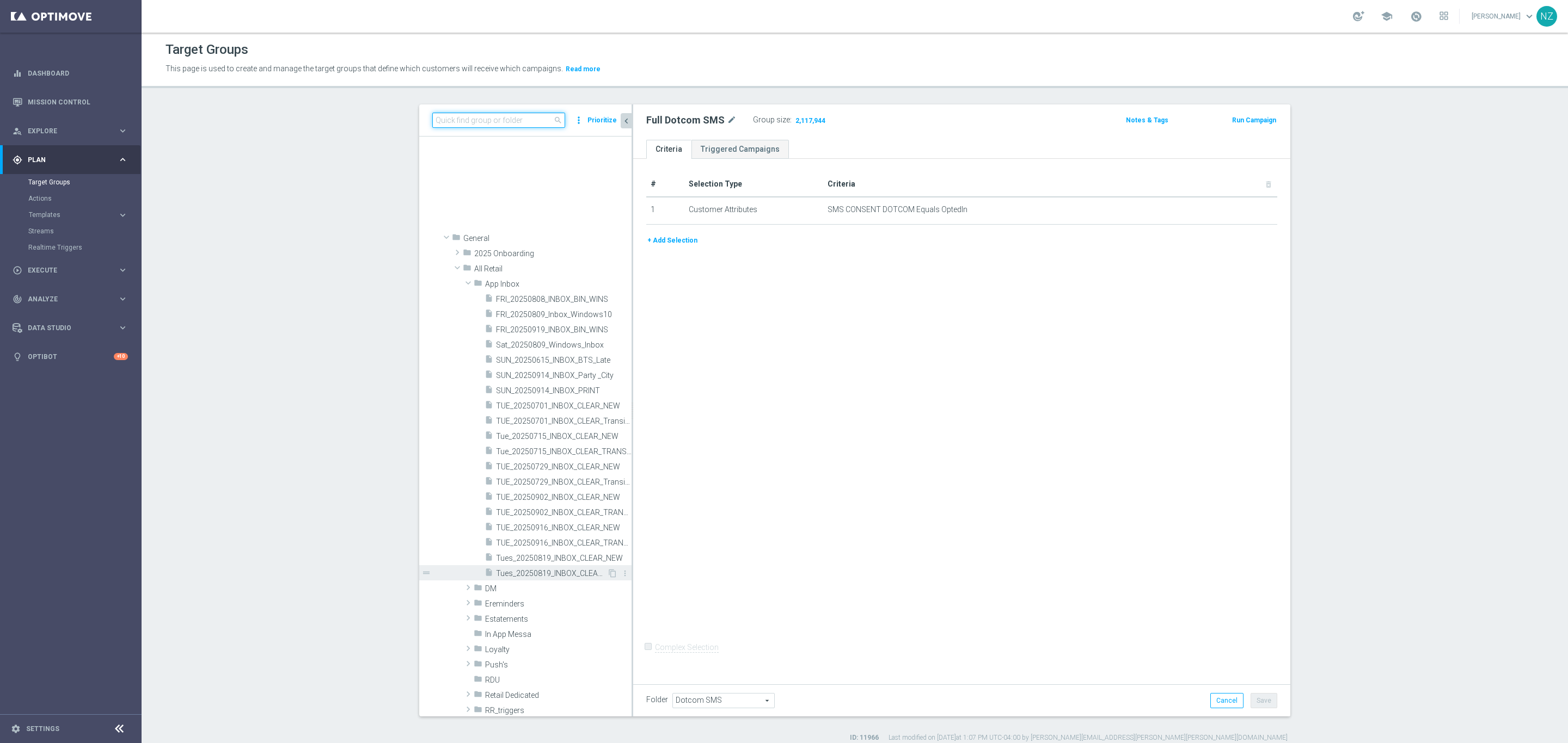
scroll to position [4248, 0]
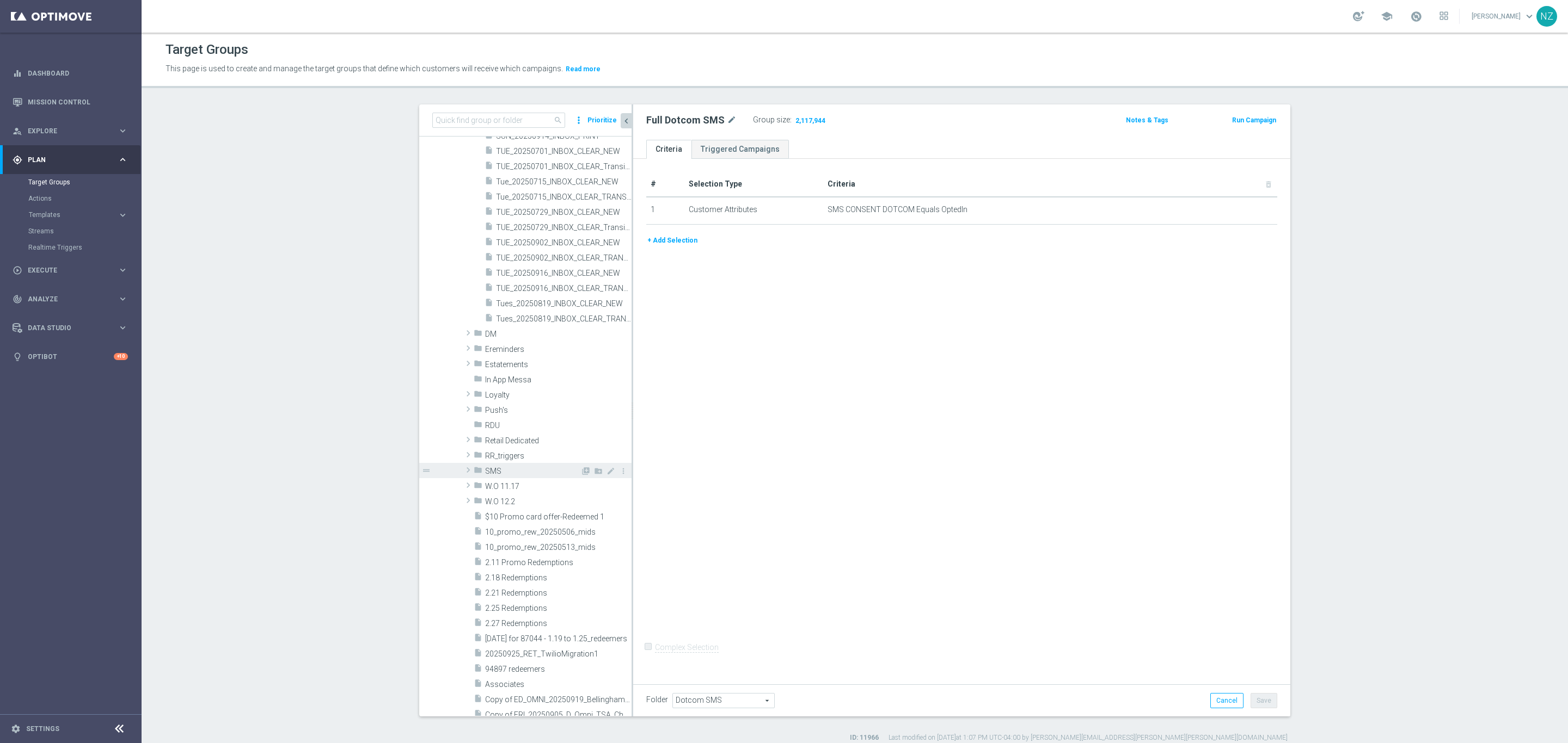
click at [517, 472] on span "SMS" at bounding box center [533, 472] width 95 height 10
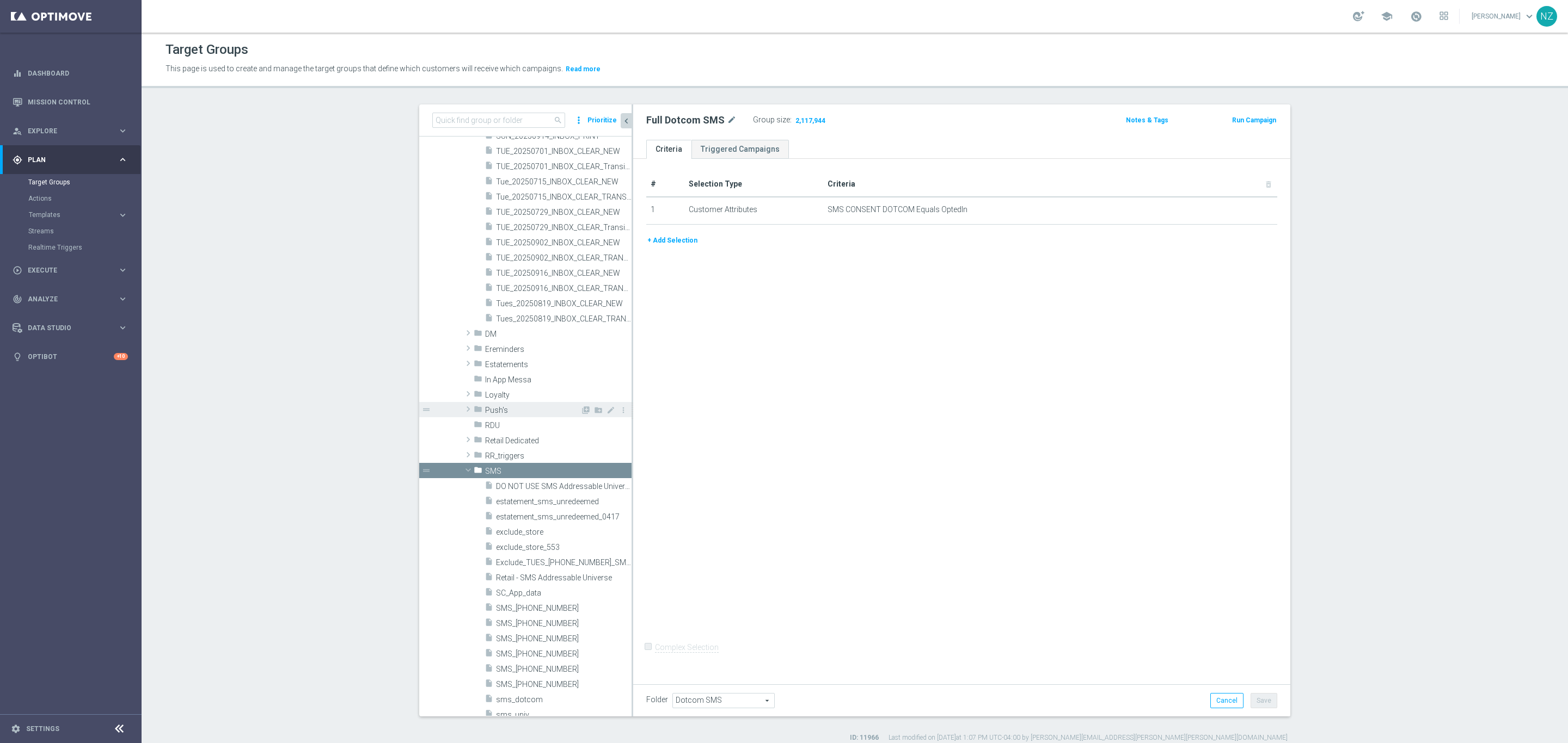
scroll to position [4330, 0]
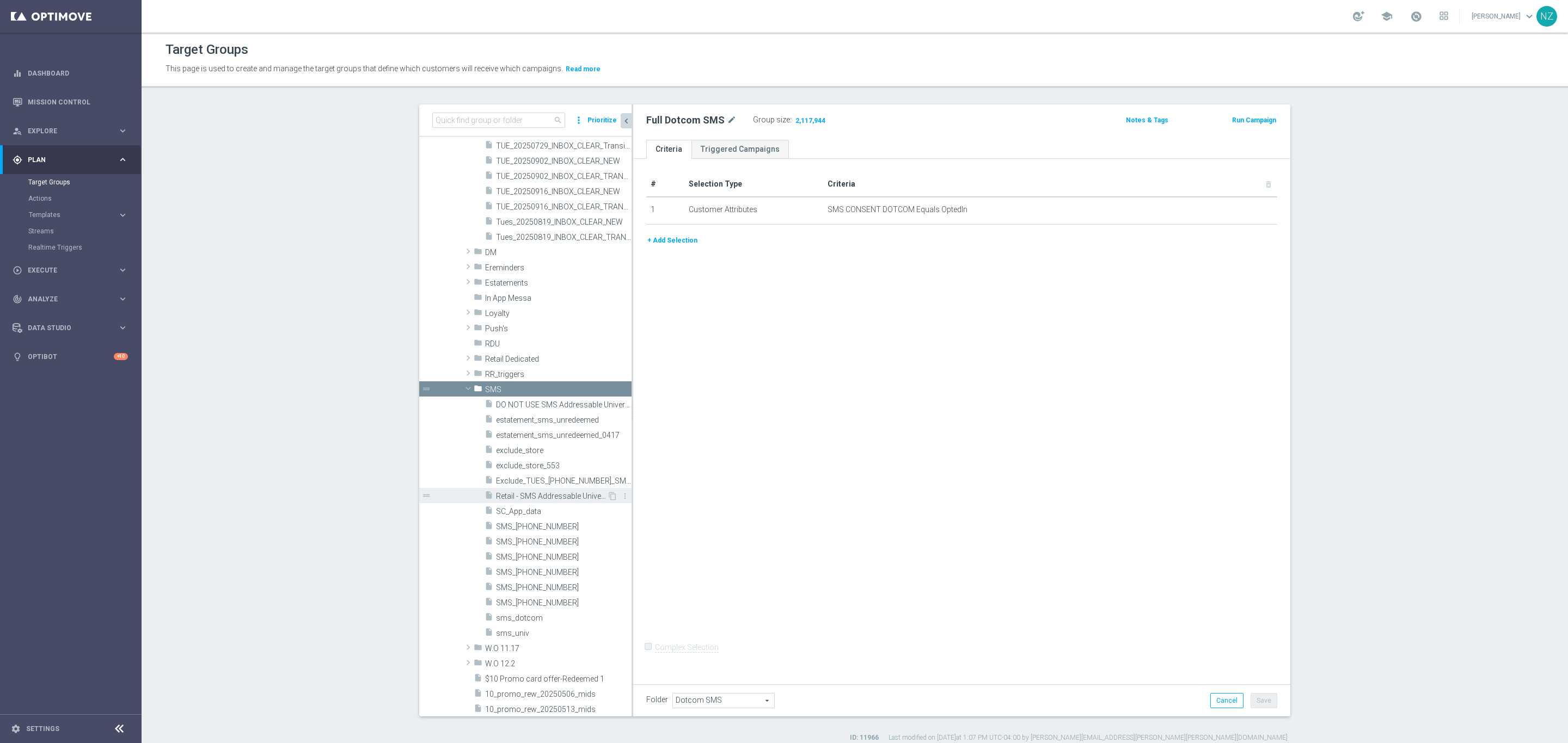
click at [556, 496] on span "Retail - SMS Addressable Universe" at bounding box center [551, 496] width 111 height 10
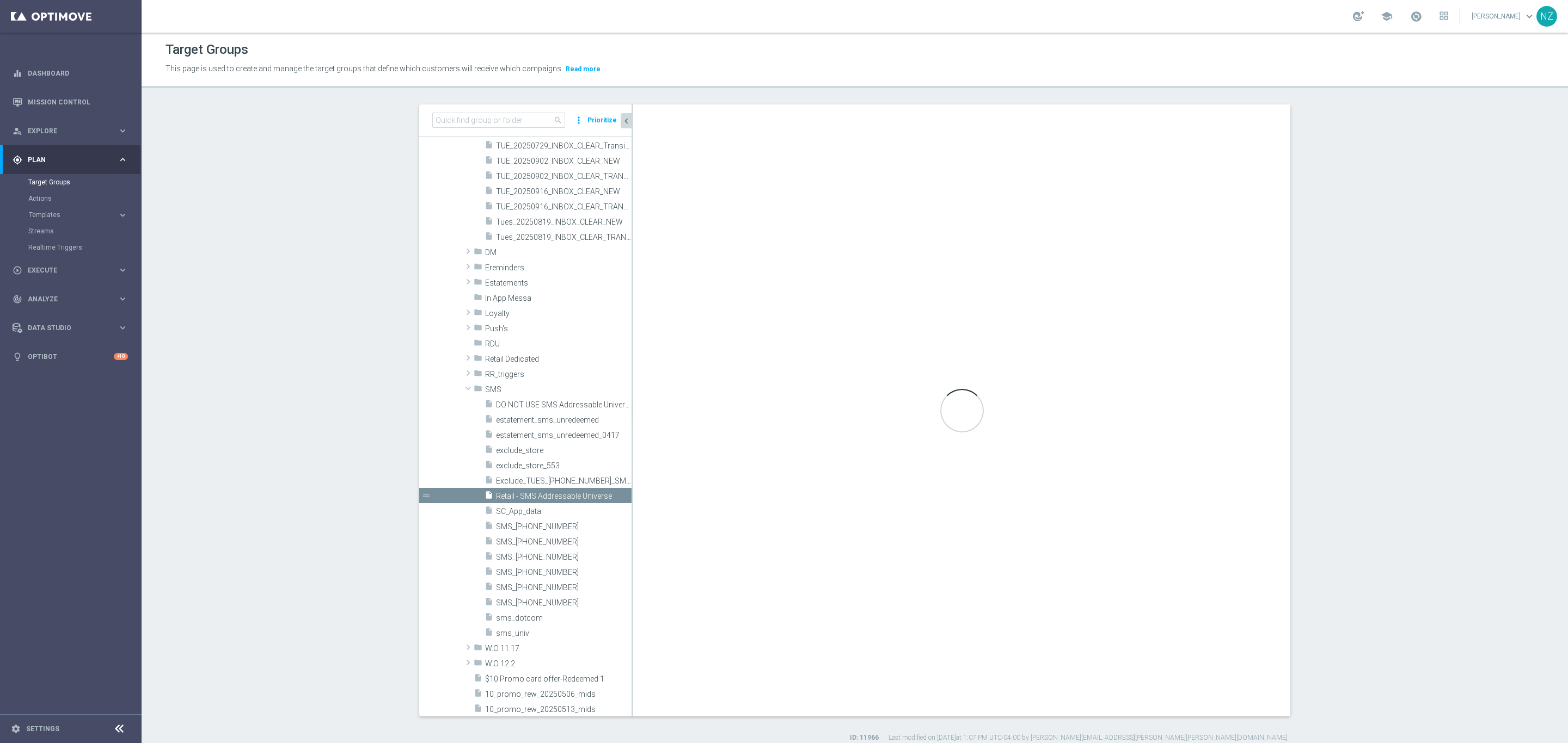
type input "SMS"
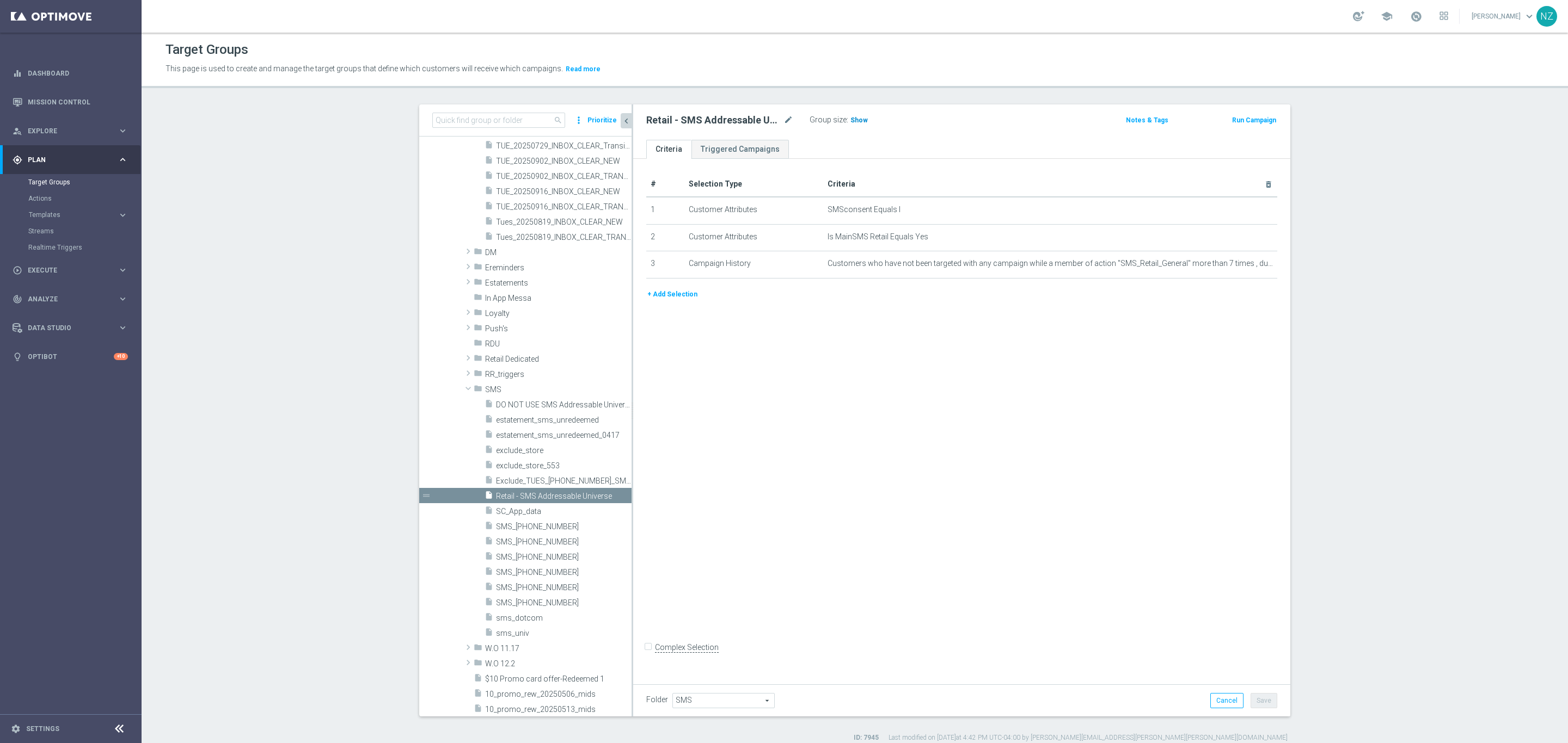
click at [850, 120] on span "Show" at bounding box center [859, 120] width 18 height 8
click at [1250, 211] on icon "delete_forever" at bounding box center [1254, 210] width 9 height 9
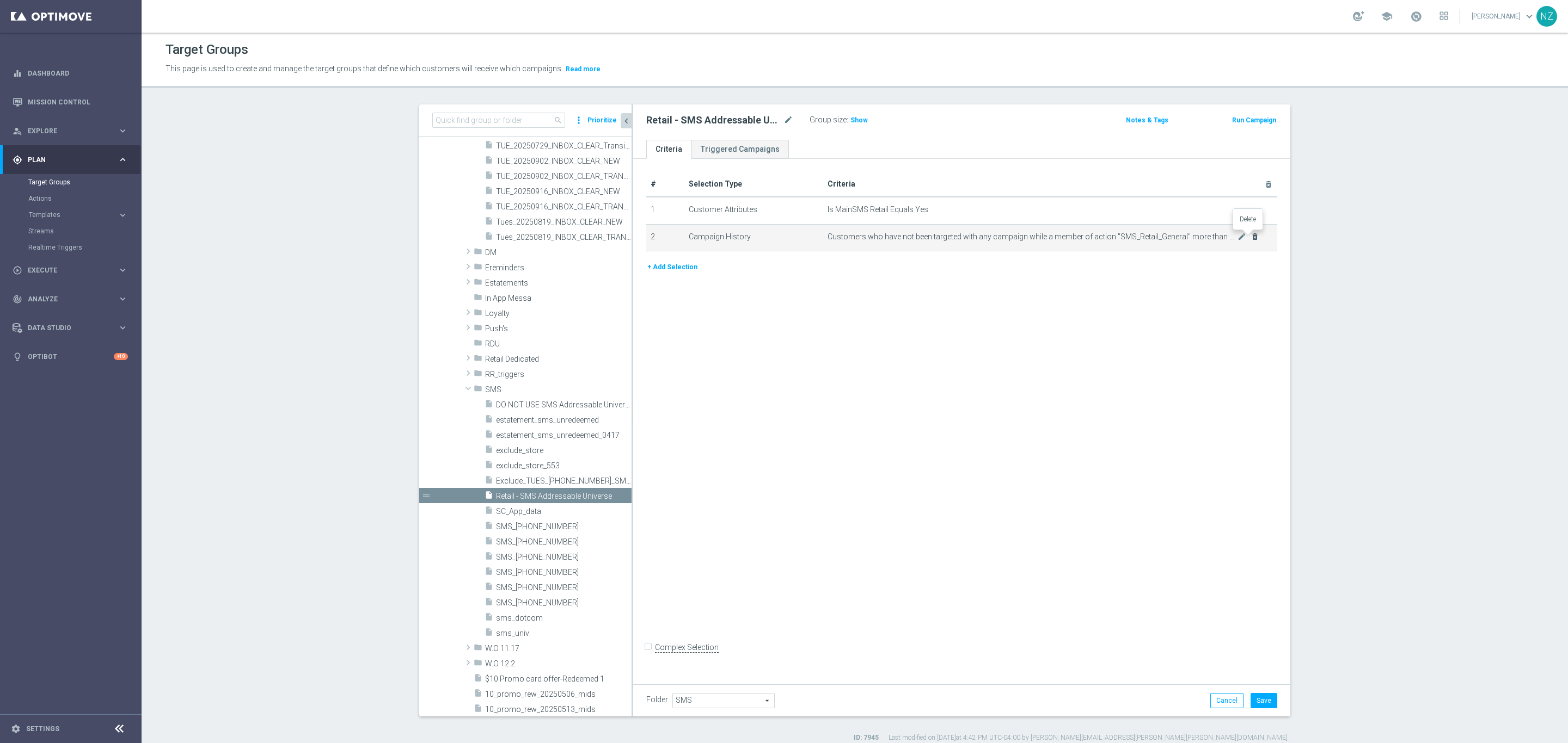
click at [1250, 235] on icon "delete_forever" at bounding box center [1254, 236] width 9 height 9
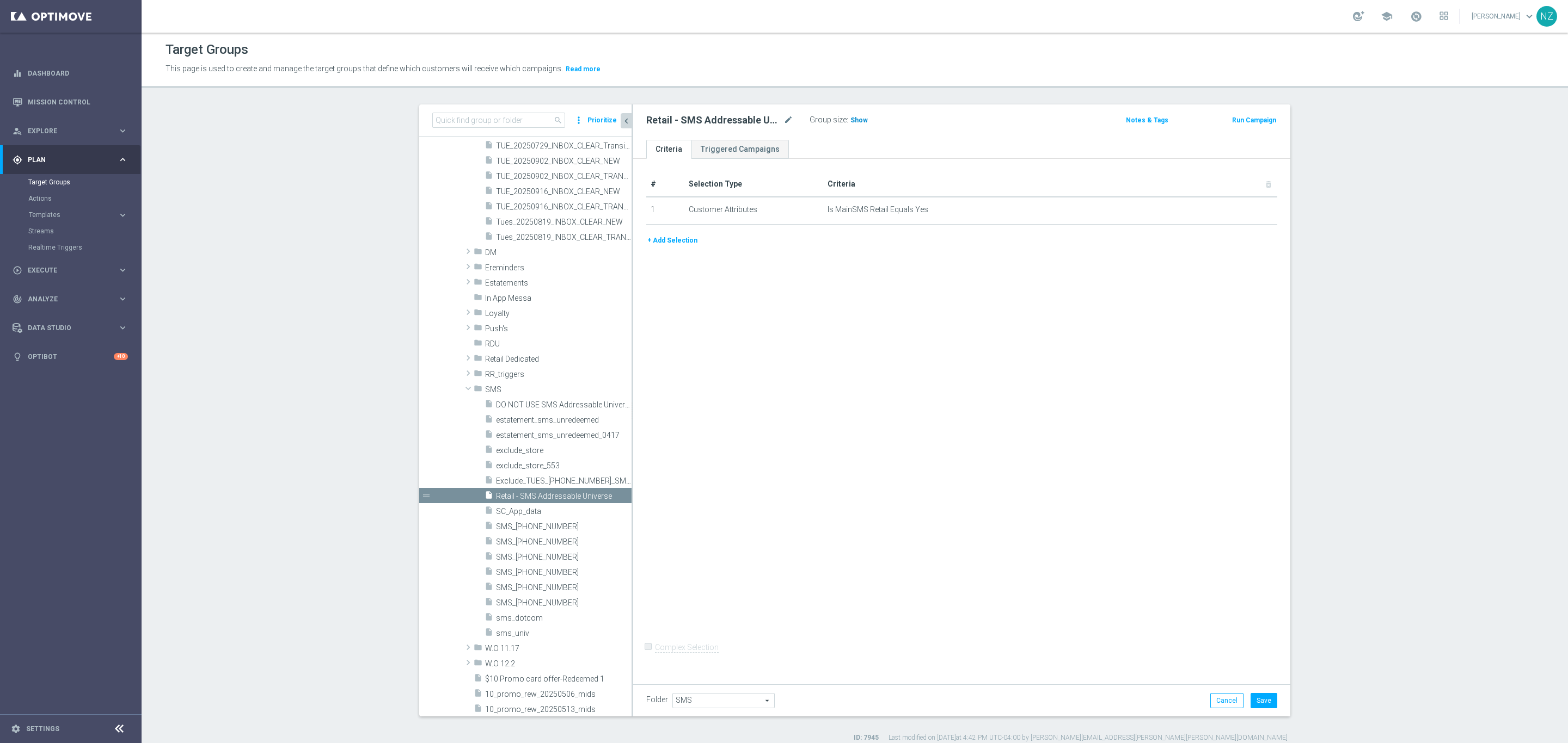
click at [855, 119] on span "Show" at bounding box center [859, 120] width 18 height 8
click at [1219, 689] on div "Folder SMS SMS arrow_drop_down search Cancel Save Saving..." at bounding box center [961, 701] width 657 height 32
click at [1216, 697] on button "Cancel" at bounding box center [1226, 701] width 33 height 15
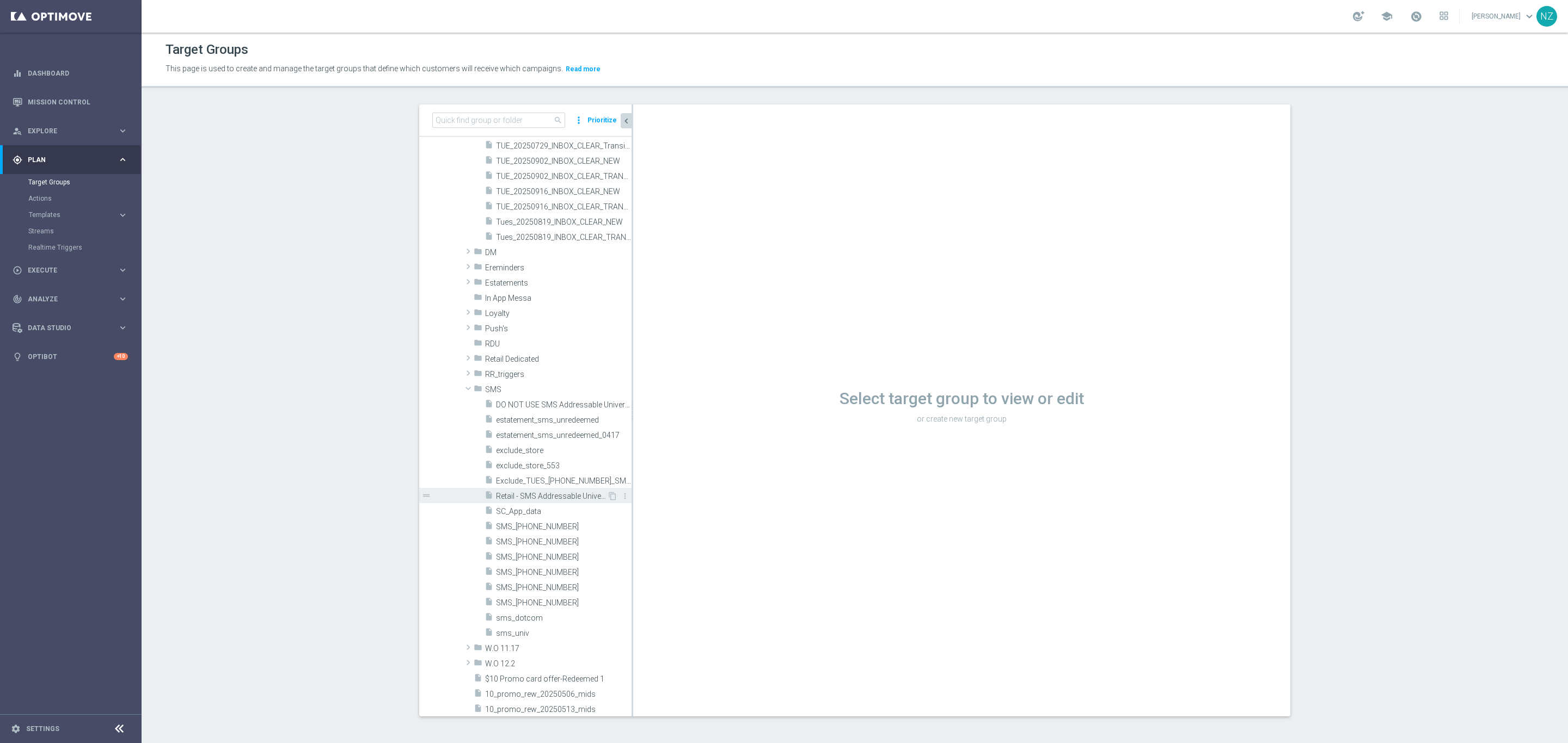
click at [542, 496] on span "Retail - SMS Addressable Universe" at bounding box center [551, 496] width 111 height 10
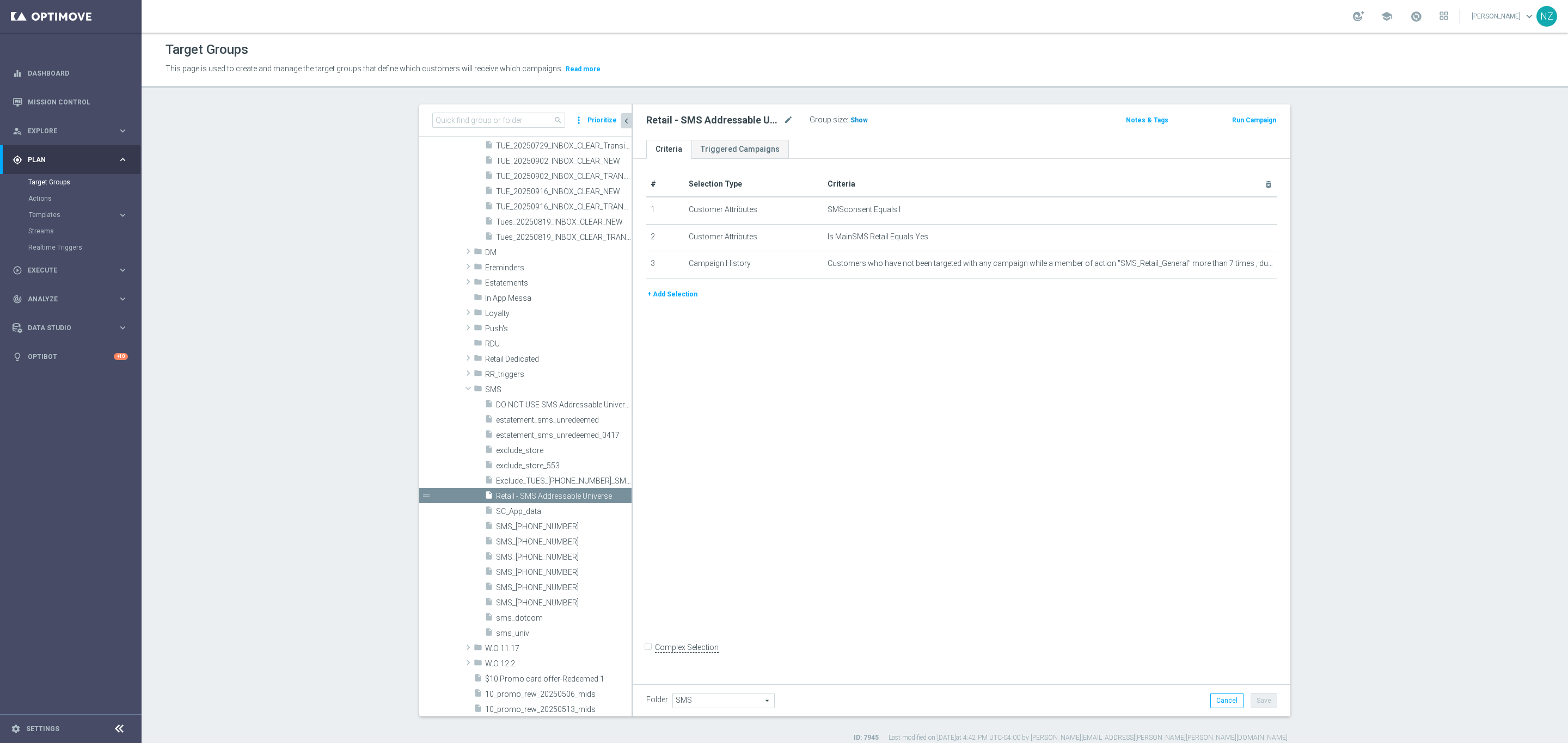
click at [852, 122] on span "Show" at bounding box center [859, 120] width 18 height 8
click at [1250, 207] on icon "delete_forever" at bounding box center [1254, 210] width 9 height 9
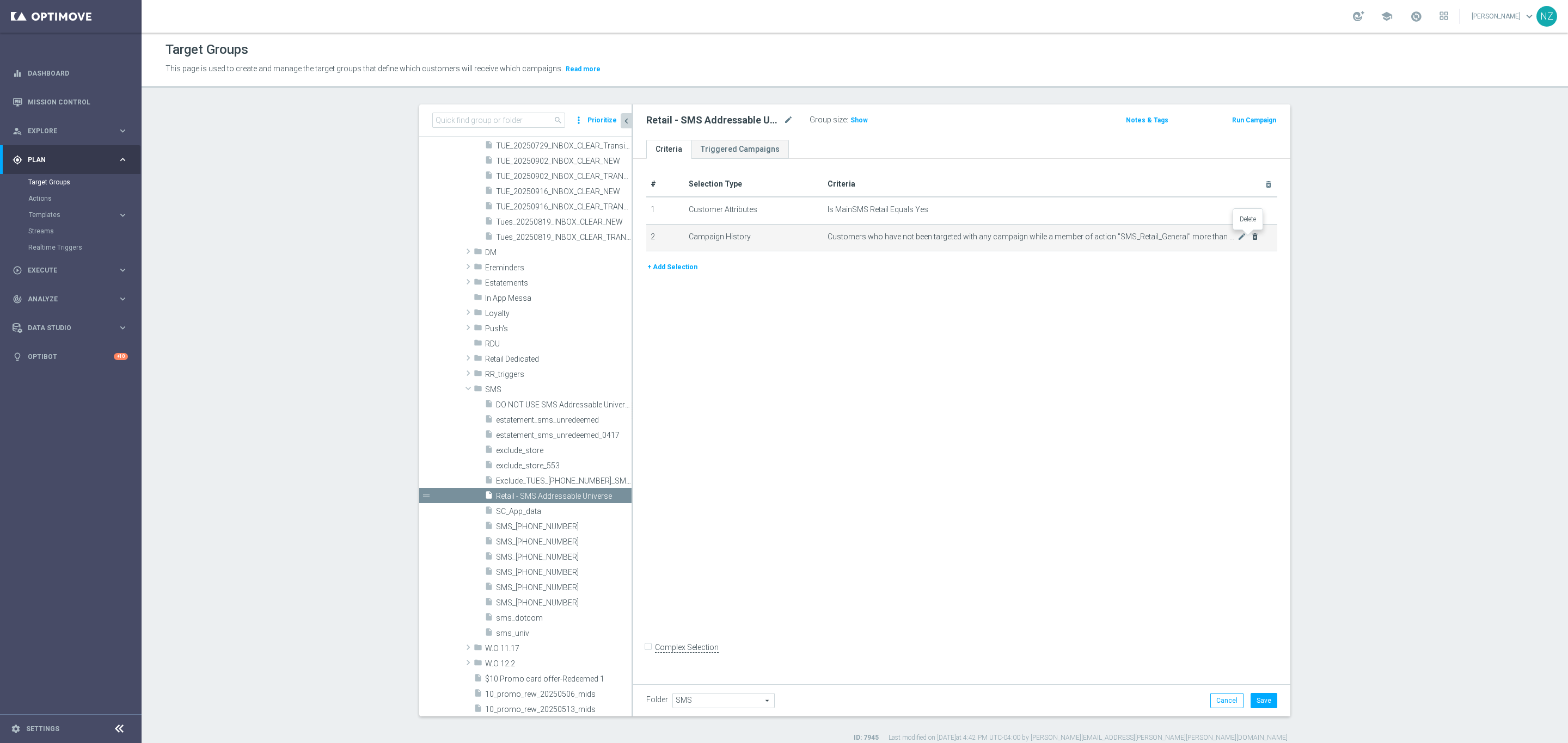
click at [1252, 234] on icon "delete_forever" at bounding box center [1254, 236] width 9 height 9
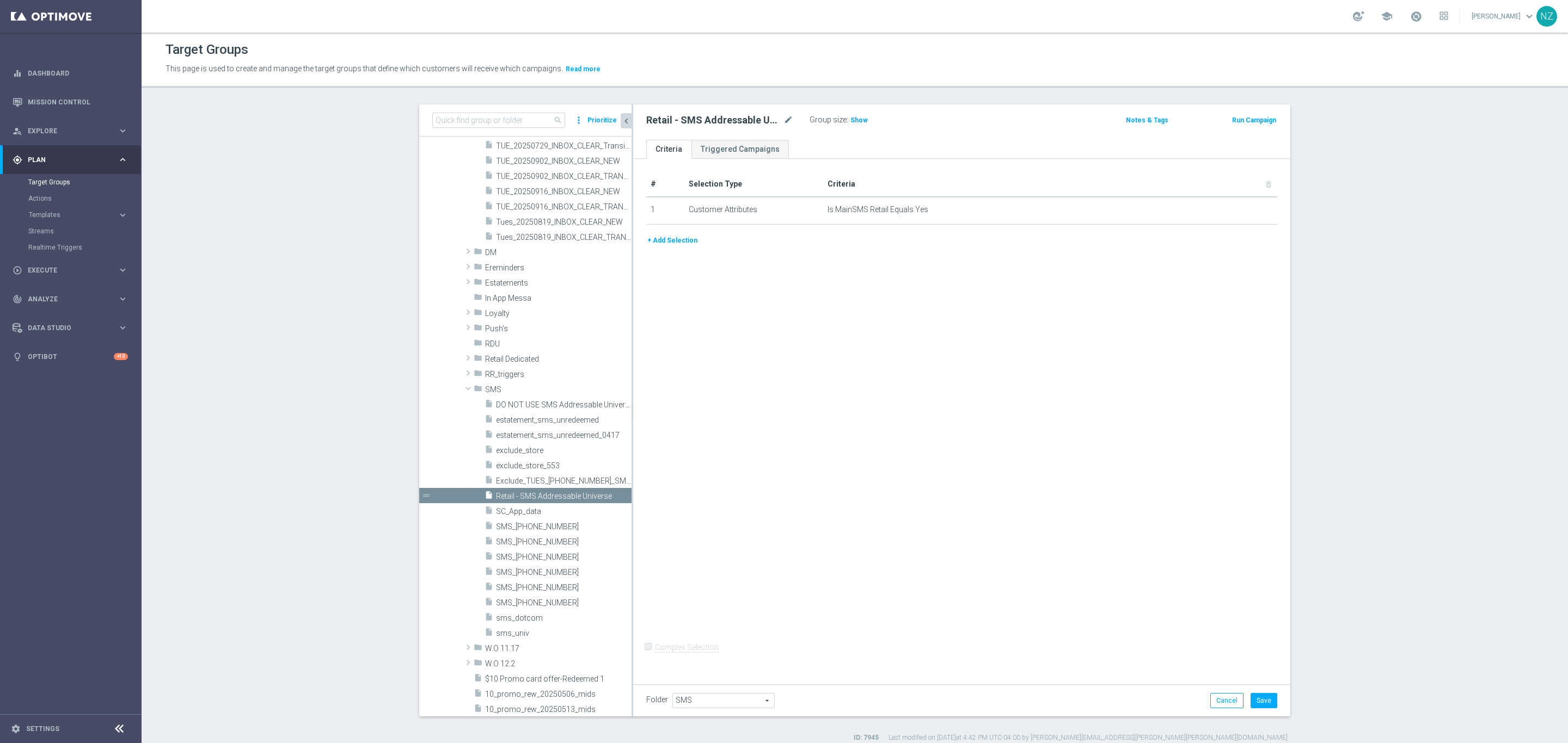
drag, startPoint x: 846, startPoint y: 119, endPoint x: 923, endPoint y: 98, distance: 79.8
click at [850, 119] on span "Show" at bounding box center [859, 120] width 18 height 8
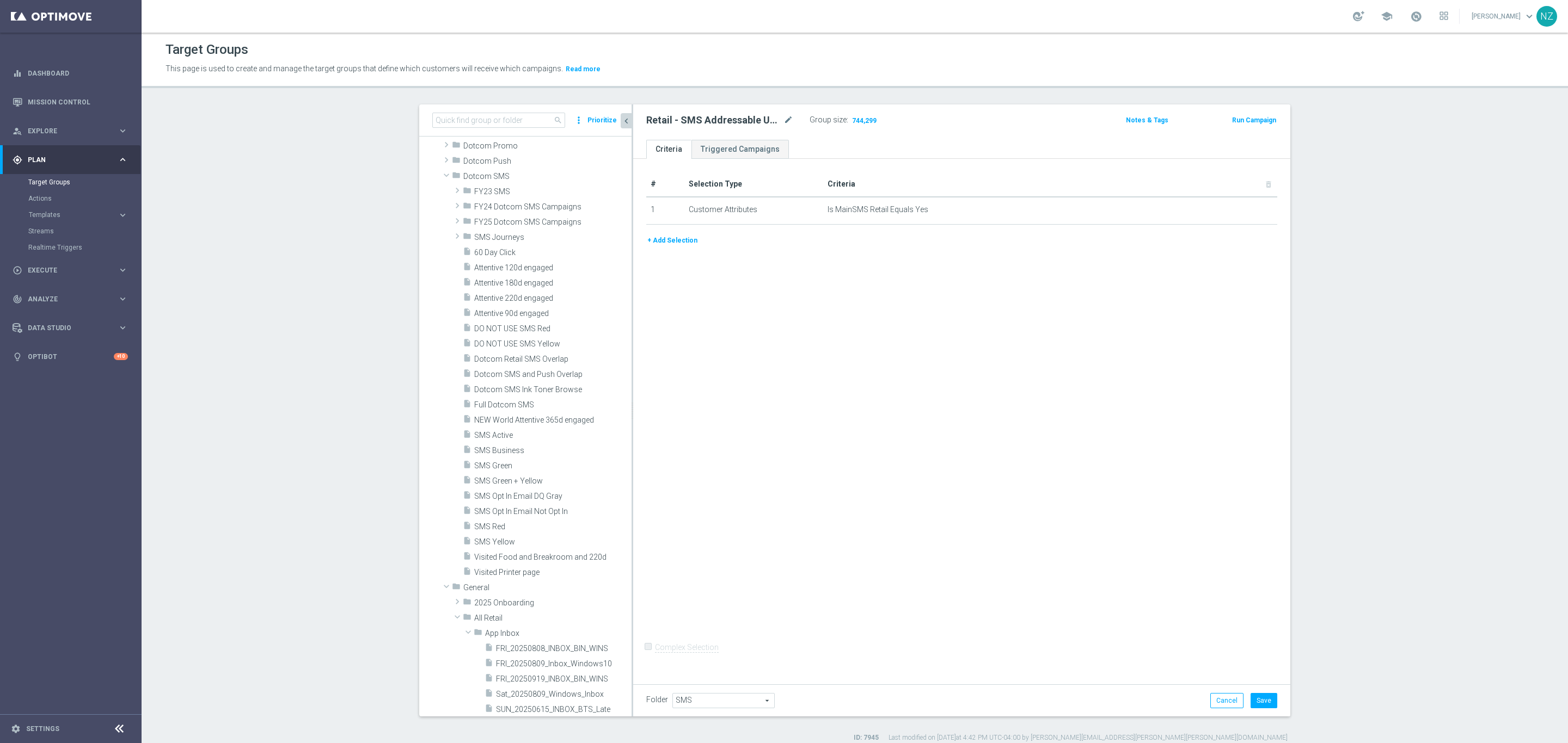
scroll to position [3595, 0]
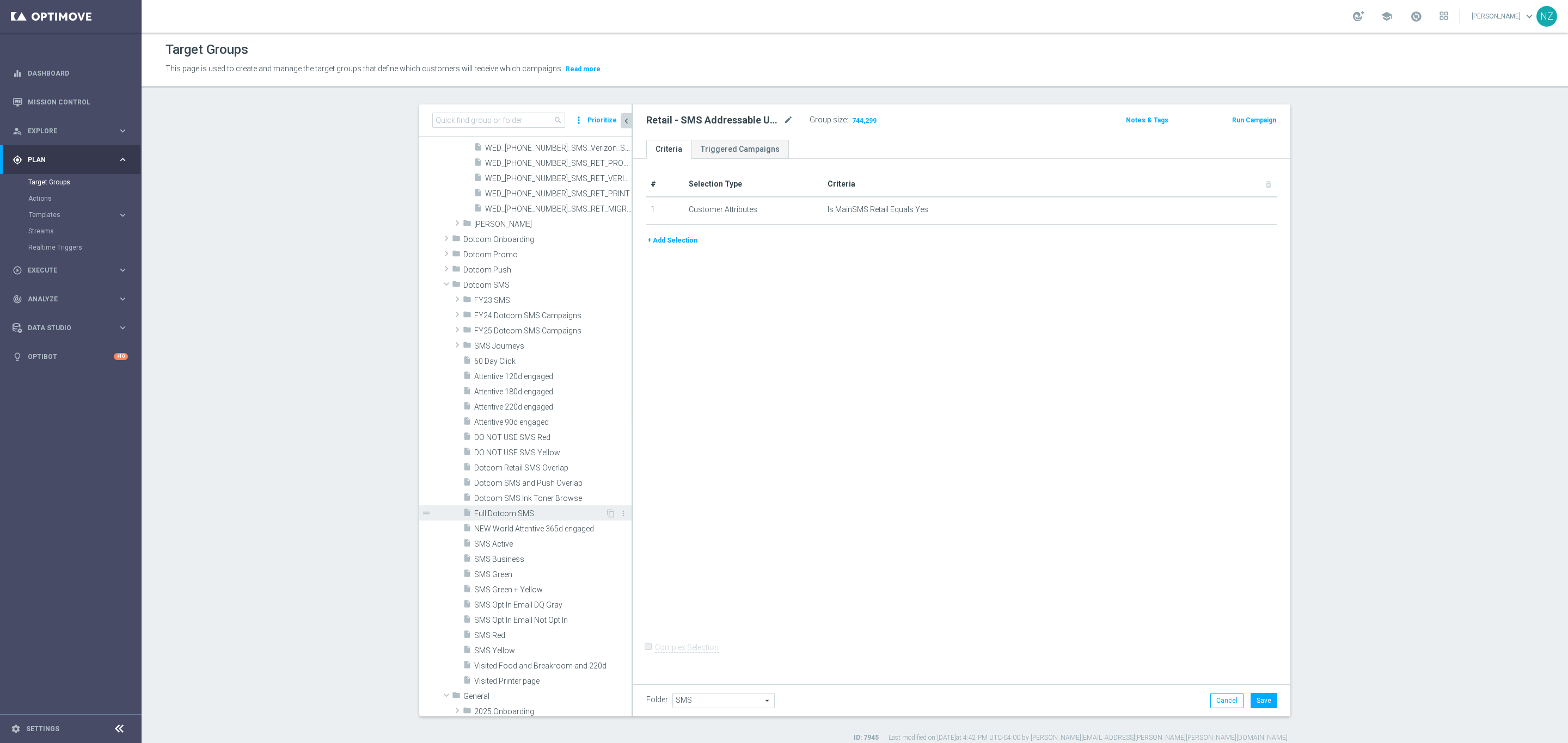
click at [544, 510] on span "Full Dotcom SMS" at bounding box center [540, 514] width 131 height 10
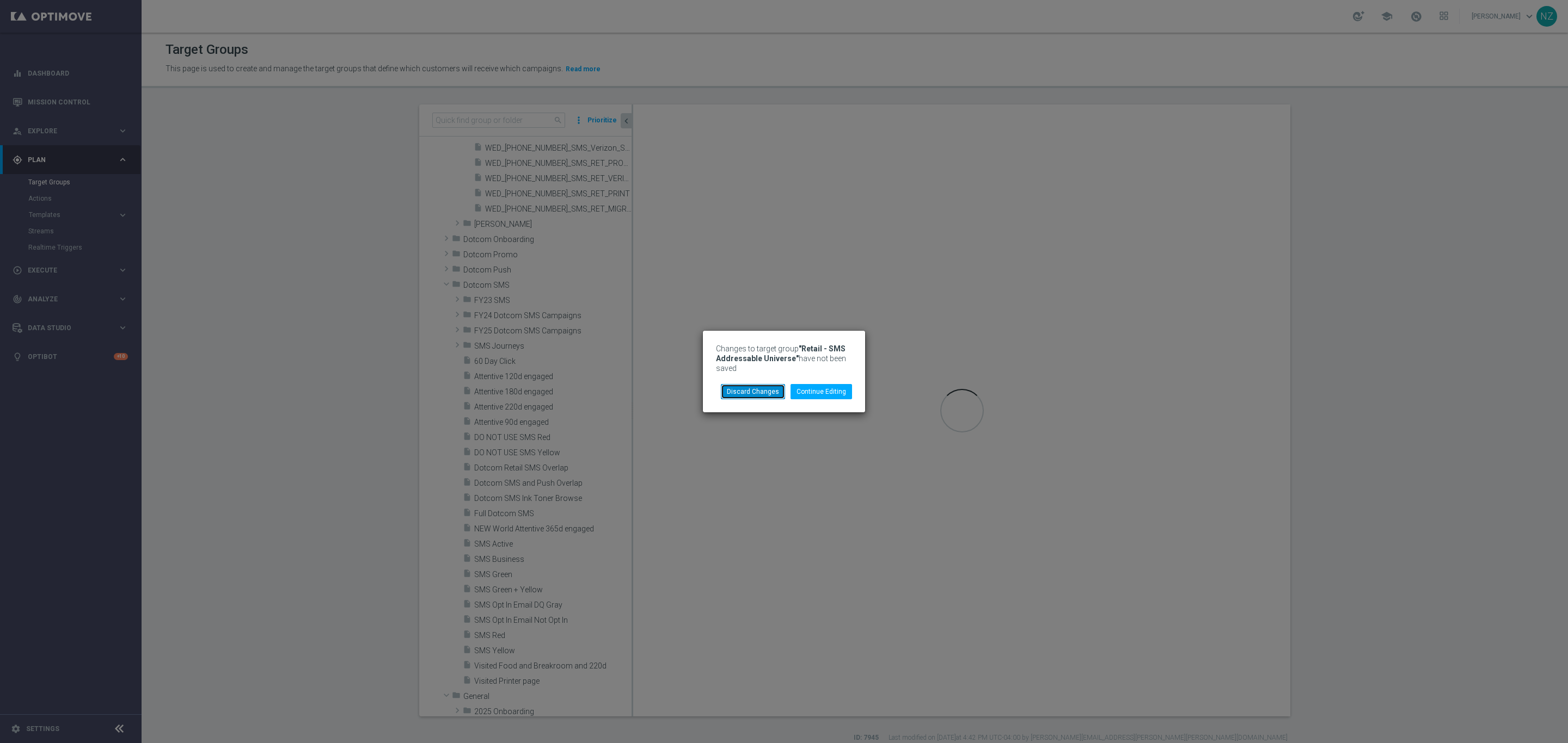
click at [762, 397] on button "Discard Changes" at bounding box center [753, 392] width 64 height 15
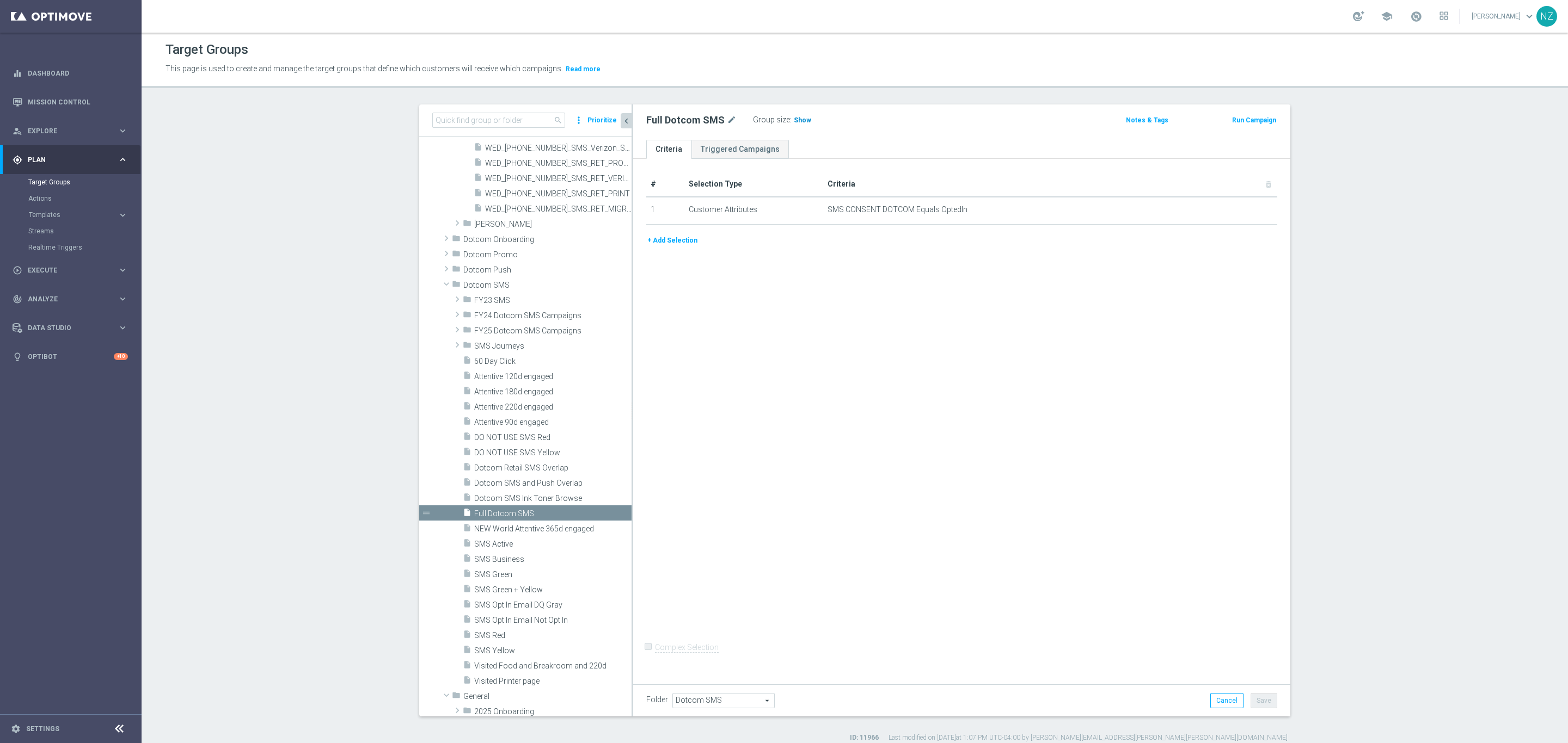
click at [794, 120] on span "Show" at bounding box center [802, 120] width 18 height 8
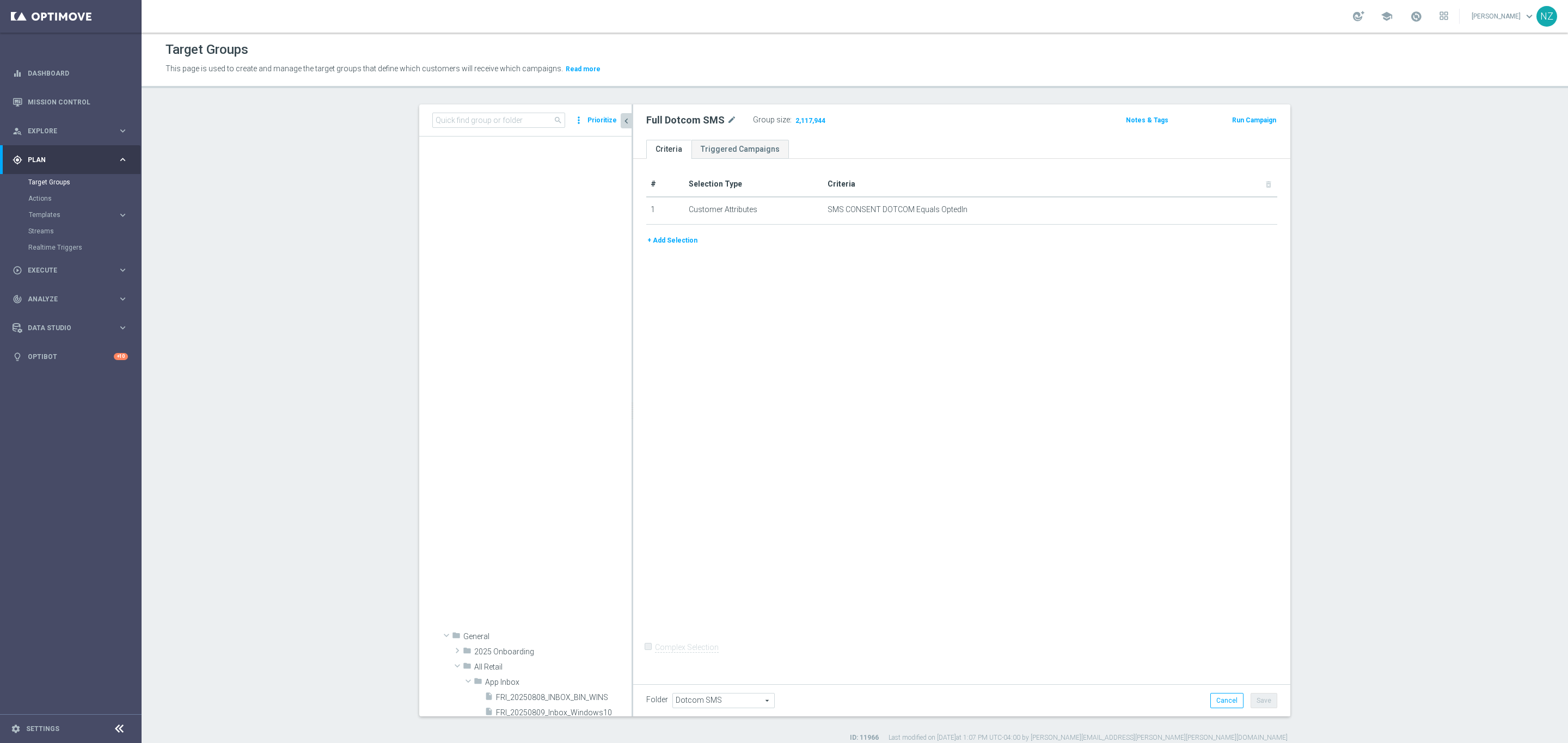
scroll to position [4330, 0]
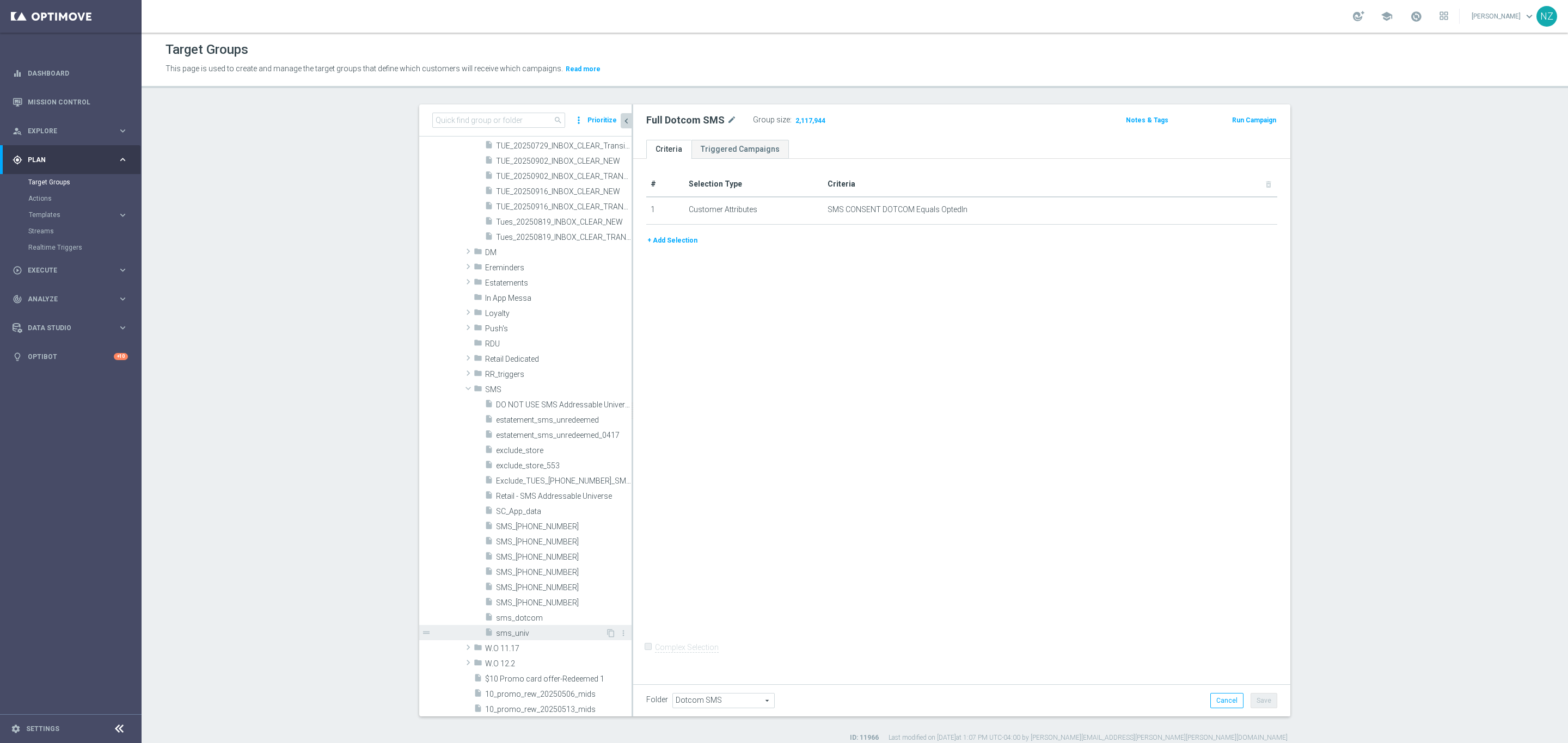
click at [517, 633] on span "sms_univ" at bounding box center [550, 634] width 110 height 10
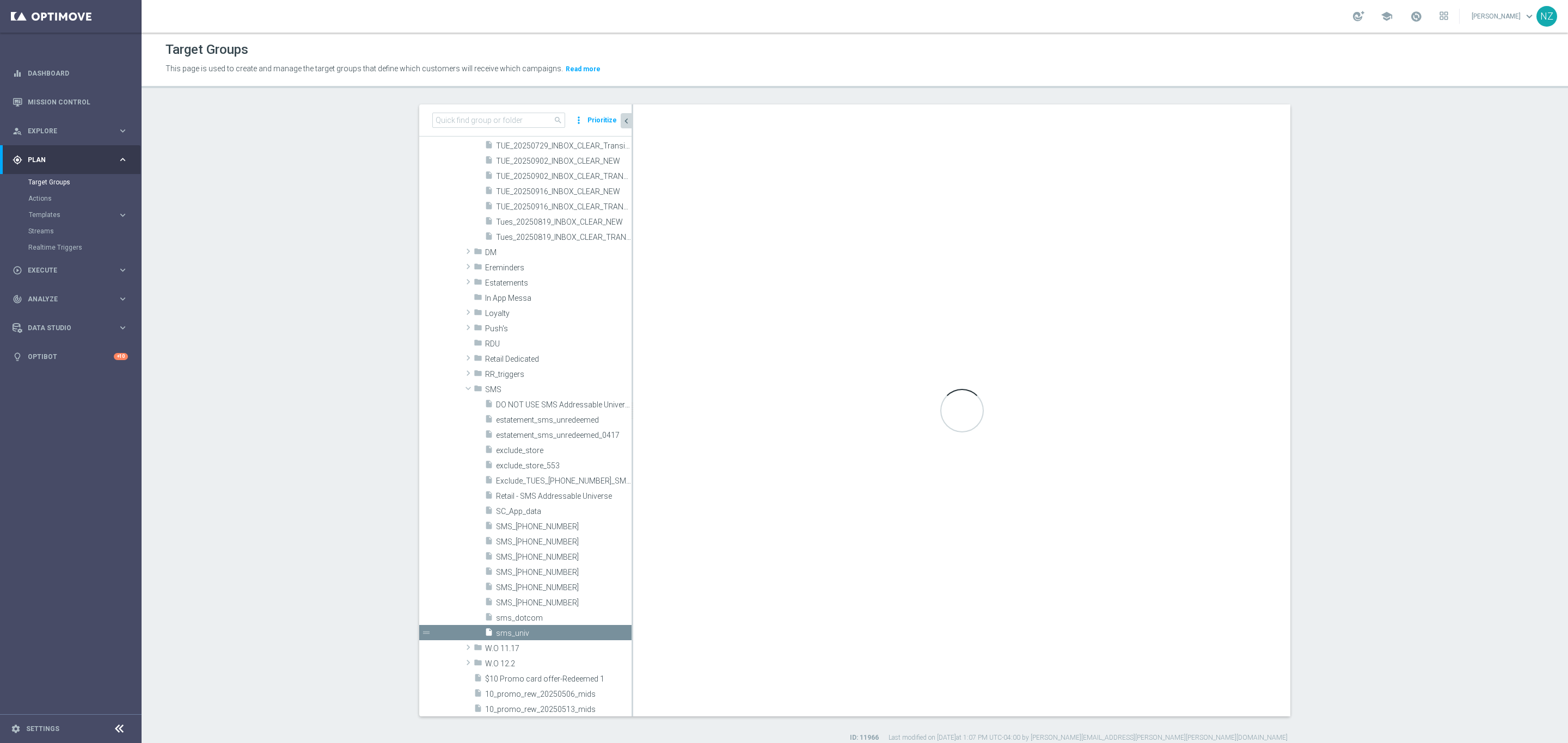
type input "SMS"
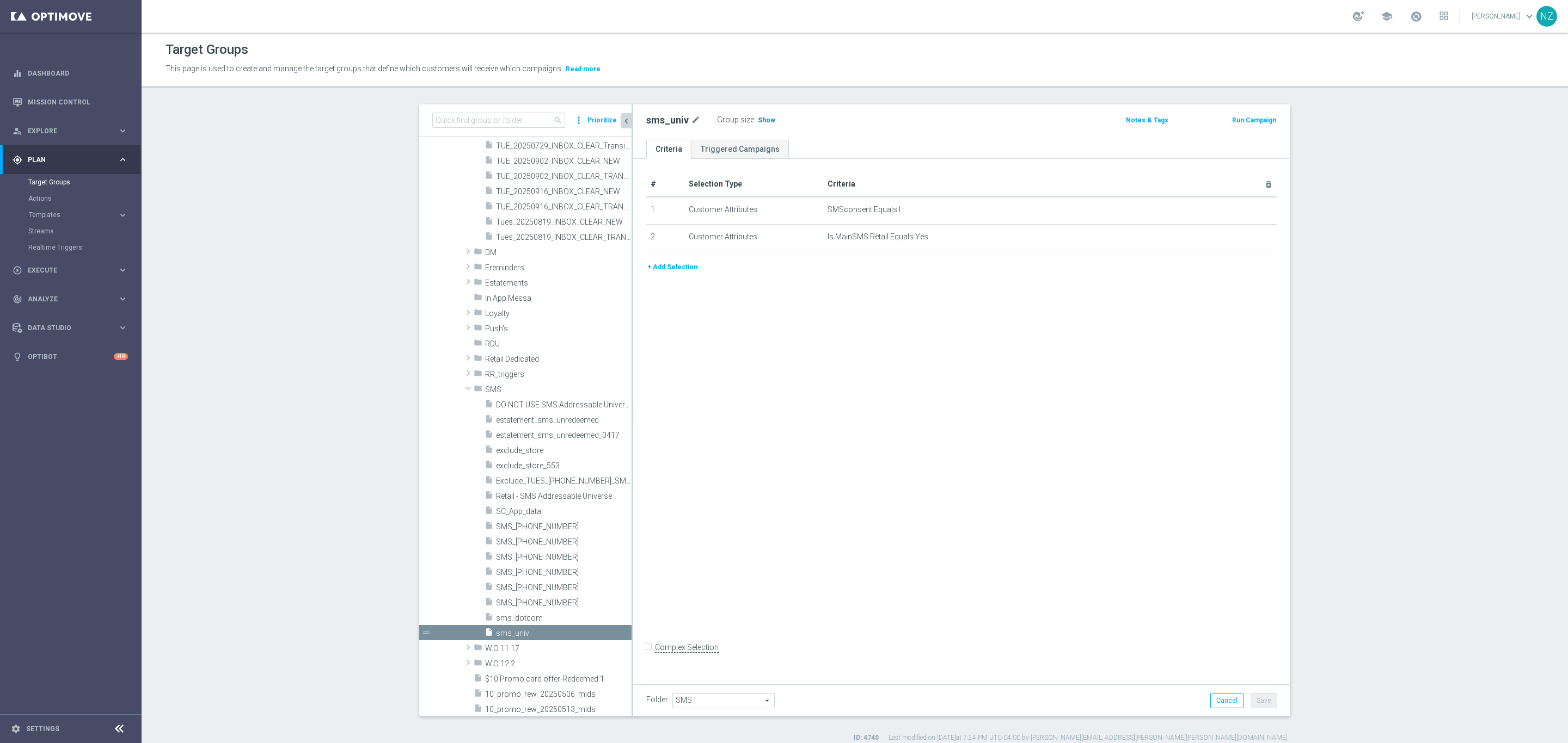
click at [758, 119] on span "Show" at bounding box center [766, 120] width 18 height 8
